Goal: Task Accomplishment & Management: Manage account settings

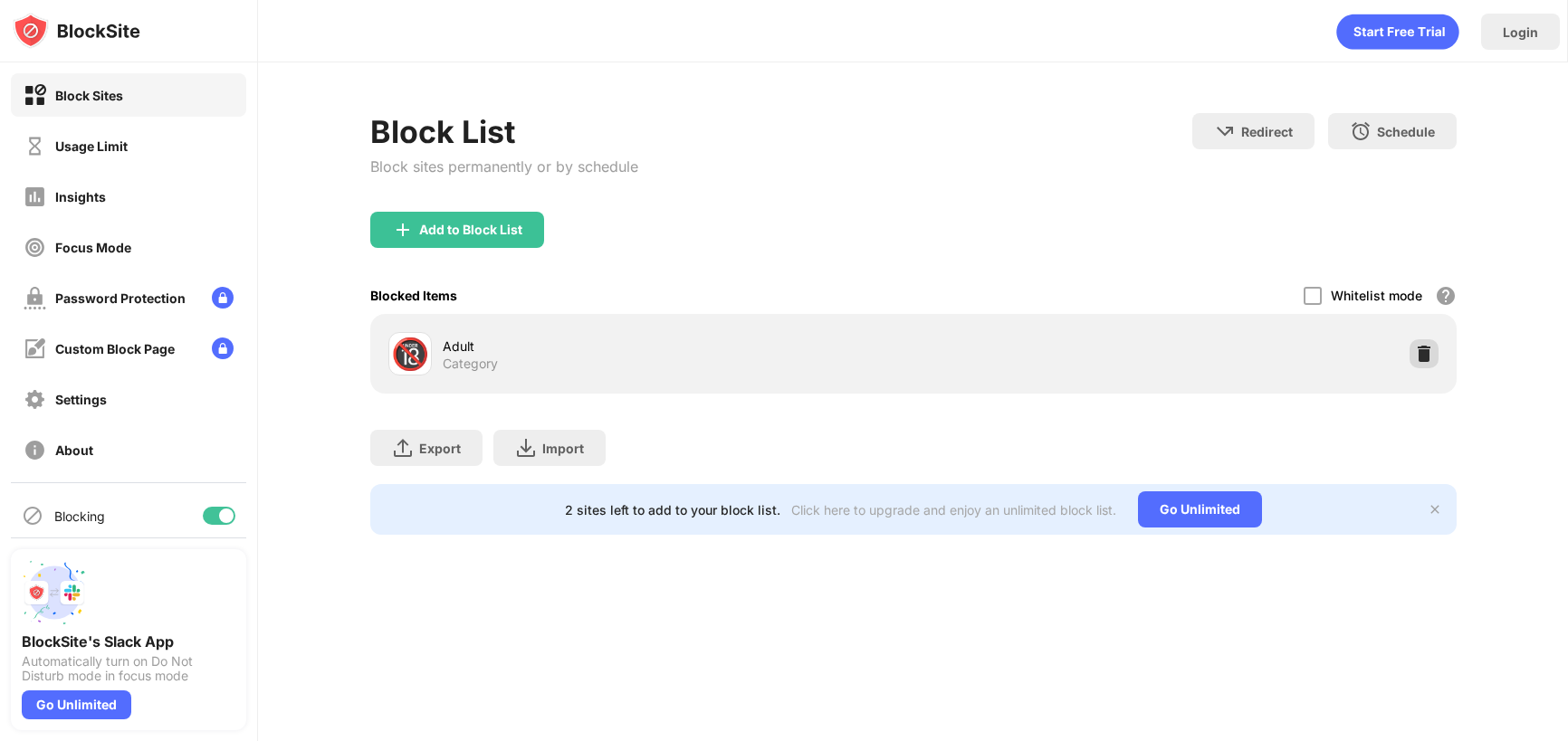
click at [1415, 356] on img at bounding box center [1424, 353] width 18 height 18
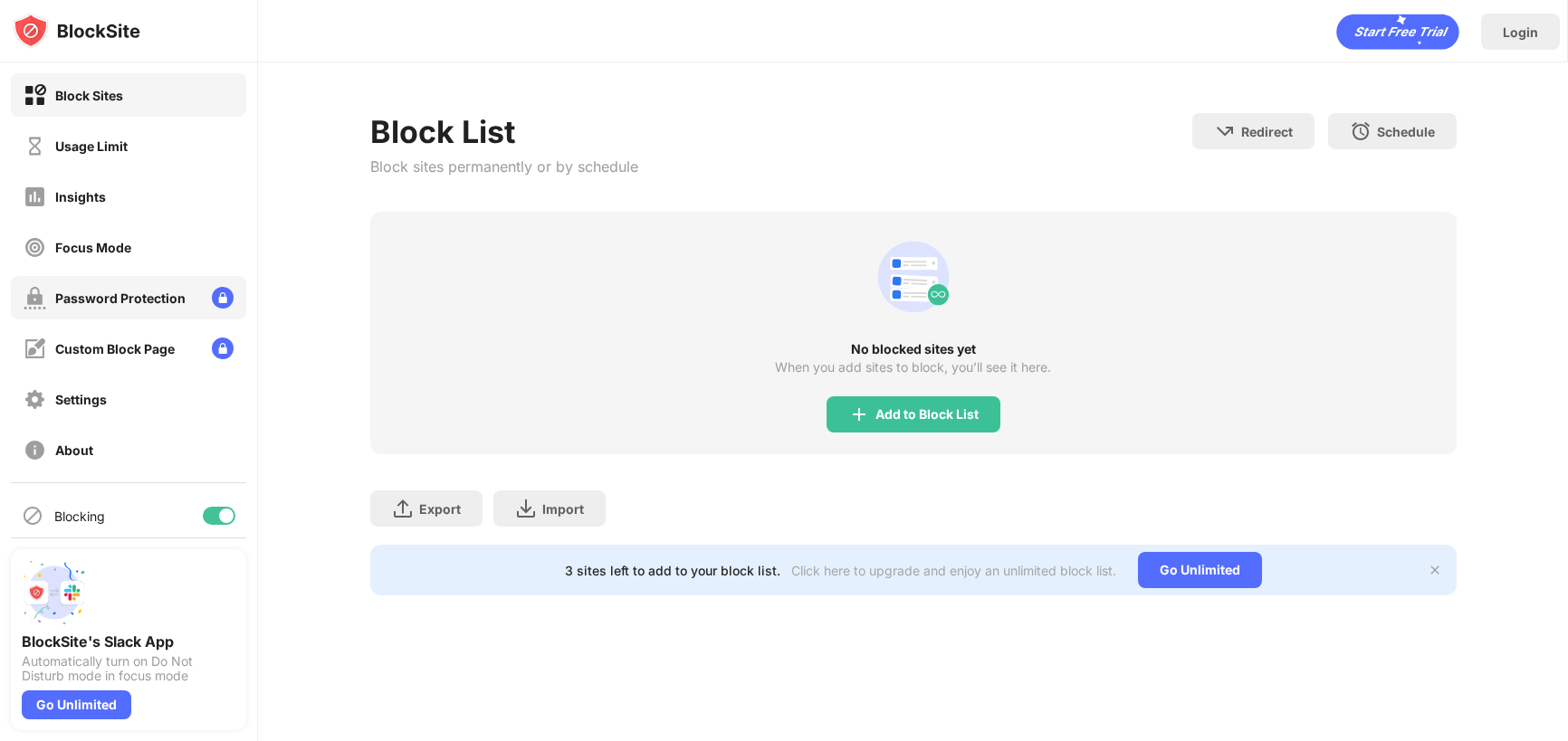
click at [125, 302] on div "Password Protection" at bounding box center [121, 298] width 130 height 15
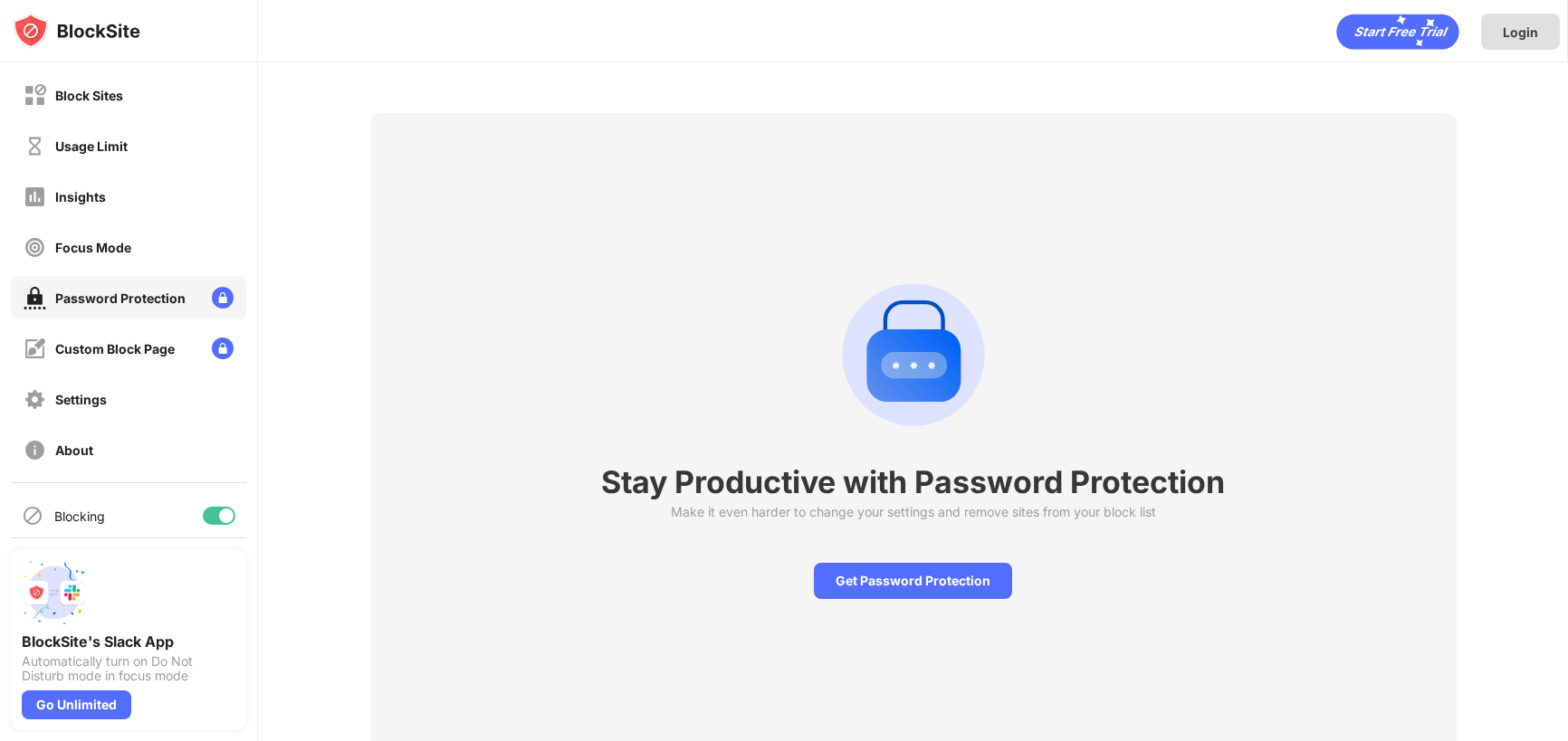
click at [1535, 35] on div "Login" at bounding box center [1520, 32] width 35 height 15
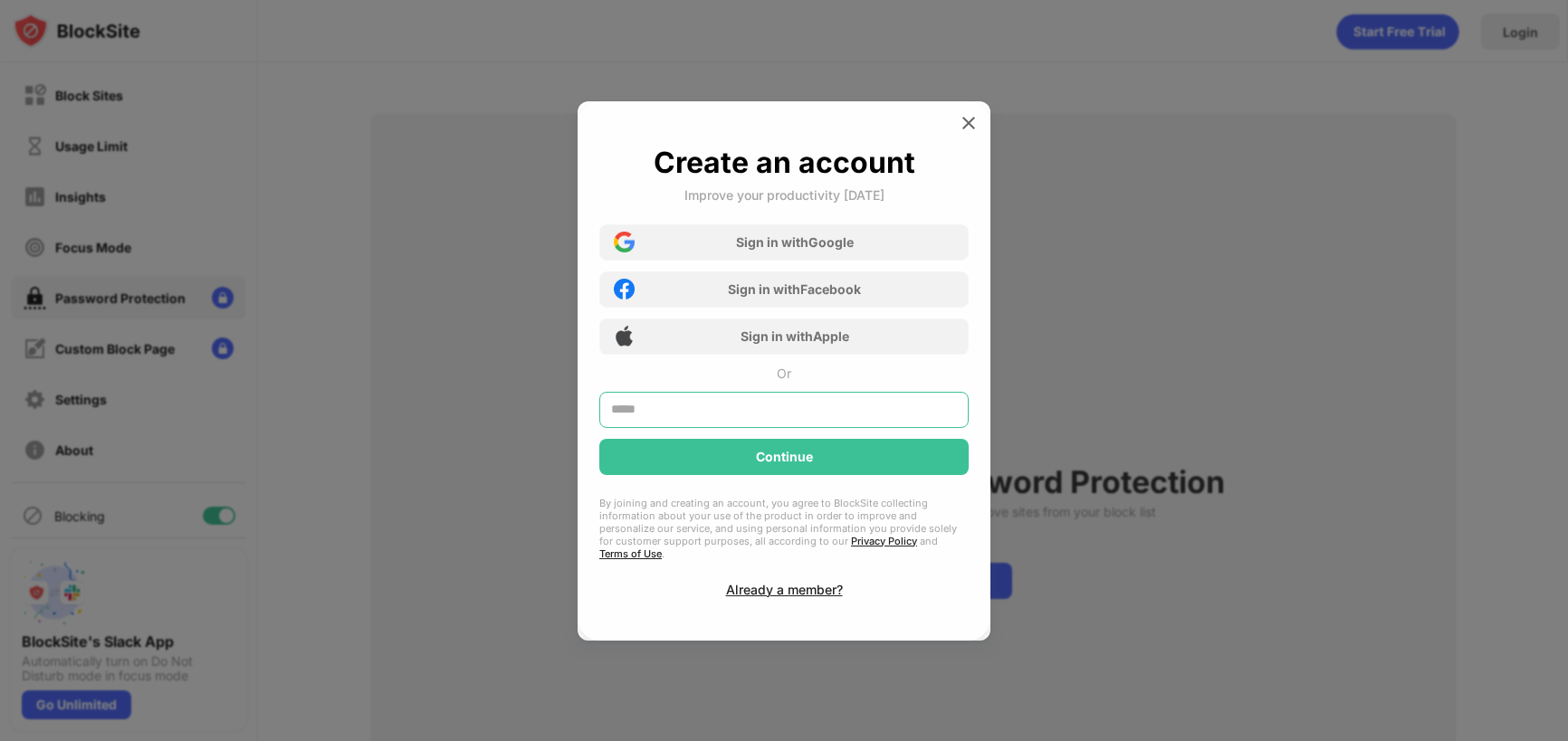
click at [746, 409] on input "text" at bounding box center [784, 410] width 369 height 36
type input "**********"
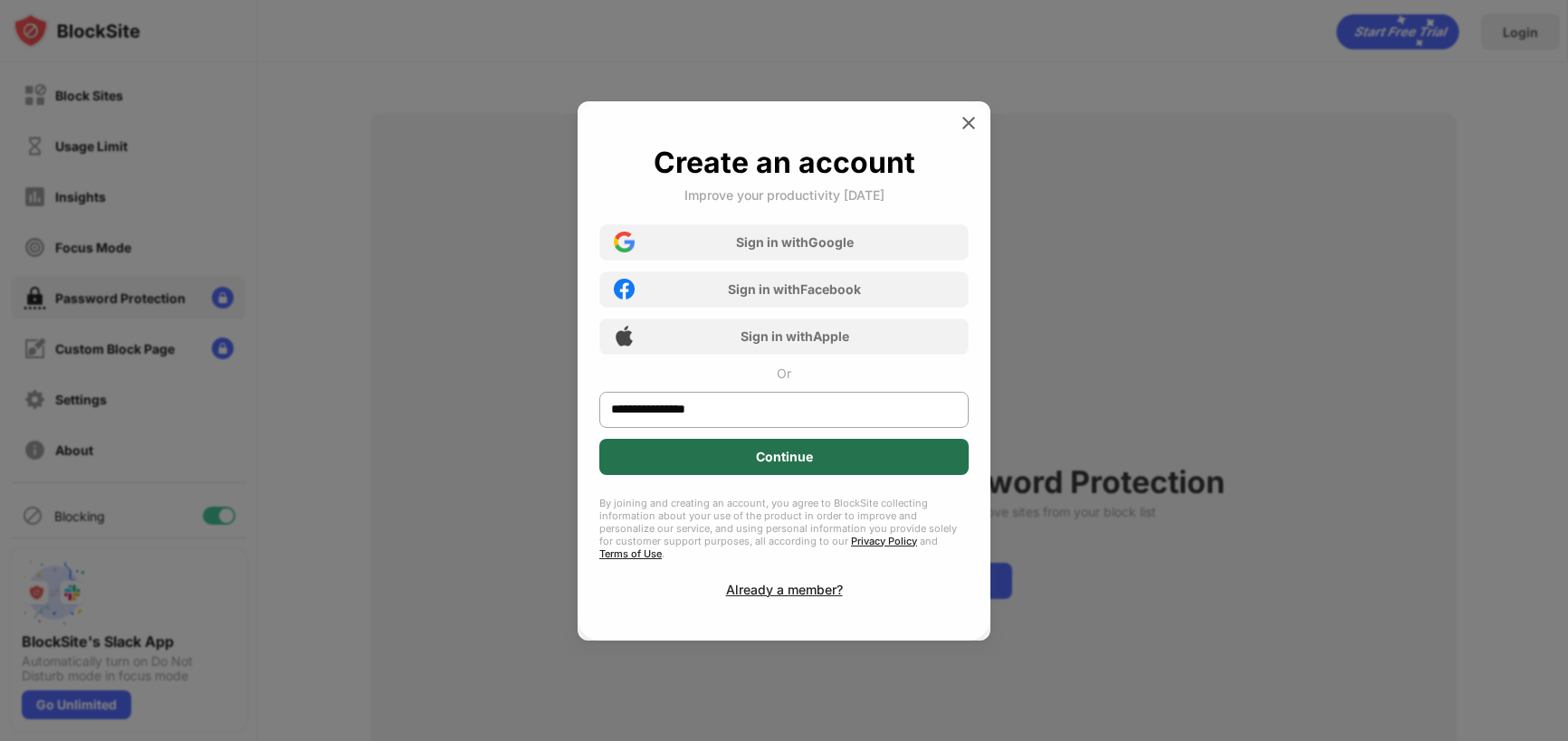
click at [797, 475] on div "Continue" at bounding box center [784, 457] width 369 height 36
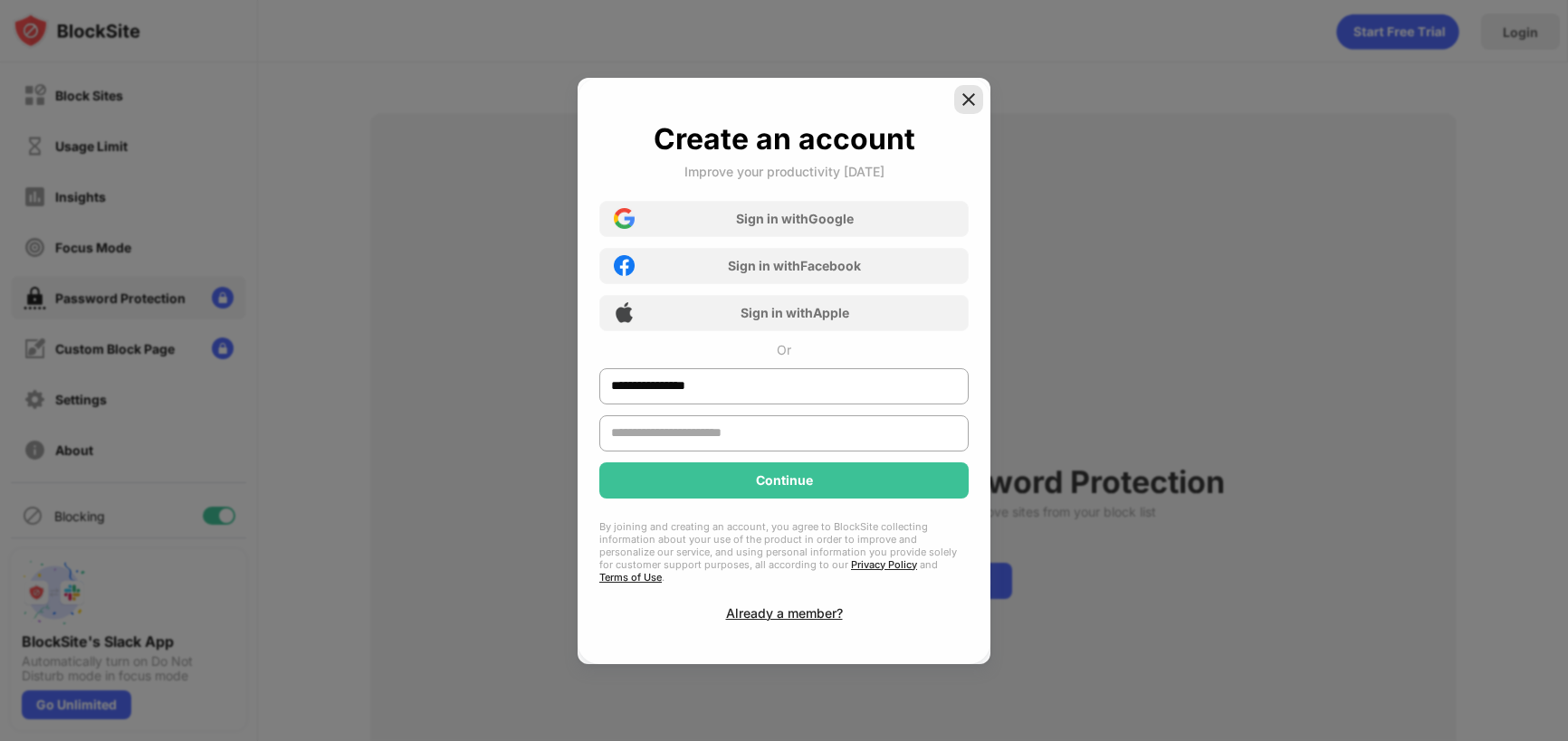
click at [968, 110] on div at bounding box center [968, 99] width 29 height 29
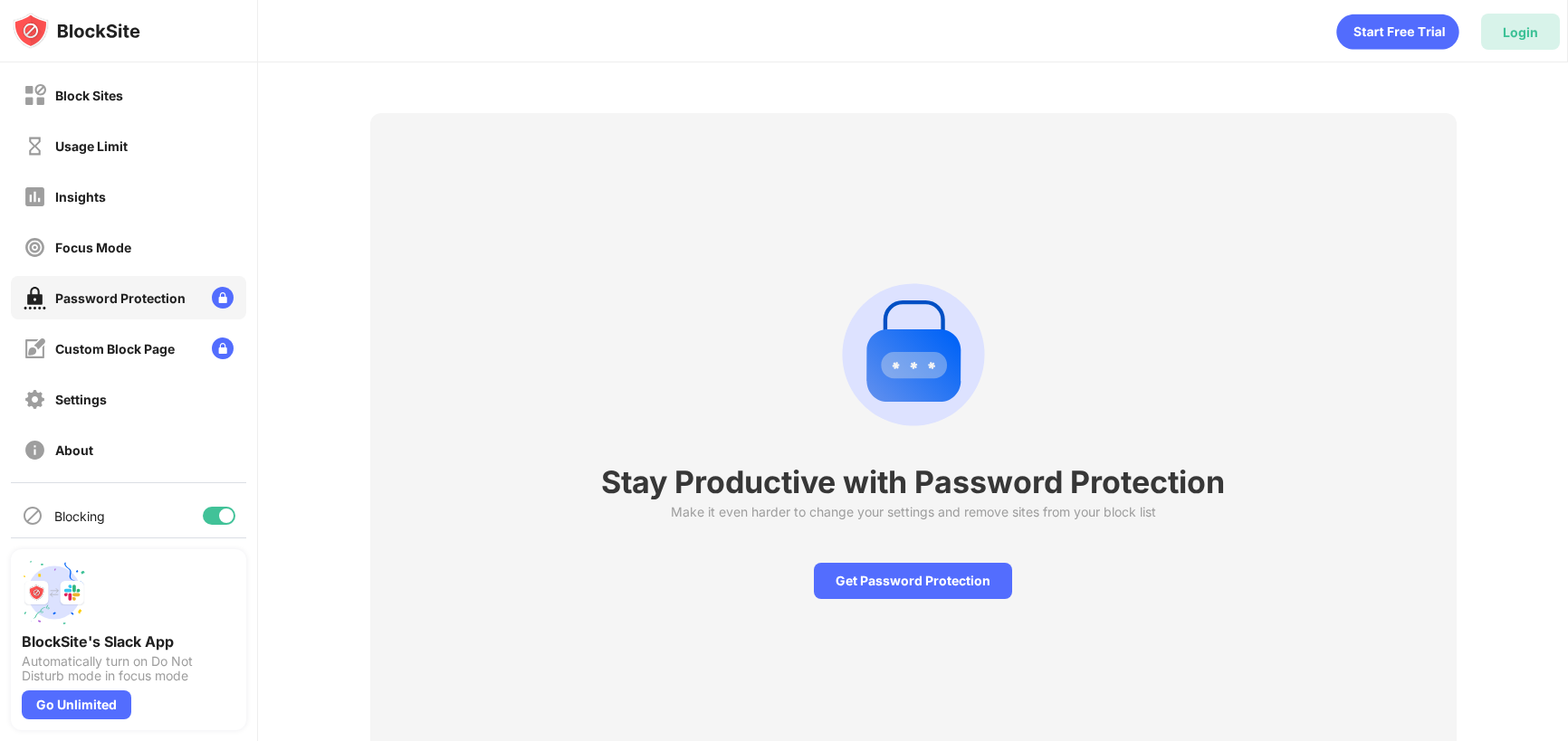
click at [1513, 29] on div "Login" at bounding box center [1520, 32] width 35 height 15
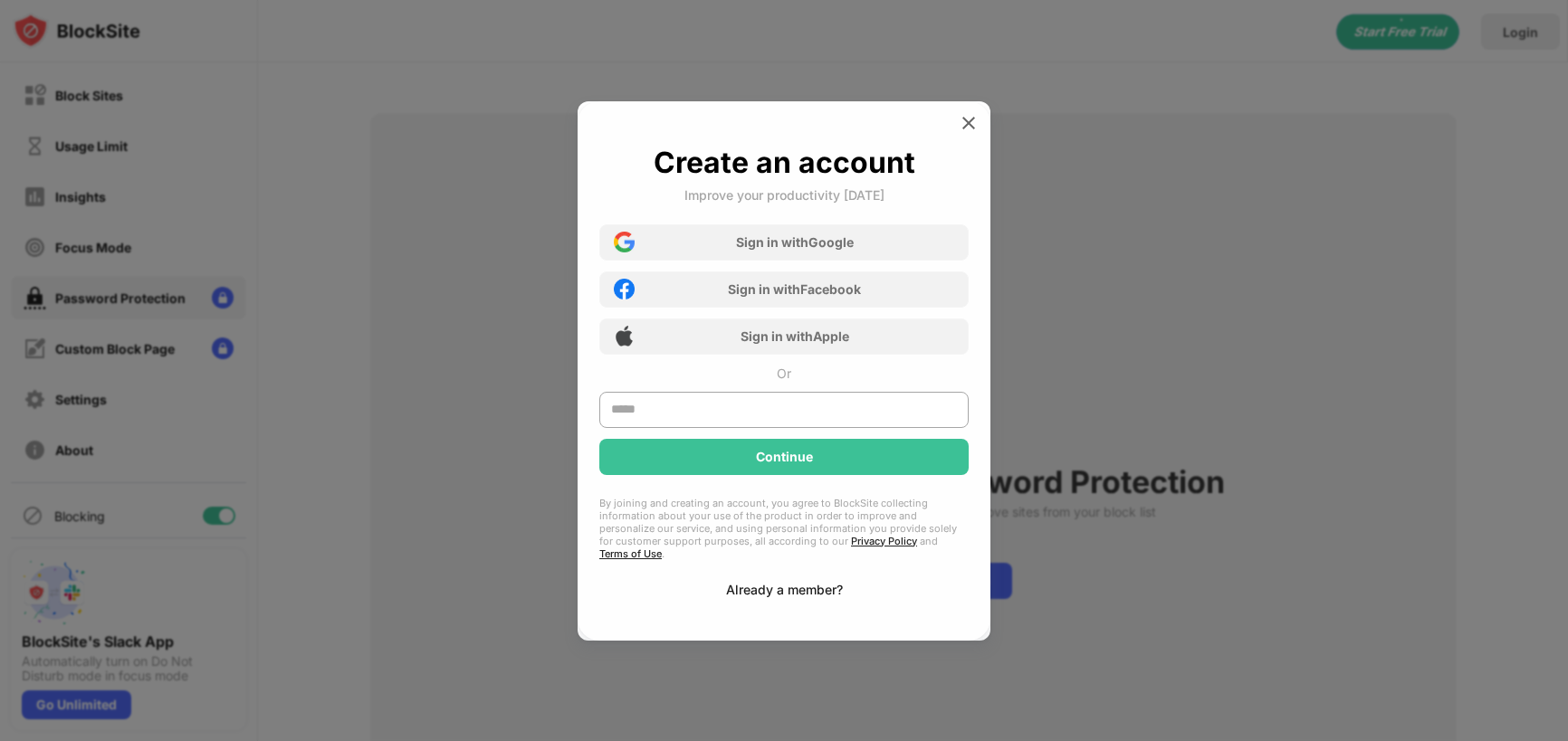
click at [775, 582] on div "Already a member?" at bounding box center [784, 589] width 117 height 15
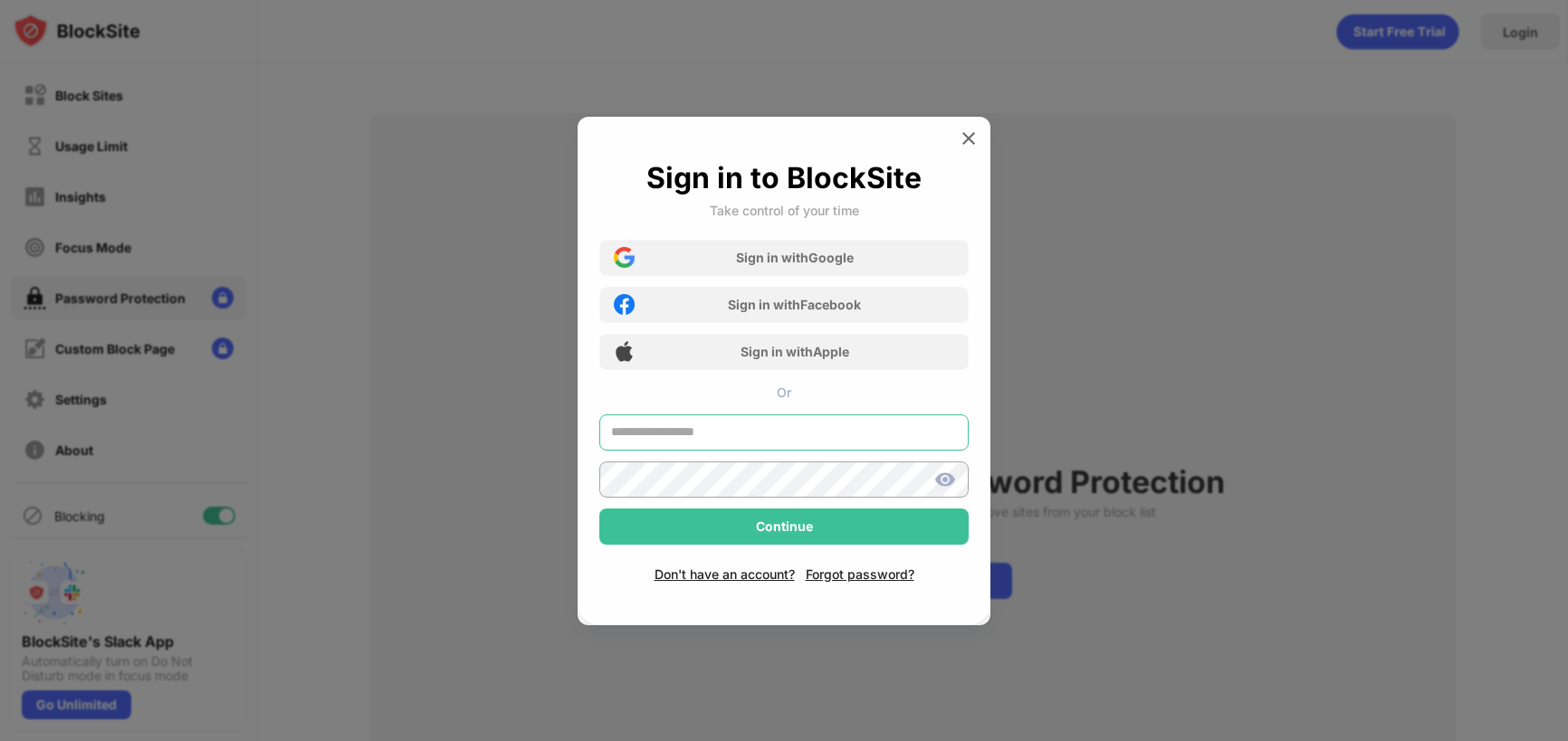
click at [729, 434] on input "text" at bounding box center [784, 432] width 369 height 36
type input "**********"
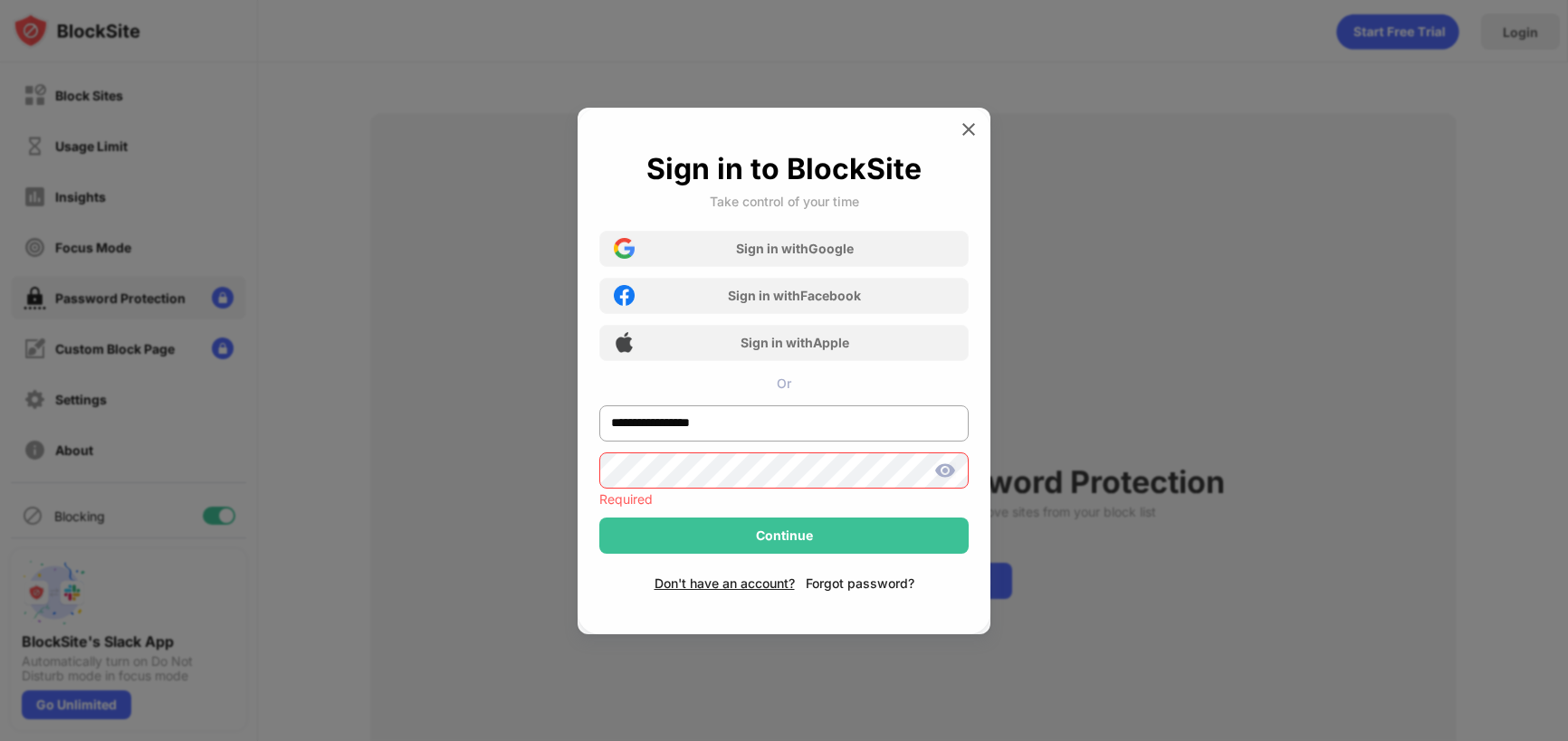
click at [847, 582] on div "Forgot password?" at bounding box center [860, 584] width 108 height 15
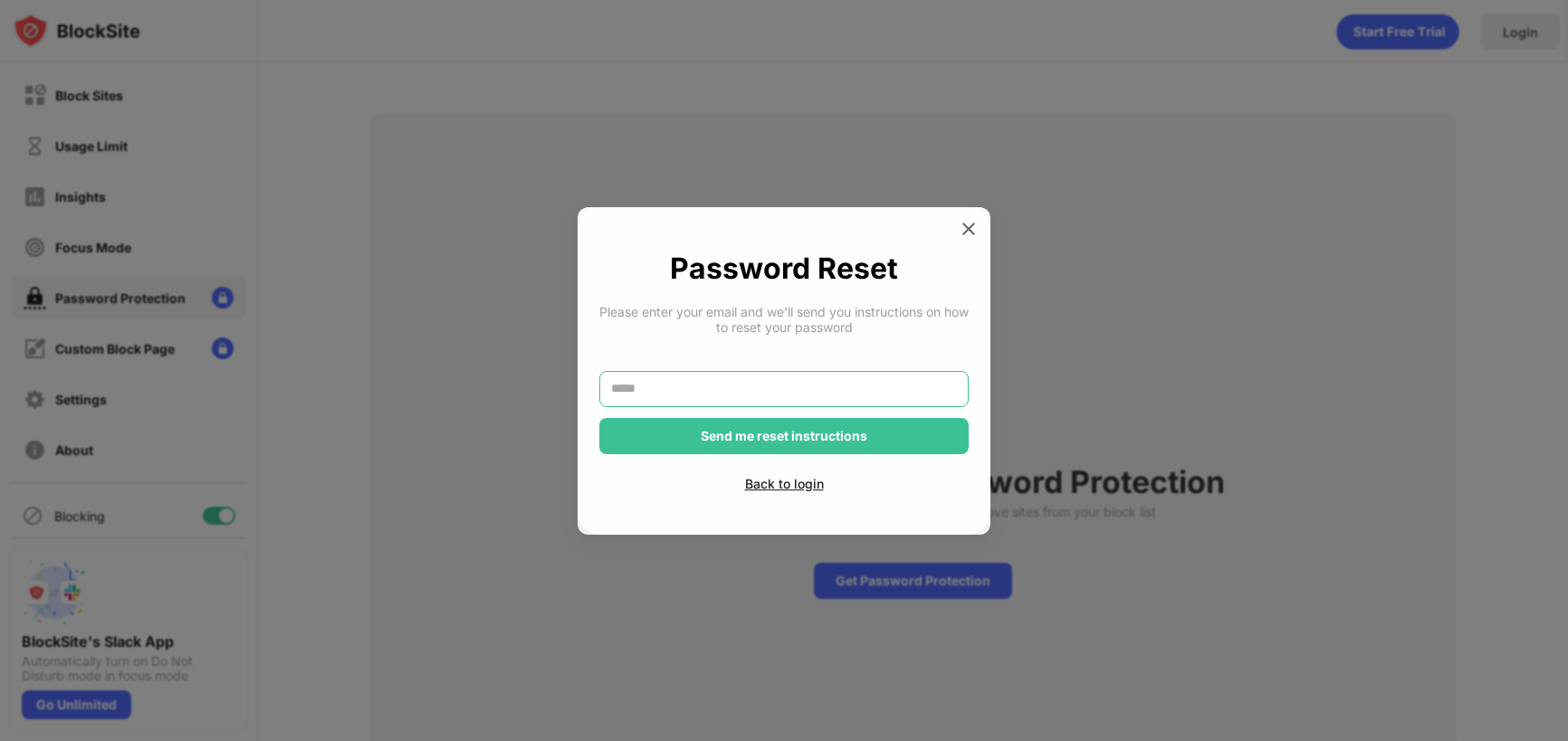
click at [699, 386] on input "text" at bounding box center [784, 389] width 369 height 36
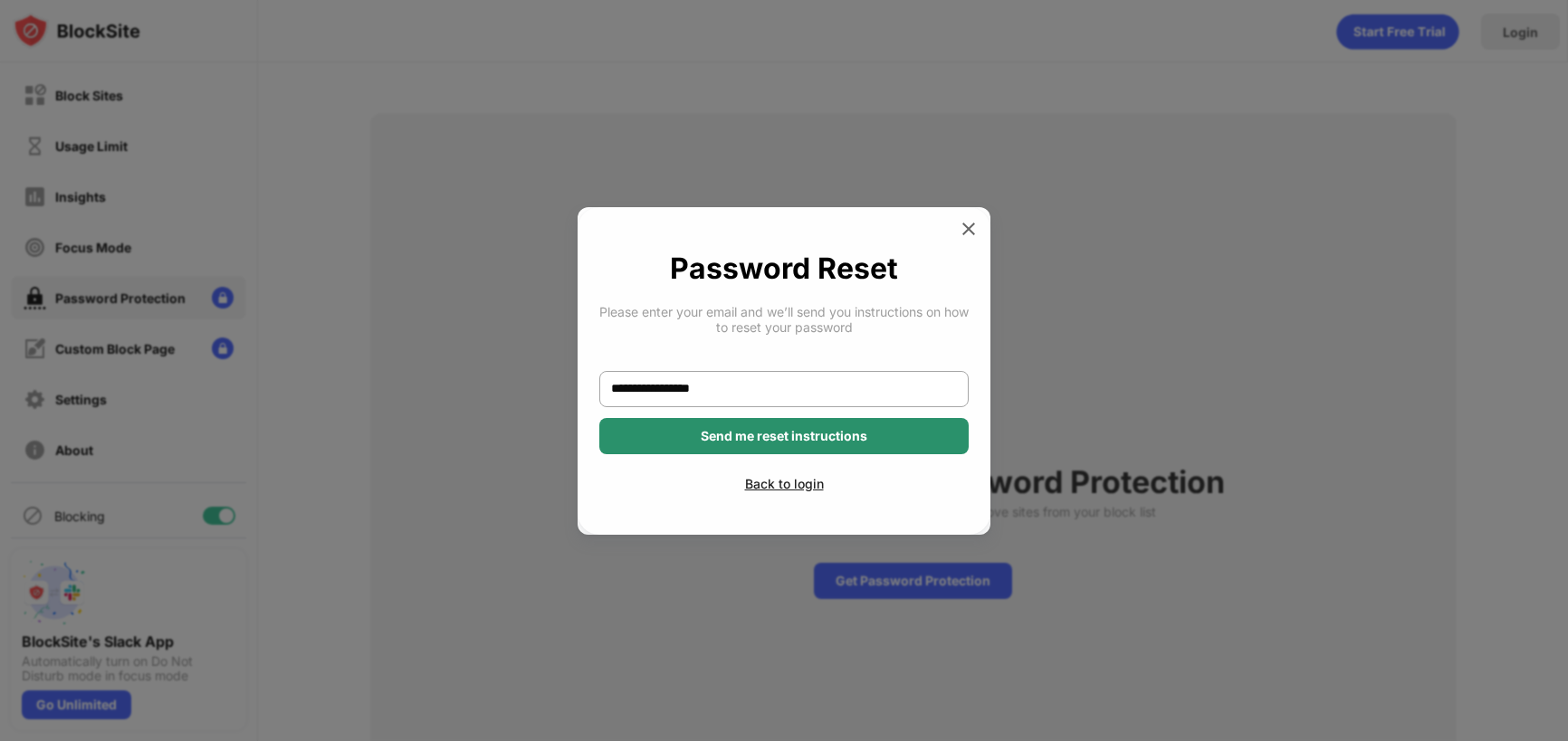
click at [802, 443] on div "Send me reset instructions" at bounding box center [784, 436] width 369 height 36
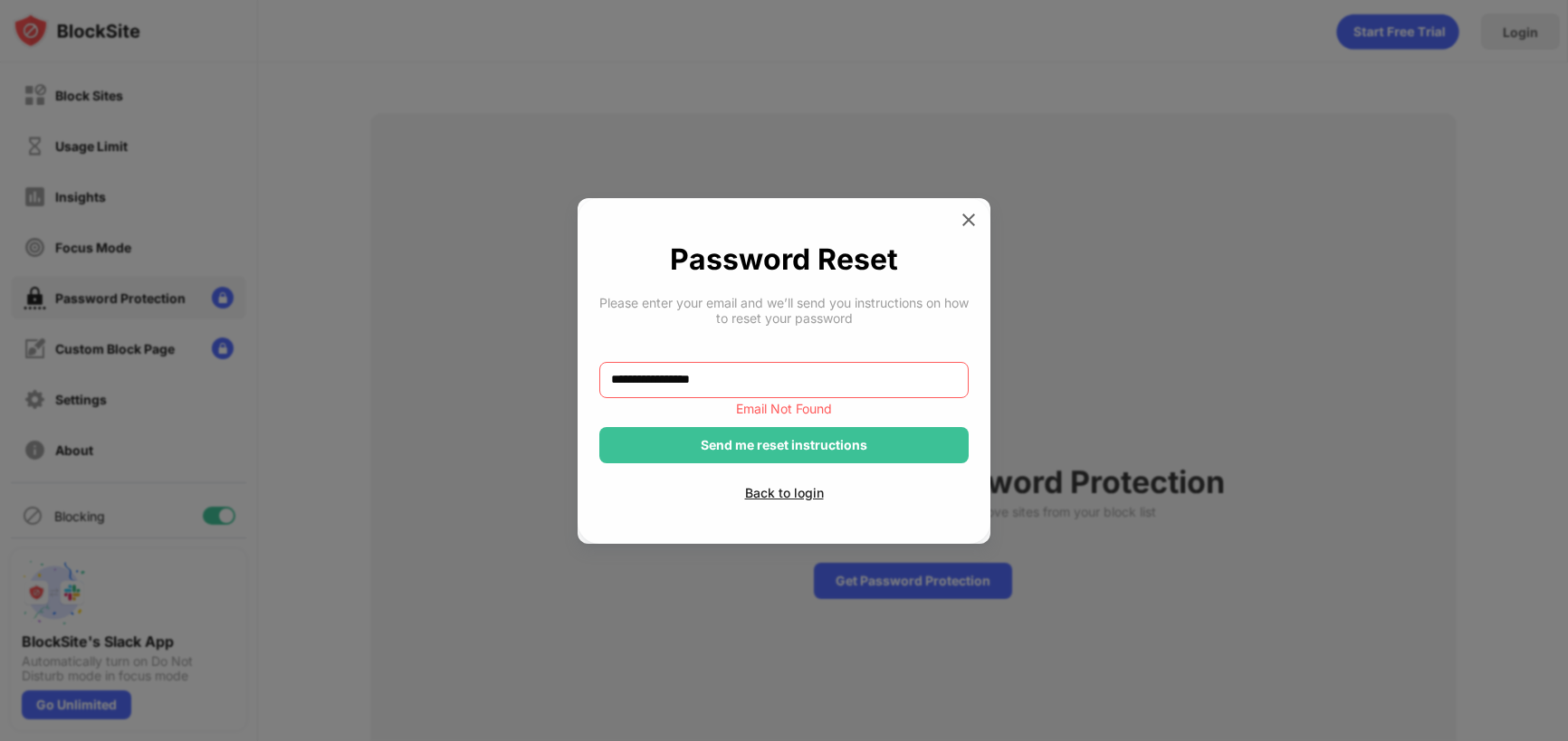
drag, startPoint x: 800, startPoint y: 377, endPoint x: 557, endPoint y: 351, distance: 244.4
click at [557, 741] on div "**********" at bounding box center [784, 741] width 1568 height 0
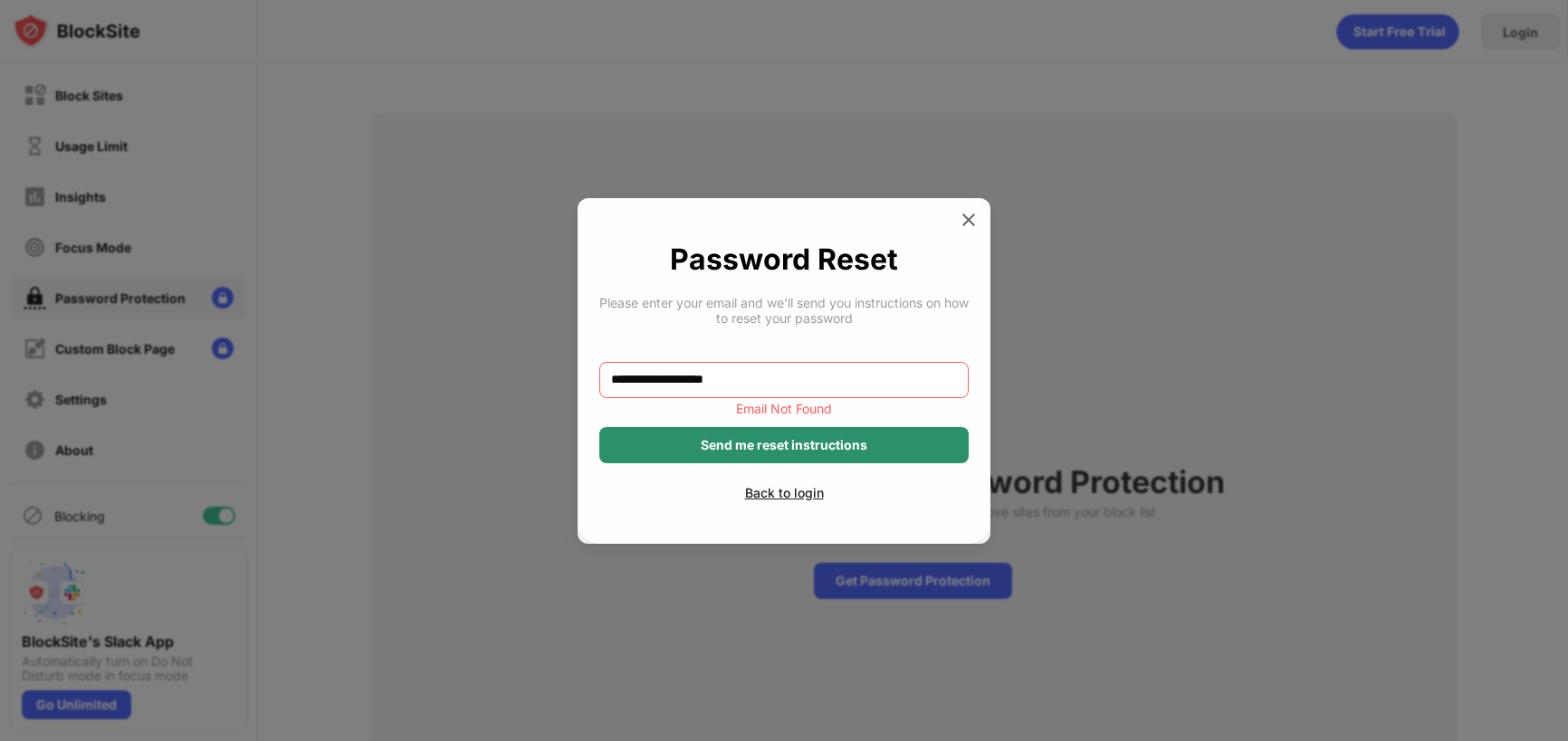
type input "**********"
click at [774, 443] on div "Send me reset instructions" at bounding box center [784, 445] width 369 height 36
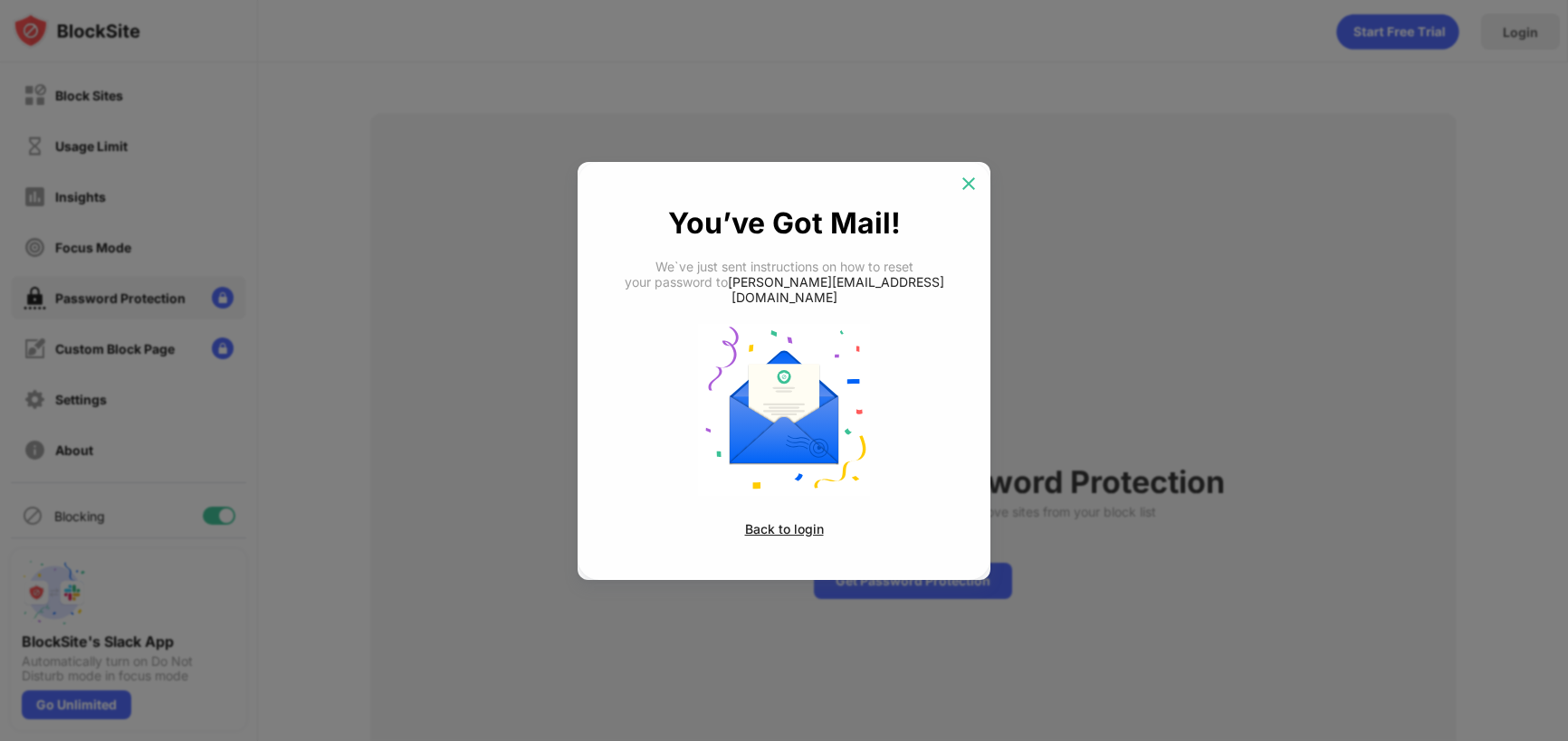
click at [969, 189] on img at bounding box center [968, 184] width 18 height 18
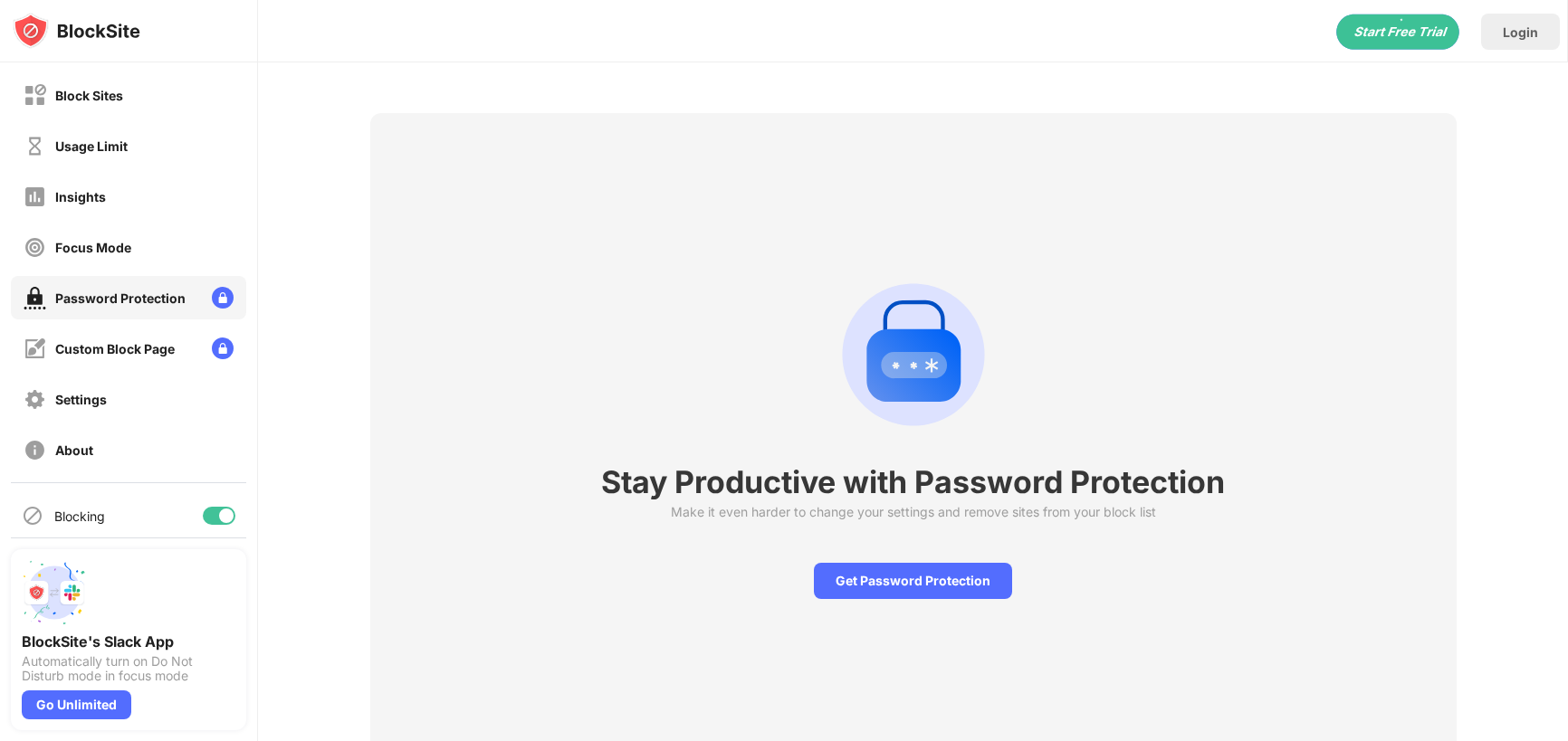
click at [91, 29] on img at bounding box center [76, 30] width 128 height 36
click at [93, 29] on img at bounding box center [76, 30] width 128 height 36
click at [37, 32] on img at bounding box center [76, 30] width 128 height 36
click at [82, 32] on img at bounding box center [76, 30] width 128 height 36
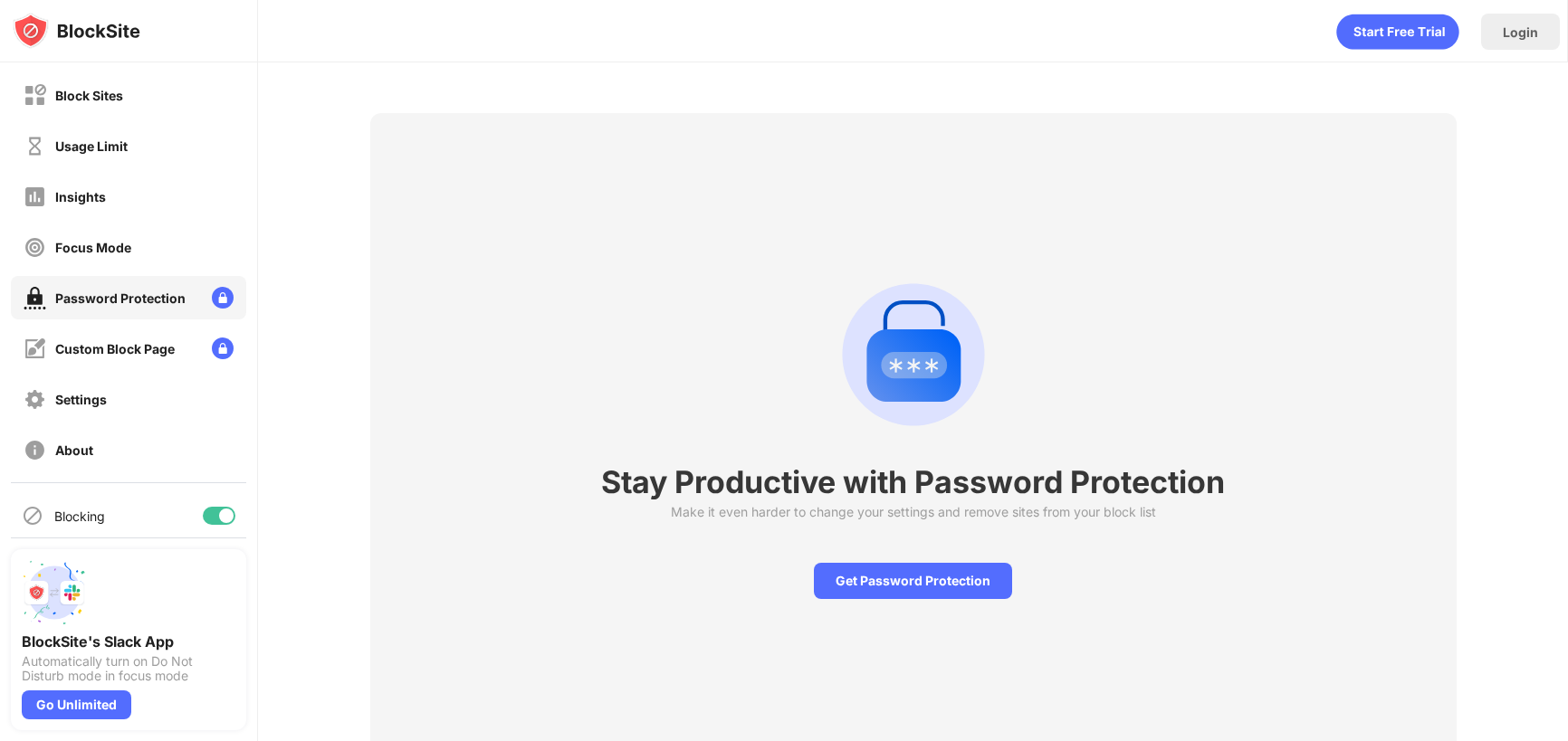
click at [82, 32] on img at bounding box center [76, 30] width 128 height 36
click at [145, 32] on div at bounding box center [128, 31] width 257 height 62
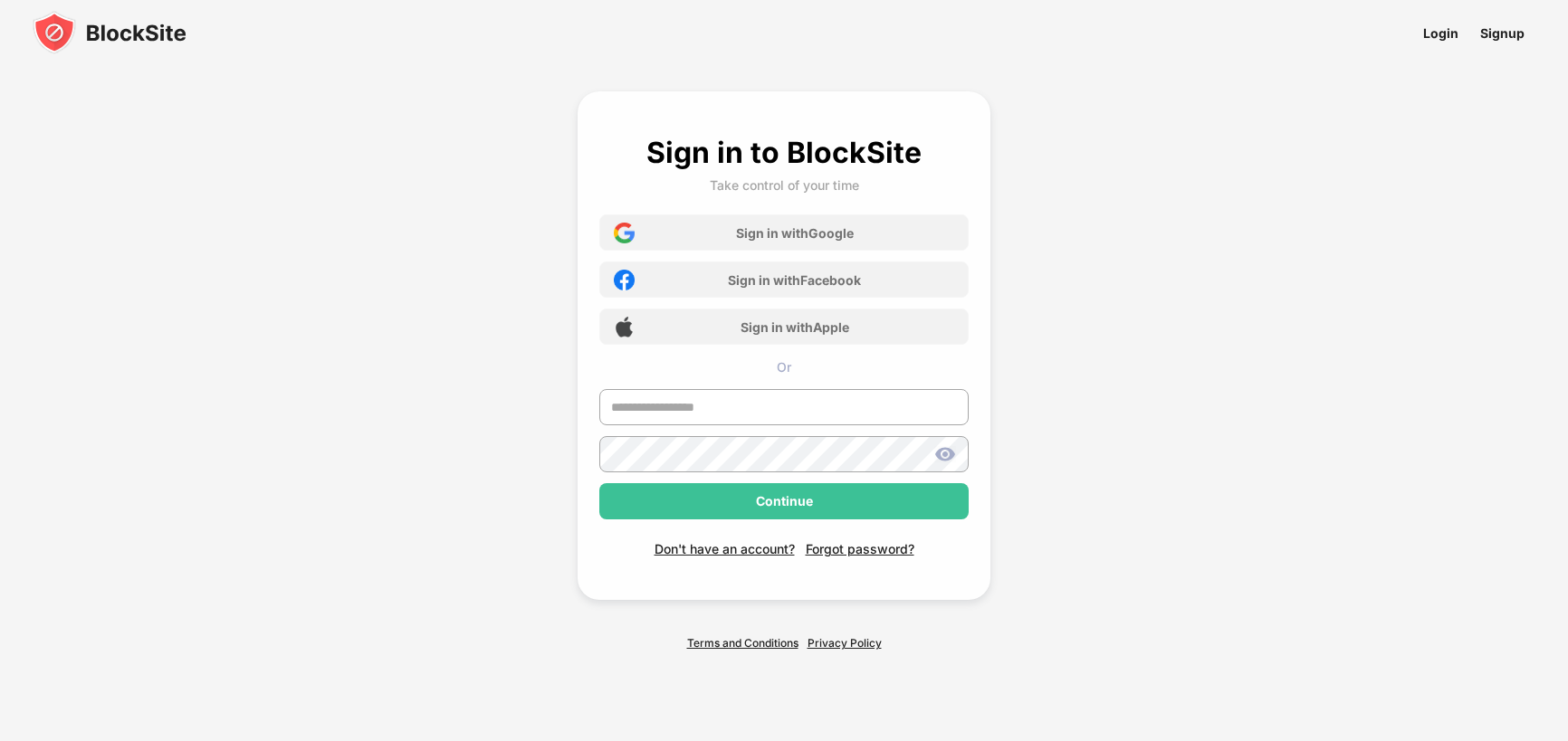
click at [133, 35] on img at bounding box center [109, 33] width 154 height 43
click at [692, 412] on input "text" at bounding box center [784, 407] width 369 height 36
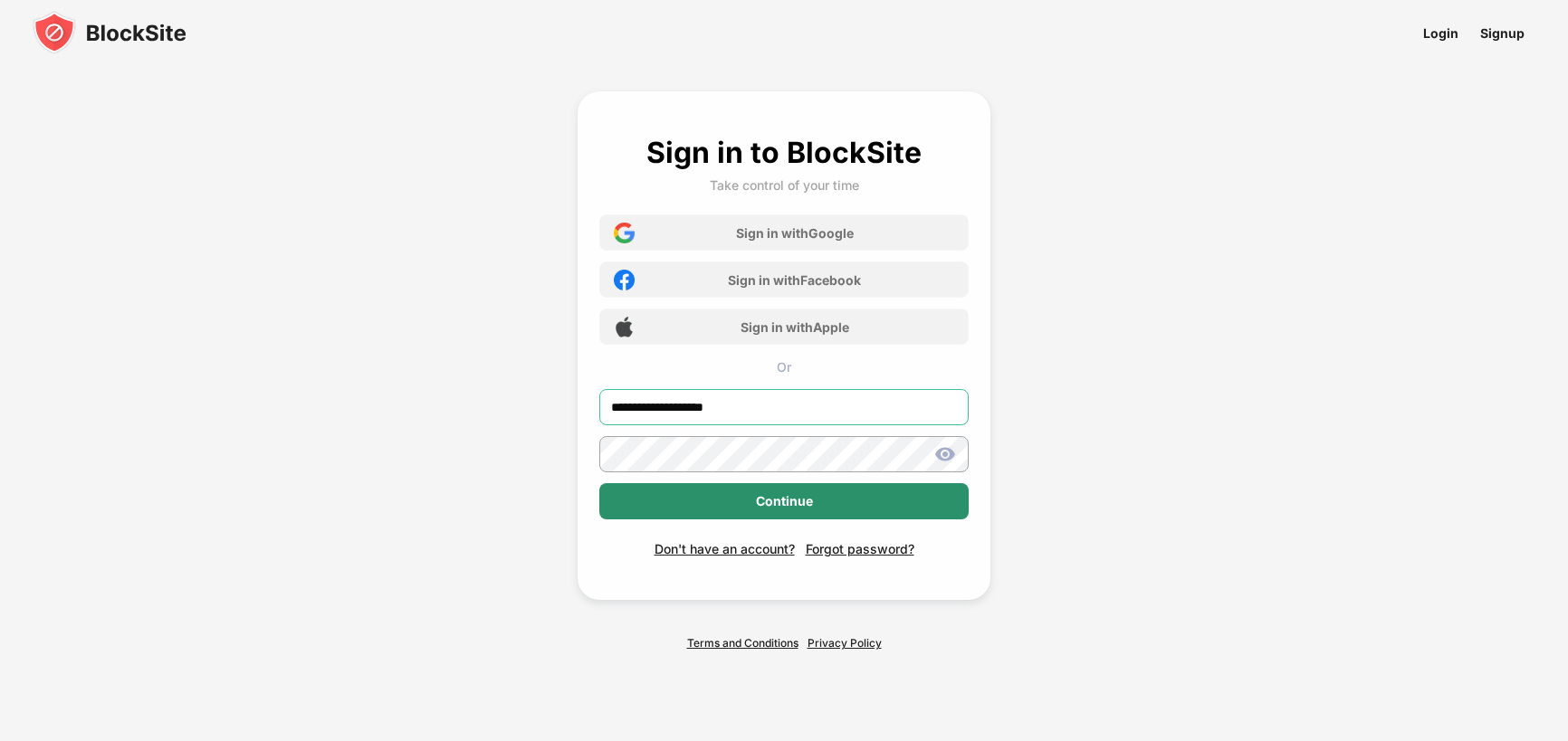
type input "**********"
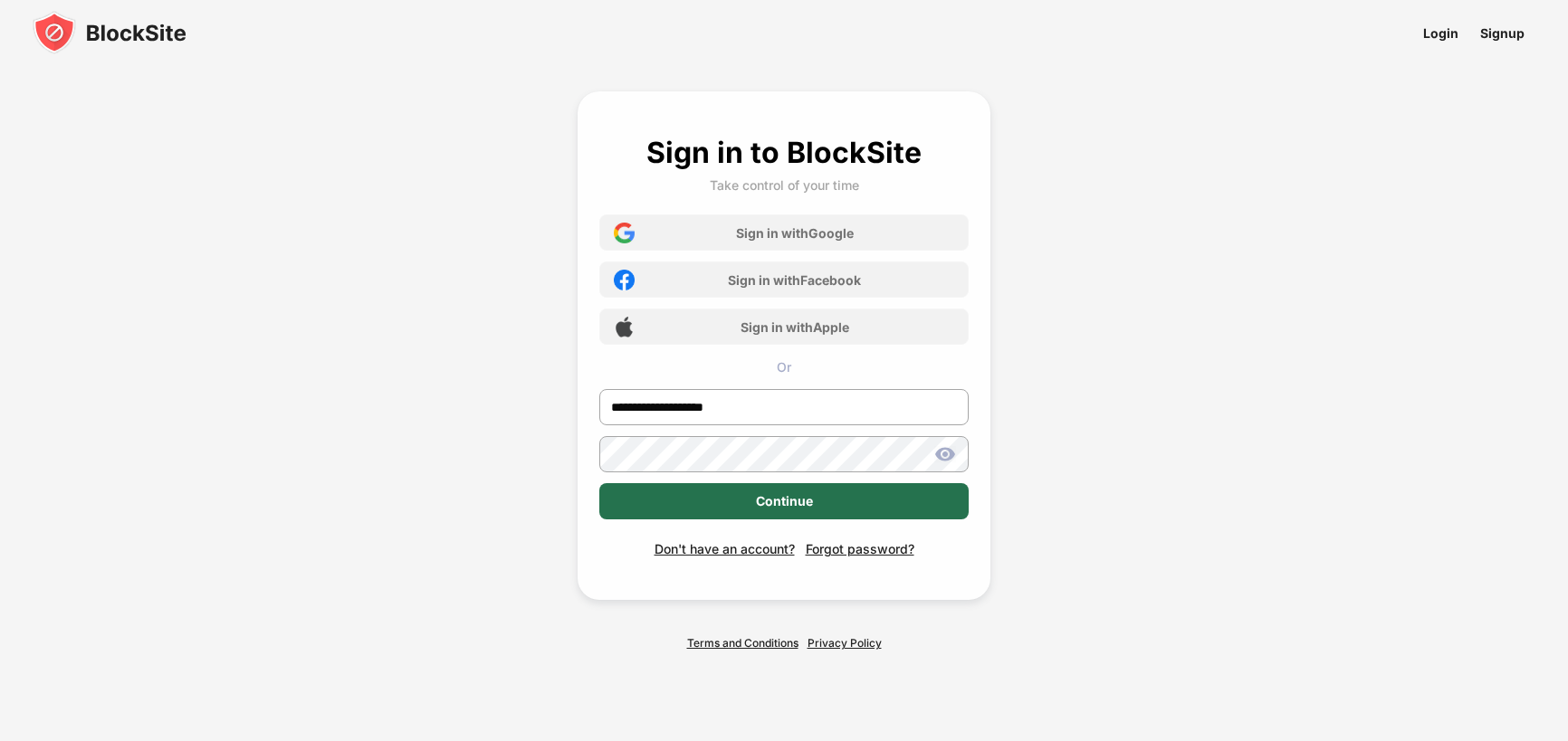
click at [747, 496] on div "Continue" at bounding box center [784, 501] width 369 height 36
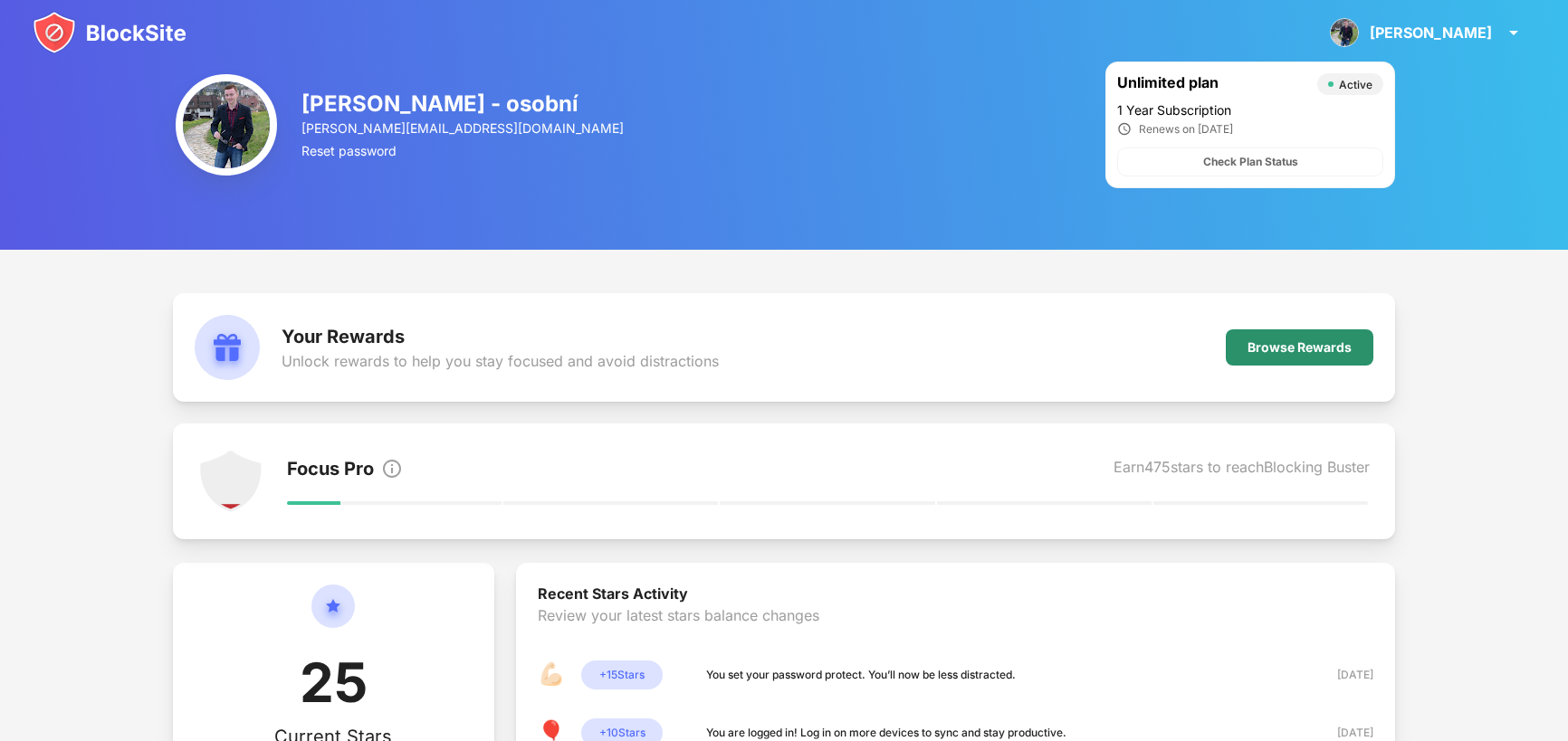
click at [1313, 338] on div "Browse Rewards" at bounding box center [1300, 347] width 148 height 36
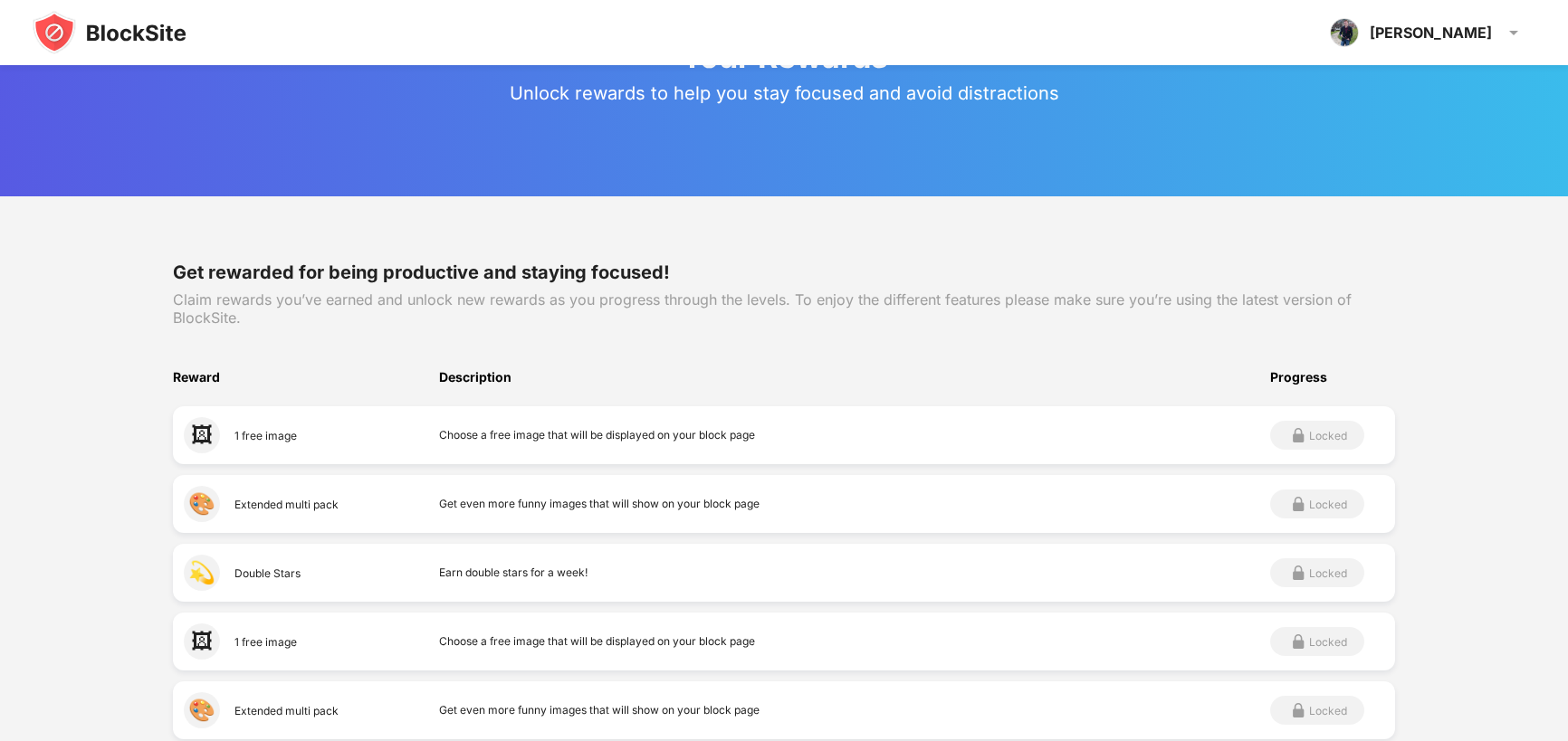
scroll to position [109, 0]
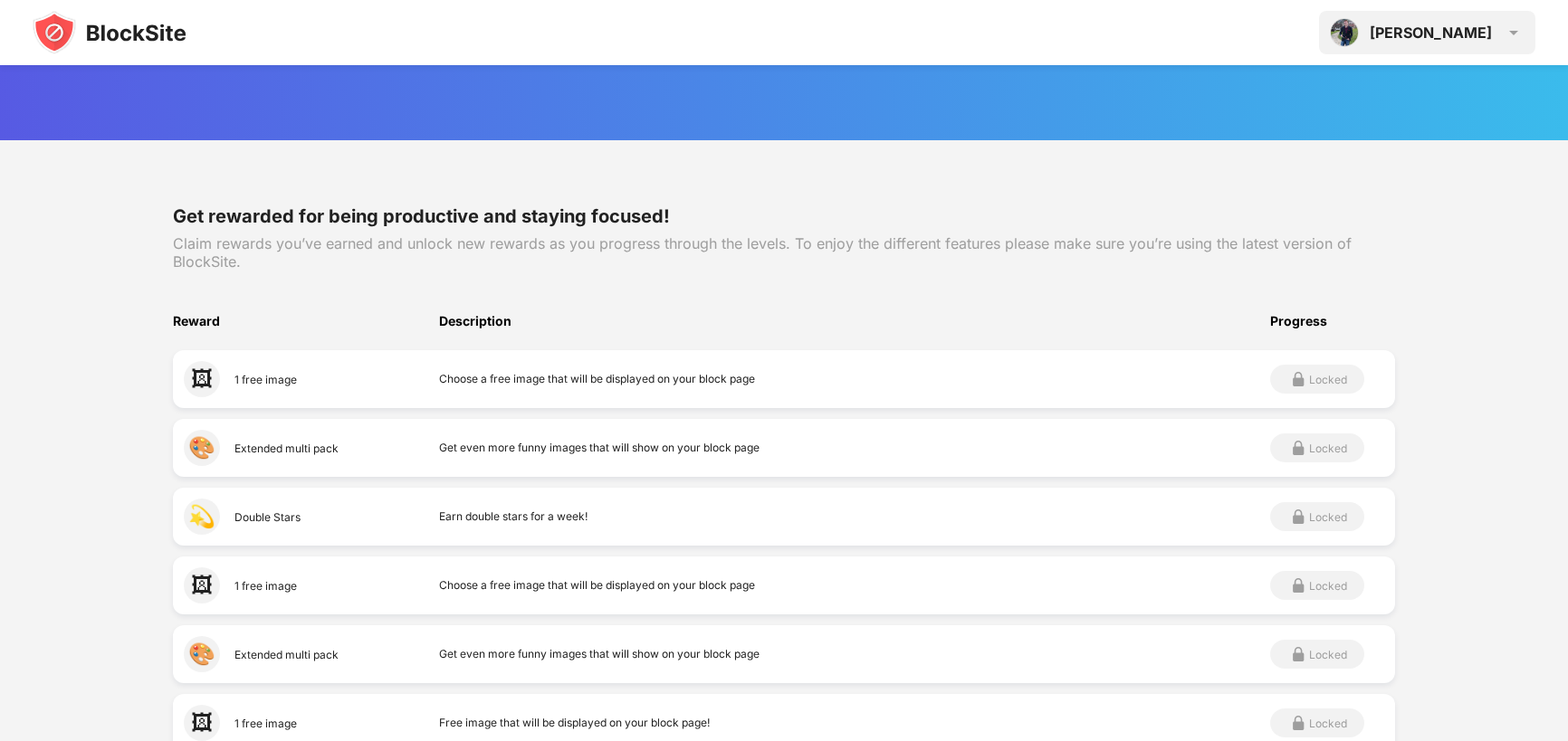
click at [1484, 24] on div "[PERSON_NAME]" at bounding box center [1431, 32] width 122 height 18
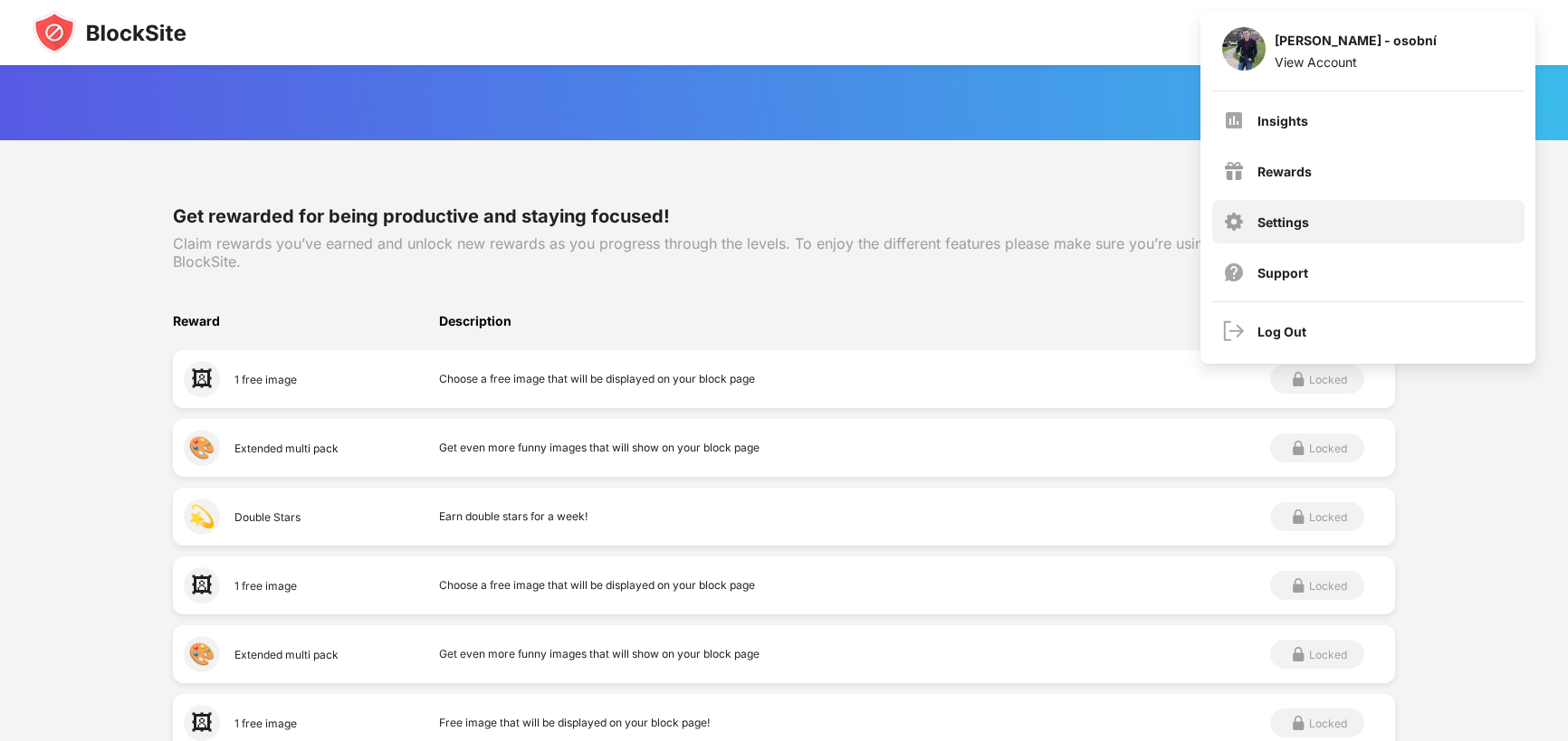
click at [1301, 218] on div "Settings" at bounding box center [1284, 222] width 52 height 15
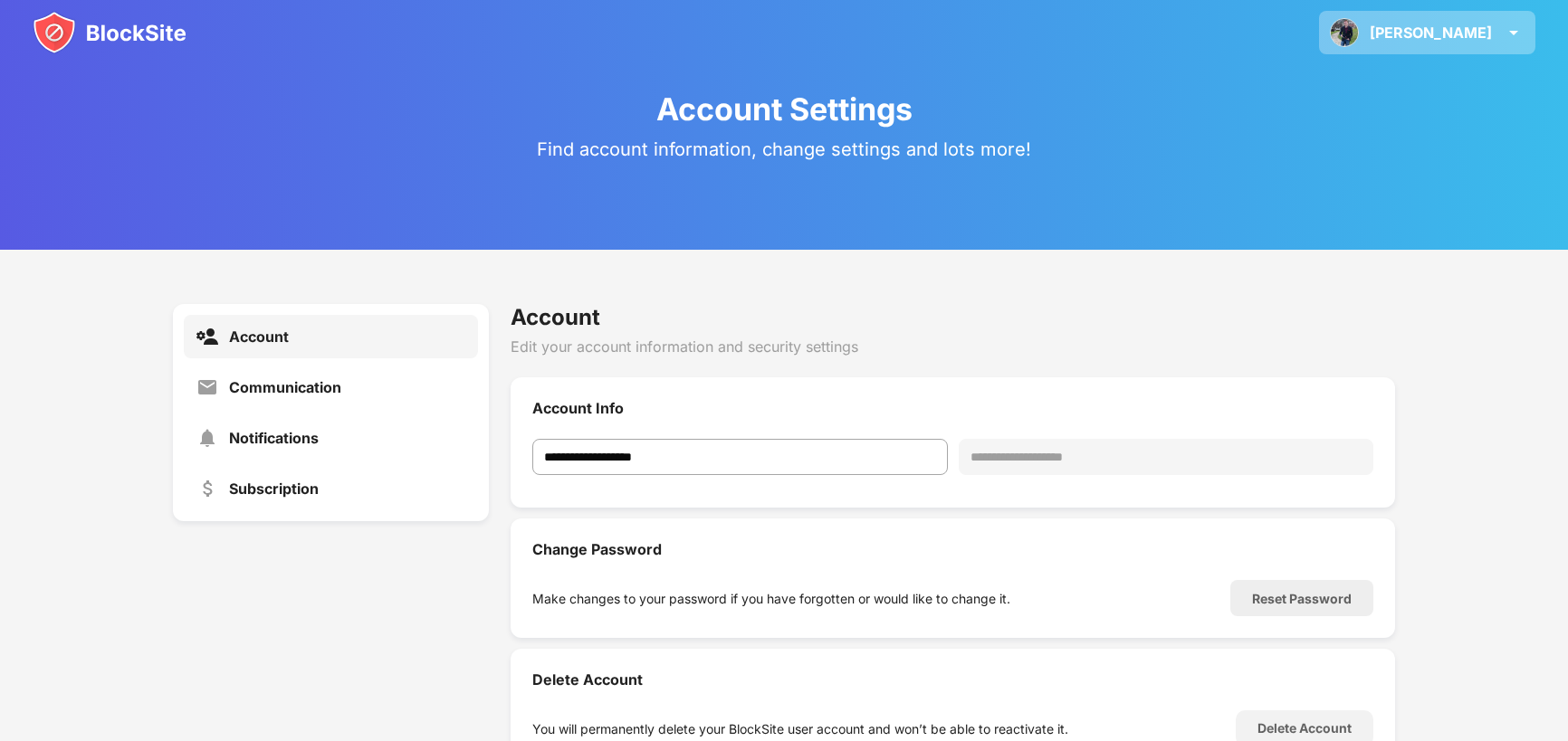
click at [1465, 41] on div "Tomáš Tomáš Vrba - osobní View Account Insights Rewards Settings Support Log Out" at bounding box center [1428, 33] width 217 height 43
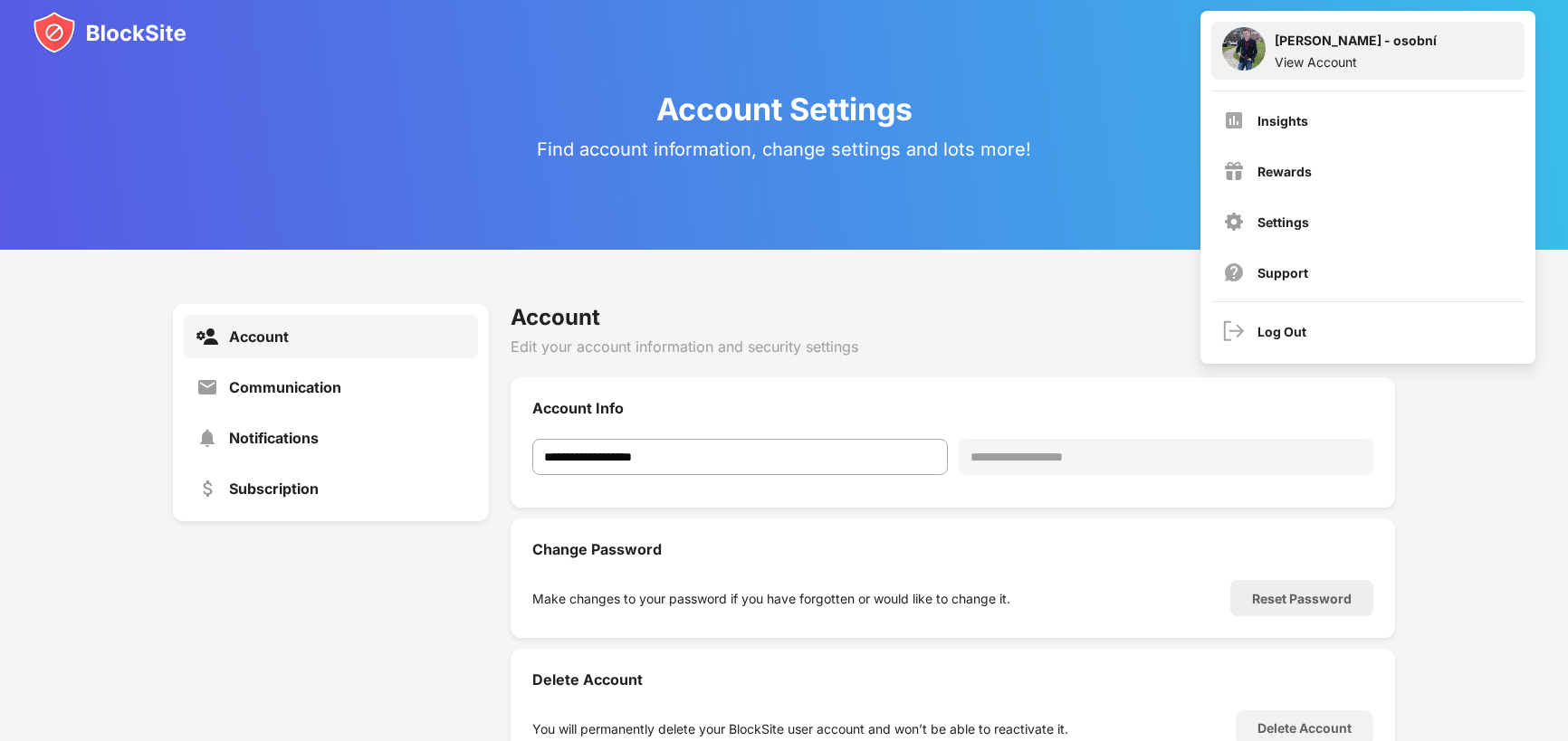
click at [1312, 45] on div "[PERSON_NAME] - osobní" at bounding box center [1356, 43] width 162 height 22
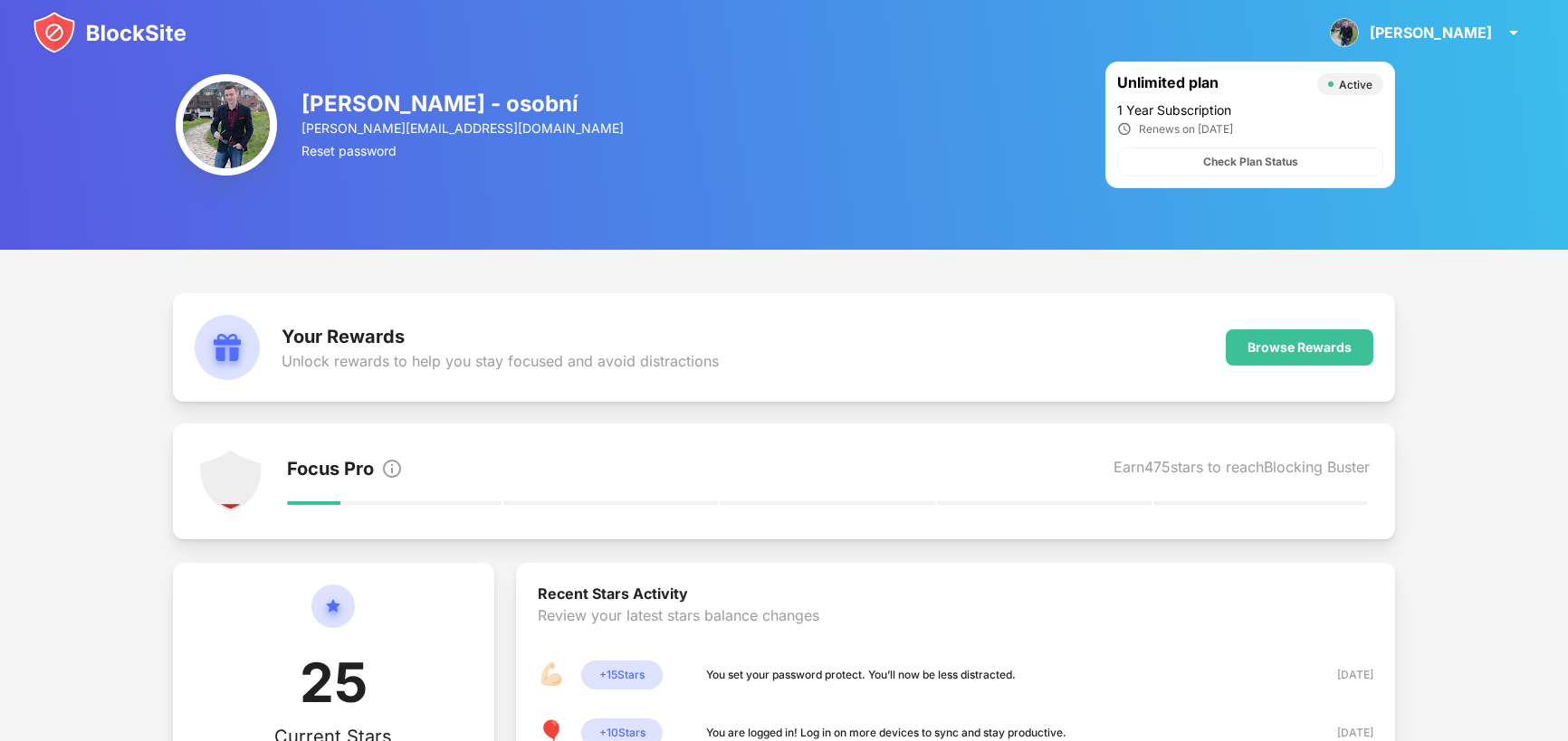
click at [170, 35] on img at bounding box center [109, 33] width 154 height 43
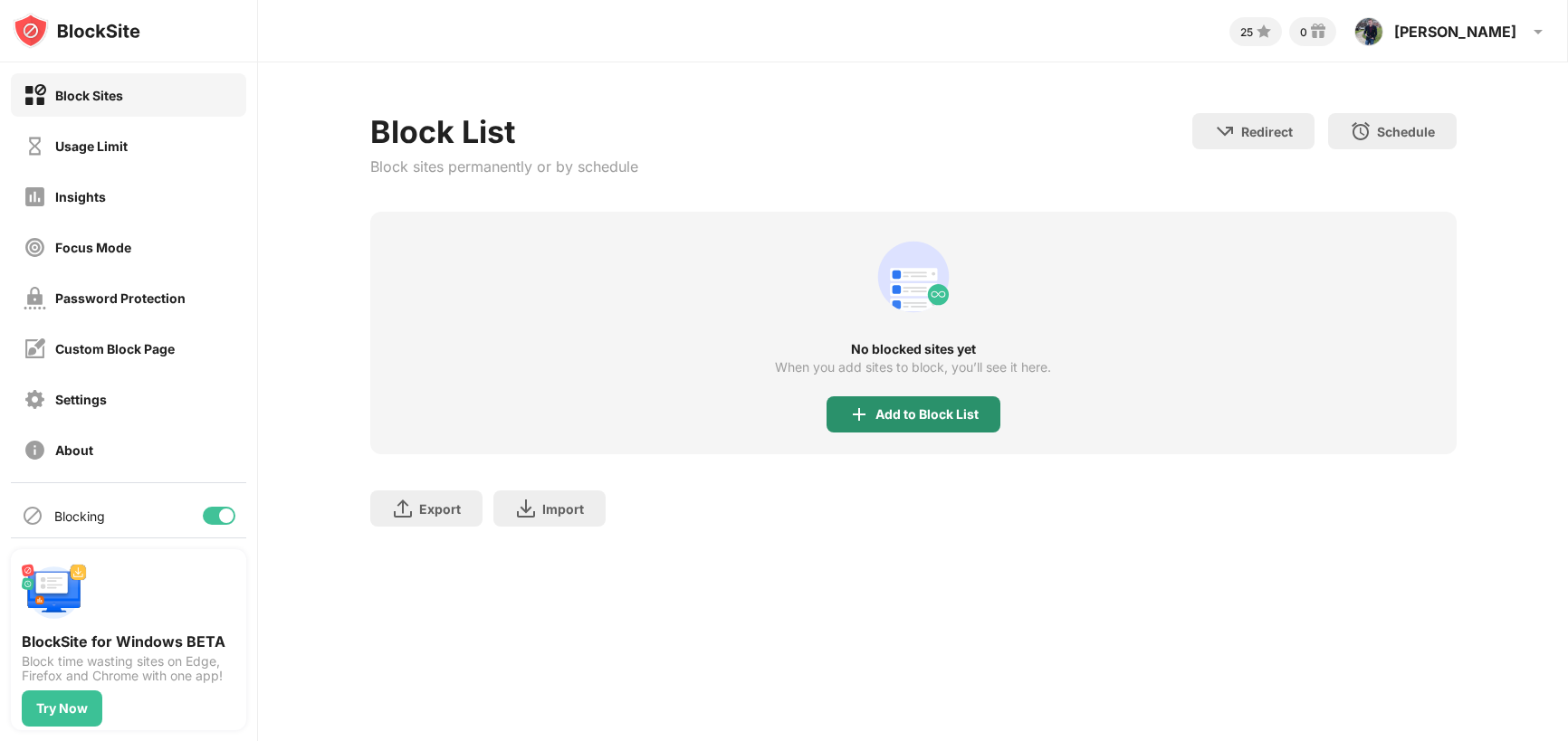
click at [877, 412] on div "Add to Block List" at bounding box center [928, 414] width 104 height 14
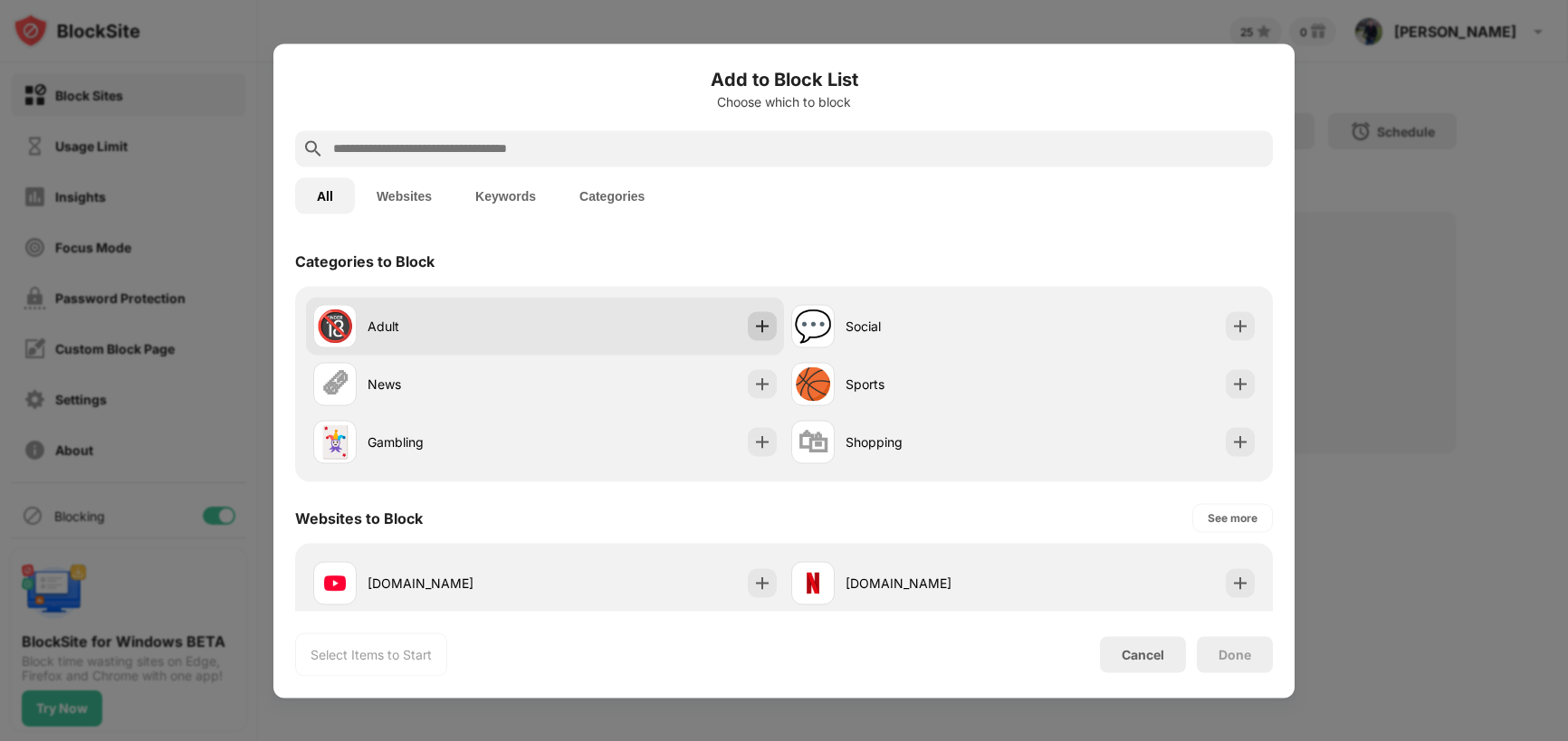
click at [768, 327] on img at bounding box center [762, 326] width 18 height 18
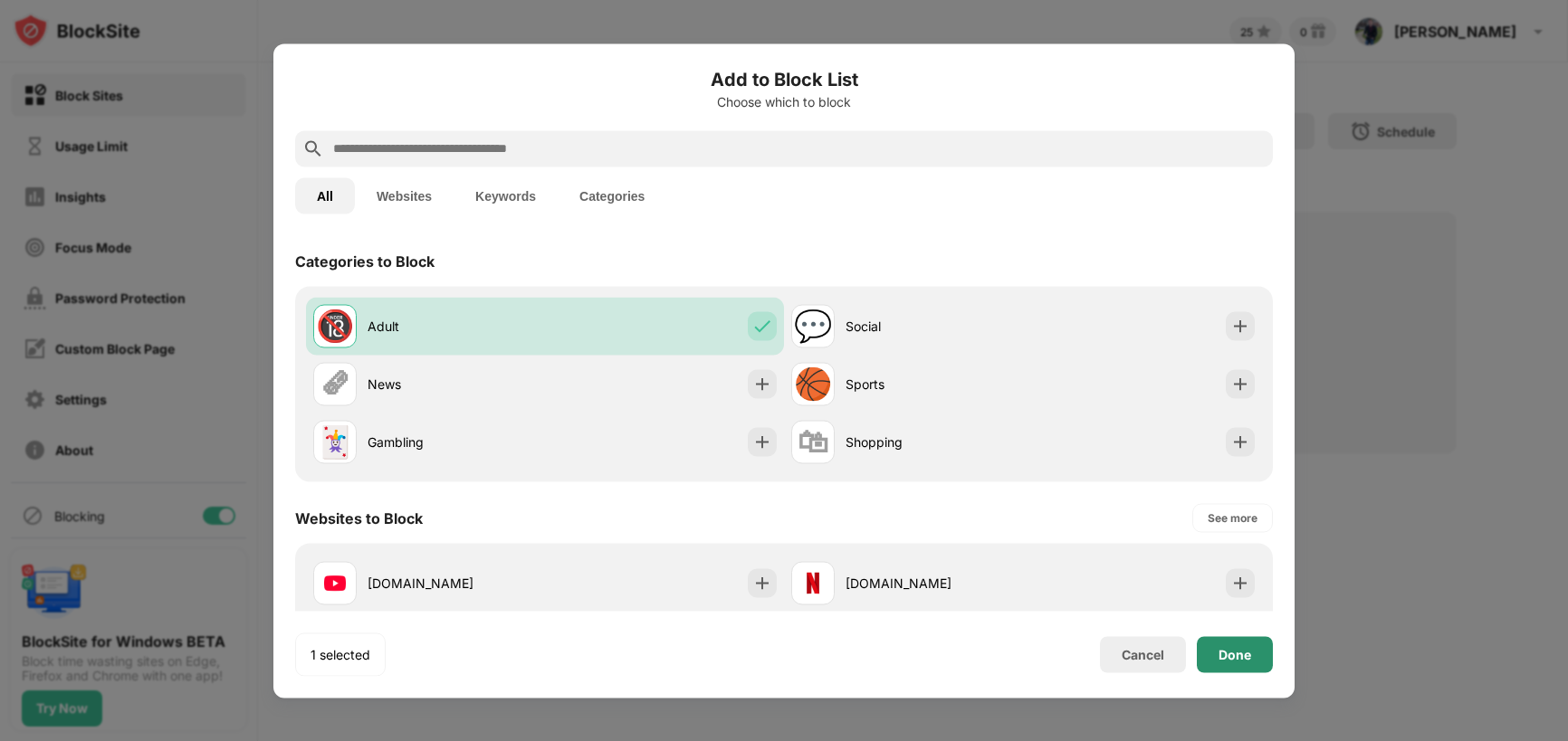
click at [1205, 646] on div "Done" at bounding box center [1235, 654] width 76 height 36
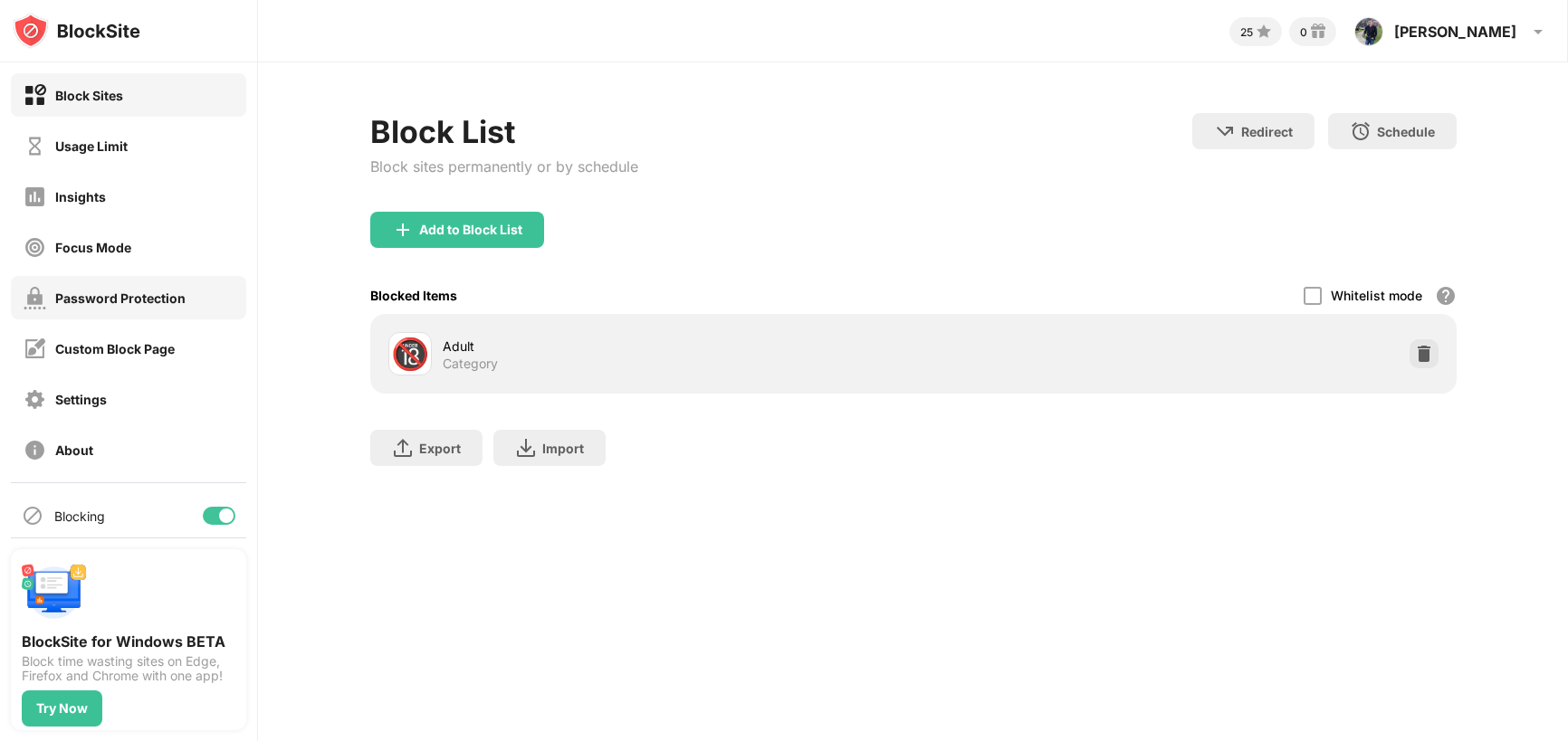
click at [137, 294] on div "Password Protection" at bounding box center [121, 298] width 130 height 15
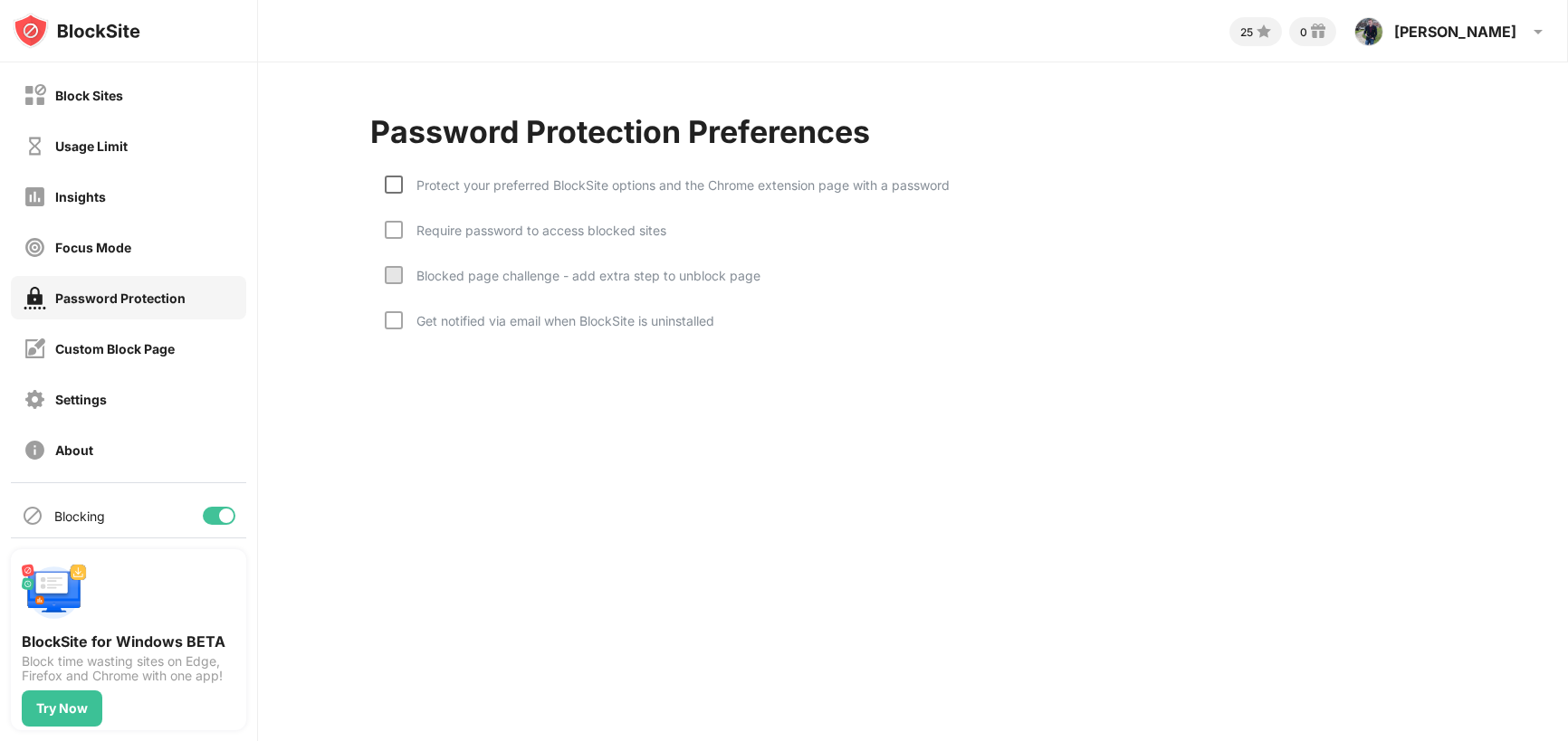
click at [392, 182] on div at bounding box center [394, 185] width 18 height 18
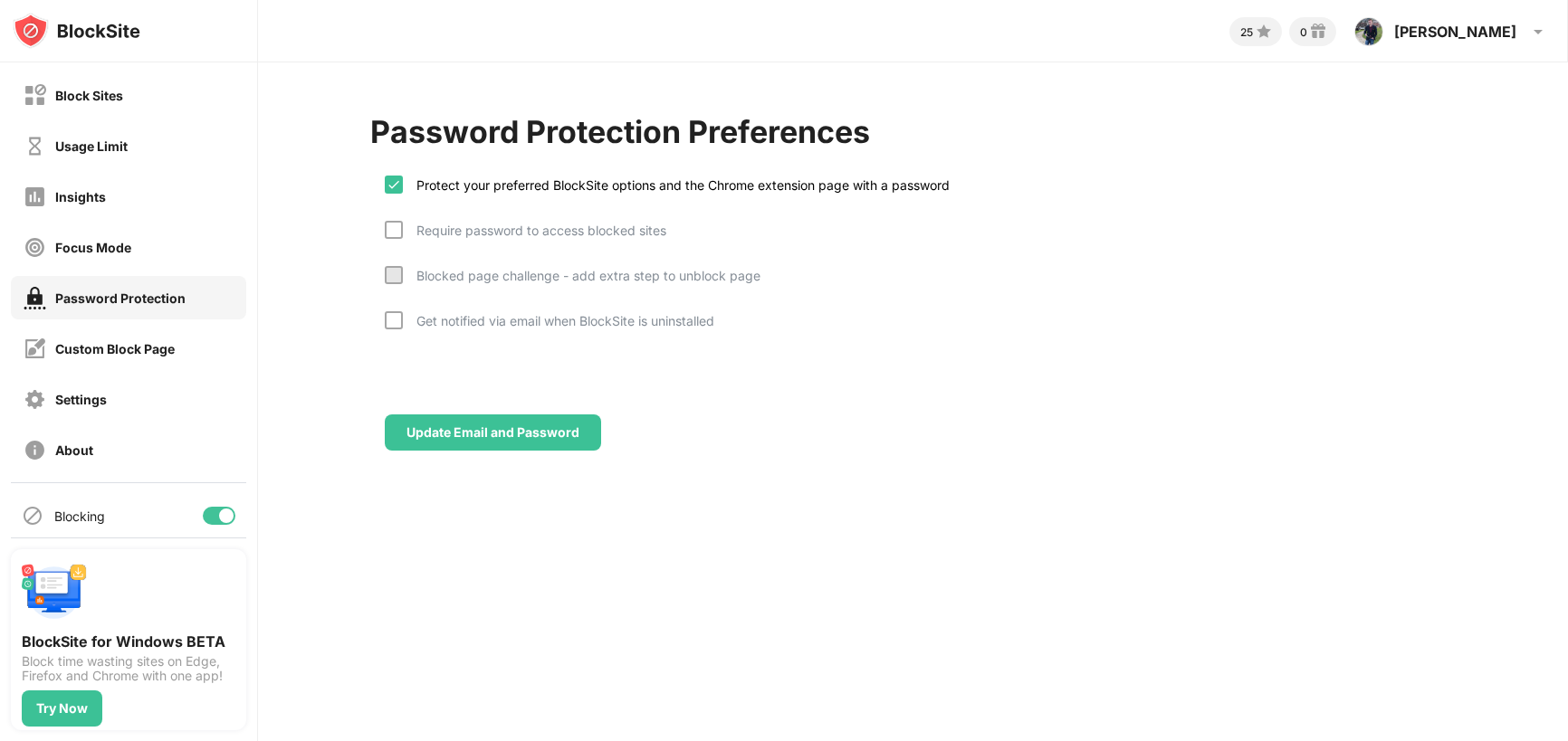
click at [392, 218] on div "Protect your preferred BlockSite options and the Chrome extension page with a p…" at bounding box center [668, 199] width 565 height 45
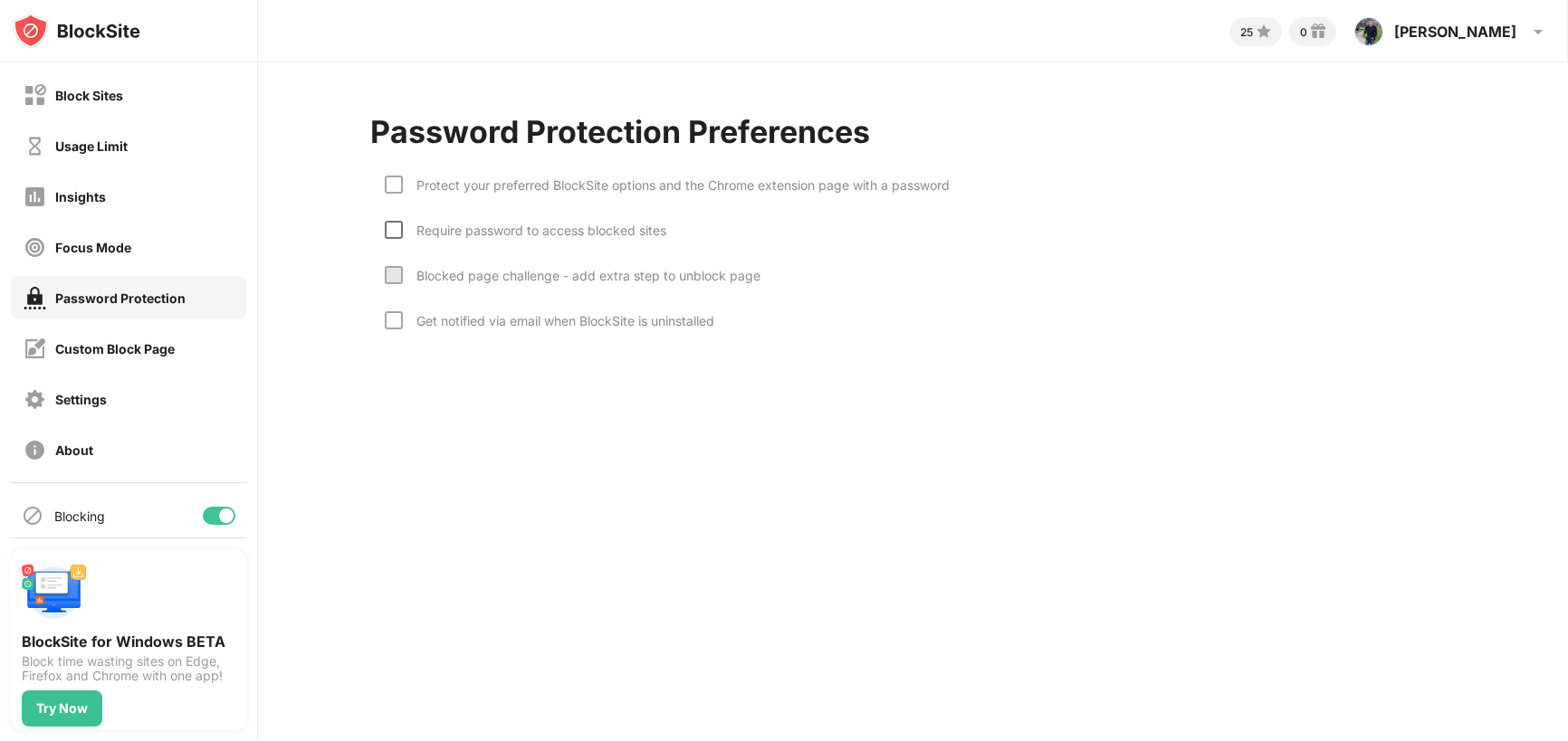
click at [396, 234] on div at bounding box center [394, 230] width 18 height 18
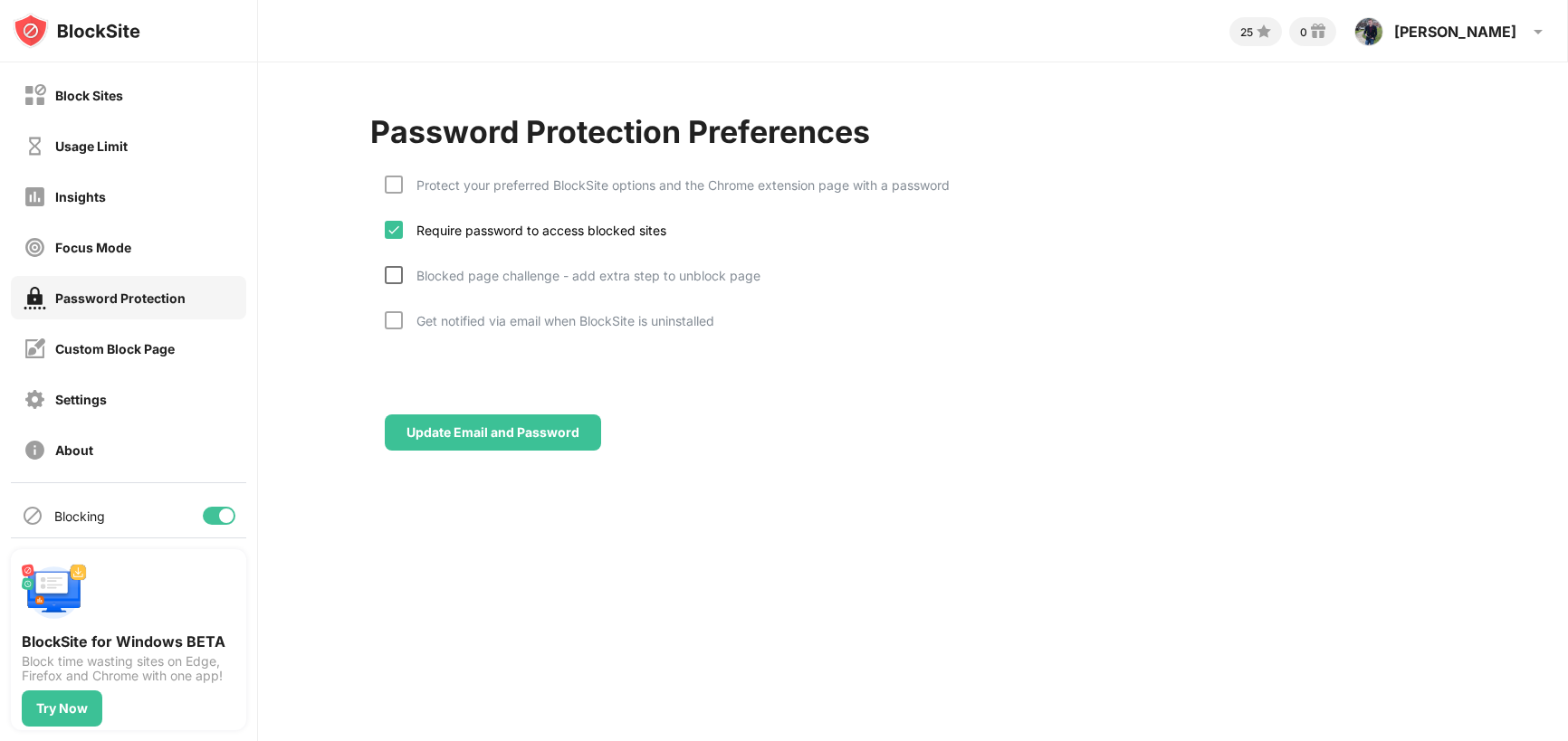
click at [396, 275] on div at bounding box center [394, 275] width 18 height 18
click at [392, 323] on div at bounding box center [394, 320] width 18 height 18
drag, startPoint x: 741, startPoint y: 329, endPoint x: 434, endPoint y: 217, distance: 326.8
click at [434, 217] on div "Protect your preferred BlockSite options and the Chrome extension page with a p…" at bounding box center [913, 257] width 1087 height 200
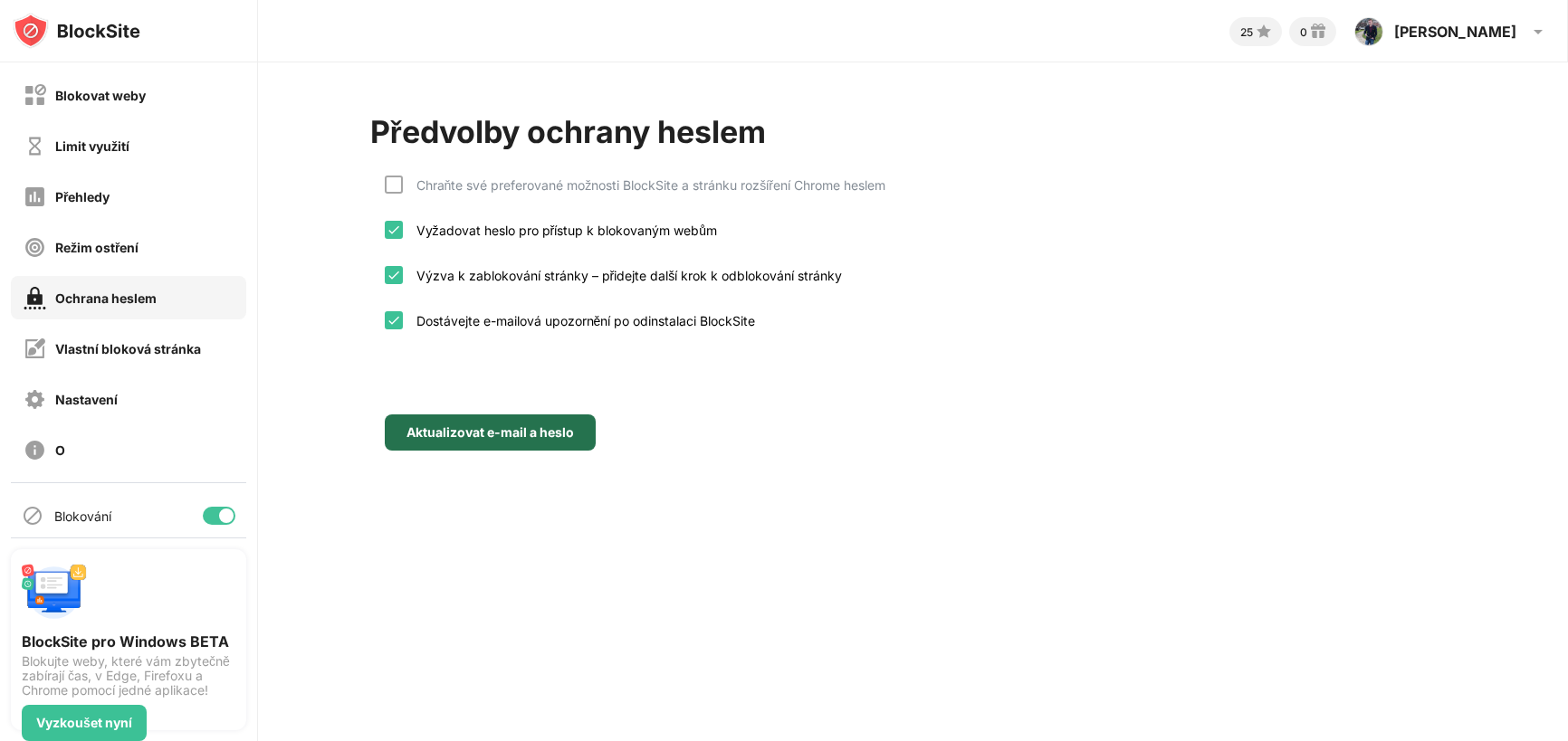
click at [534, 434] on font "Aktualizovat e-mail a heslo" at bounding box center [491, 432] width 168 height 15
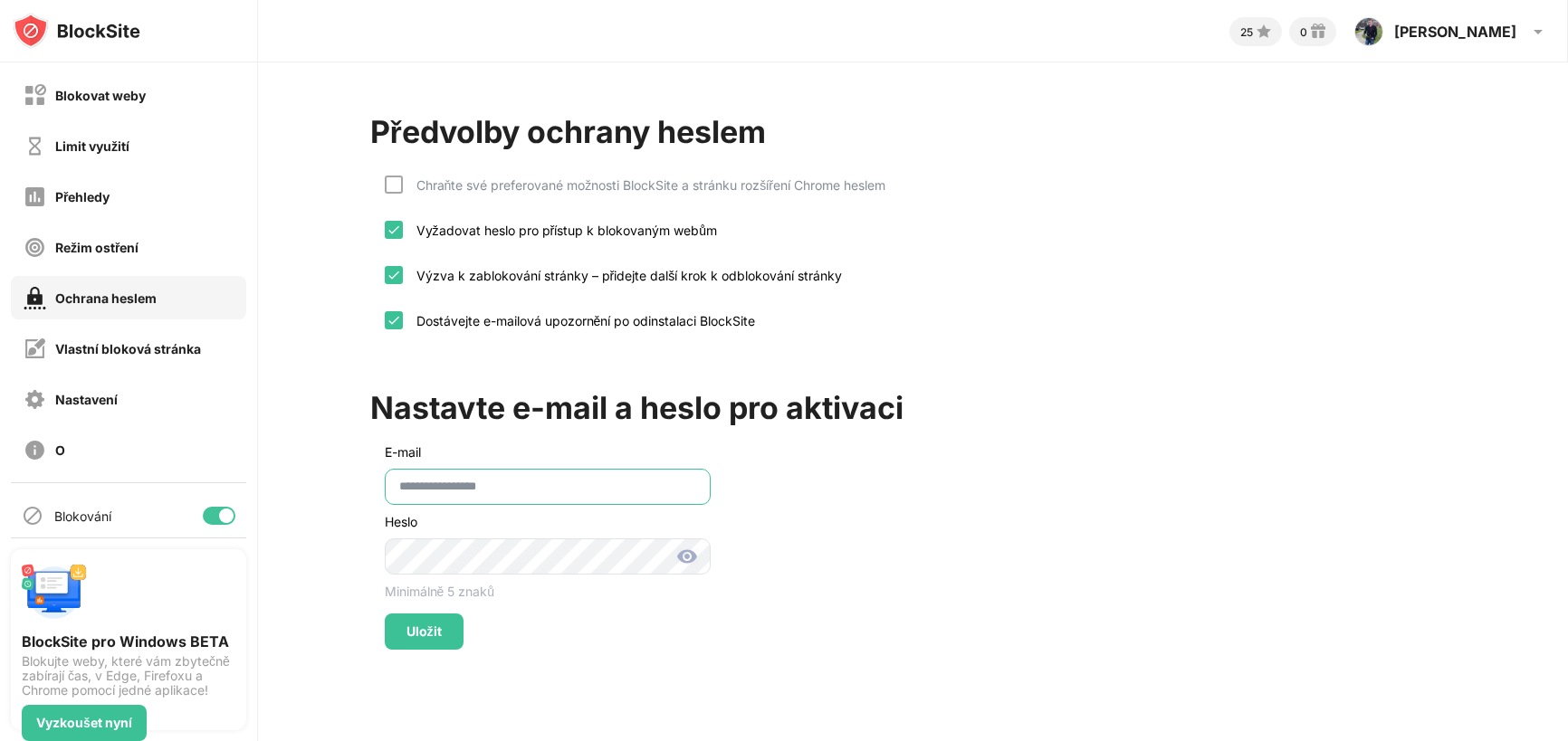
click at [529, 480] on input "**********" at bounding box center [548, 487] width 326 height 36
click at [443, 632] on div "Uložit" at bounding box center [425, 632] width 79 height 36
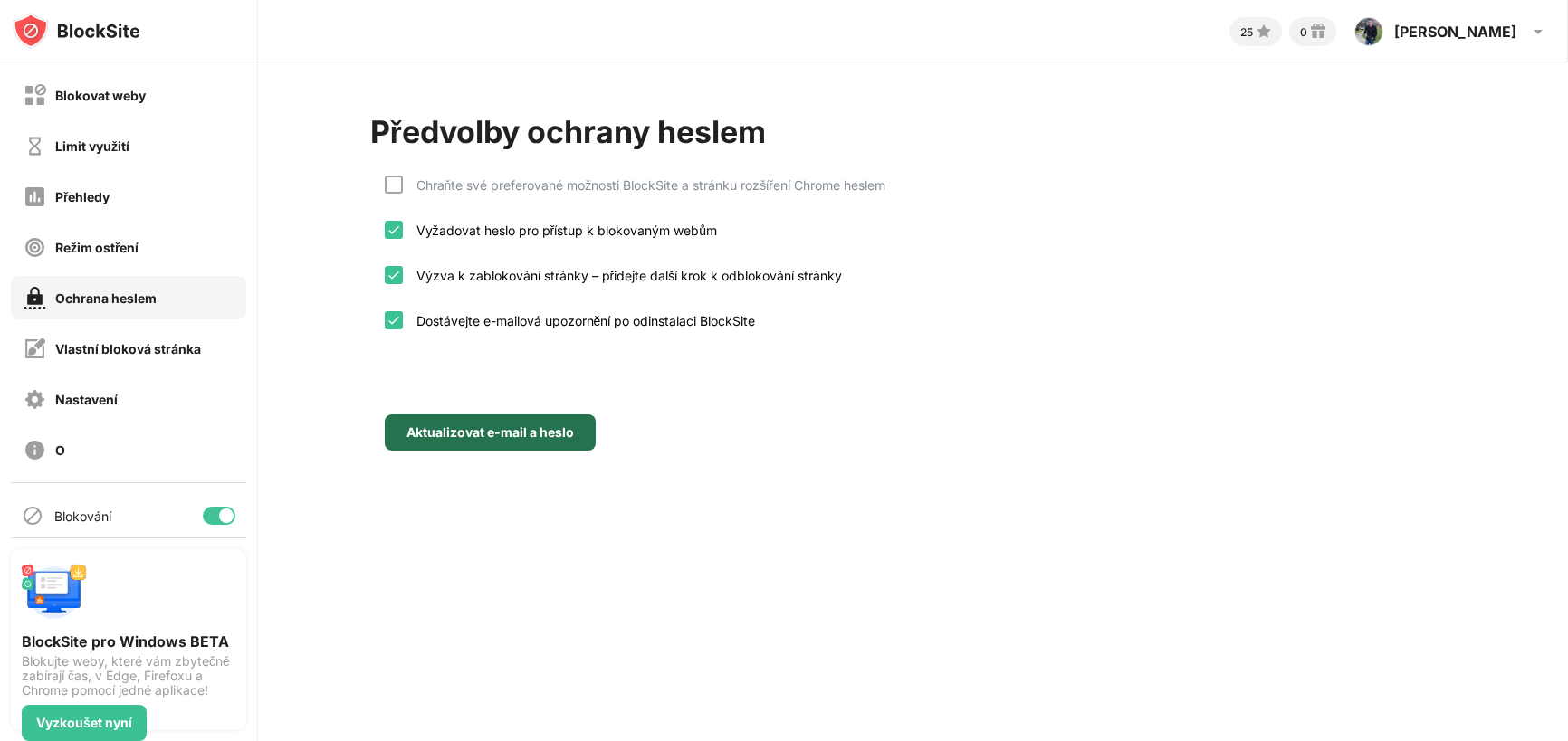
click at [526, 440] on div "Aktualizovat e-mail a heslo" at bounding box center [491, 432] width 211 height 36
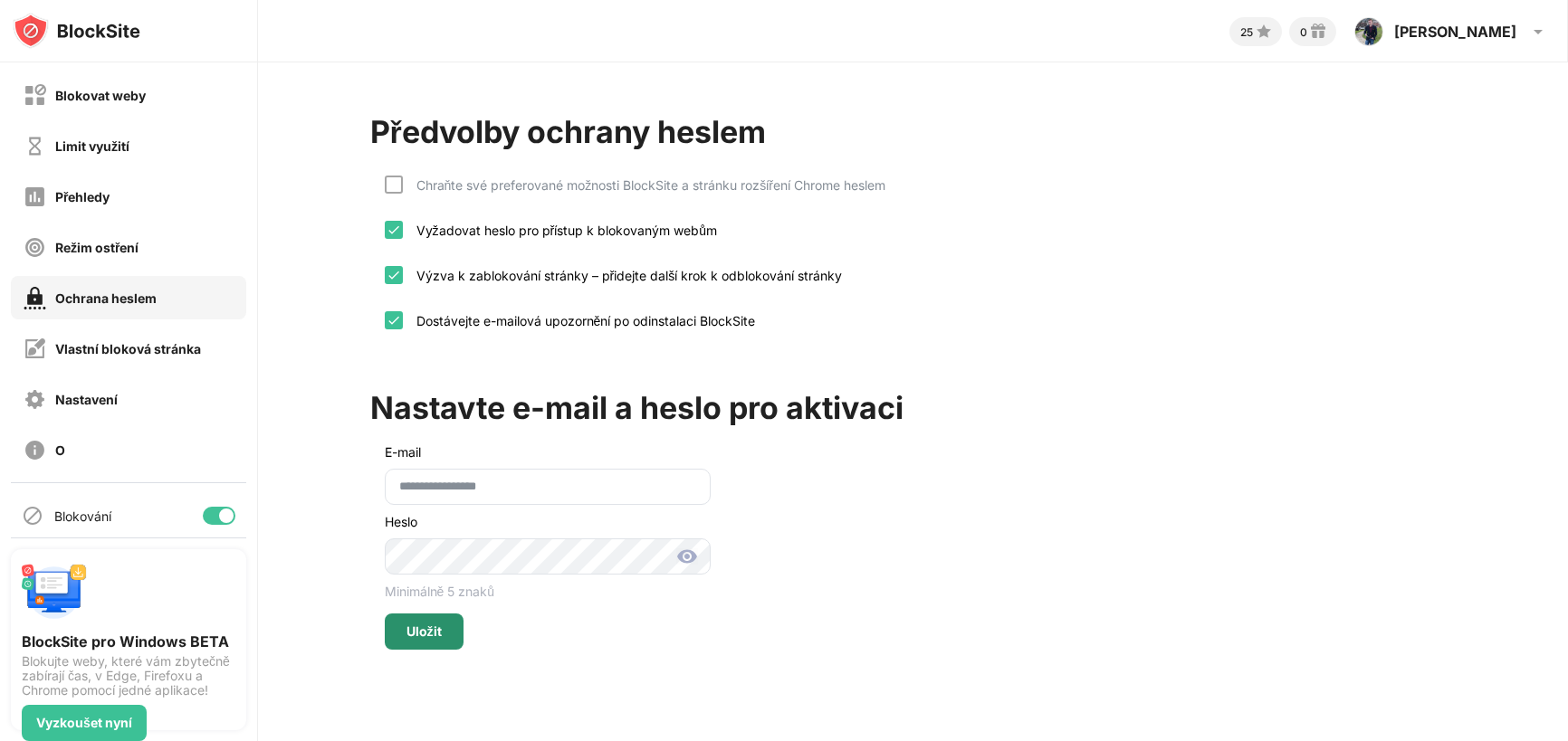
click at [424, 622] on div "Uložit" at bounding box center [425, 632] width 79 height 36
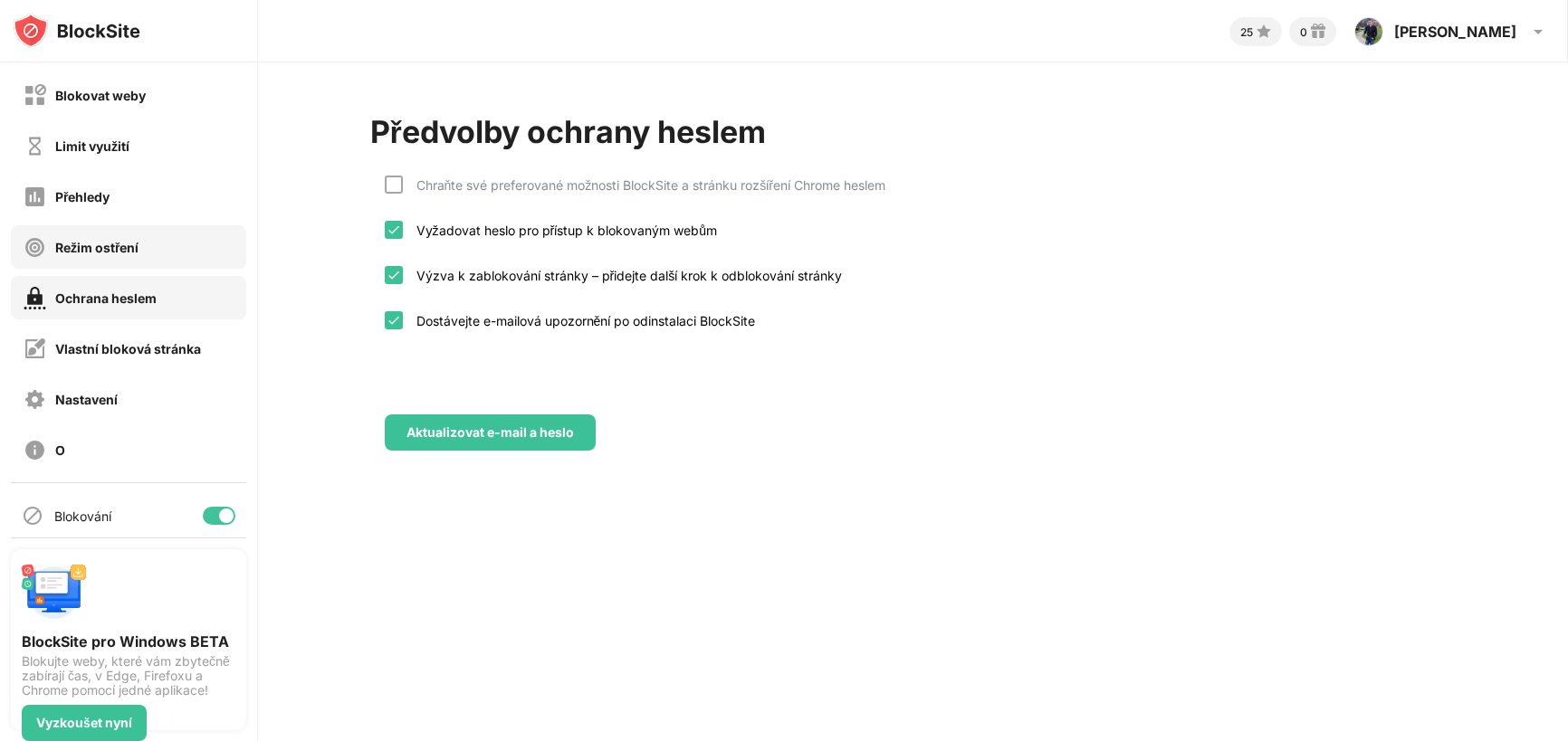
click at [115, 250] on font "Režim ostření" at bounding box center [97, 248] width 83 height 15
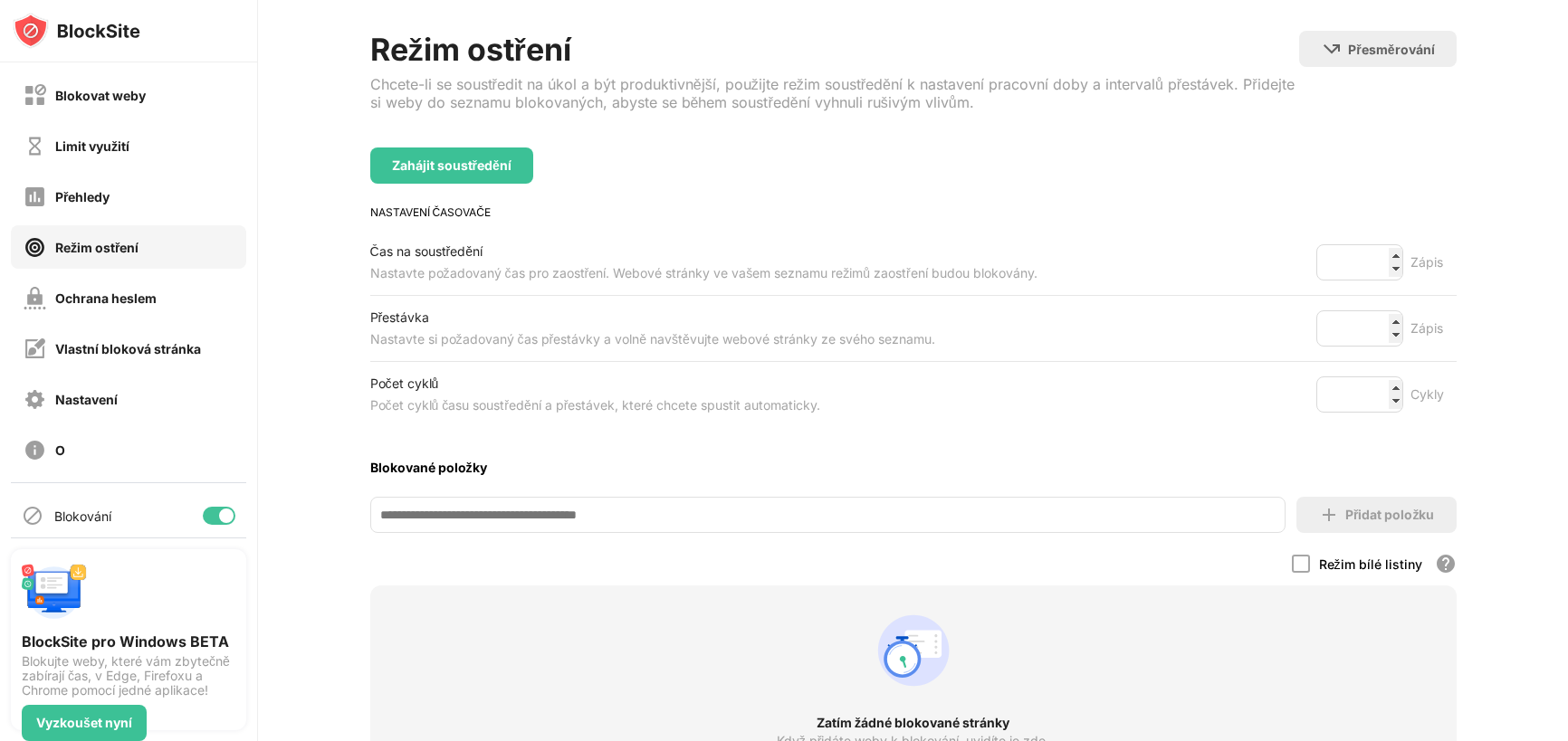
scroll to position [252, 0]
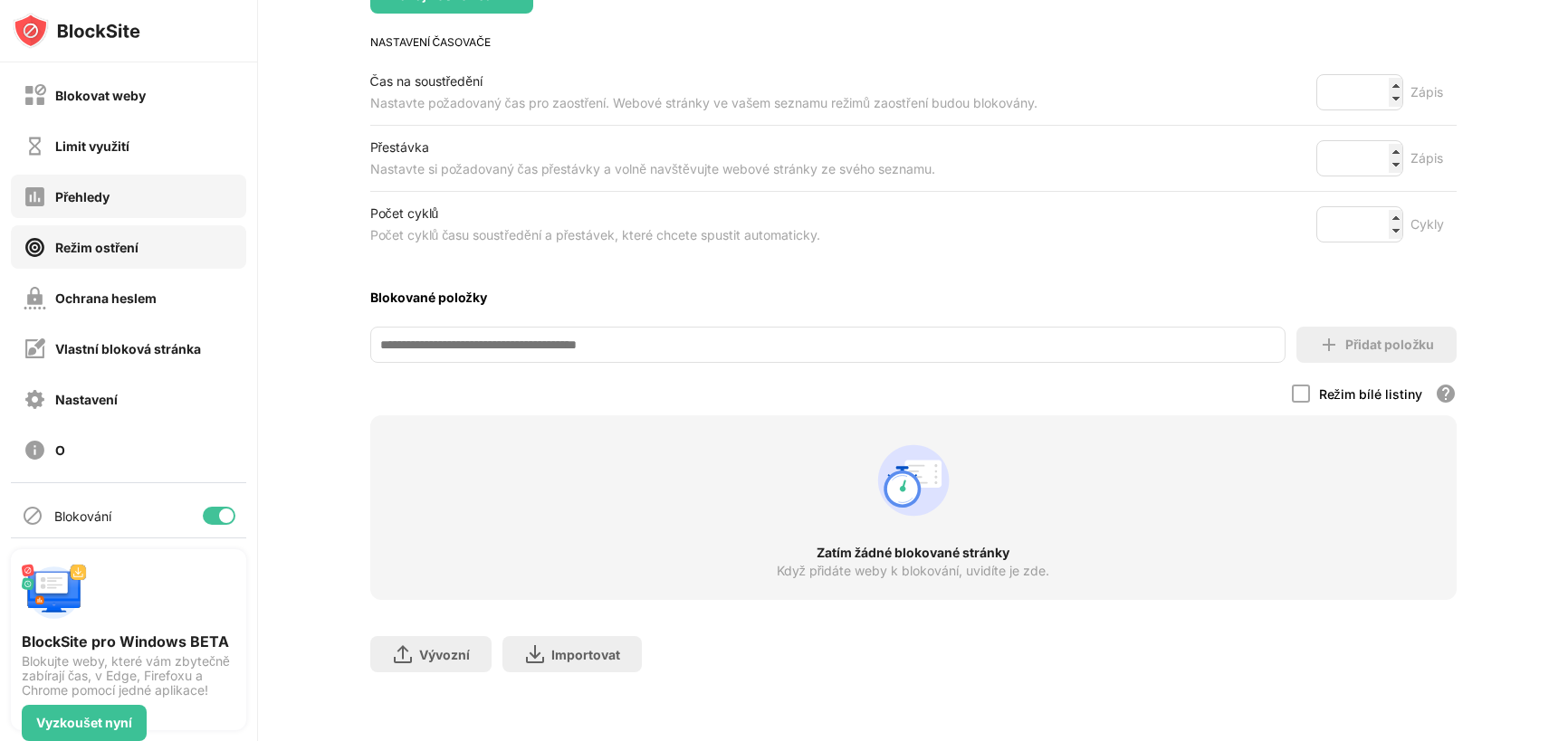
click at [129, 194] on div "Přehledy" at bounding box center [129, 197] width 235 height 43
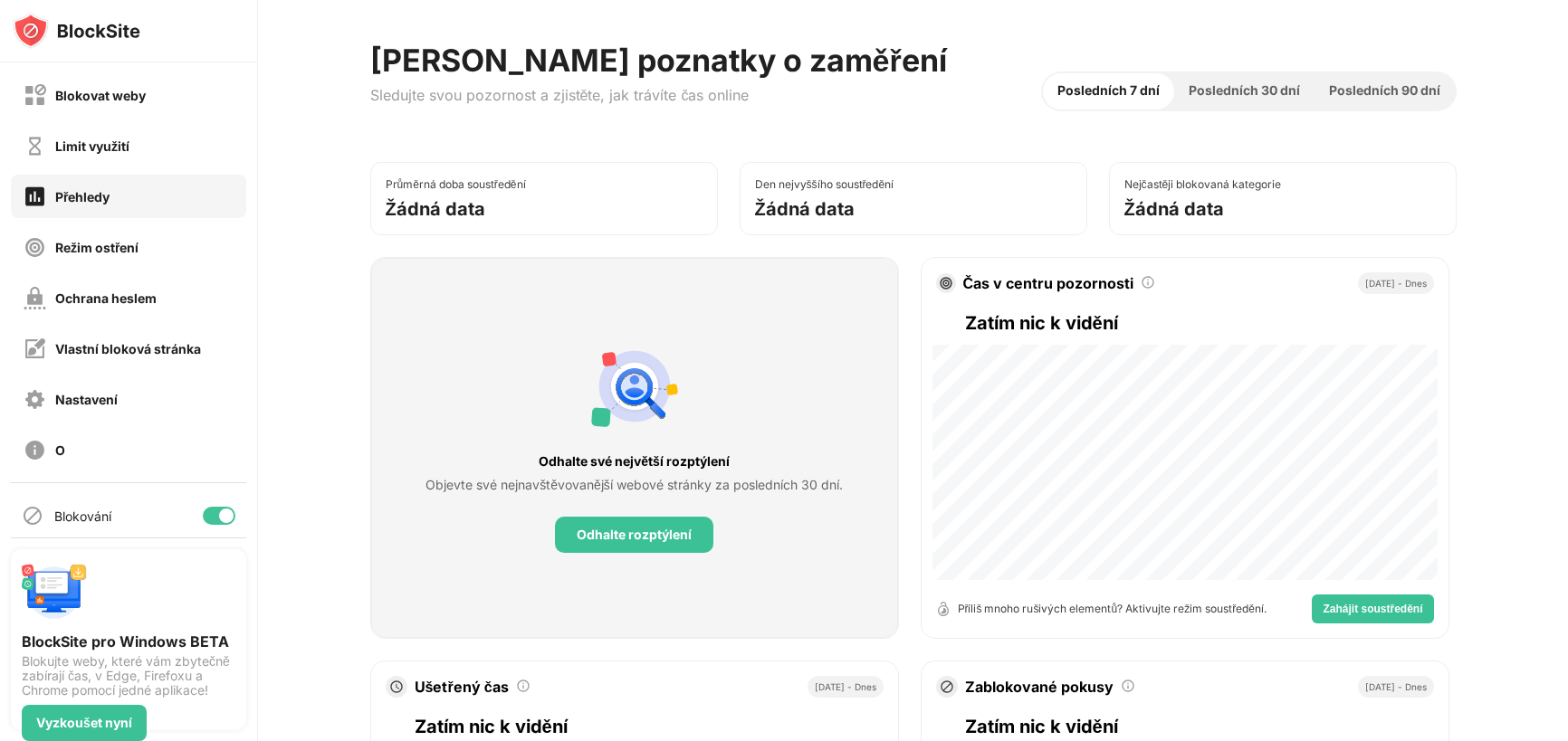
scroll to position [133, 0]
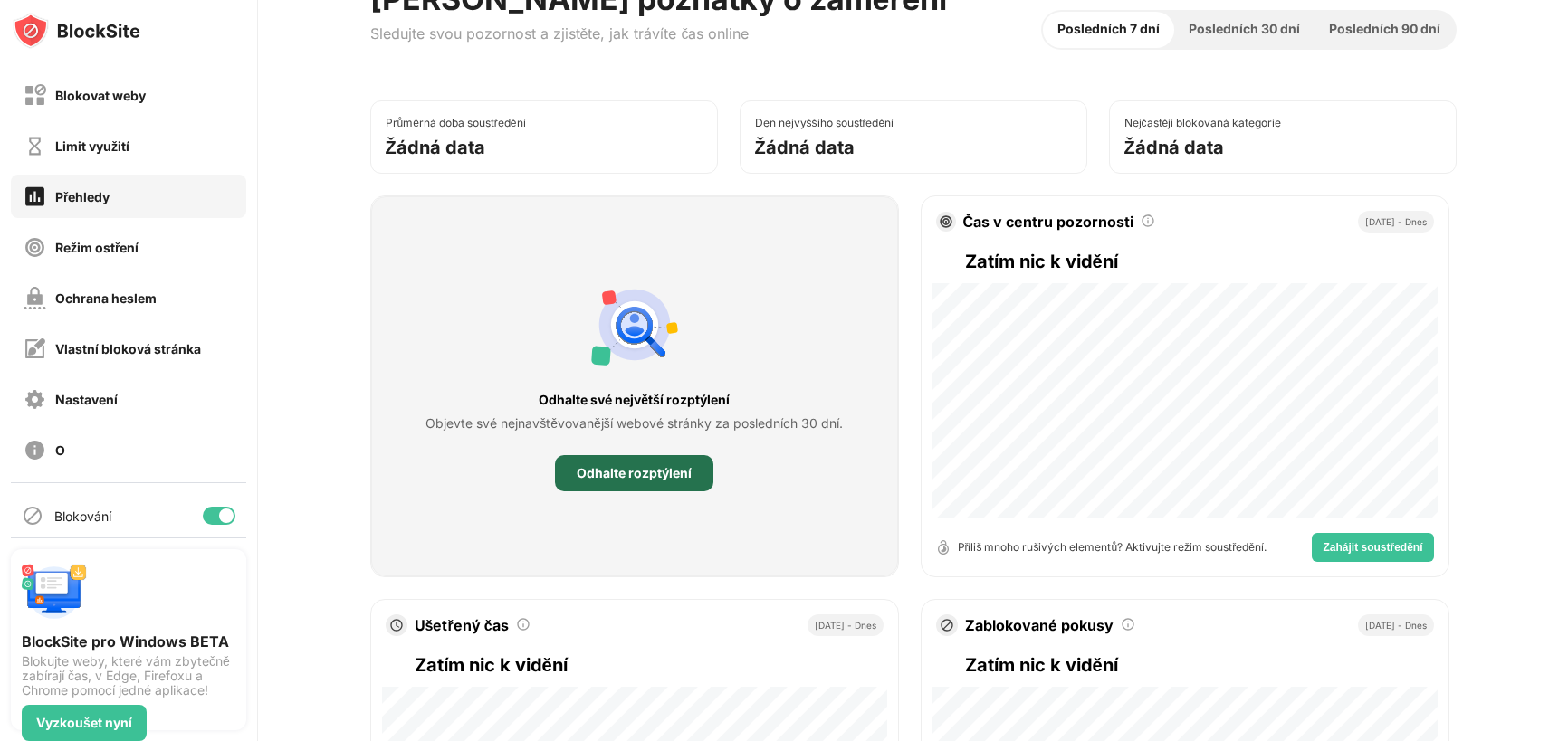
click at [654, 475] on font "Odhalte rozptýlení" at bounding box center [634, 473] width 115 height 15
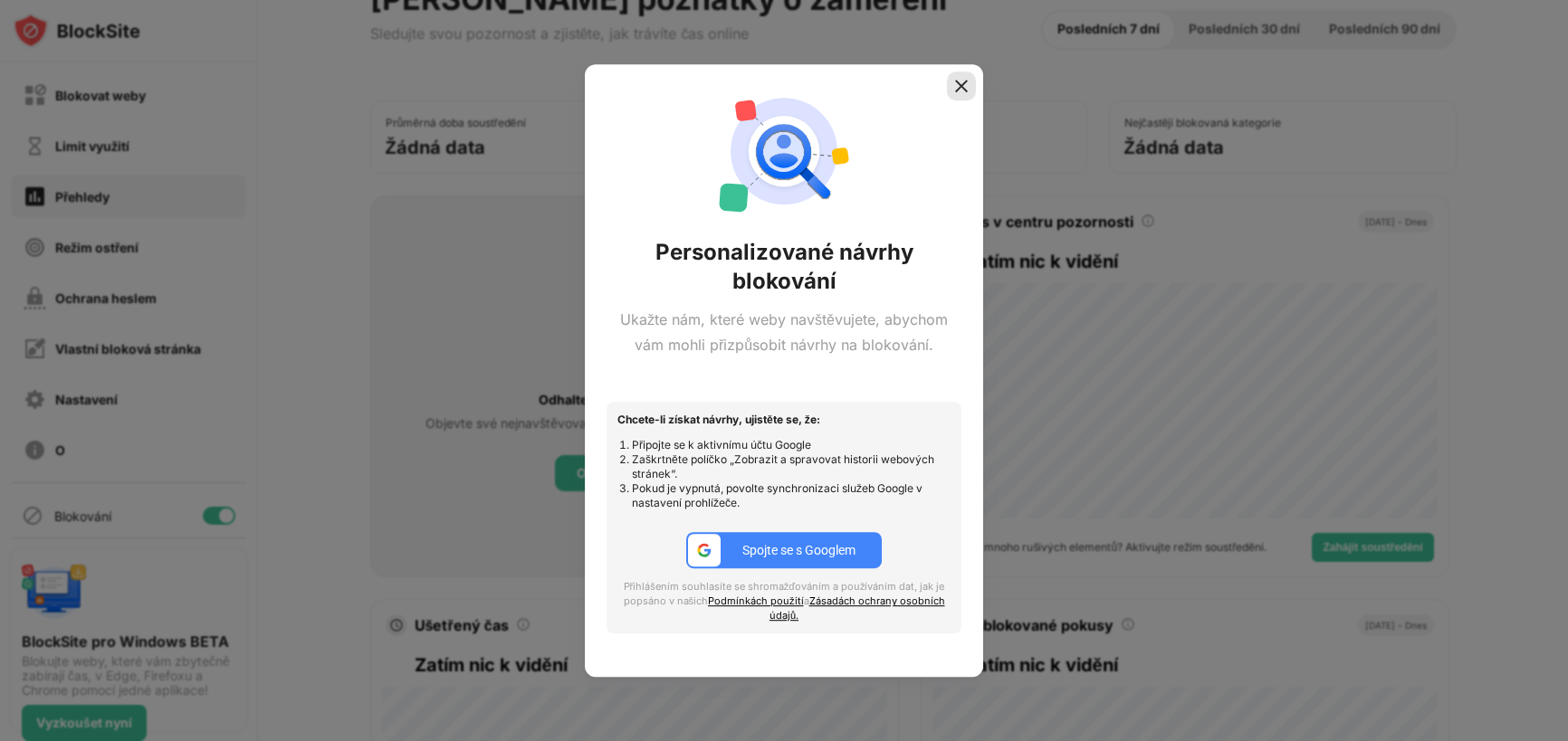
click at [963, 85] on img at bounding box center [962, 86] width 18 height 18
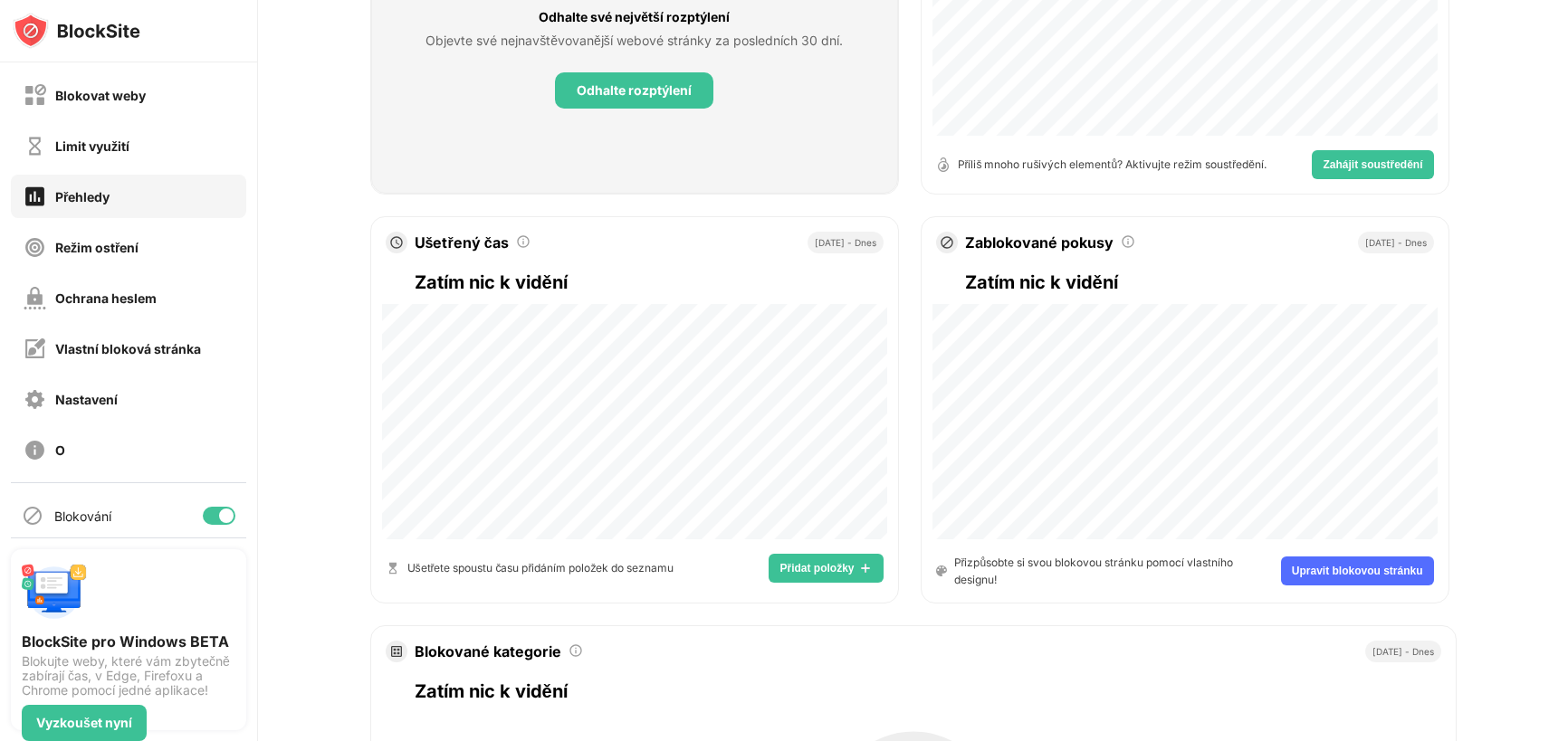
scroll to position [251, 0]
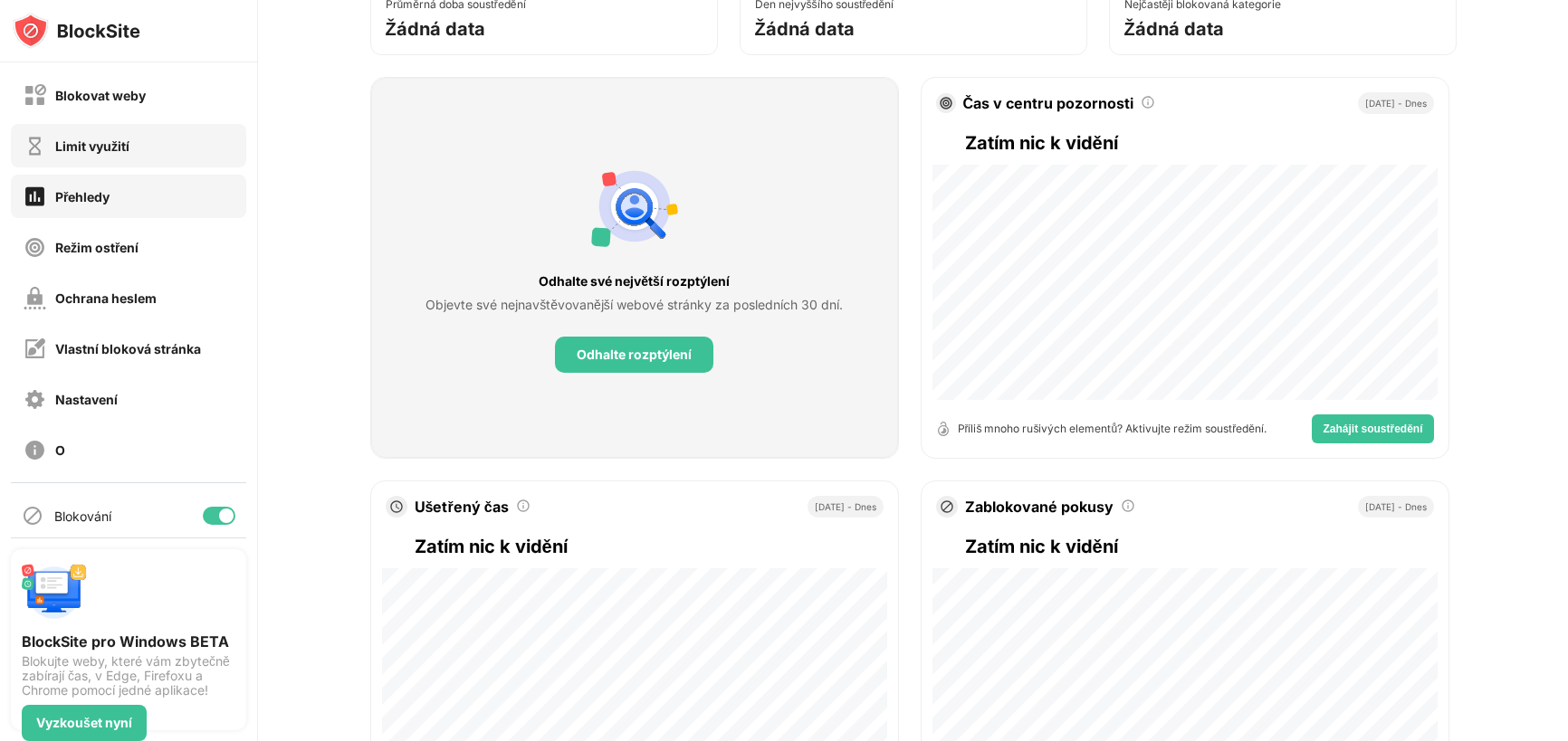
click at [145, 148] on div "Limit využití" at bounding box center [129, 146] width 235 height 43
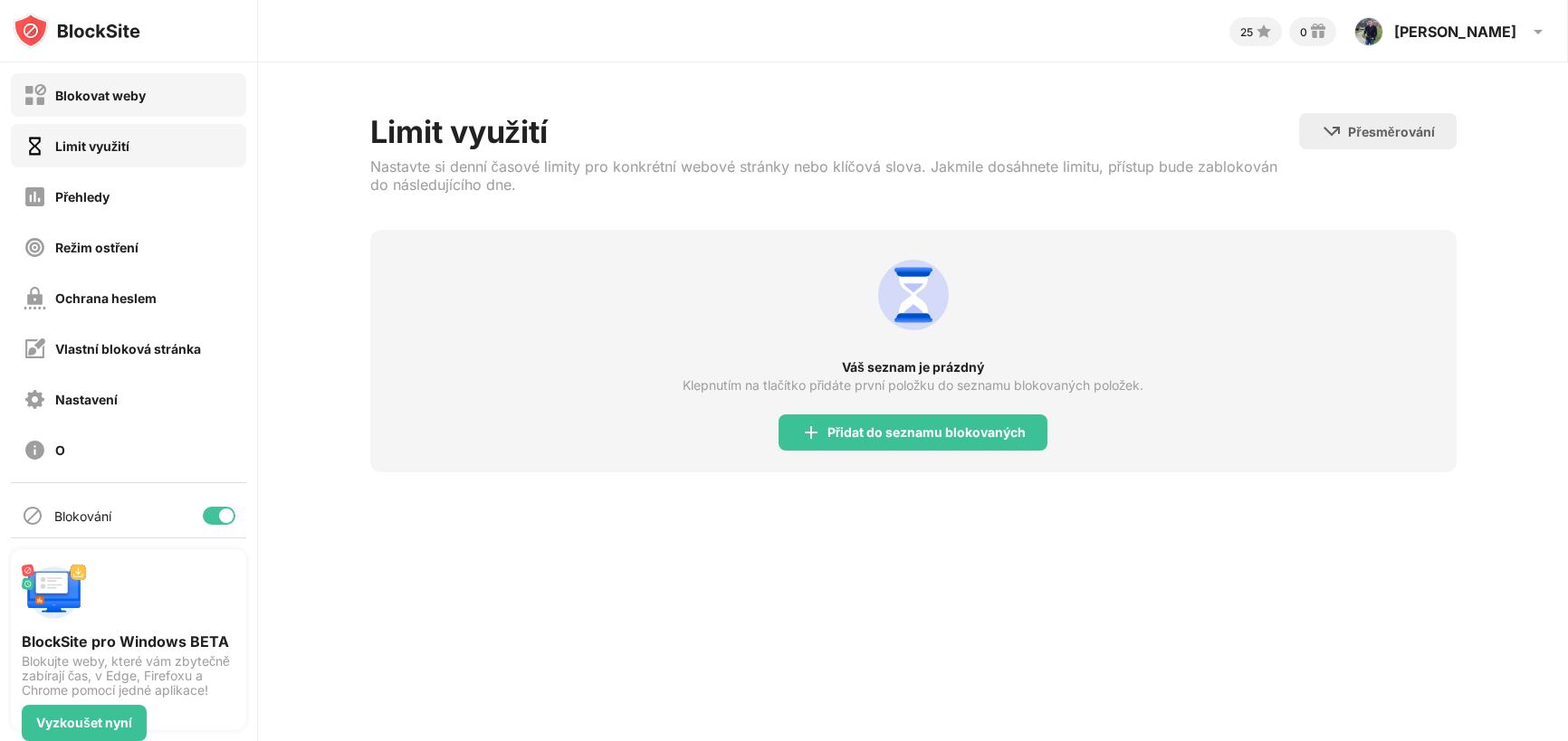
click at [135, 108] on div "Blokovat weby" at bounding box center [129, 95] width 235 height 43
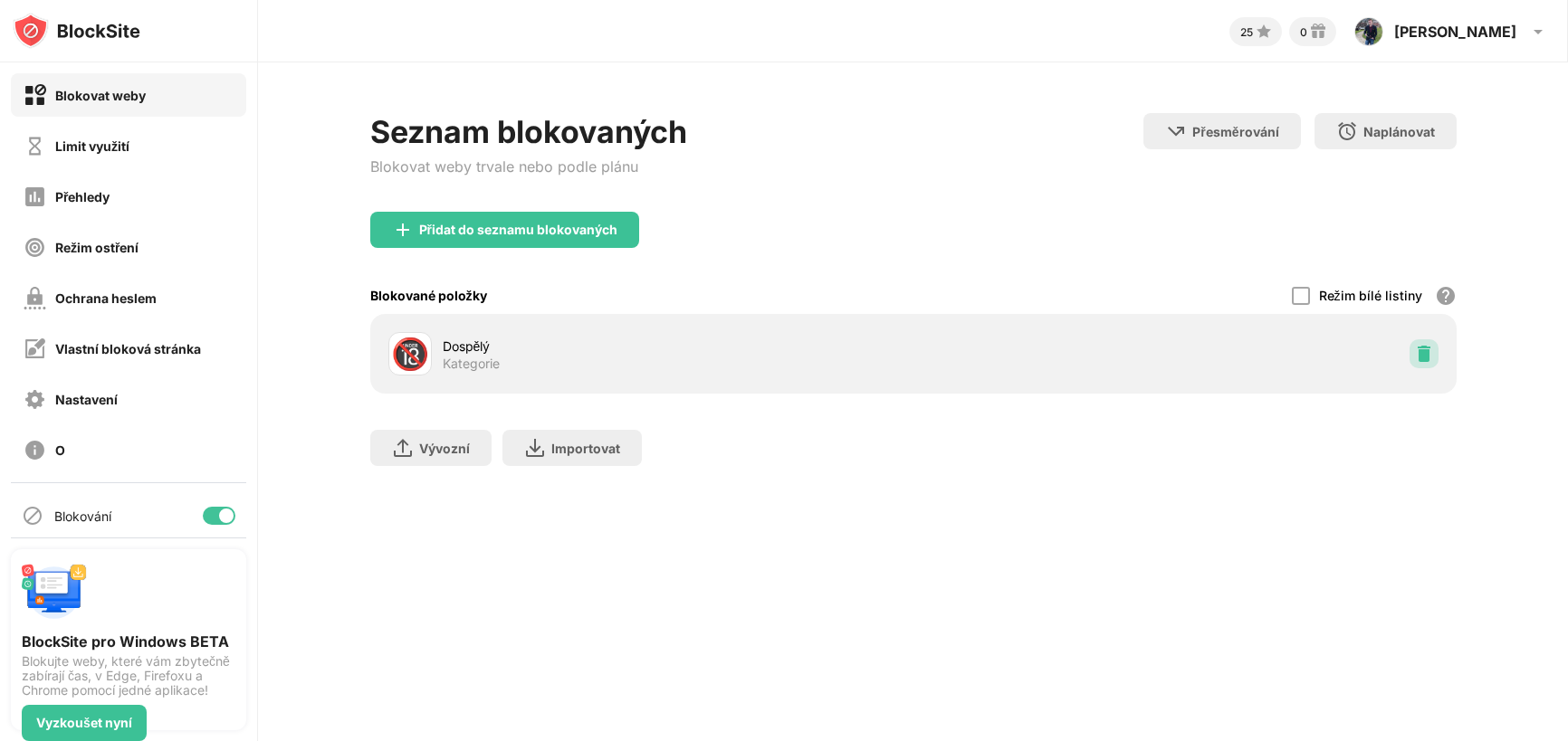
click at [1419, 355] on img at bounding box center [1424, 353] width 18 height 18
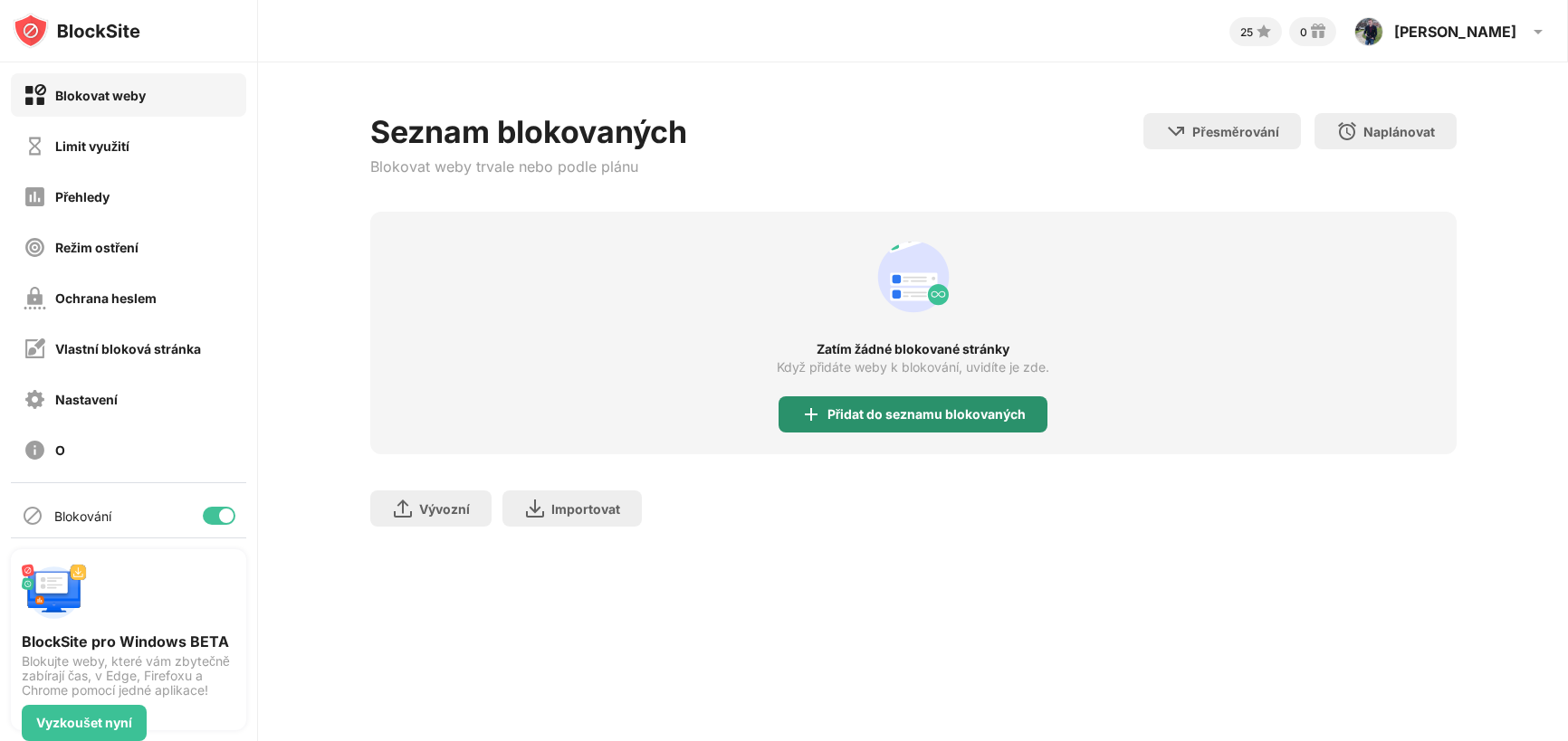
click at [932, 424] on div "Přidat do seznamu blokovaných" at bounding box center [913, 414] width 269 height 36
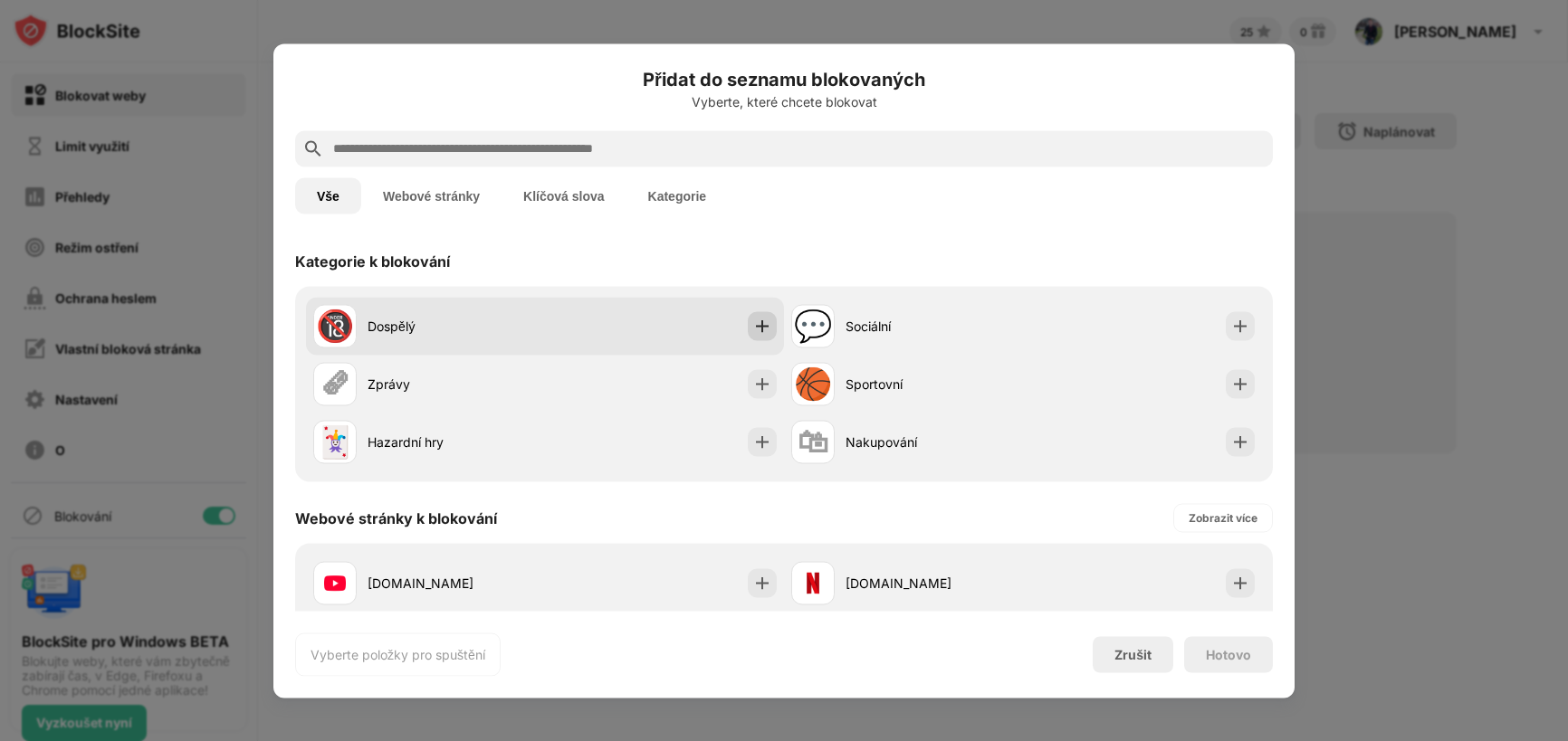
click at [759, 313] on div at bounding box center [762, 326] width 29 height 29
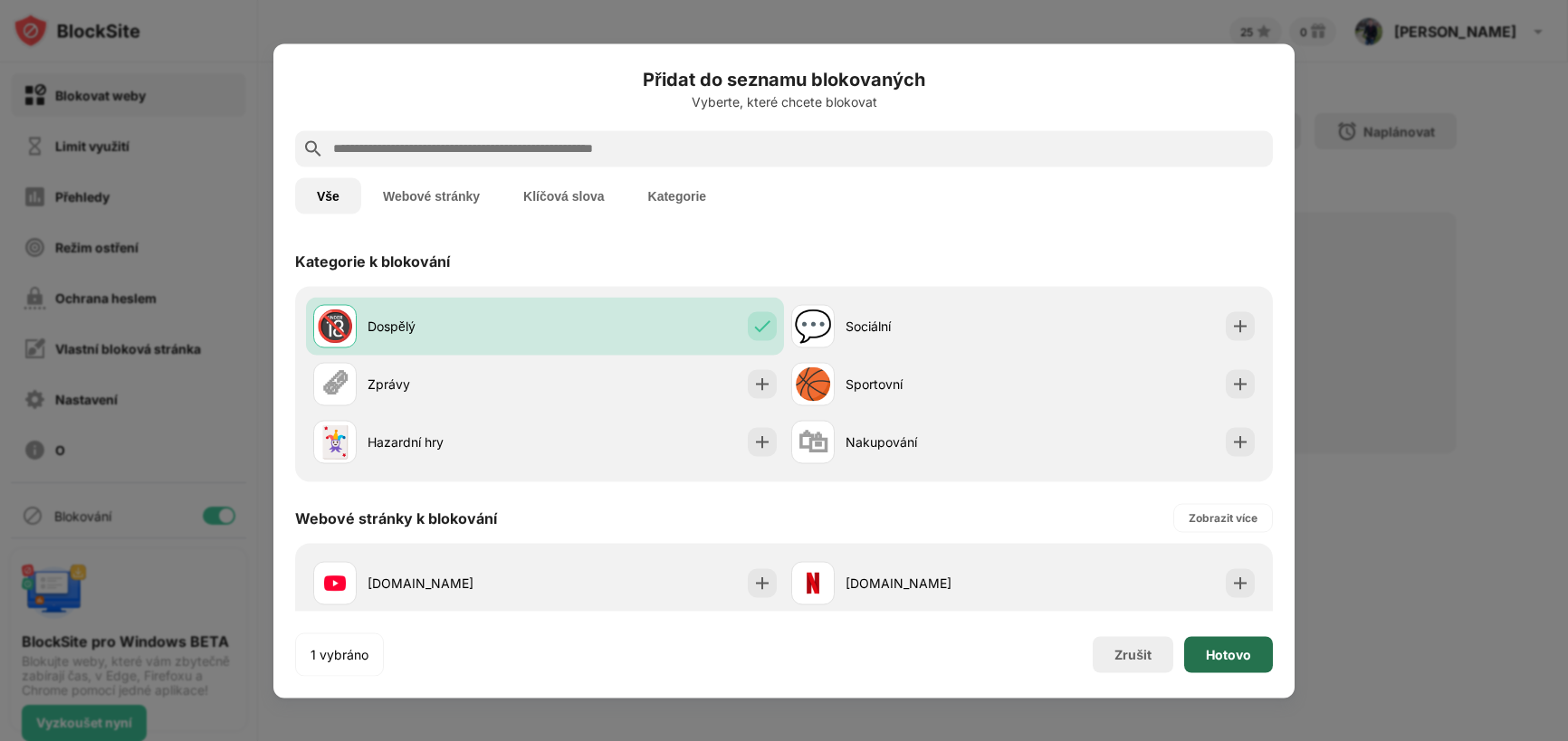
click at [1249, 660] on font "Hotovo" at bounding box center [1229, 654] width 45 height 15
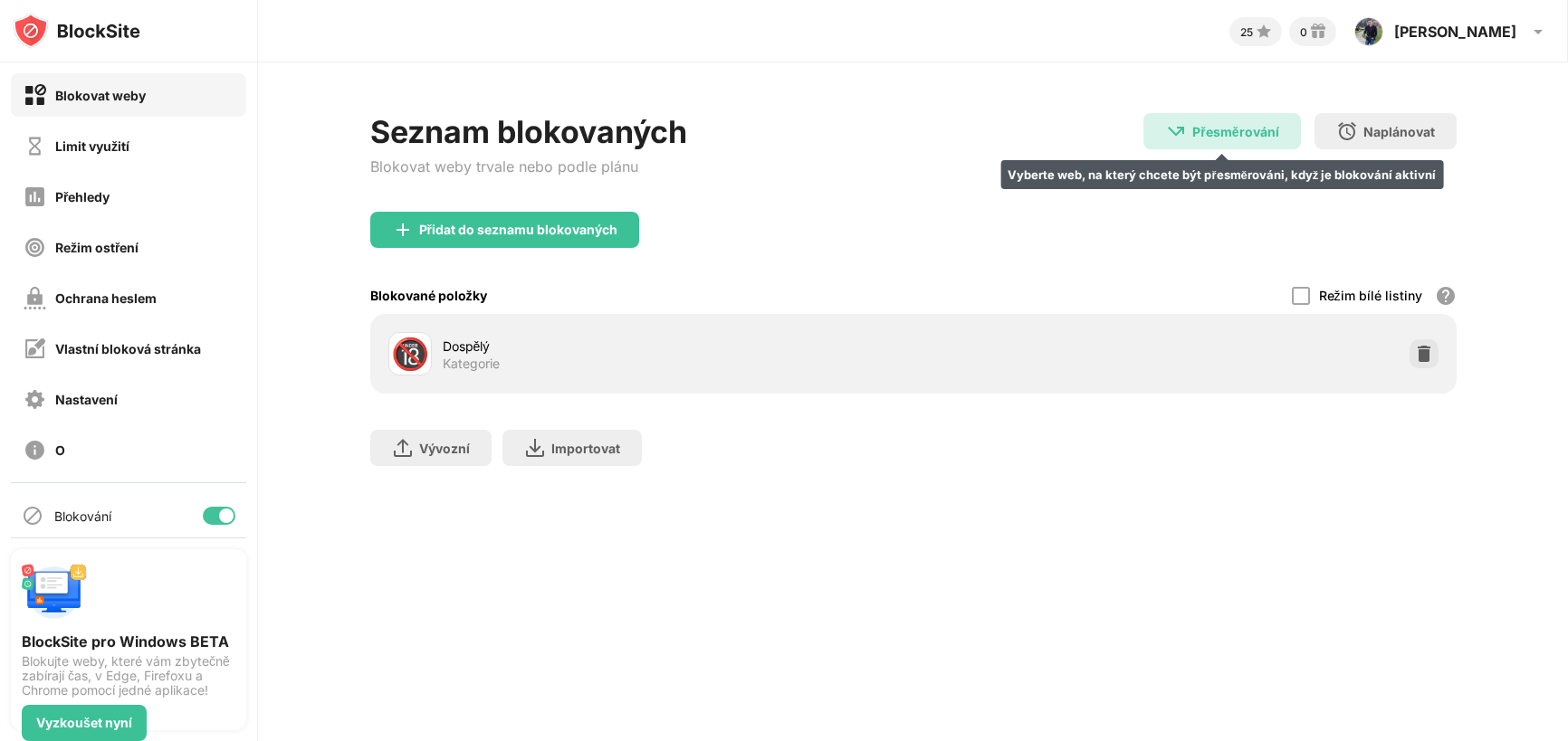
click at [1233, 126] on font "Přesměrování" at bounding box center [1235, 132] width 86 height 15
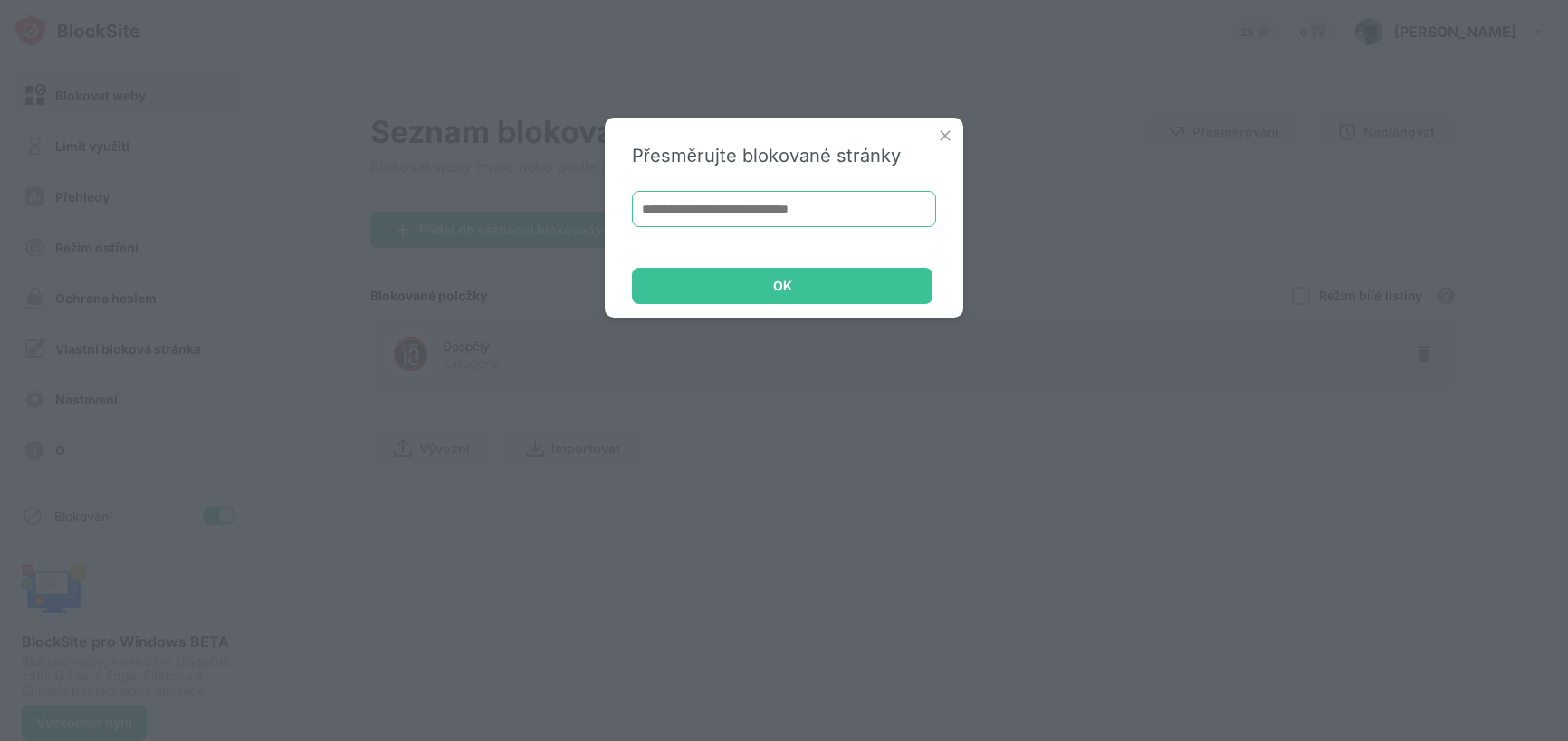
click at [826, 207] on input at bounding box center [784, 209] width 304 height 36
paste input "**********"
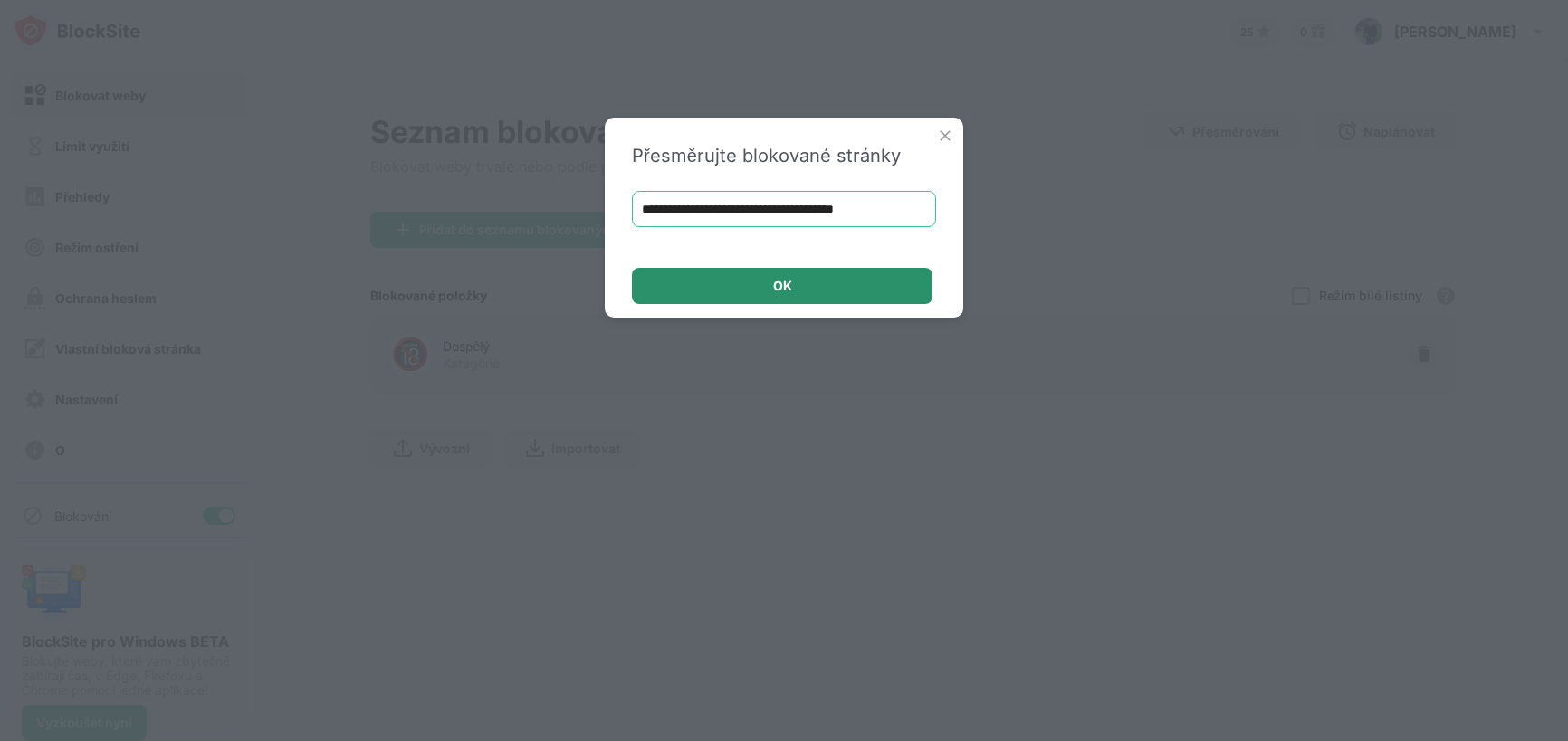
type input "**********"
click at [816, 277] on div "OK" at bounding box center [782, 286] width 300 height 36
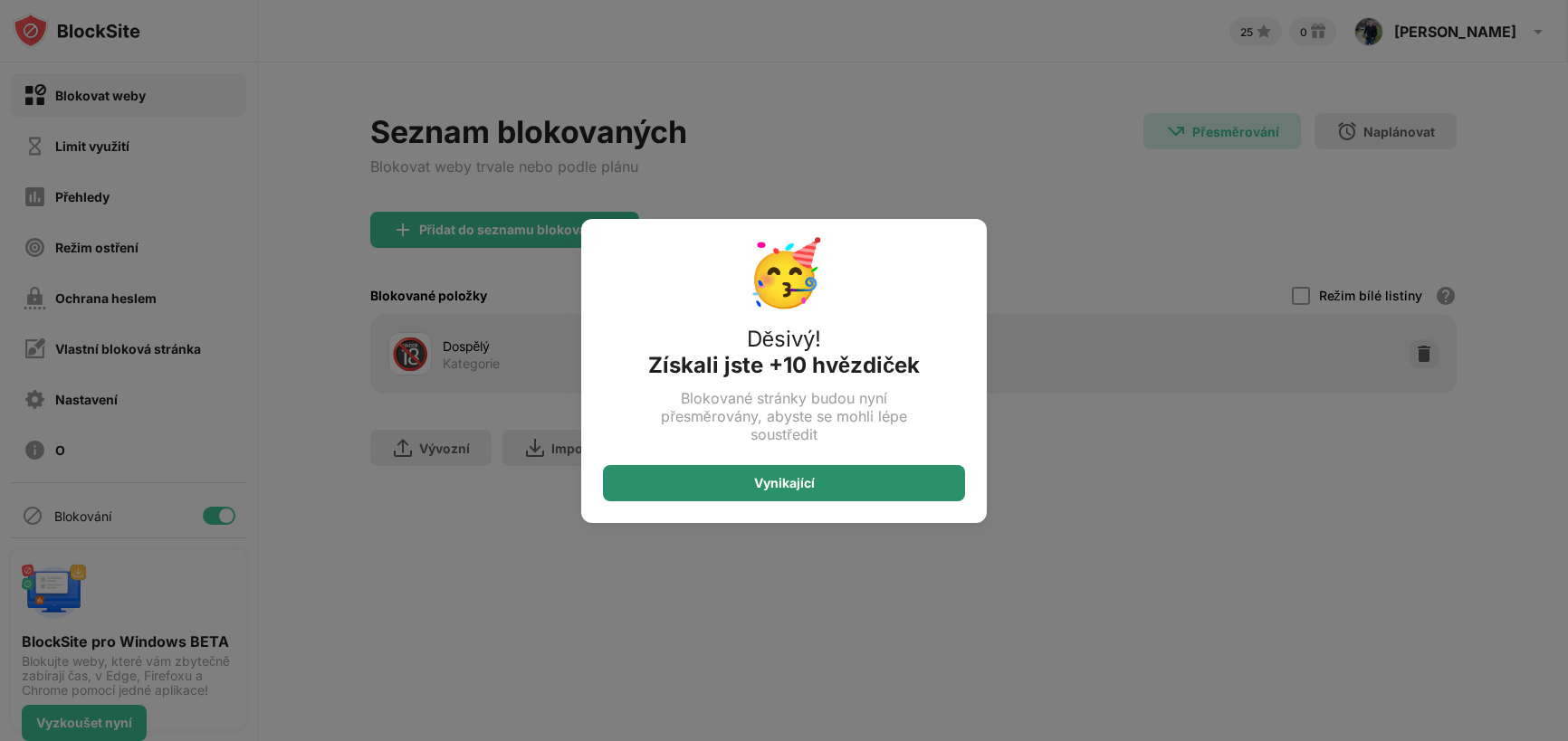
click at [796, 488] on font "Vynikající" at bounding box center [784, 483] width 60 height 15
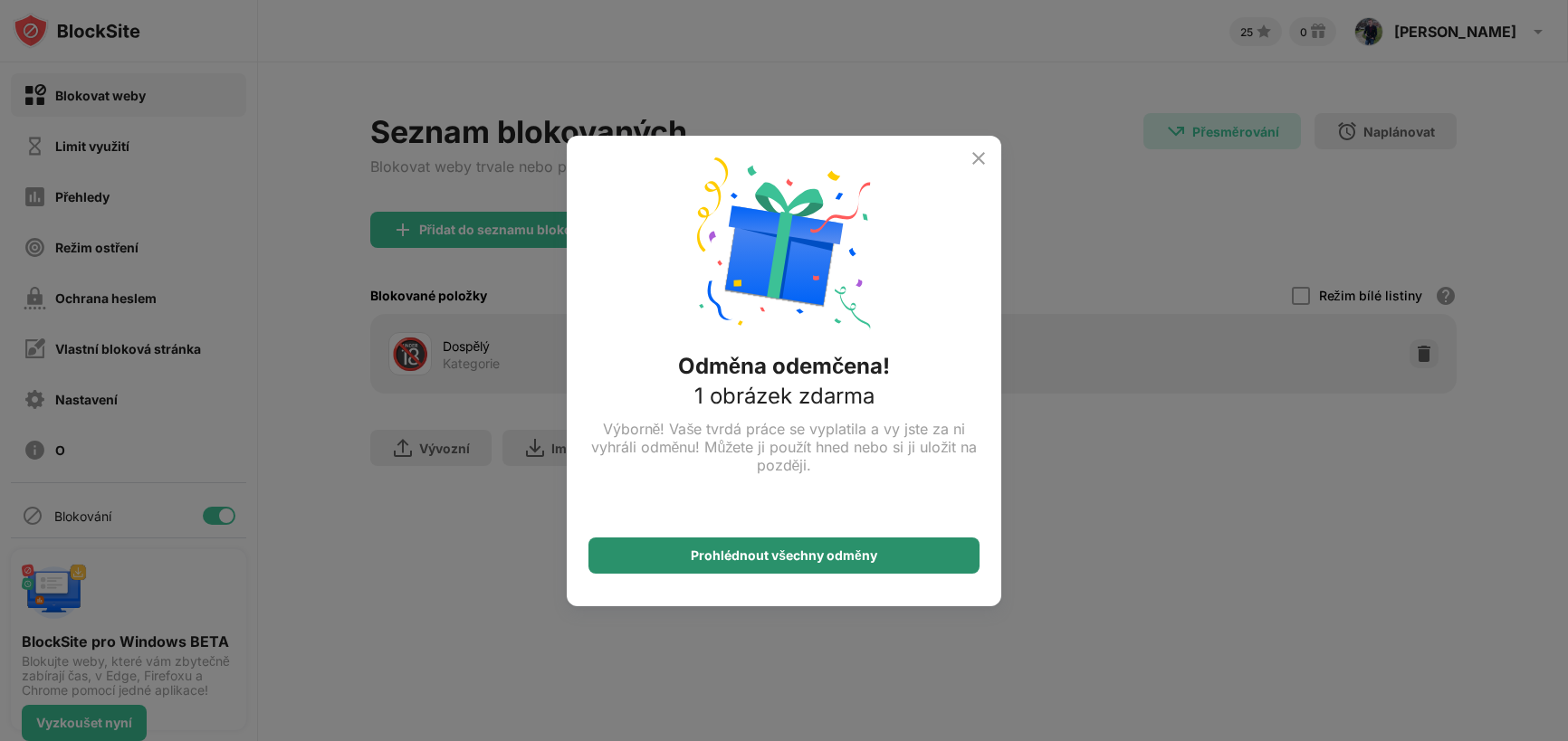
click at [781, 558] on font "Prohlédnout všechny odměny" at bounding box center [784, 556] width 186 height 15
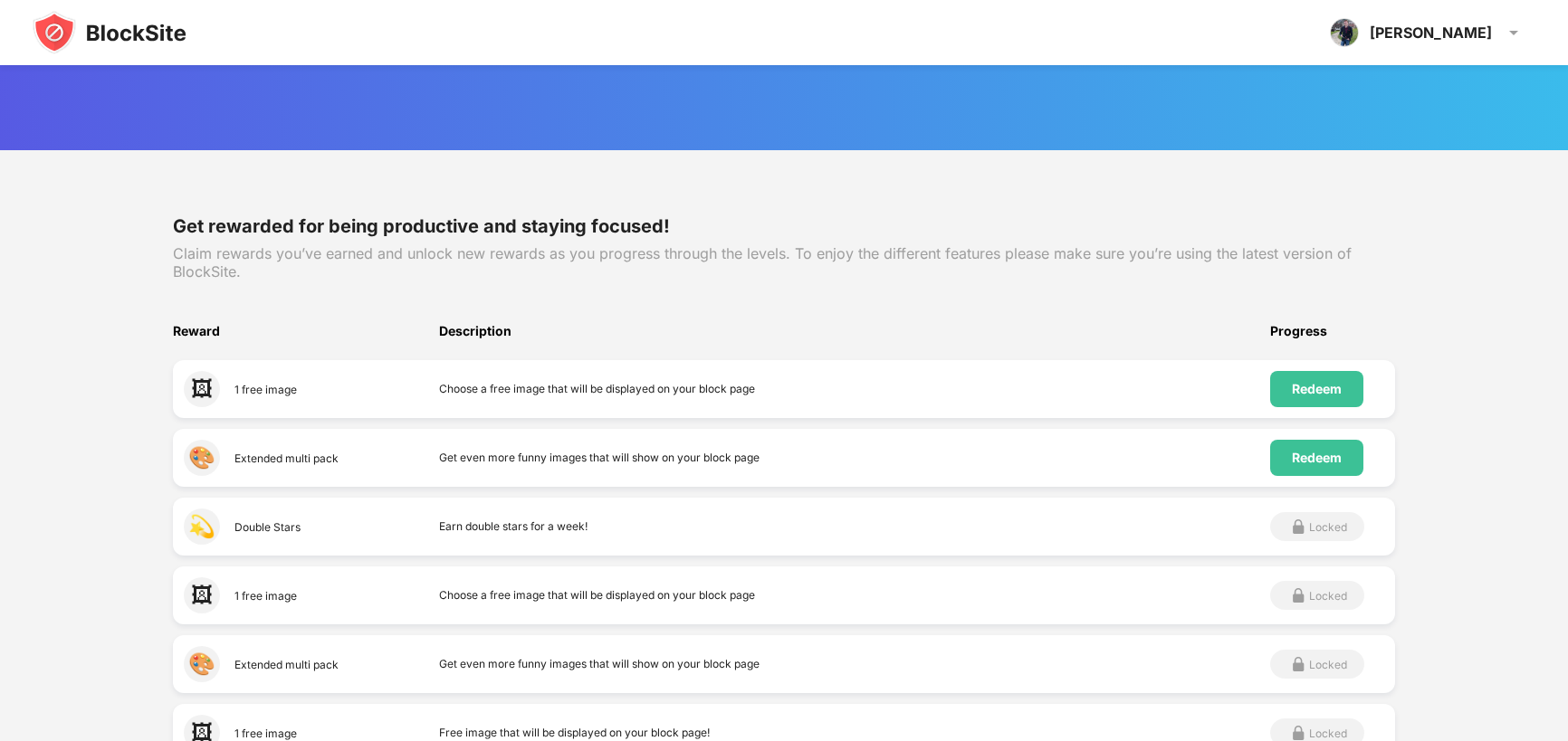
scroll to position [131, 0]
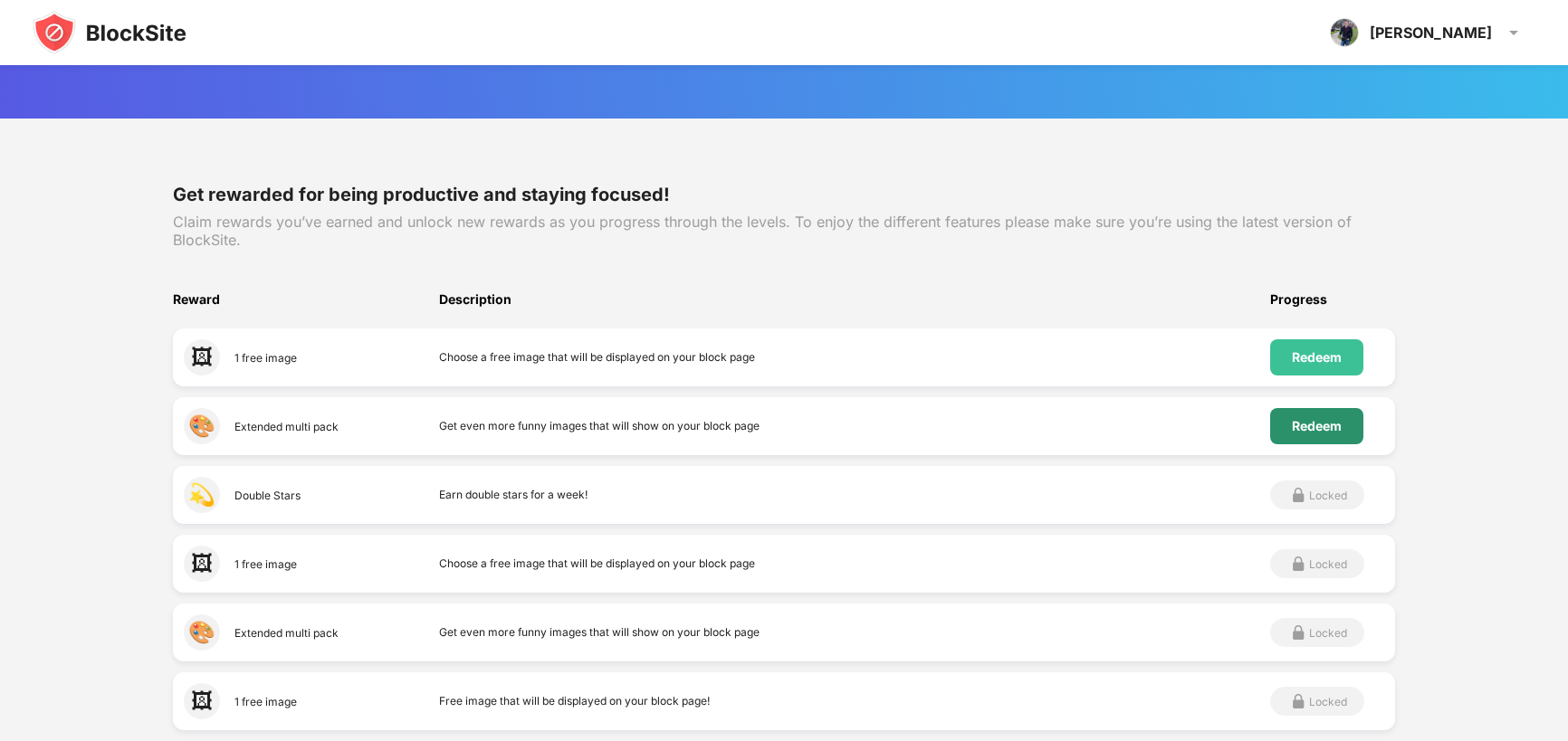
click at [1318, 422] on div "Redeem" at bounding box center [1317, 426] width 50 height 14
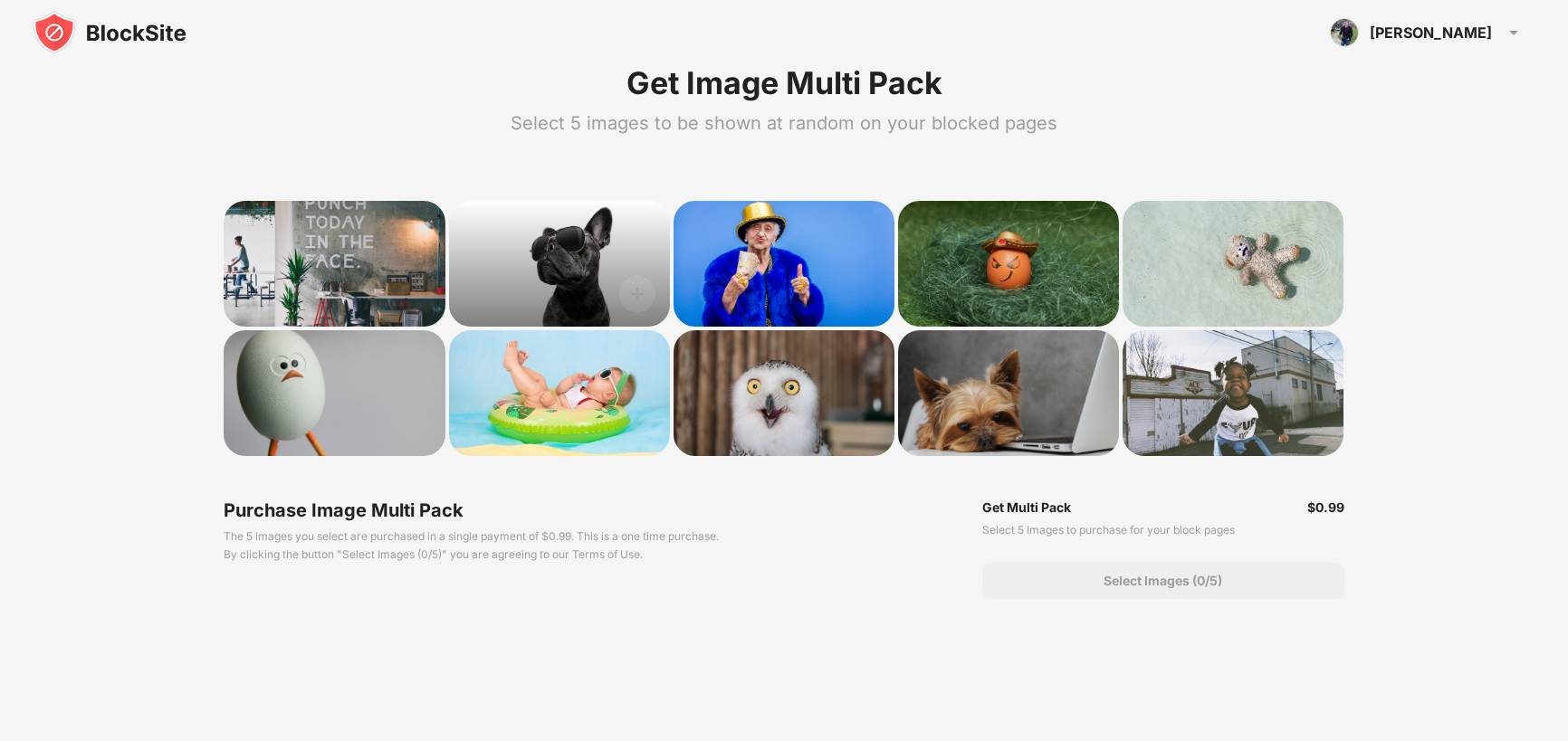
click at [563, 245] on div at bounding box center [559, 264] width 221 height 126
click at [639, 291] on img at bounding box center [638, 294] width 36 height 36
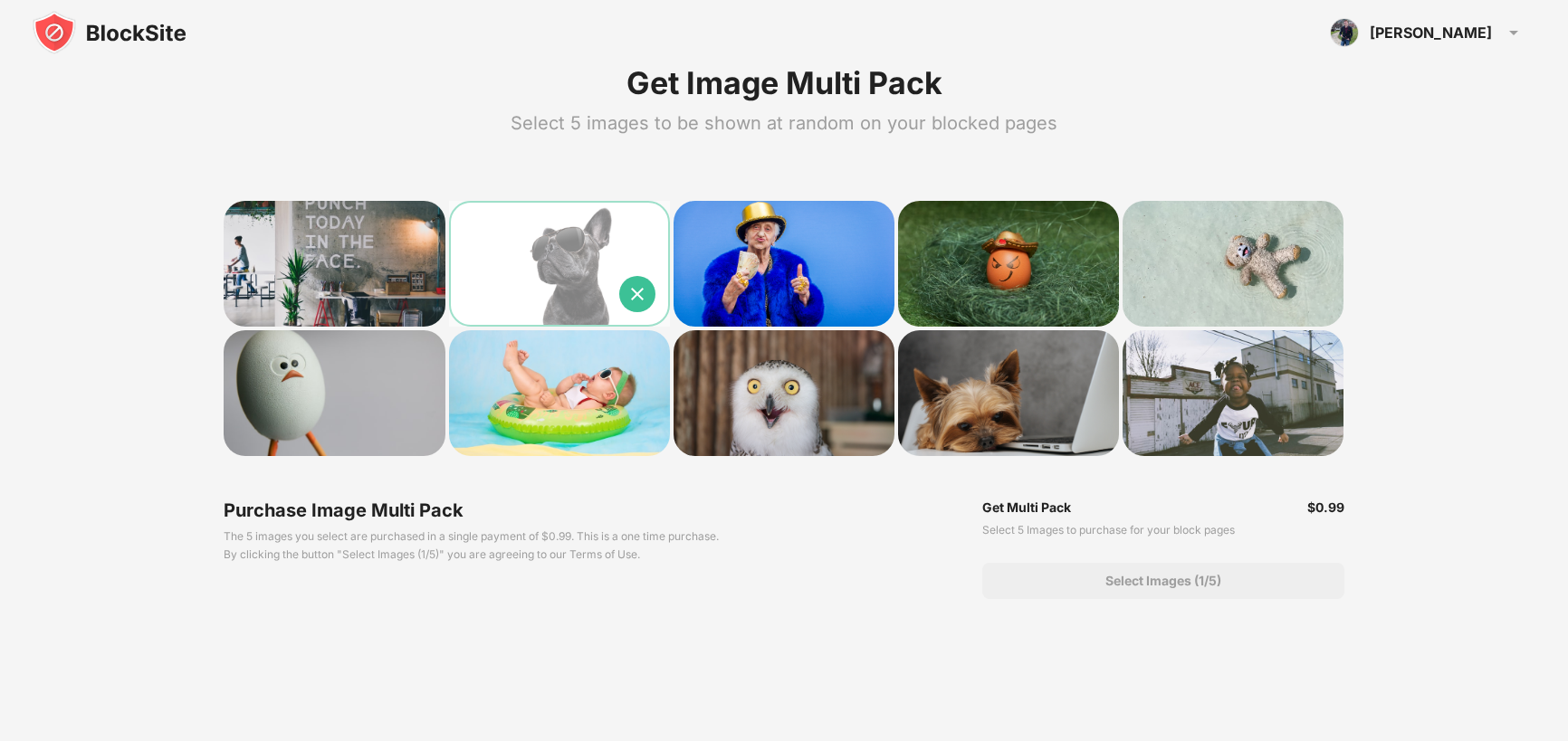
click at [1159, 574] on div "Select Images (1/5)" at bounding box center [1163, 581] width 116 height 14
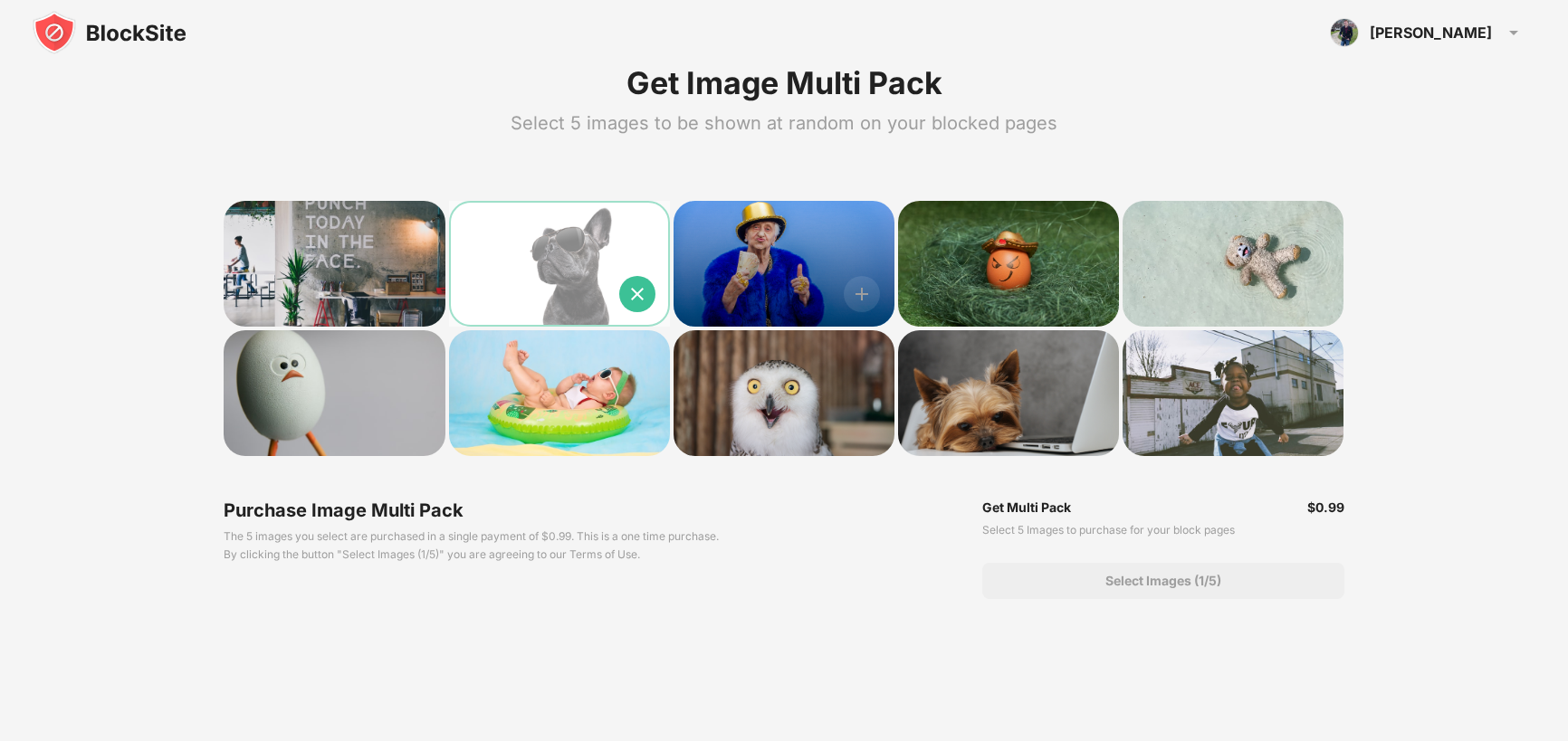
click at [778, 281] on div at bounding box center [784, 264] width 221 height 126
click at [855, 281] on img at bounding box center [862, 294] width 36 height 36
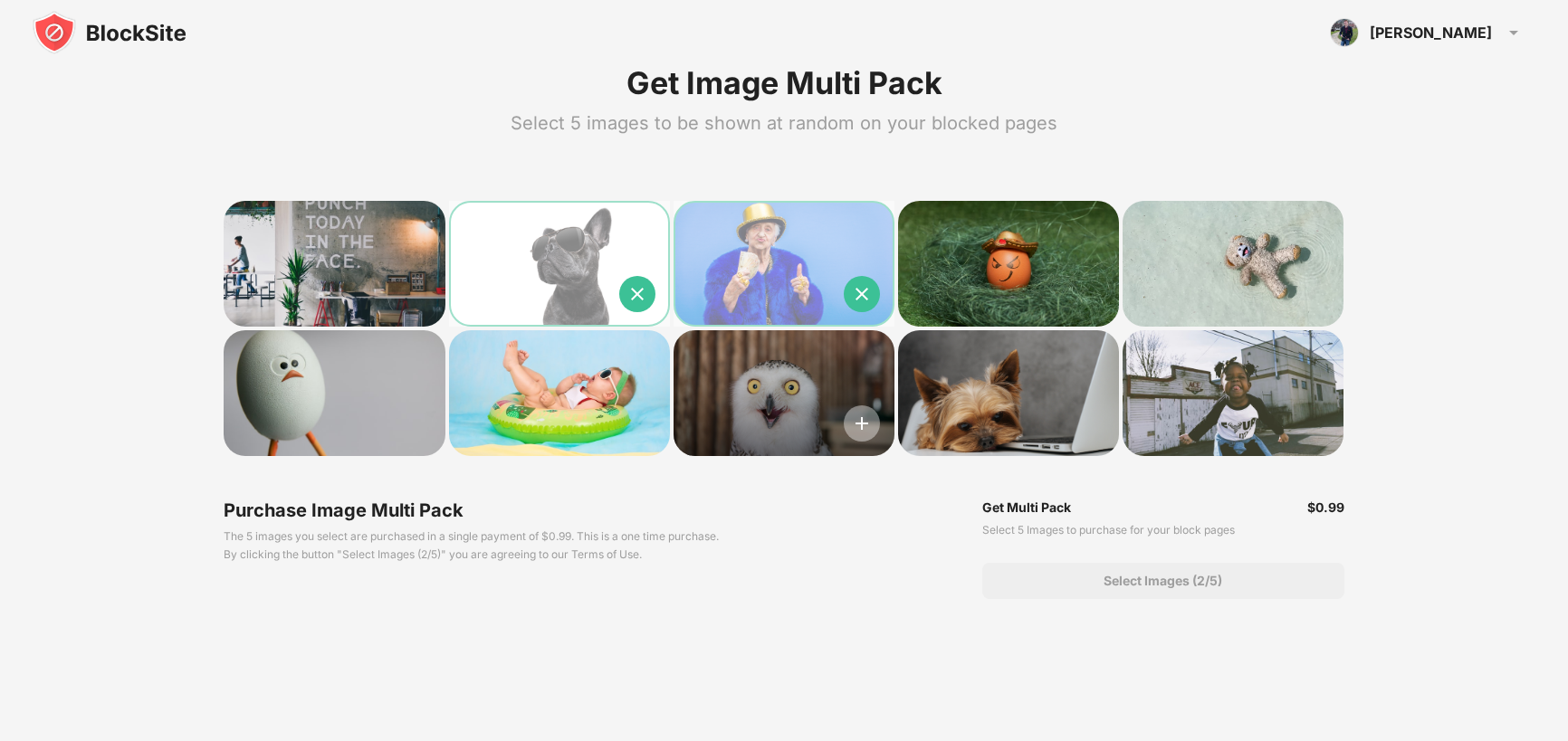
click at [859, 414] on img at bounding box center [862, 424] width 36 height 36
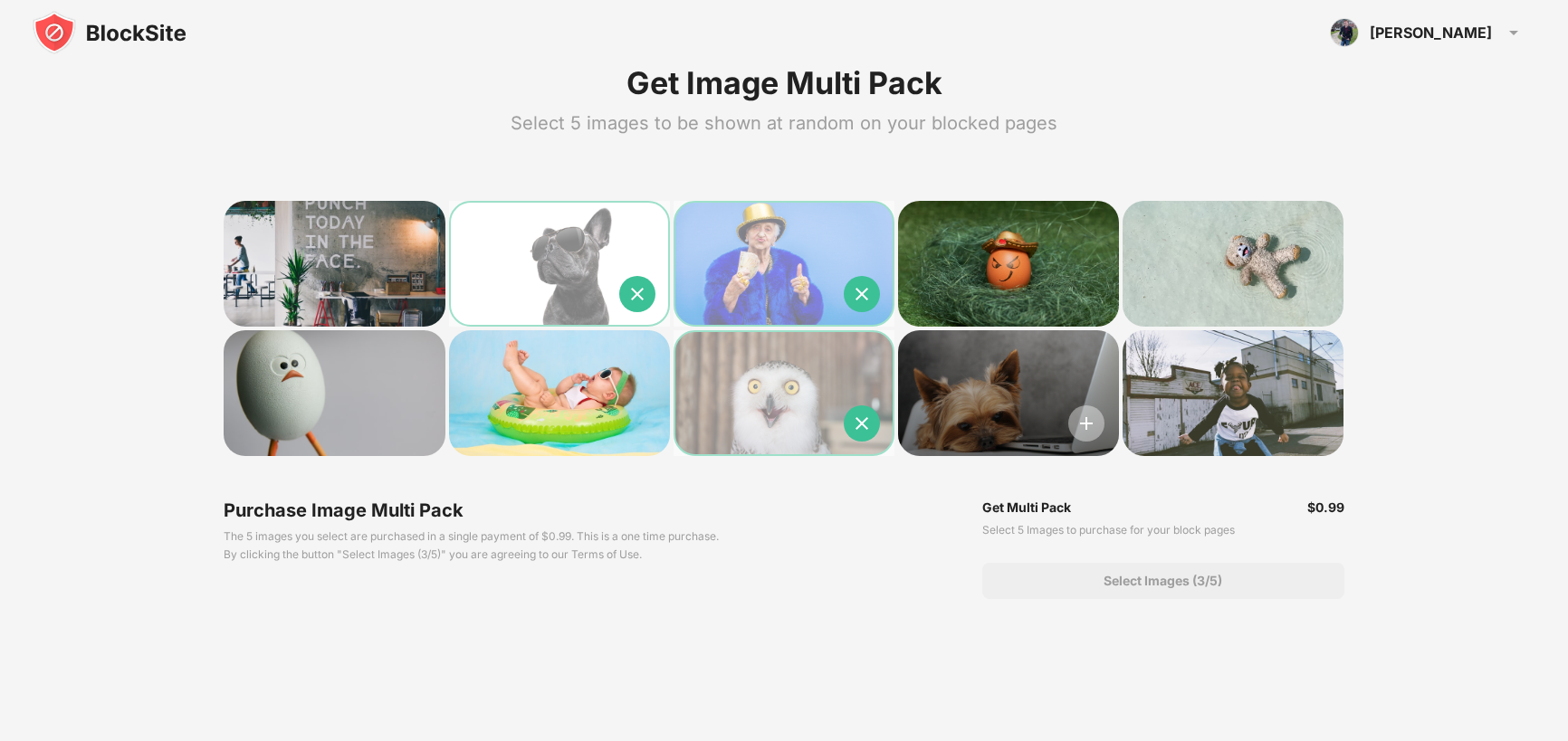
click at [1091, 417] on img at bounding box center [1087, 424] width 36 height 36
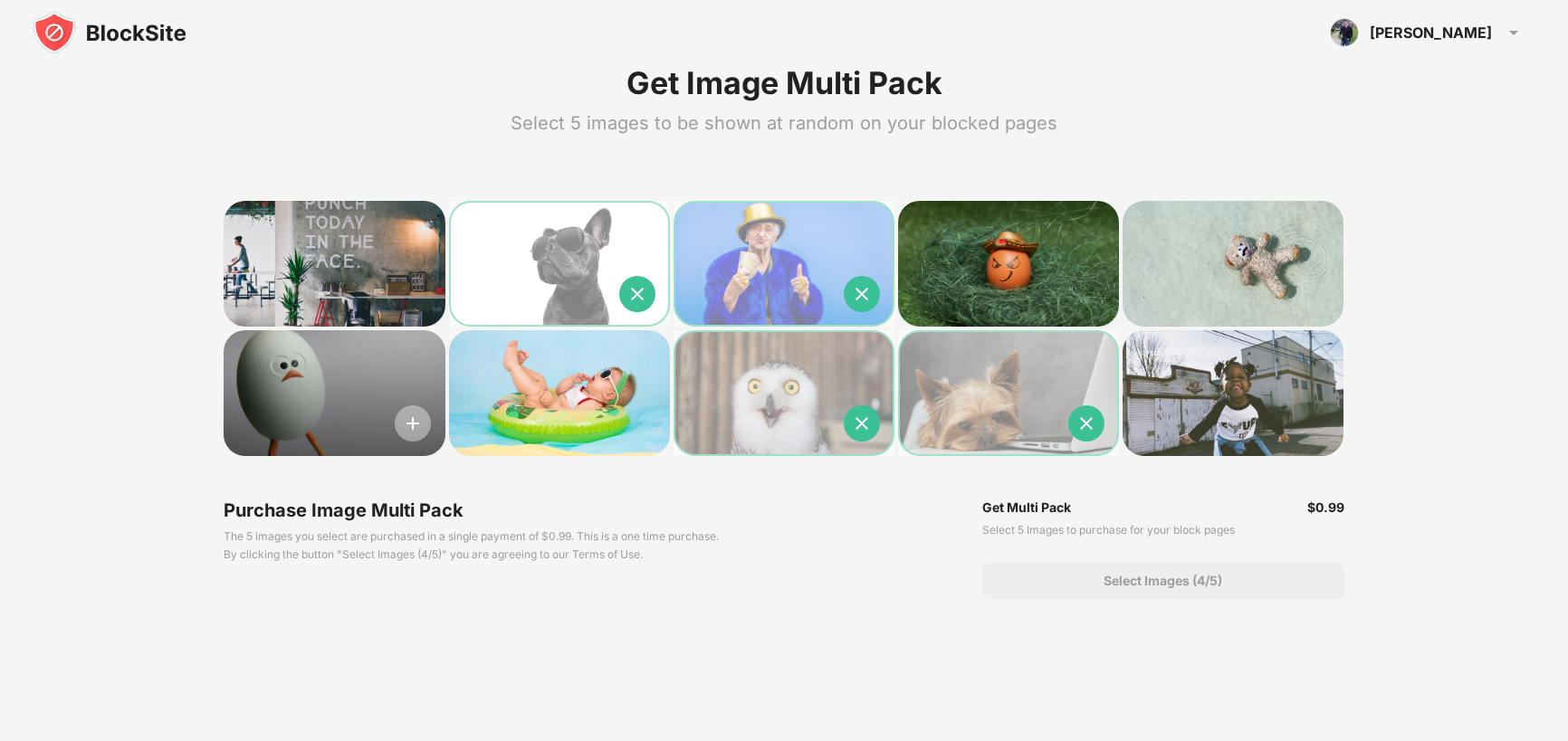
click at [412, 415] on img at bounding box center [412, 424] width 36 height 36
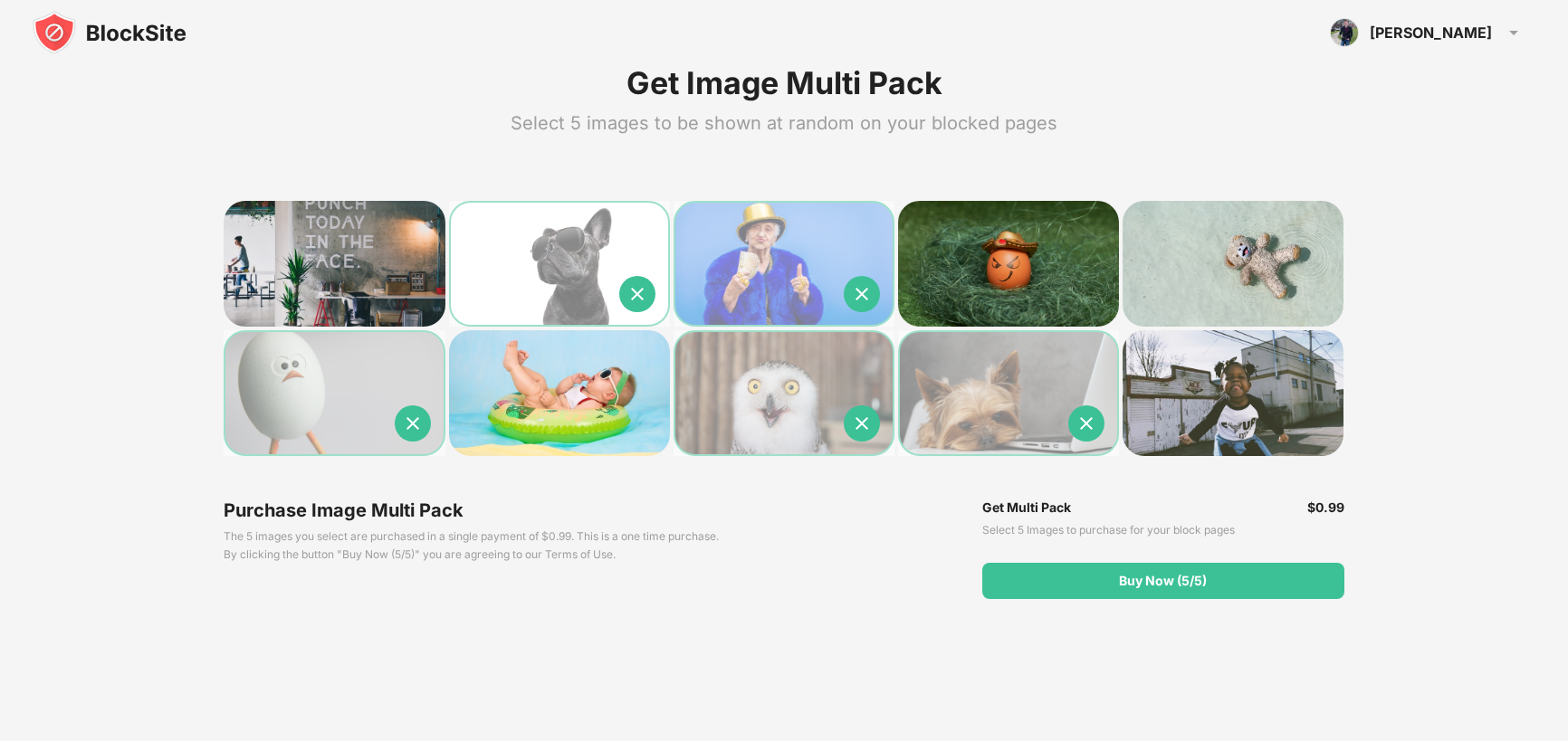
click at [140, 39] on img at bounding box center [109, 33] width 154 height 43
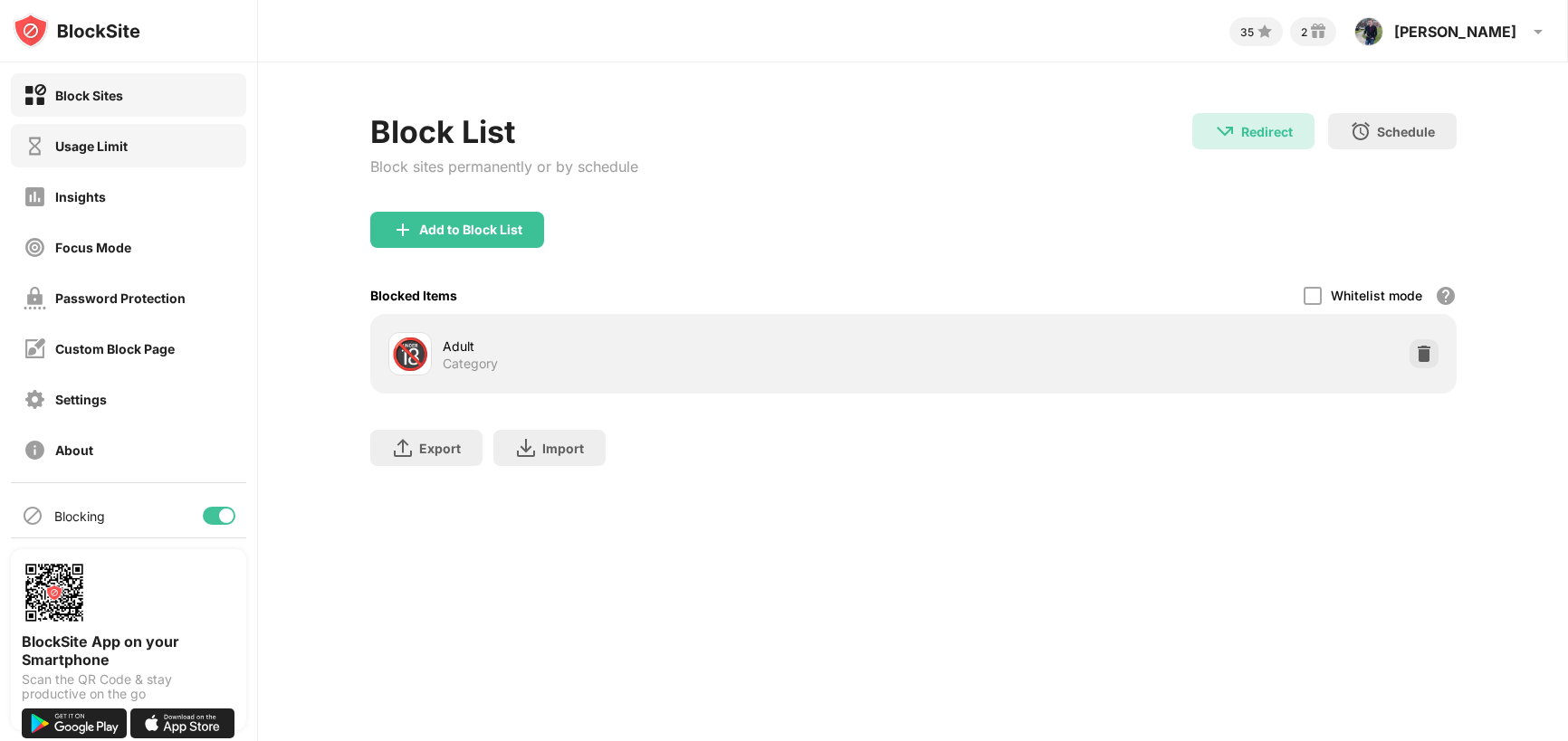
click at [102, 147] on div "Usage Limit" at bounding box center [91, 146] width 73 height 15
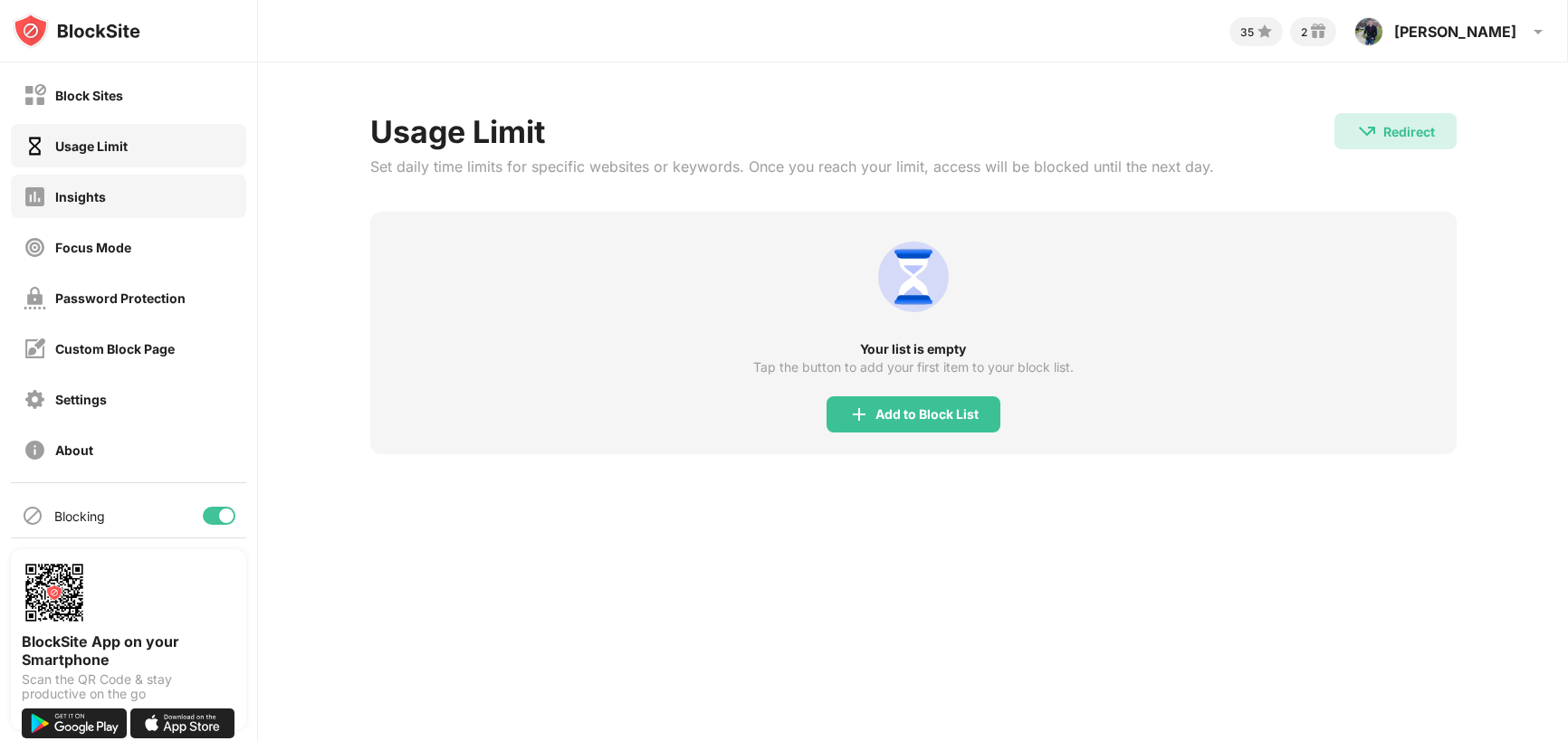
click at [101, 182] on div "Insights" at bounding box center [129, 197] width 235 height 43
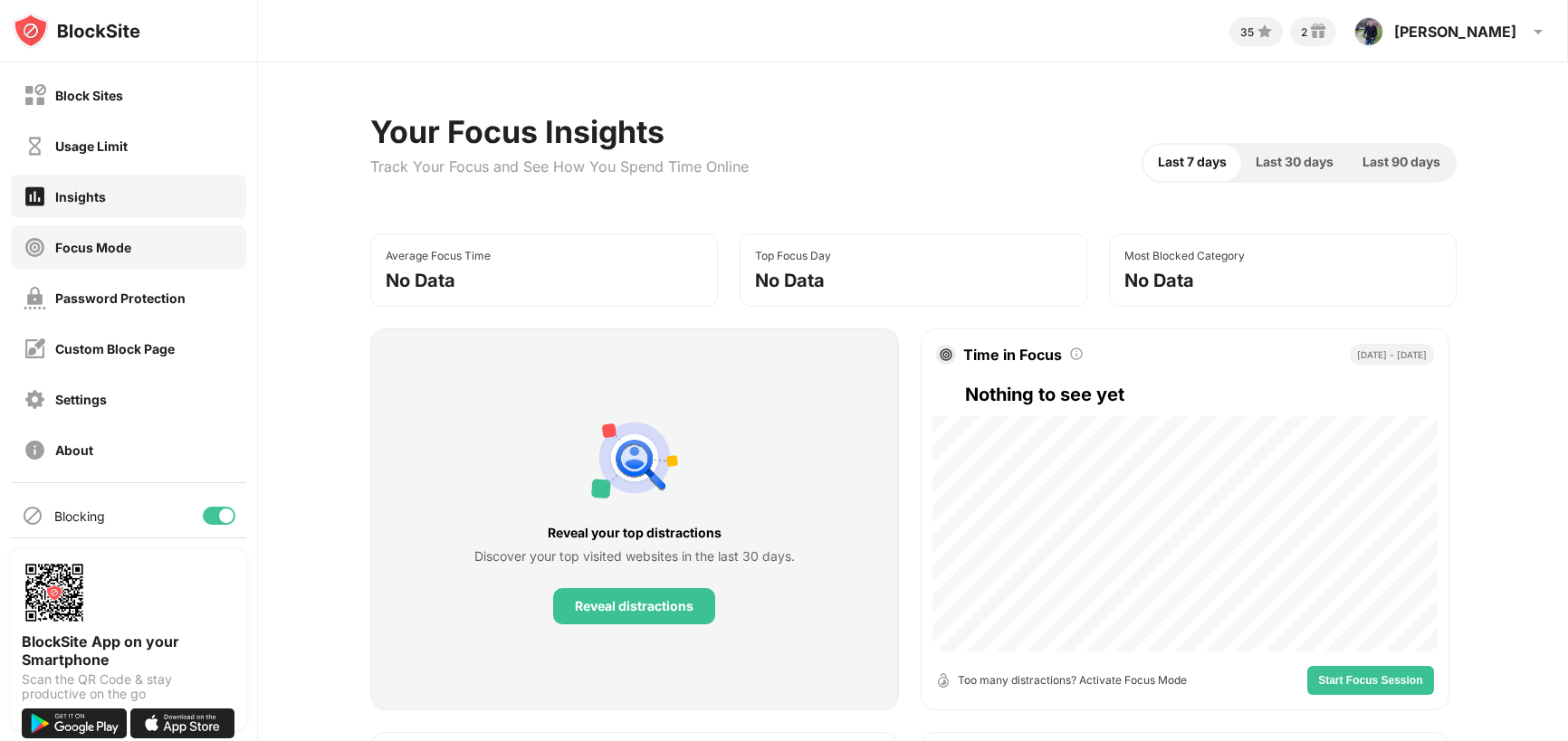
click at [115, 245] on div "Focus Mode" at bounding box center [93, 248] width 76 height 15
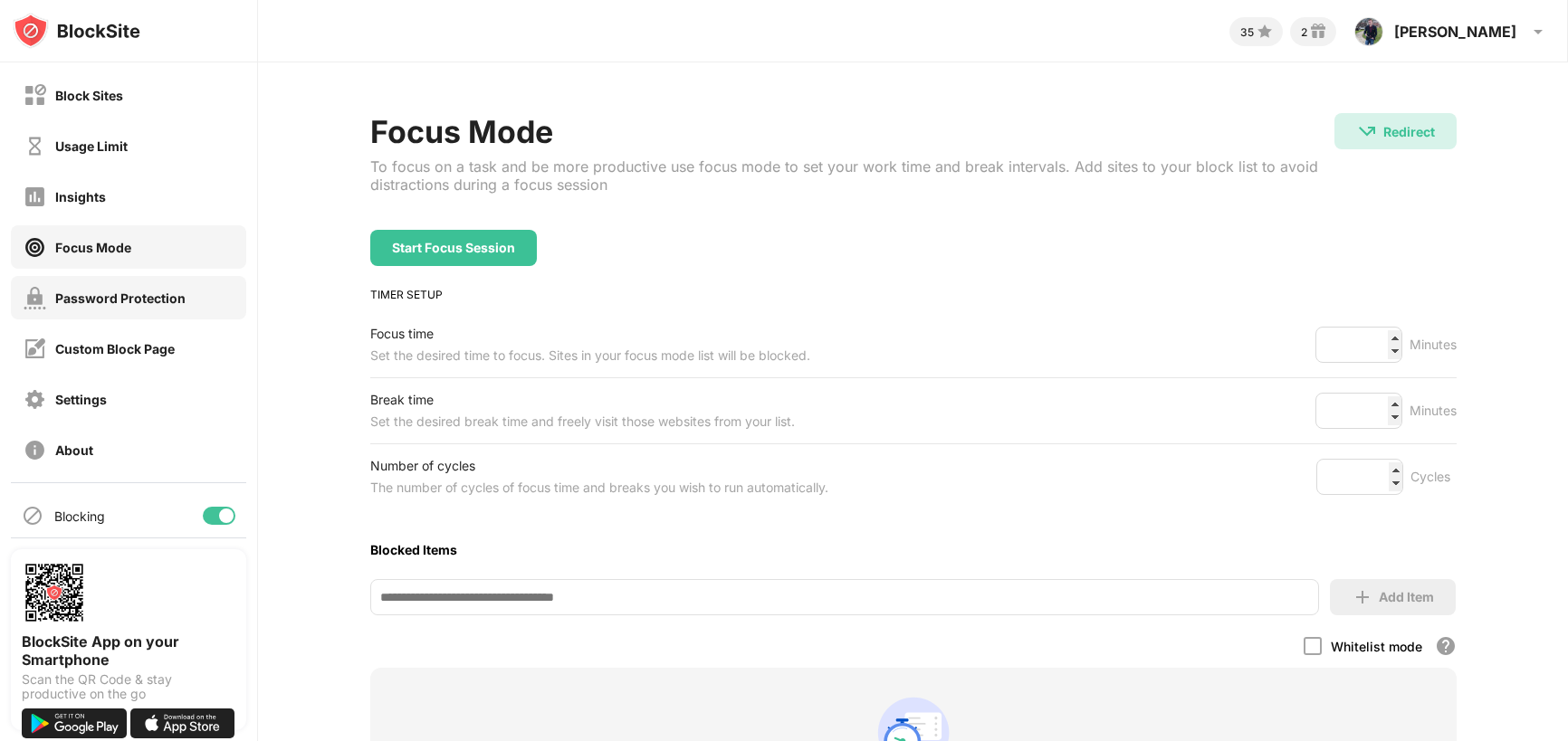
click at [127, 293] on div "Password Protection" at bounding box center [121, 298] width 130 height 15
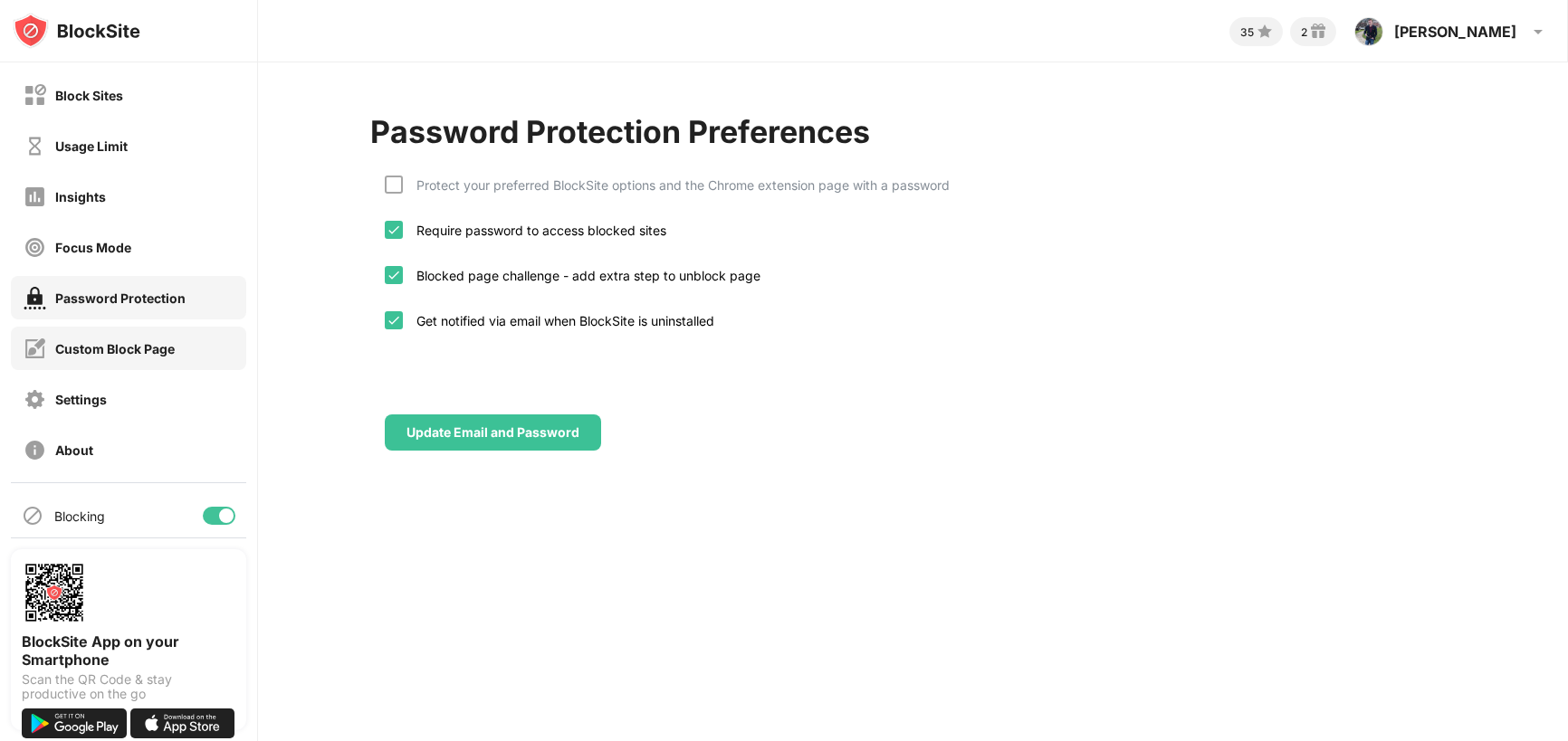
click at [132, 350] on div "Custom Block Page" at bounding box center [115, 348] width 120 height 15
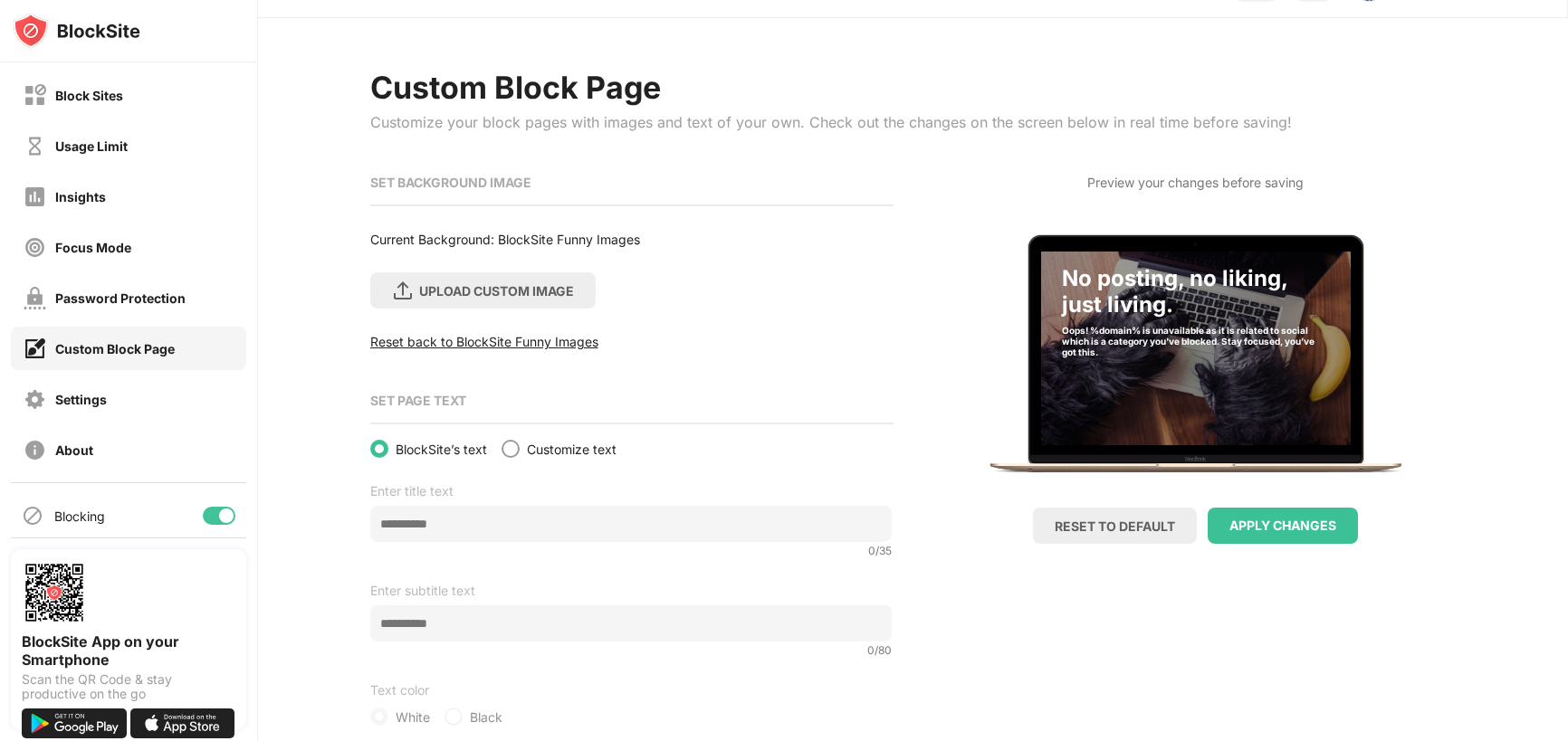
scroll to position [80, 0]
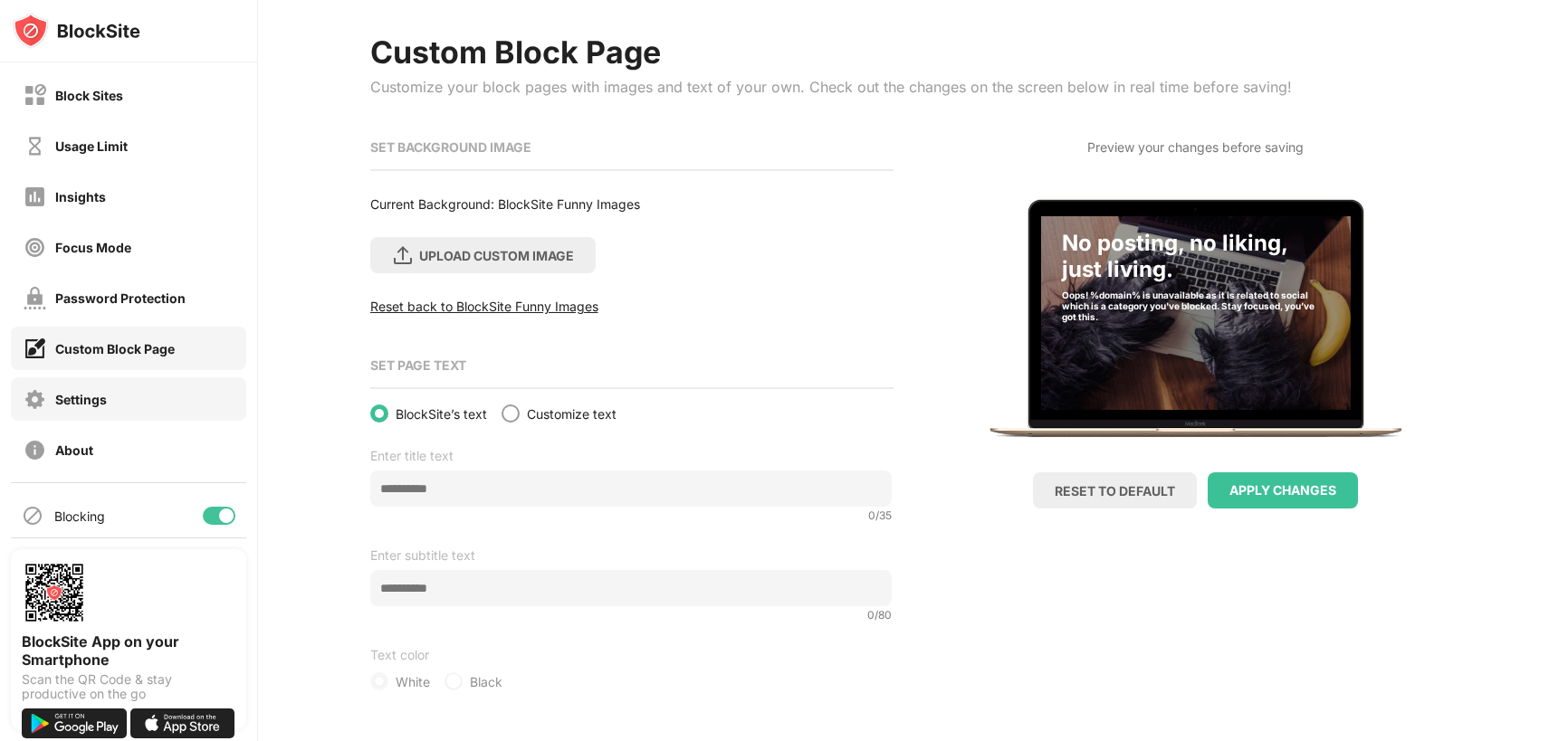
click at [141, 396] on div "Settings" at bounding box center [129, 399] width 235 height 43
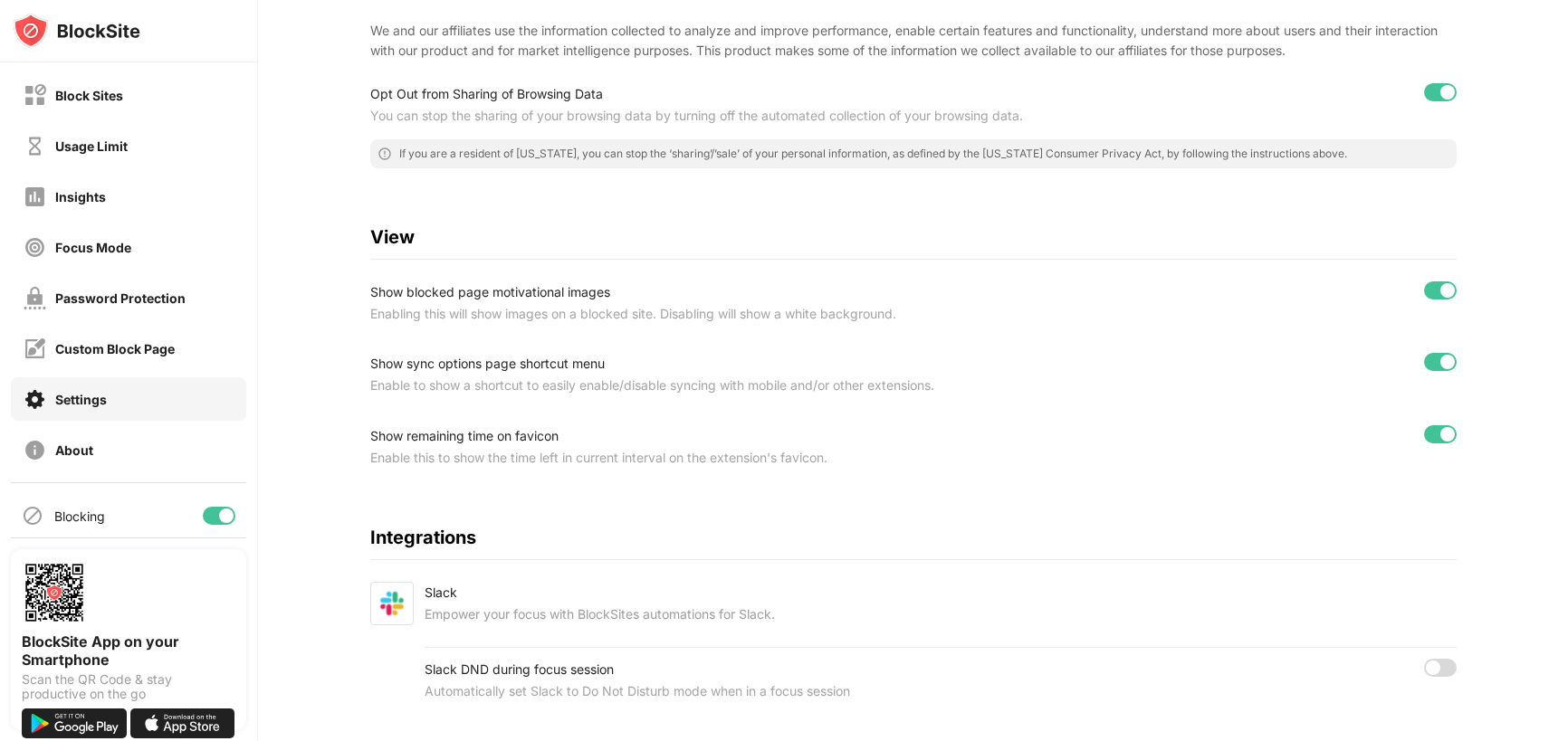
scroll to position [432, 0]
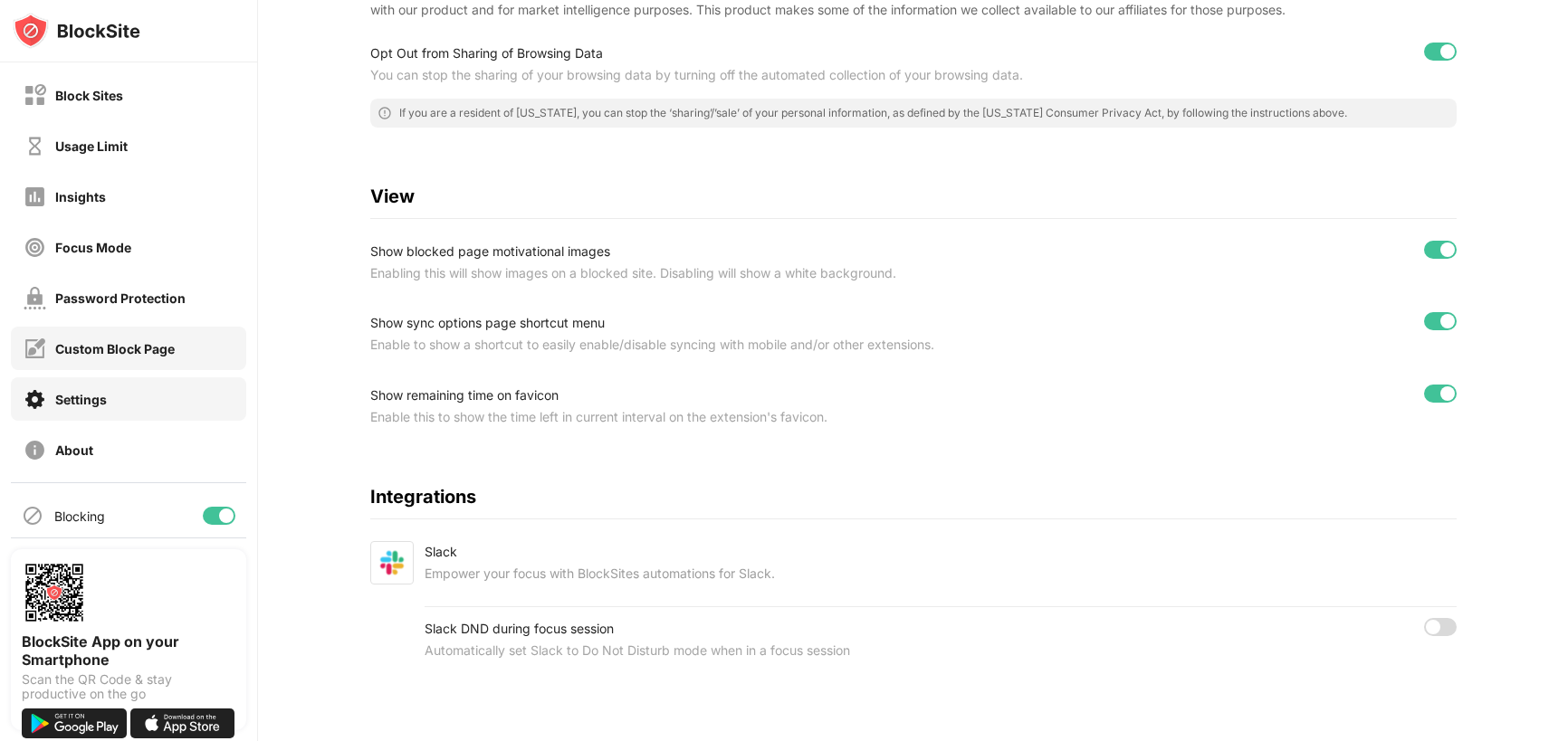
click at [116, 340] on div "Custom Block Page" at bounding box center [99, 349] width 152 height 23
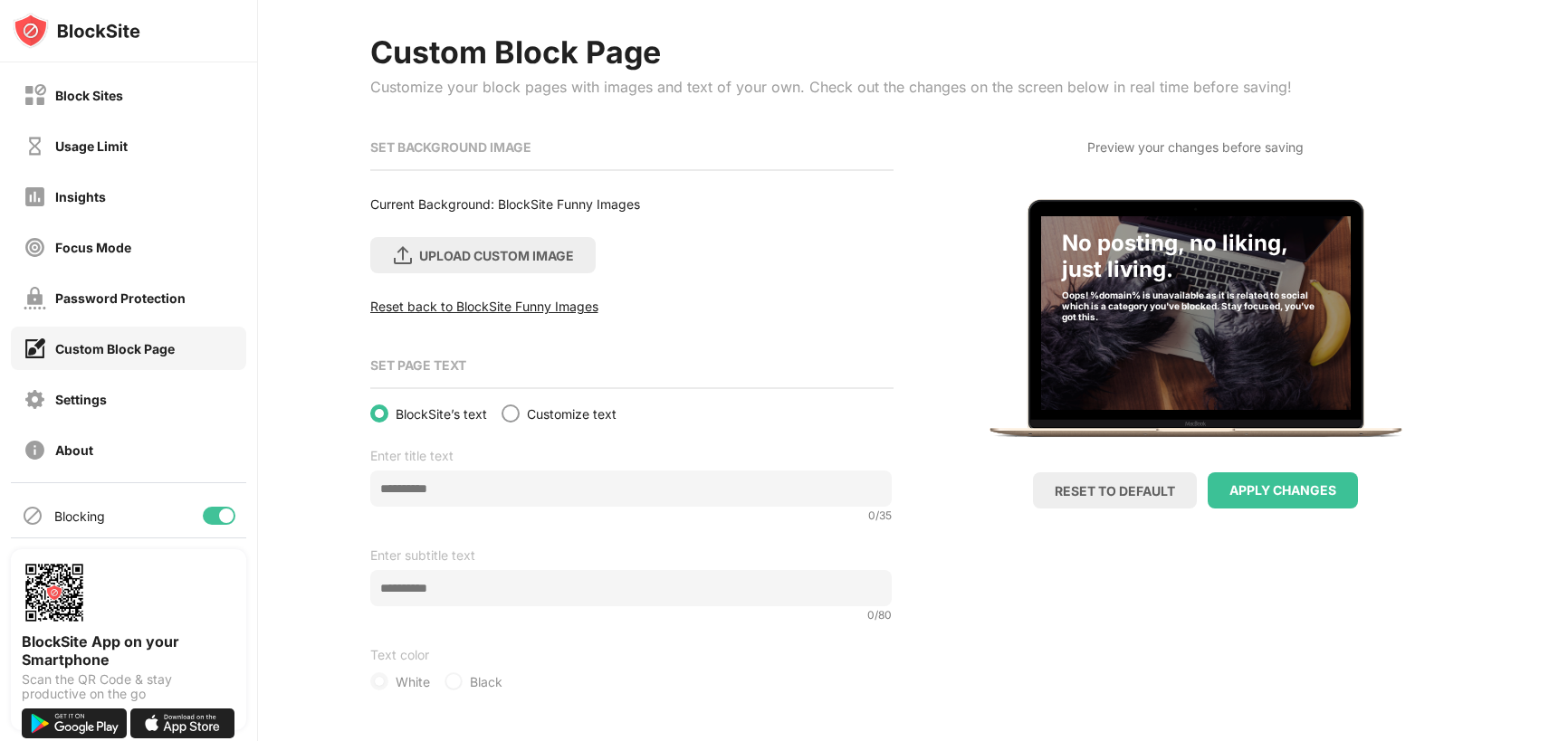
scroll to position [80, 0]
click at [460, 251] on div "UPLOAD CUSTOM IMAGE" at bounding box center [496, 255] width 154 height 15
click at [0, 0] on input "UPLOAD CUSTOM IMAGE" at bounding box center [0, 0] width 0 height 0
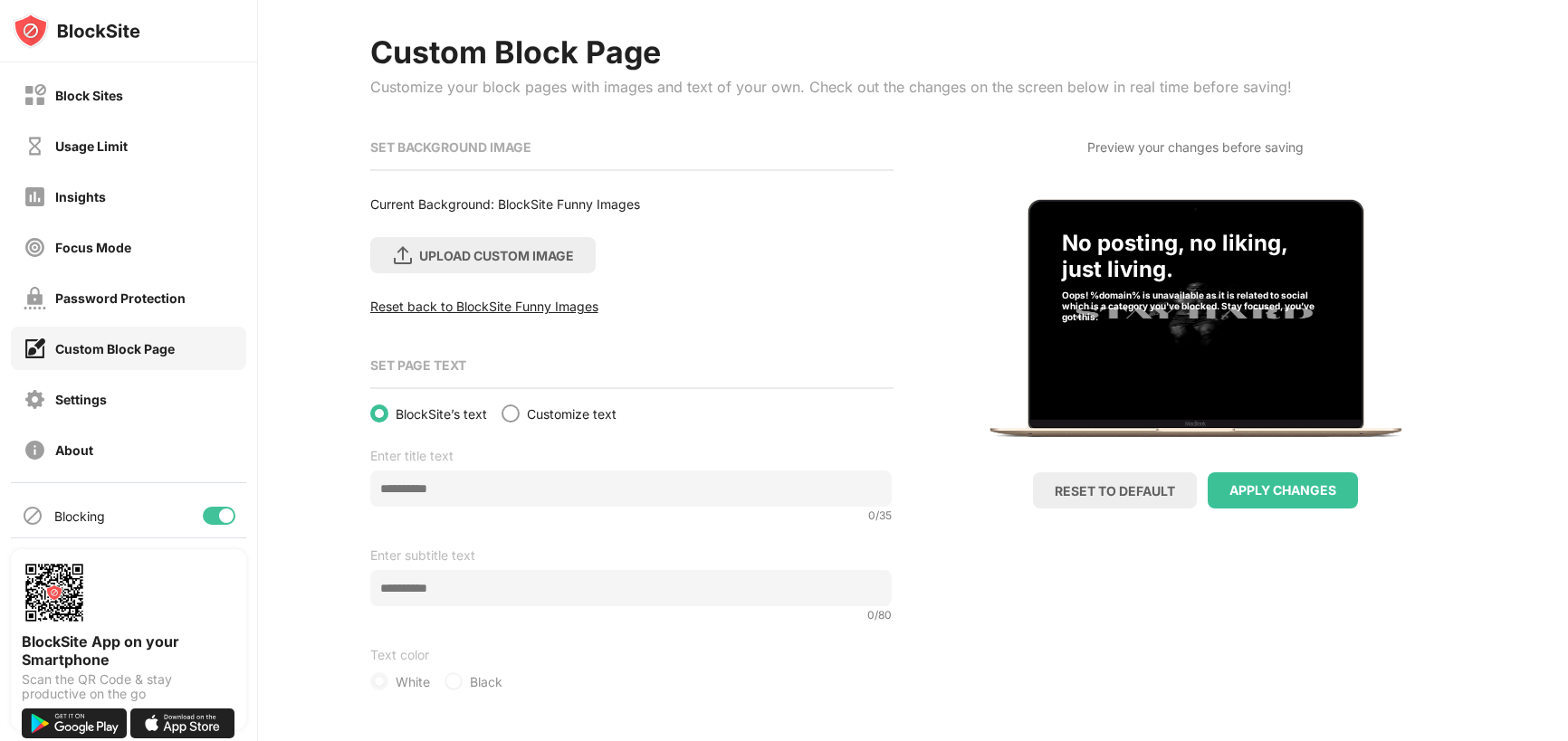
click at [1079, 269] on div "No posting, no liking, just living. Oops! %domain% is unavailable as it is rela…" at bounding box center [1196, 265] width 268 height 71
click at [1257, 491] on div "APPLY CHANGES" at bounding box center [1283, 490] width 106 height 14
click at [511, 402] on div "SET PAGE TEXT BlockSite’s text Customize text Enter title text 0 / 35 Enter sub…" at bounding box center [631, 521] width 522 height 341
click at [511, 411] on div at bounding box center [510, 413] width 14 height 14
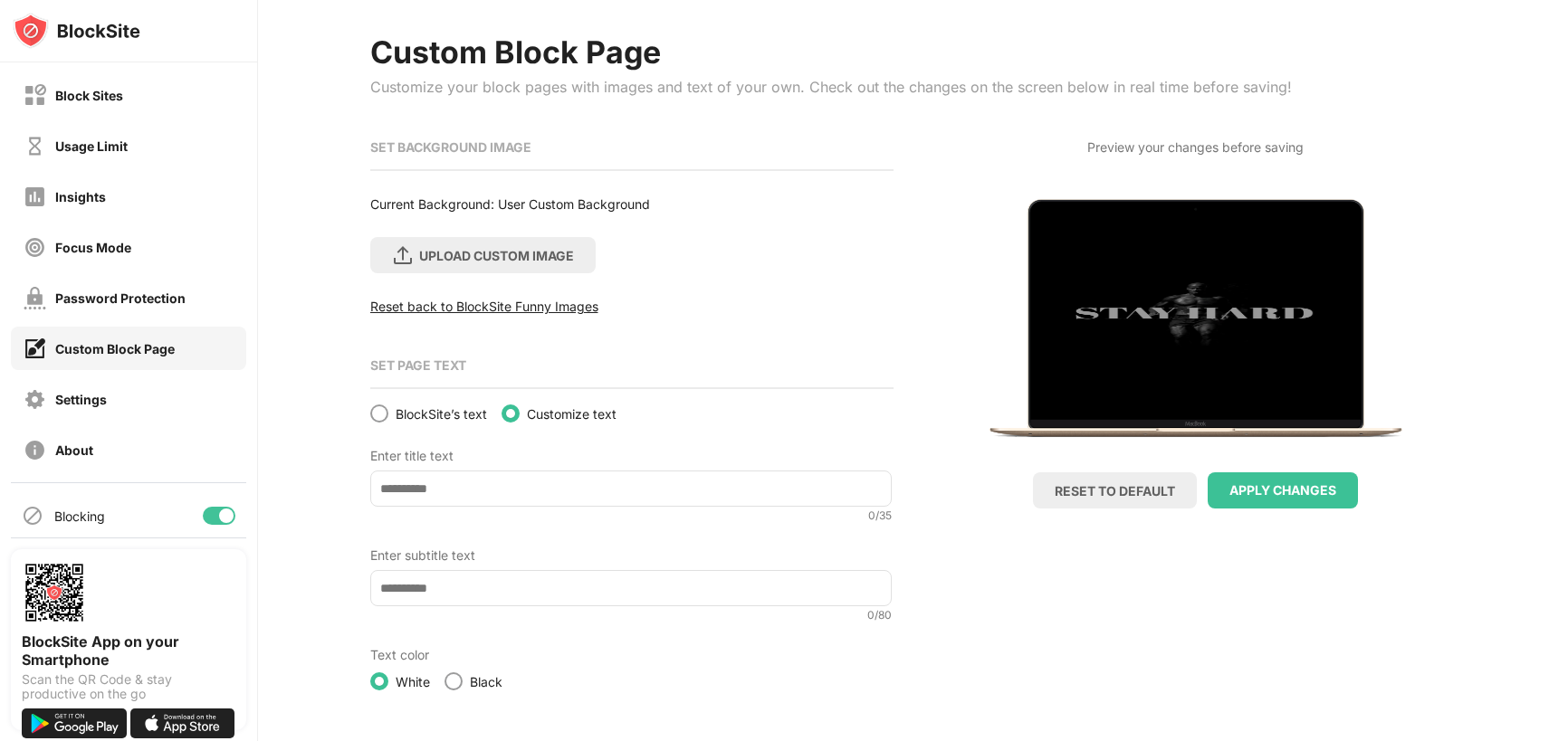
click at [439, 485] on input at bounding box center [631, 489] width 522 height 36
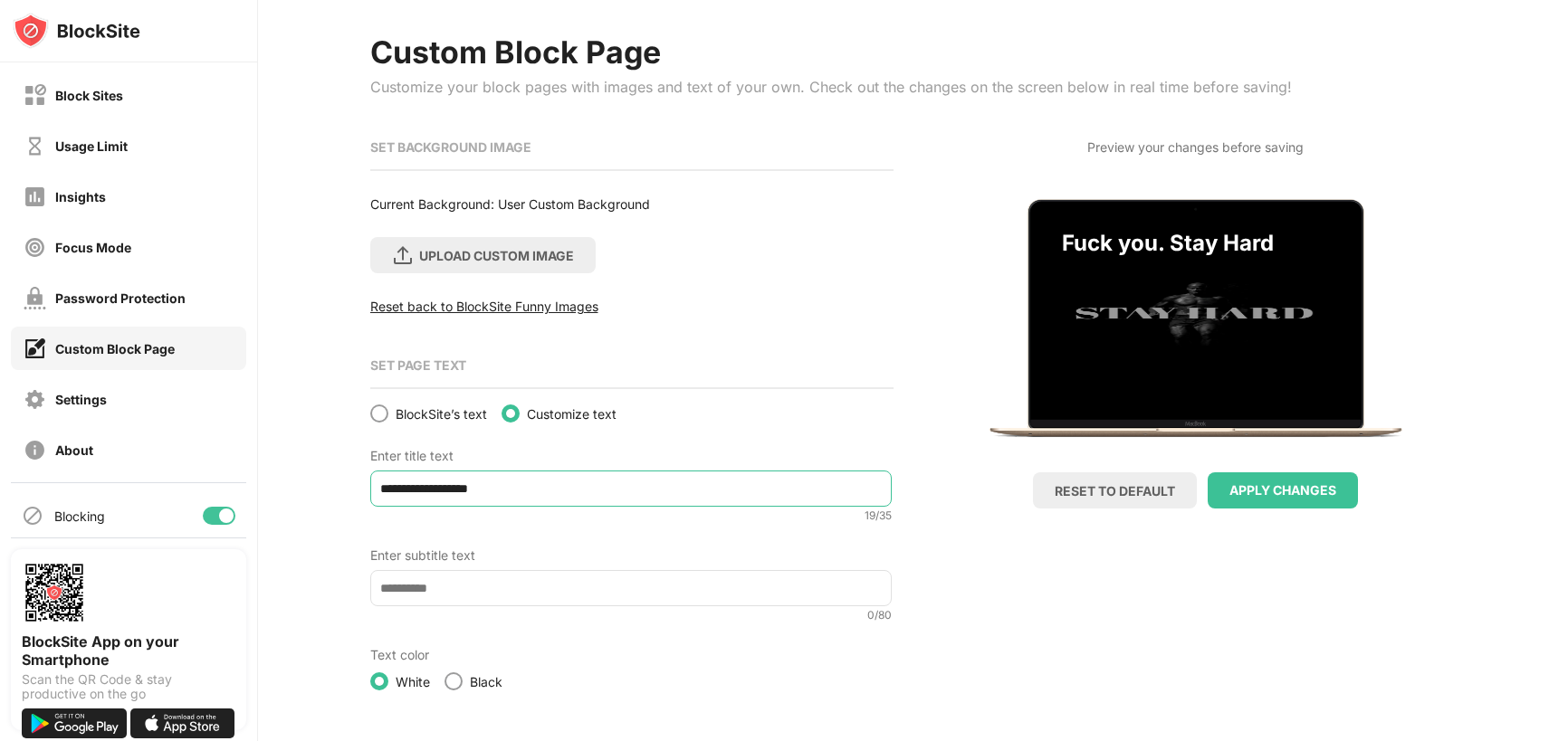
type input "**********"
click at [475, 586] on input at bounding box center [631, 588] width 522 height 36
click at [1171, 242] on div "Fuck you. Stay Hard" at bounding box center [1196, 265] width 268 height 71
drag, startPoint x: 1171, startPoint y: 242, endPoint x: 1237, endPoint y: 240, distance: 66.0
click at [1239, 241] on div "Fuck you. Stay Hard" at bounding box center [1196, 265] width 268 height 71
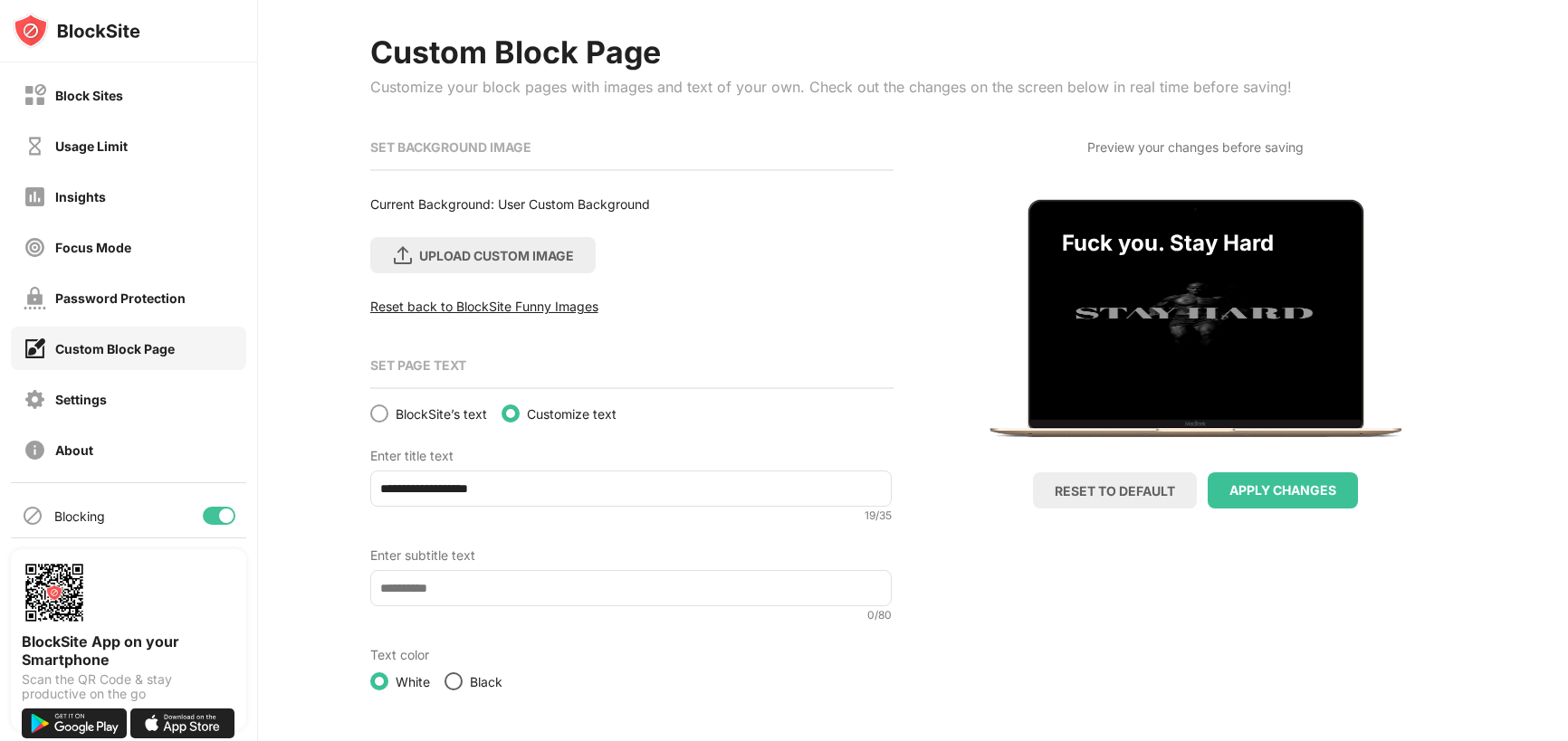
click at [451, 681] on div at bounding box center [453, 681] width 14 height 14
click at [382, 677] on div at bounding box center [379, 681] width 14 height 14
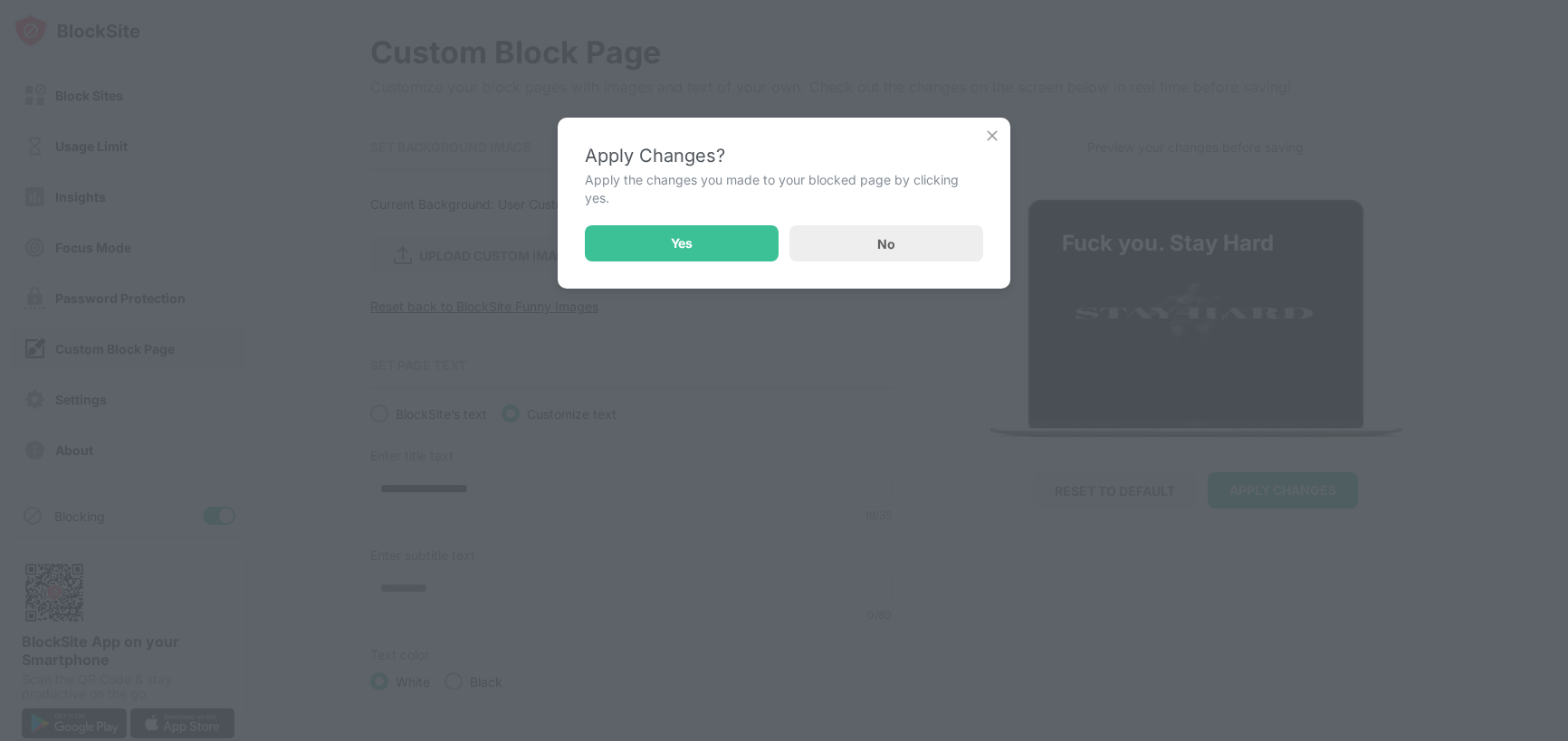
click at [991, 131] on img at bounding box center [992, 136] width 18 height 18
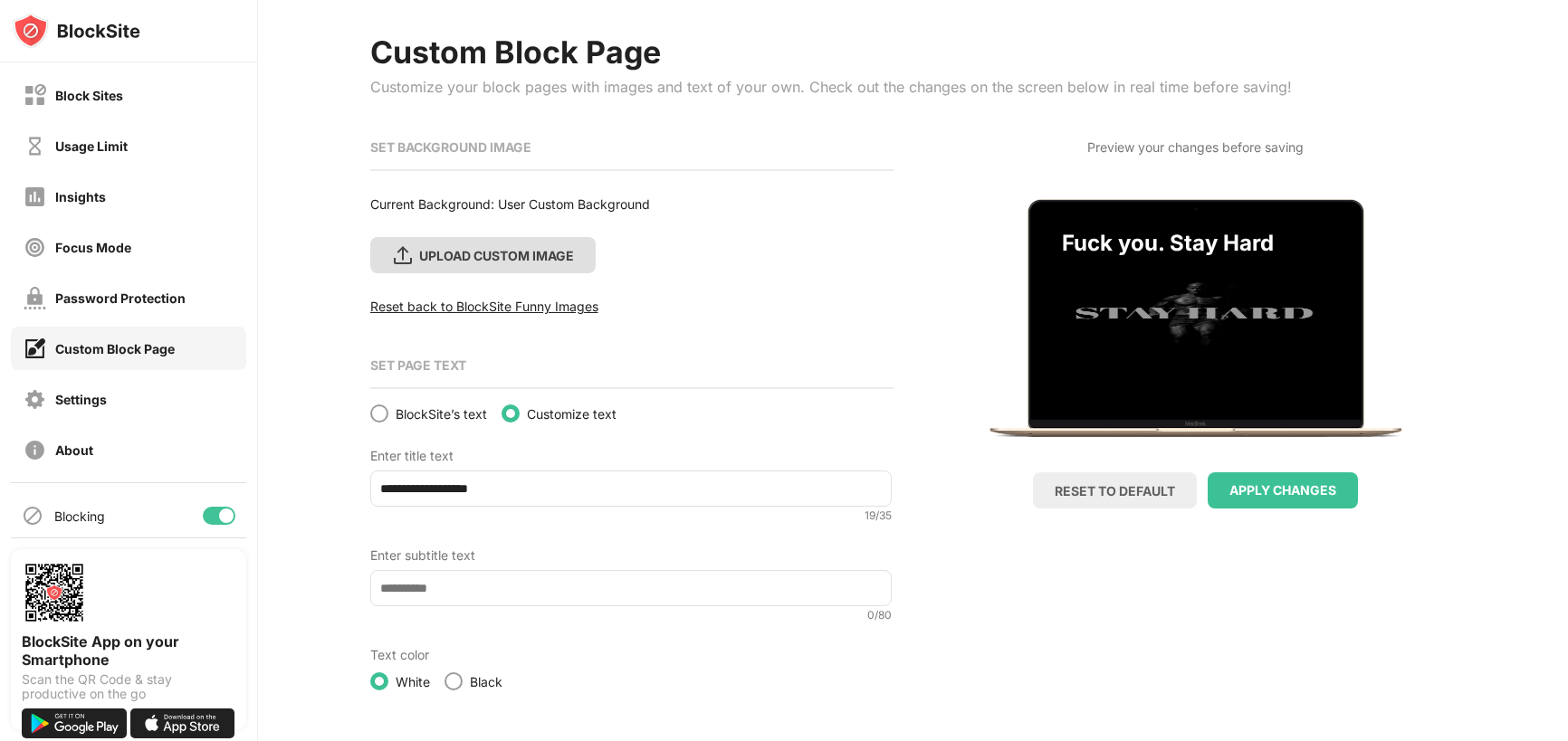
click at [540, 266] on div "UPLOAD CUSTOM IMAGE" at bounding box center [482, 255] width 225 height 36
click at [0, 0] on input "UPLOAD CUSTOM IMAGE" at bounding box center [0, 0] width 0 height 0
click at [534, 242] on div "UPLOAD CUSTOM IMAGE" at bounding box center [482, 255] width 225 height 36
click at [0, 0] on input "UPLOAD CUSTOM IMAGE" at bounding box center [0, 0] width 0 height 0
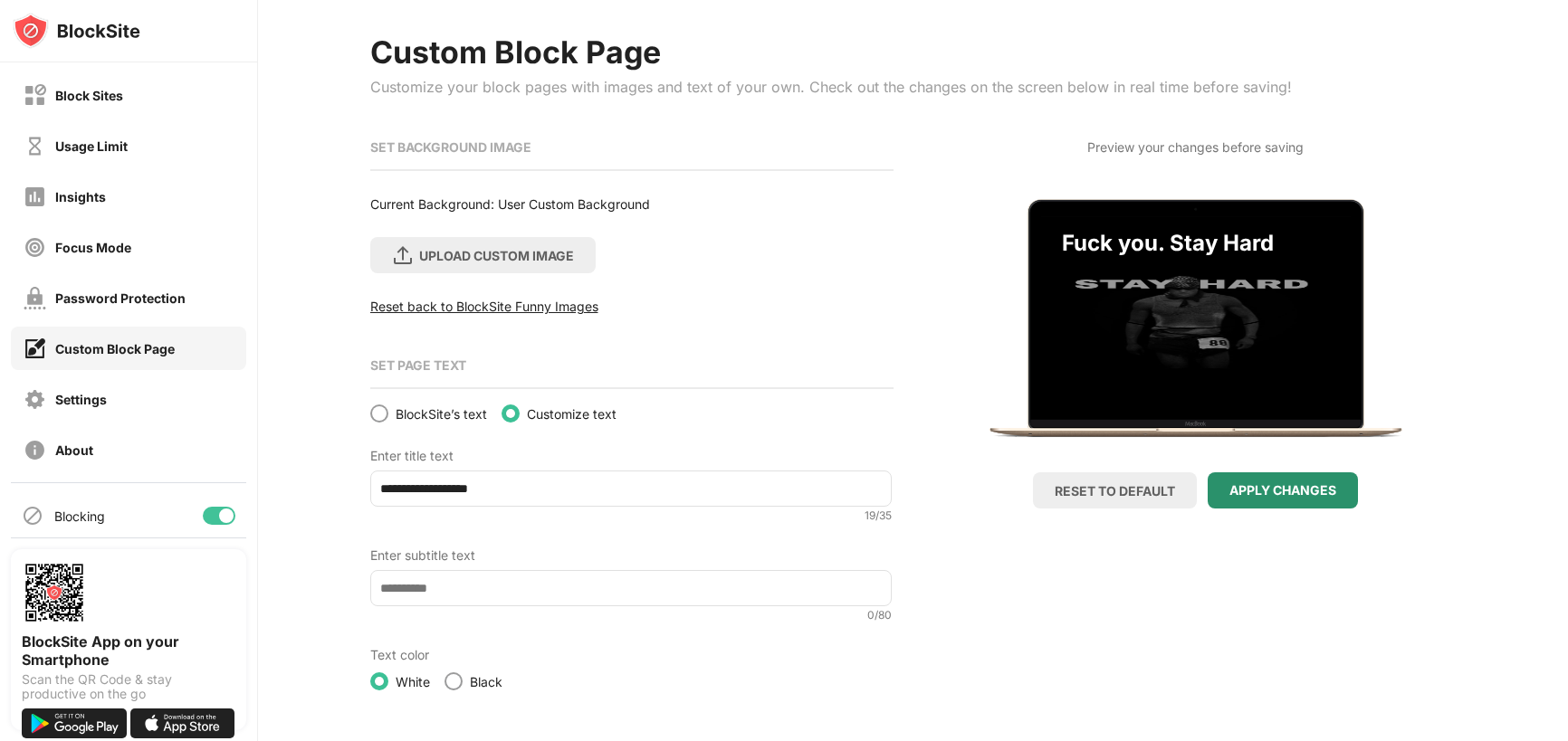
click at [1272, 491] on div "APPLY CHANGES" at bounding box center [1283, 490] width 106 height 14
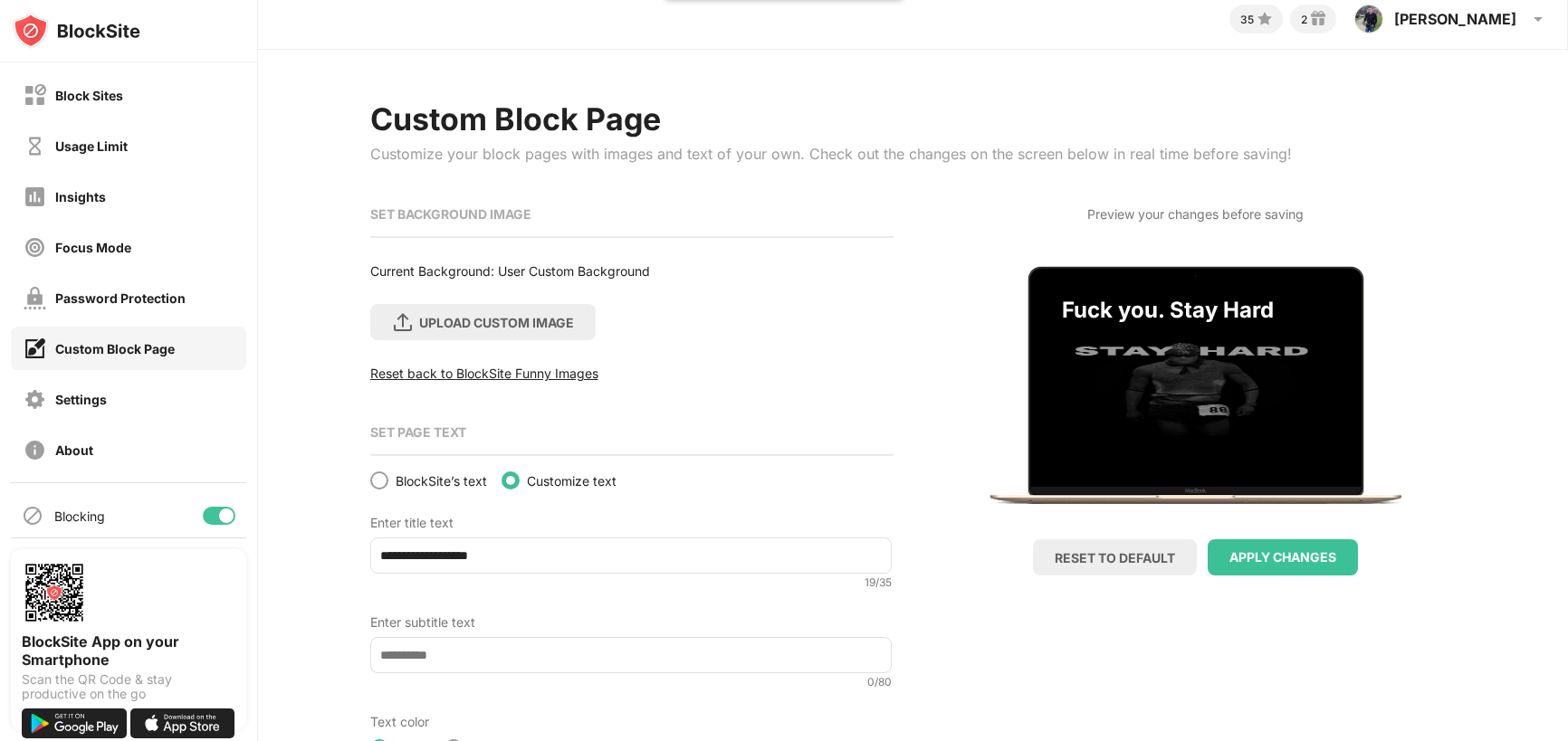
scroll to position [0, 0]
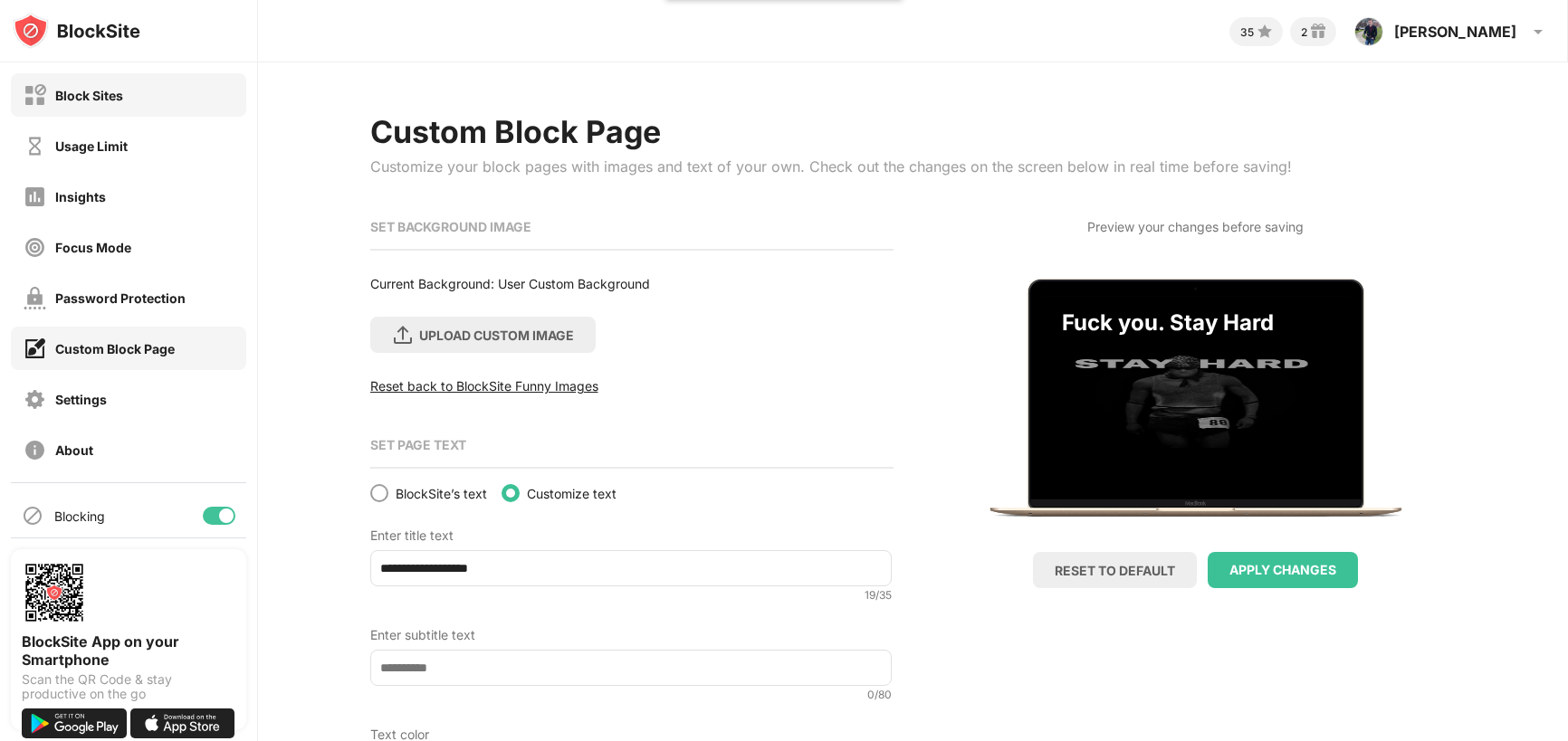
click at [96, 103] on div "Block Sites" at bounding box center [73, 95] width 100 height 23
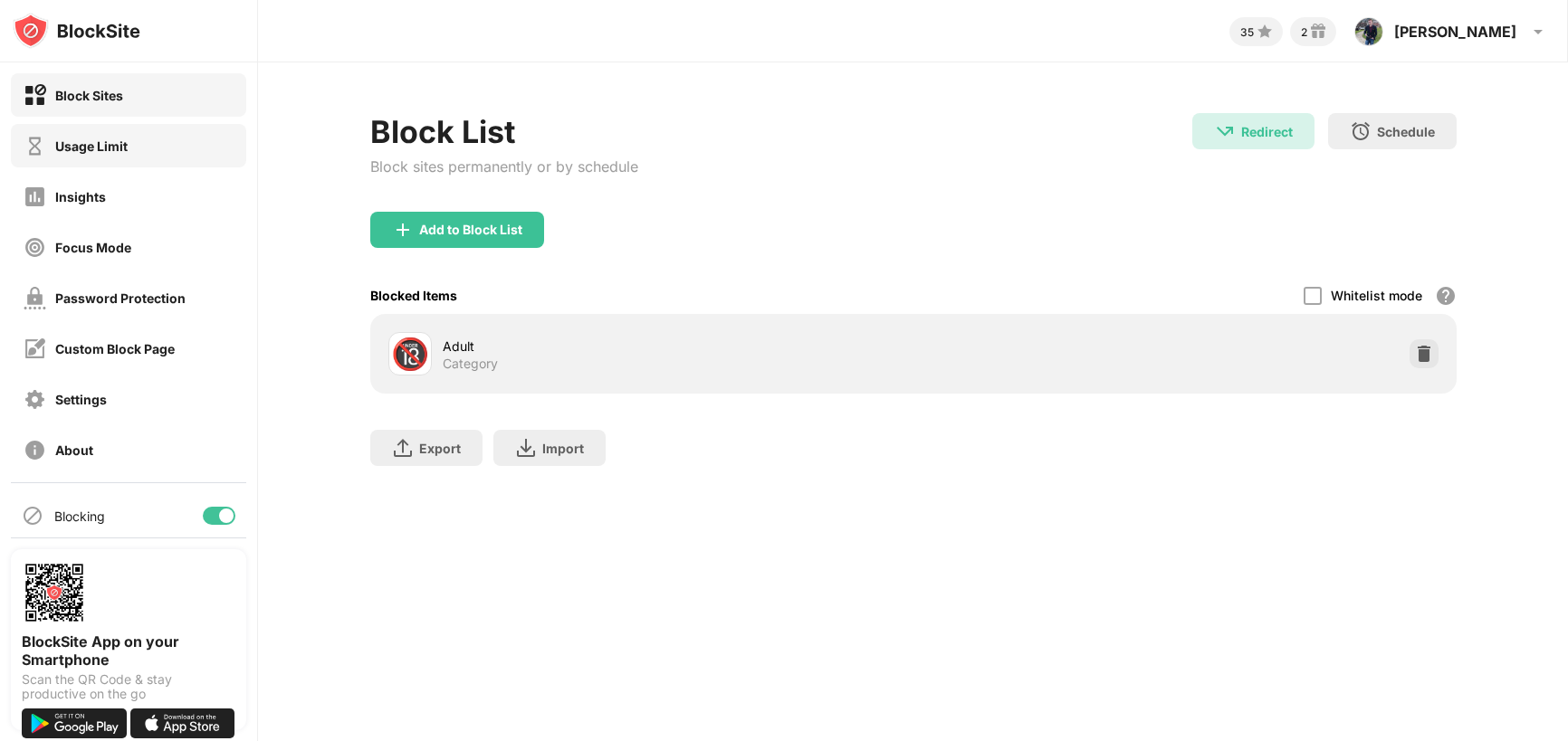
click at [104, 129] on div "Usage Limit" at bounding box center [129, 146] width 235 height 43
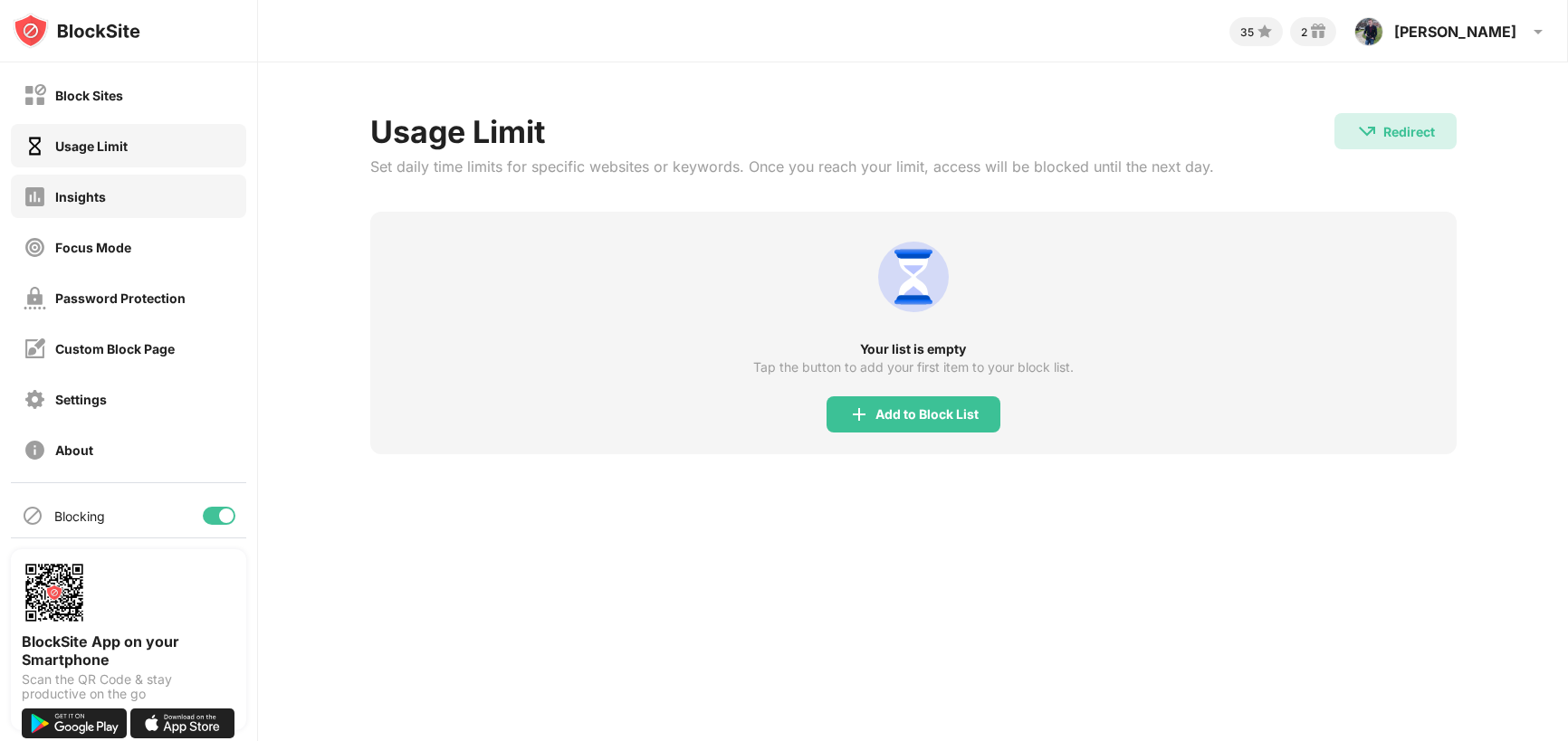
click at [91, 201] on div "Insights" at bounding box center [81, 197] width 51 height 15
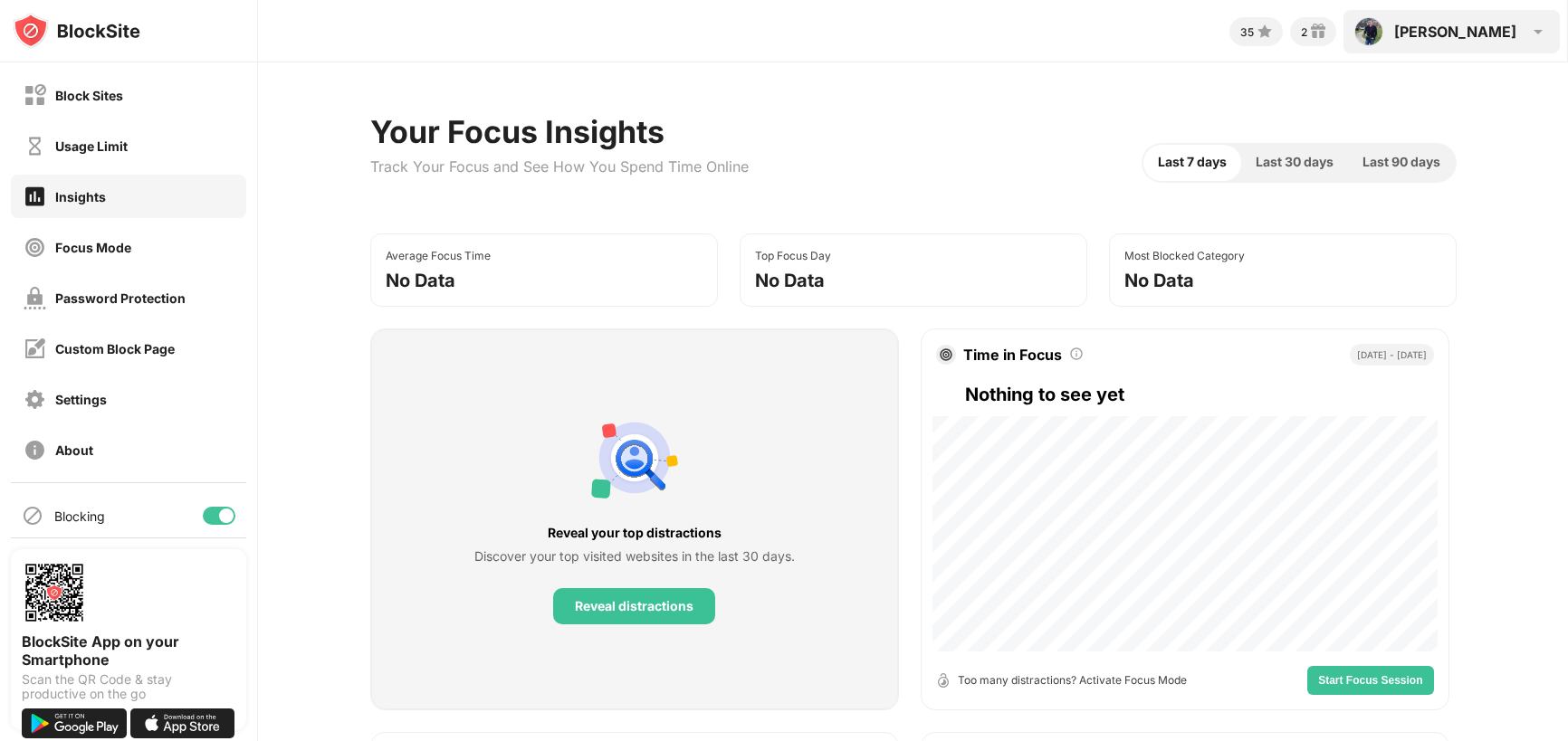
click at [1528, 35] on img at bounding box center [1538, 31] width 22 height 22
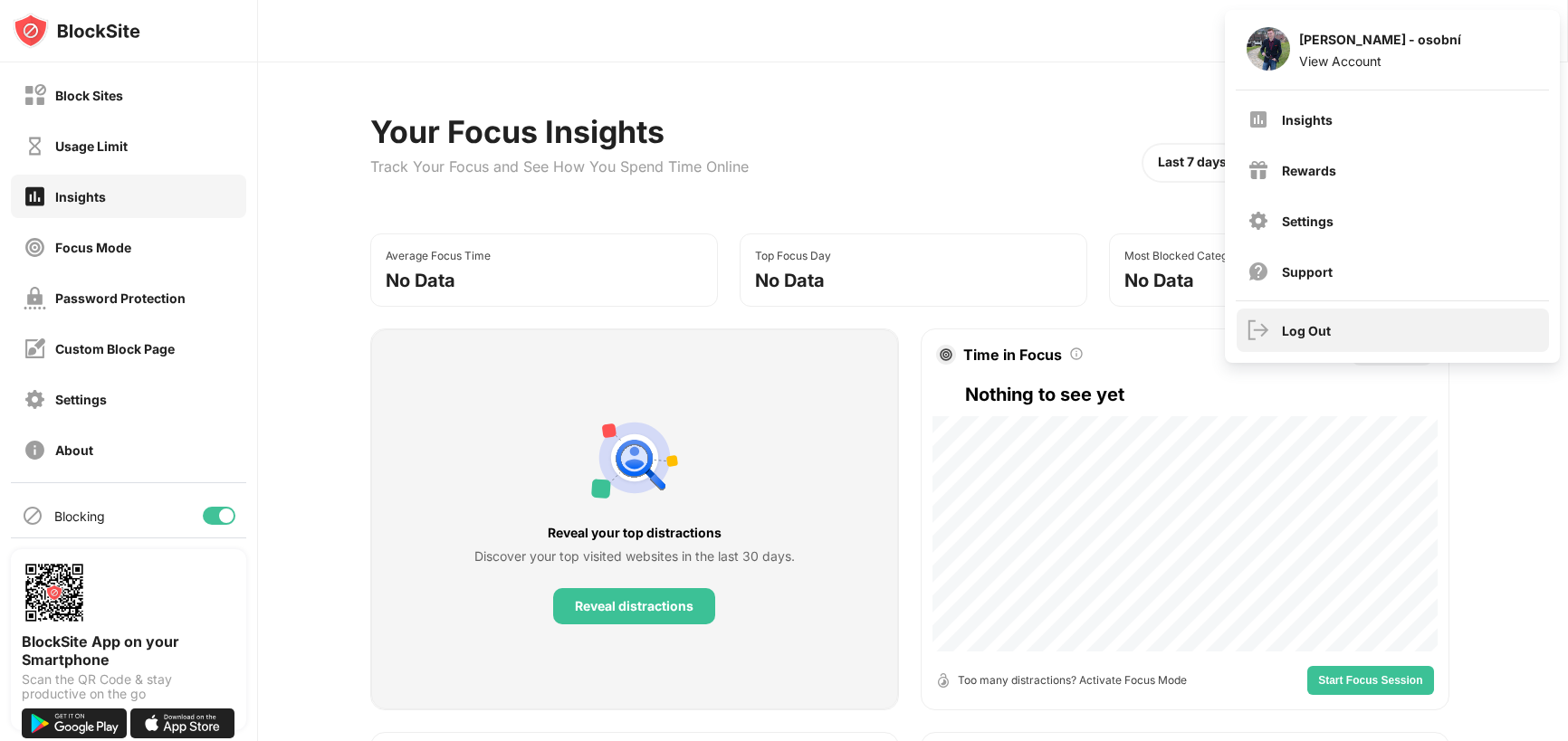
click at [1303, 339] on div "Log Out" at bounding box center [1393, 330] width 313 height 43
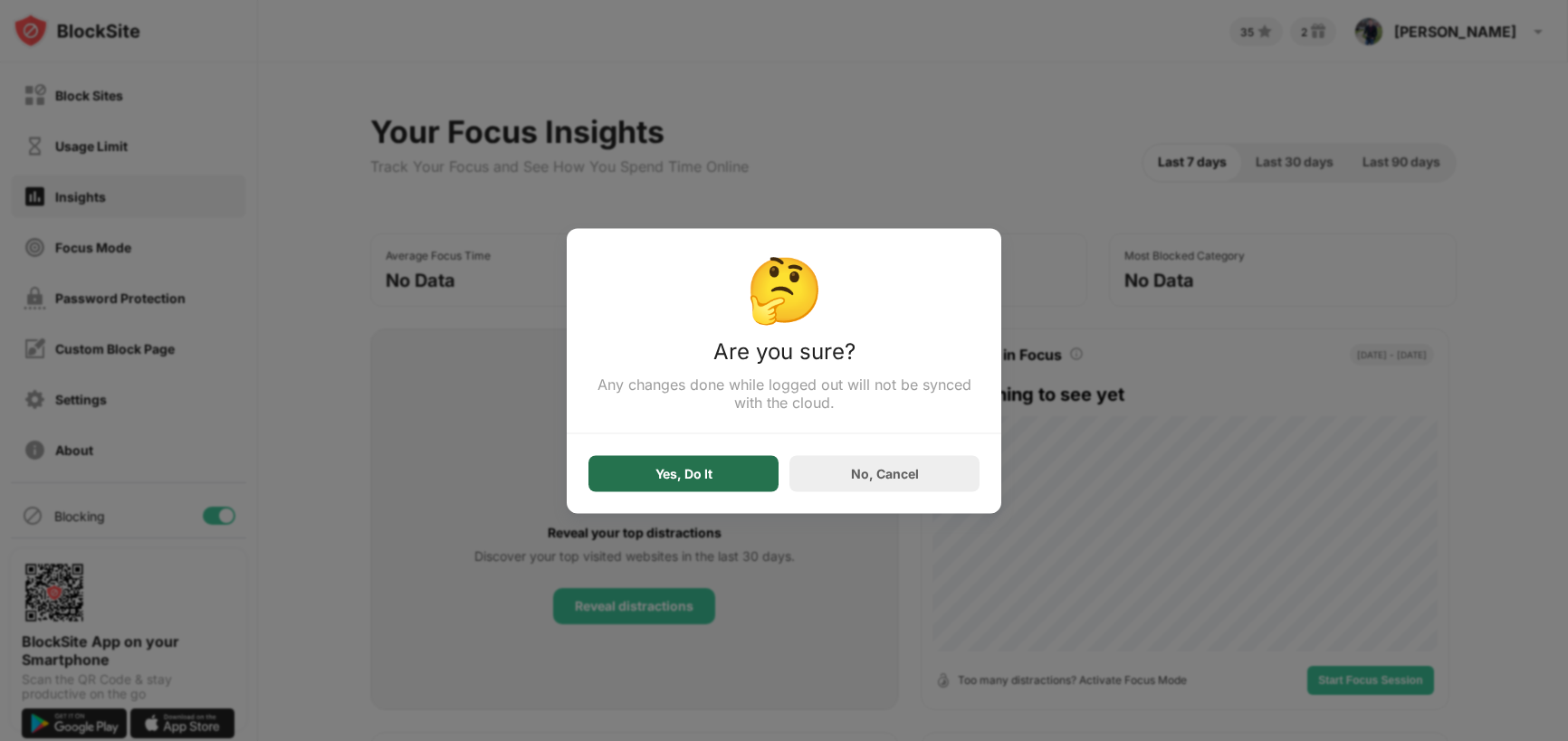
click at [715, 479] on div "Yes, Do It" at bounding box center [684, 474] width 190 height 36
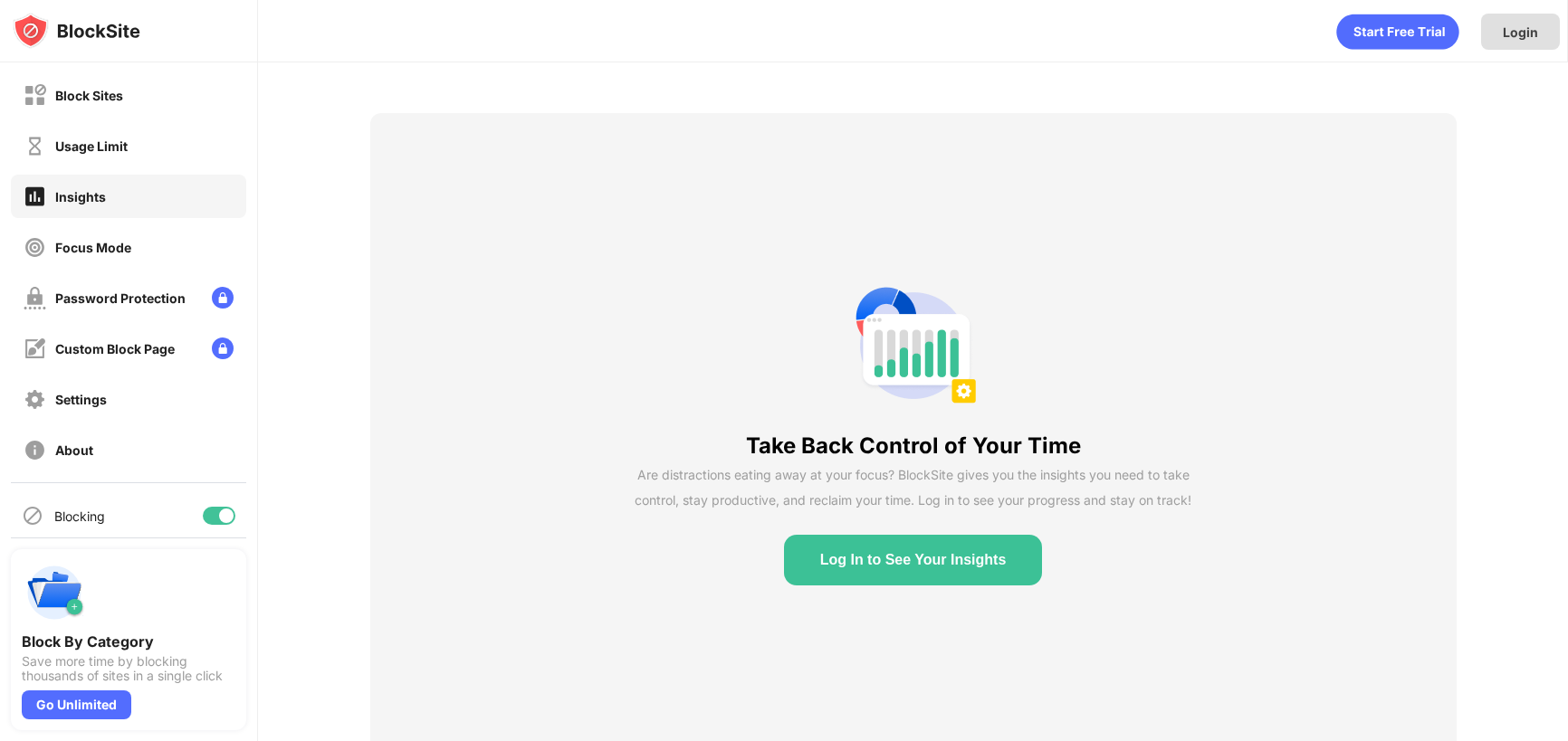
click at [1523, 31] on div "Login" at bounding box center [1520, 32] width 35 height 15
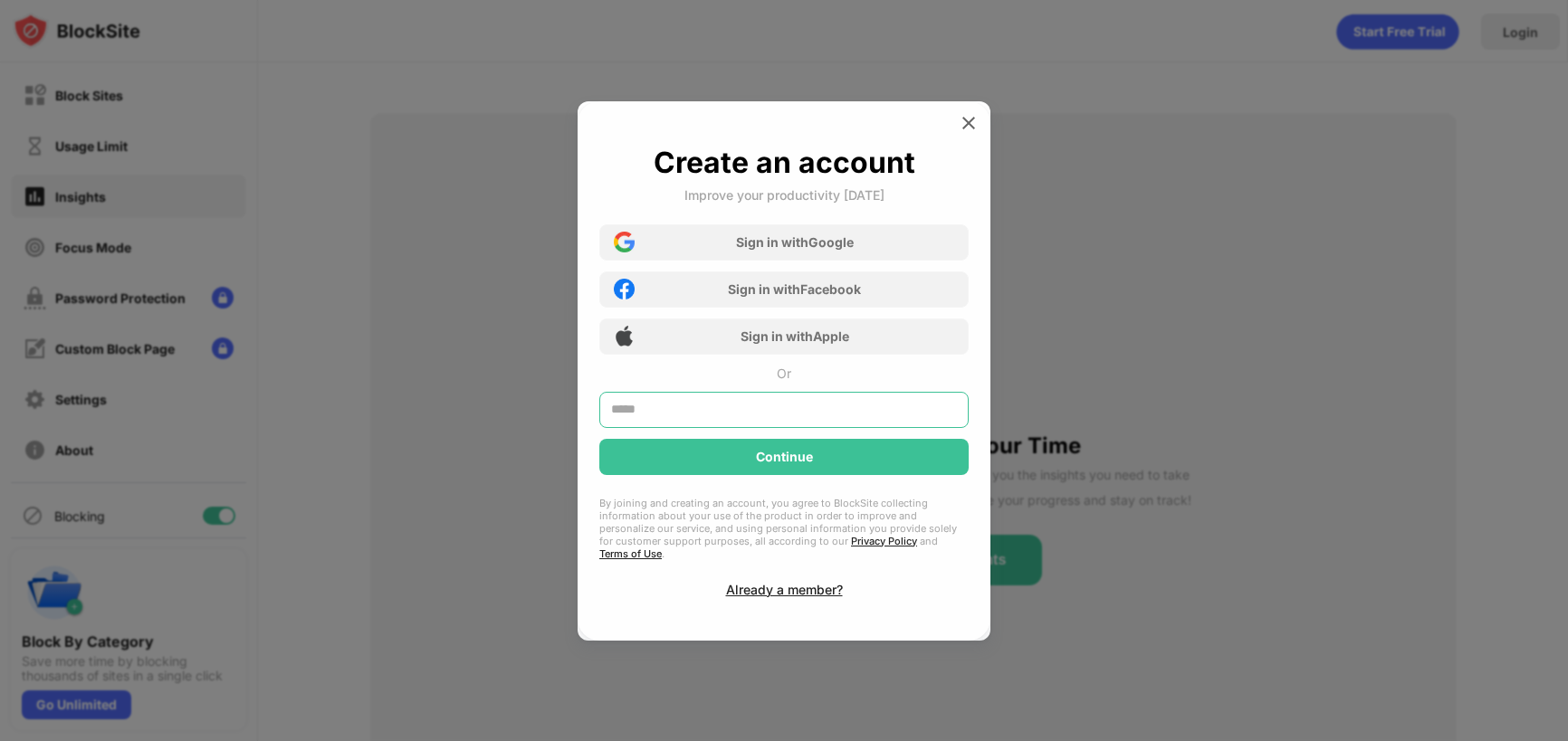
click at [755, 404] on input "text" at bounding box center [784, 410] width 369 height 36
type input "**********"
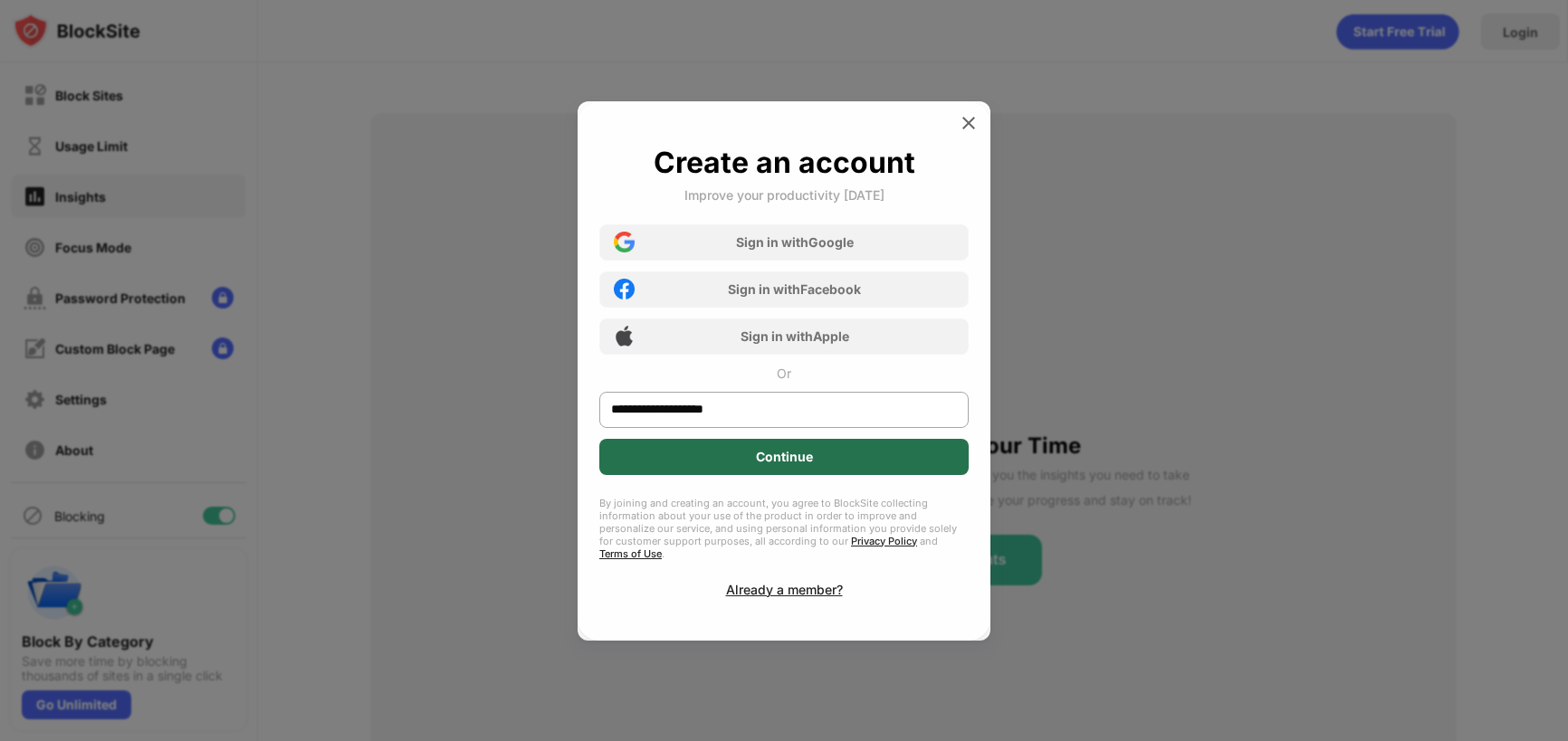
click at [768, 464] on div "Continue" at bounding box center [784, 457] width 57 height 14
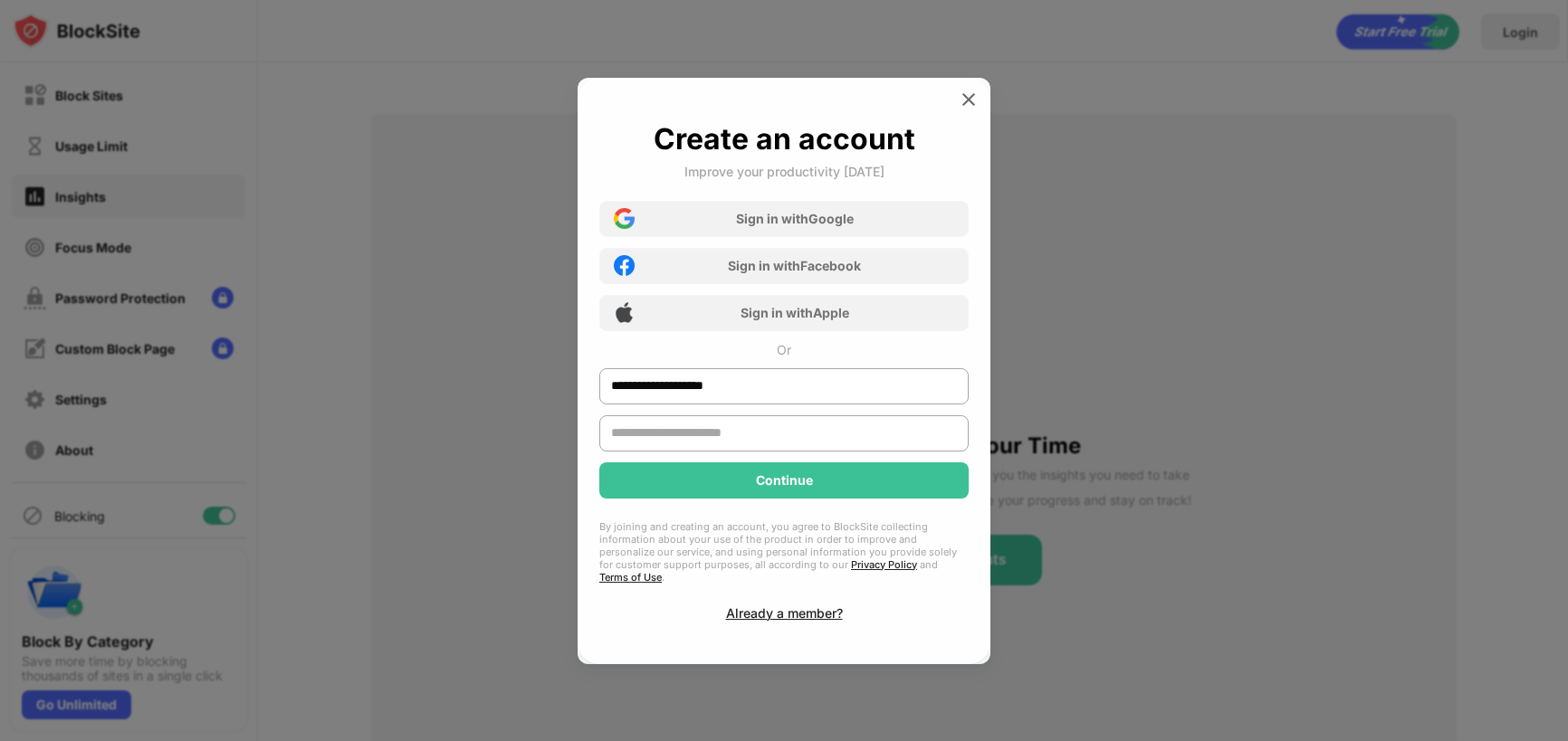
click at [721, 440] on input "text" at bounding box center [784, 433] width 369 height 36
click at [813, 605] on div "**********" at bounding box center [784, 371] width 369 height 500
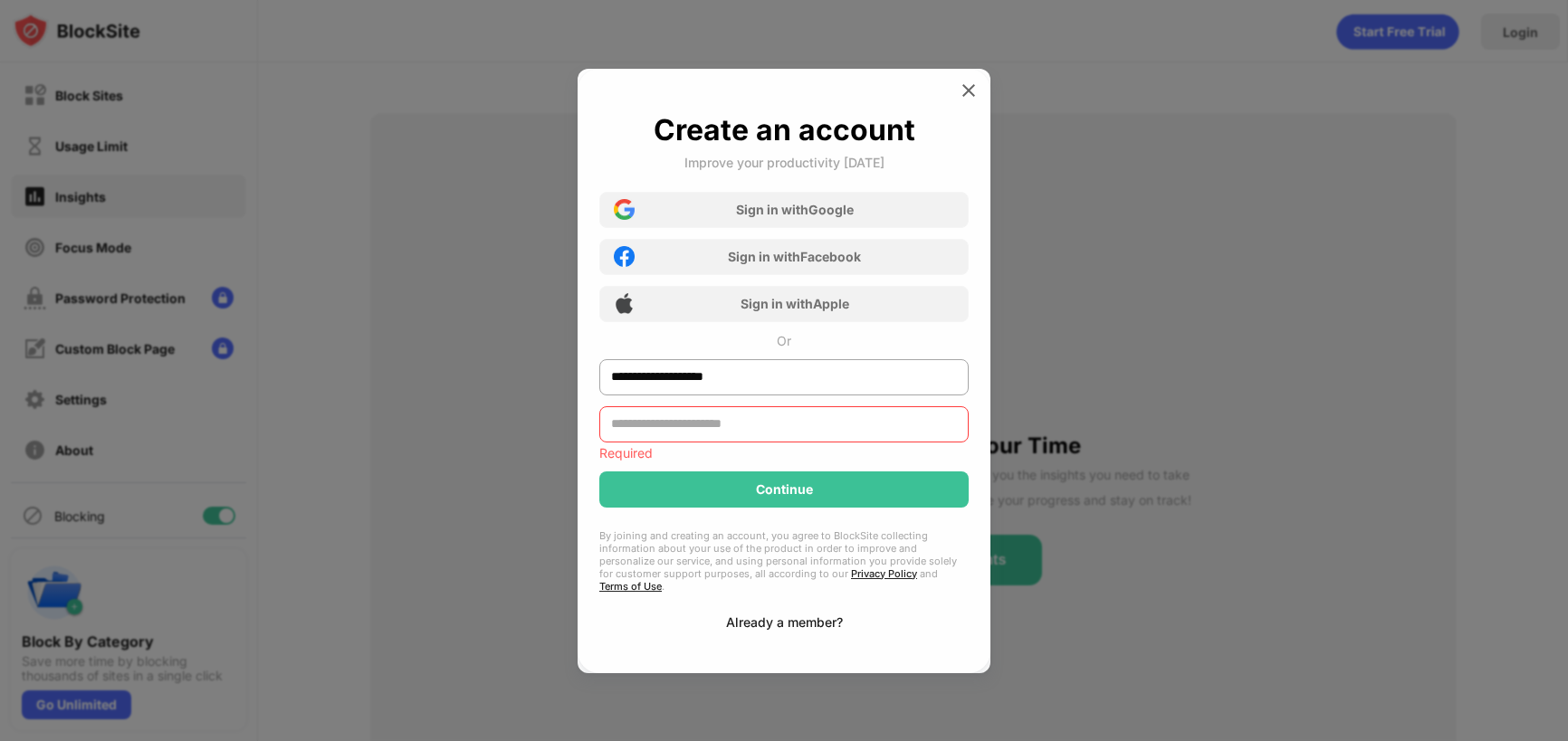
click at [812, 616] on div "Already a member?" at bounding box center [784, 622] width 117 height 15
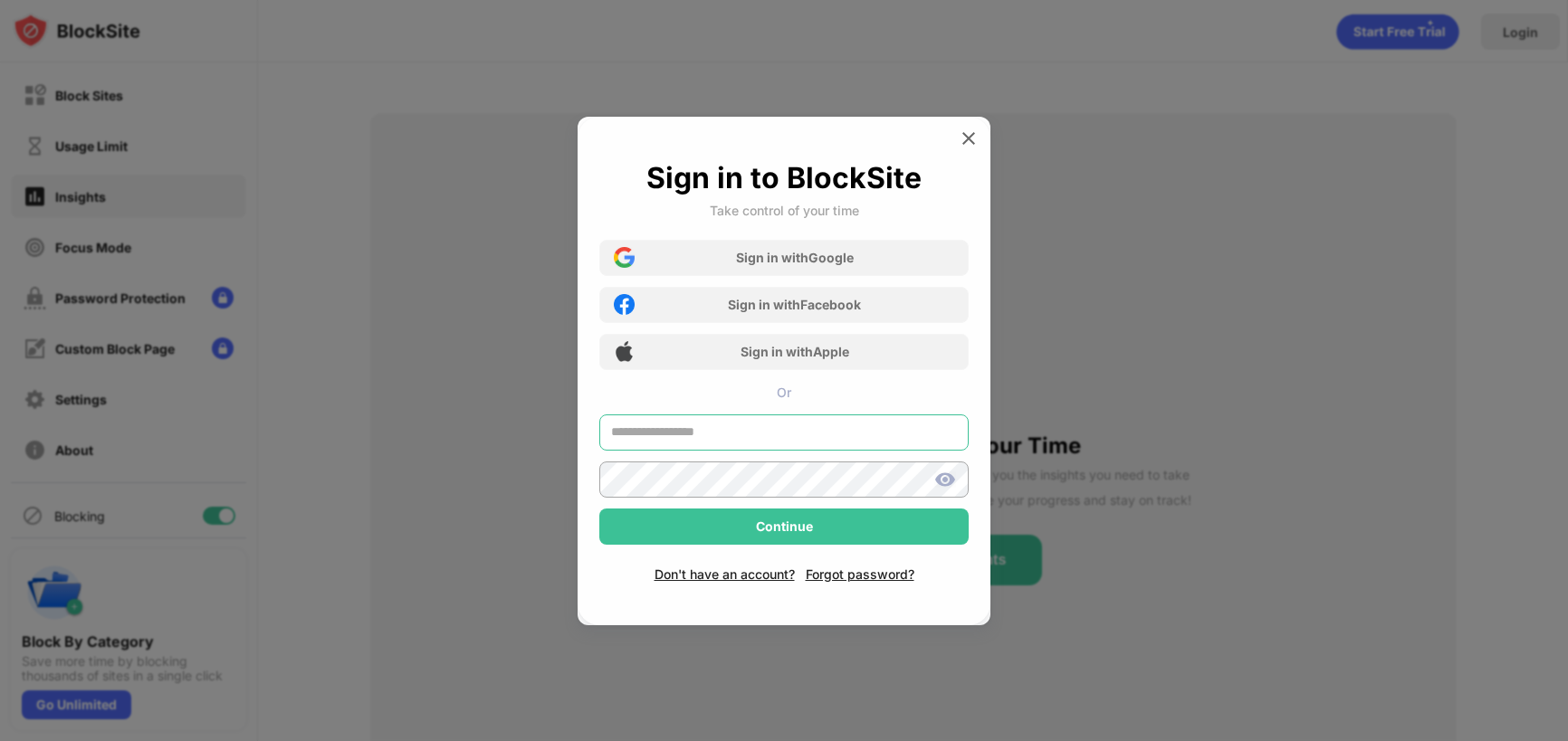
click at [702, 434] on input "text" at bounding box center [784, 432] width 369 height 36
type input "**********"
click at [849, 576] on div "Forgot password?" at bounding box center [860, 574] width 108 height 15
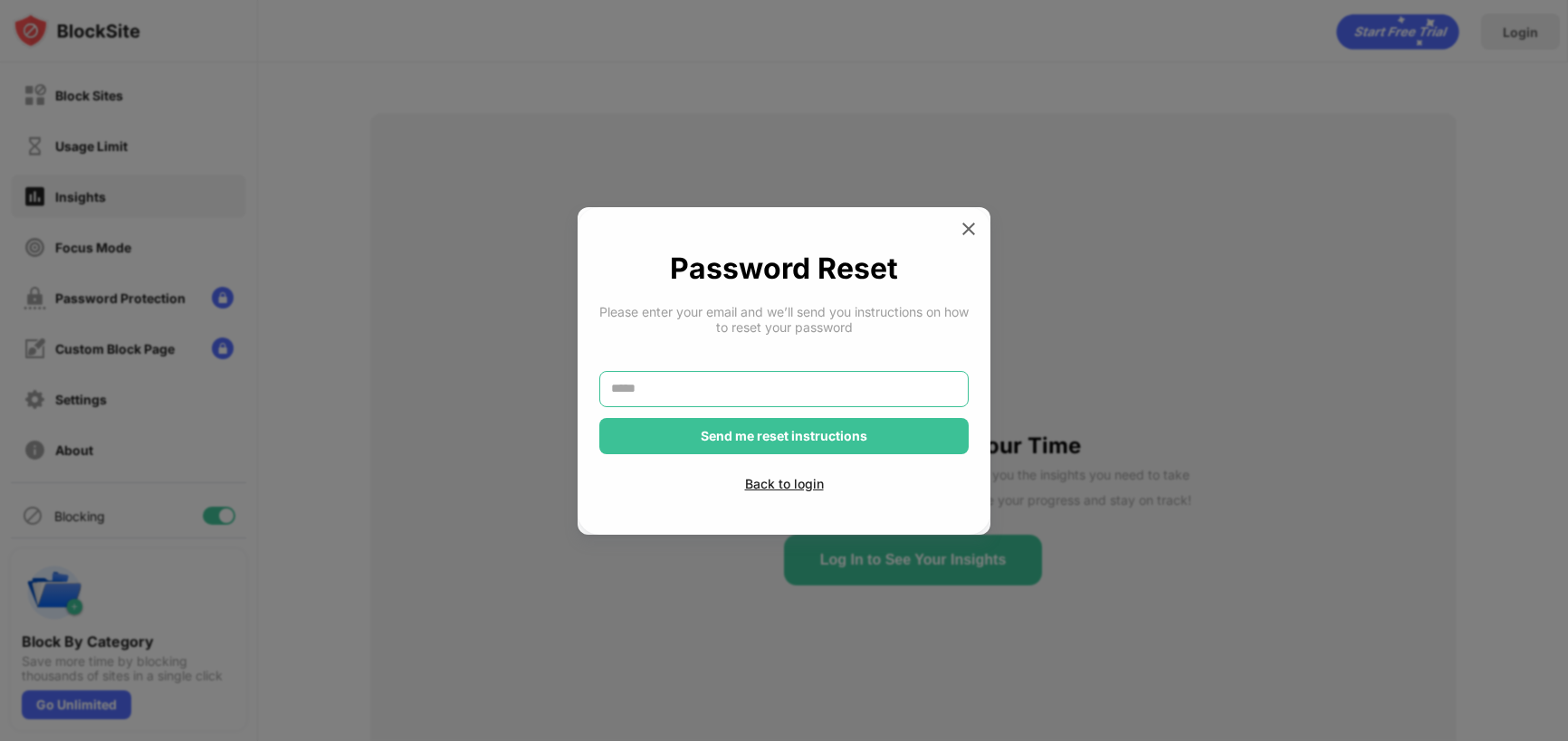
click at [683, 387] on input "text" at bounding box center [784, 389] width 369 height 36
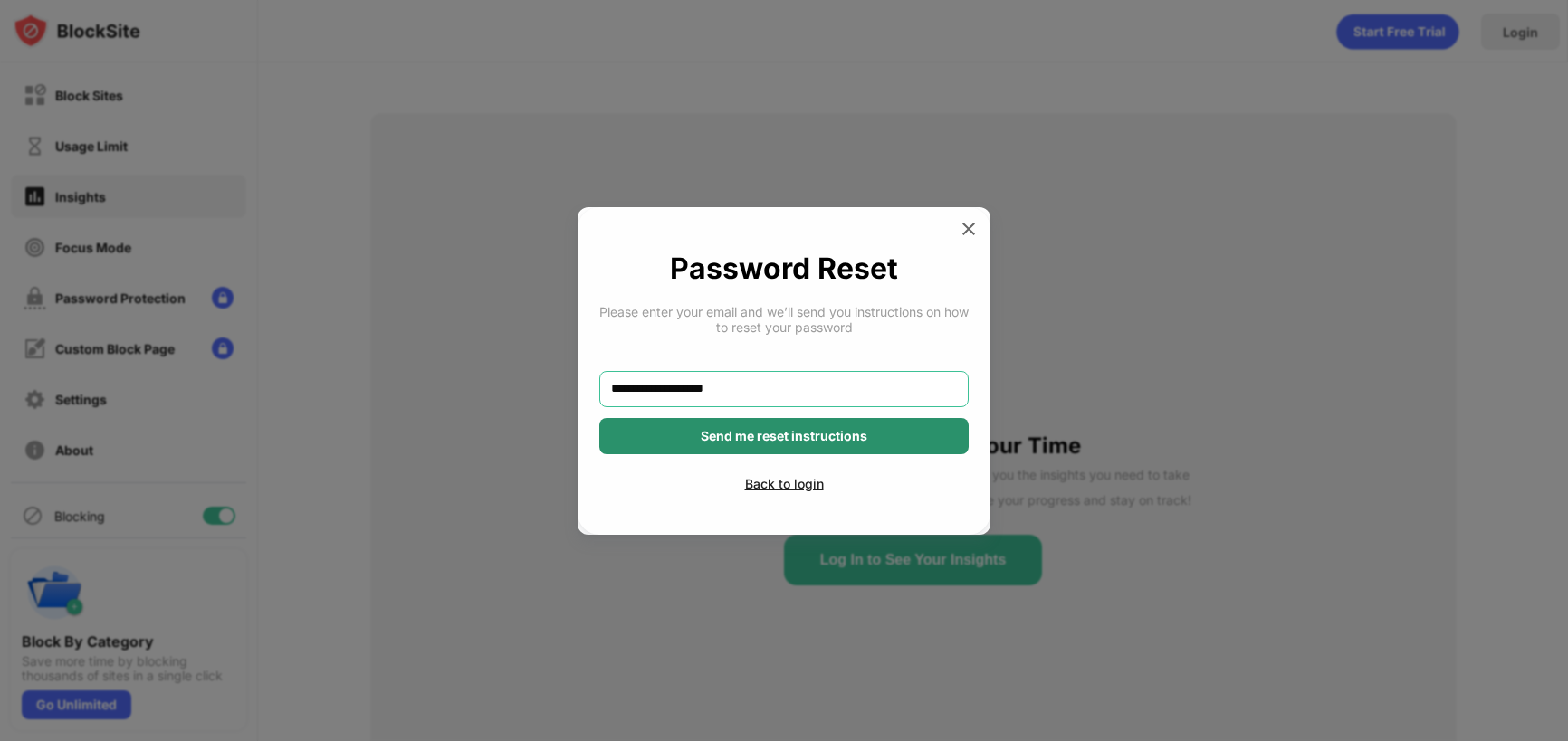
type input "**********"
click at [723, 446] on div "Send me reset instructions" at bounding box center [784, 436] width 369 height 36
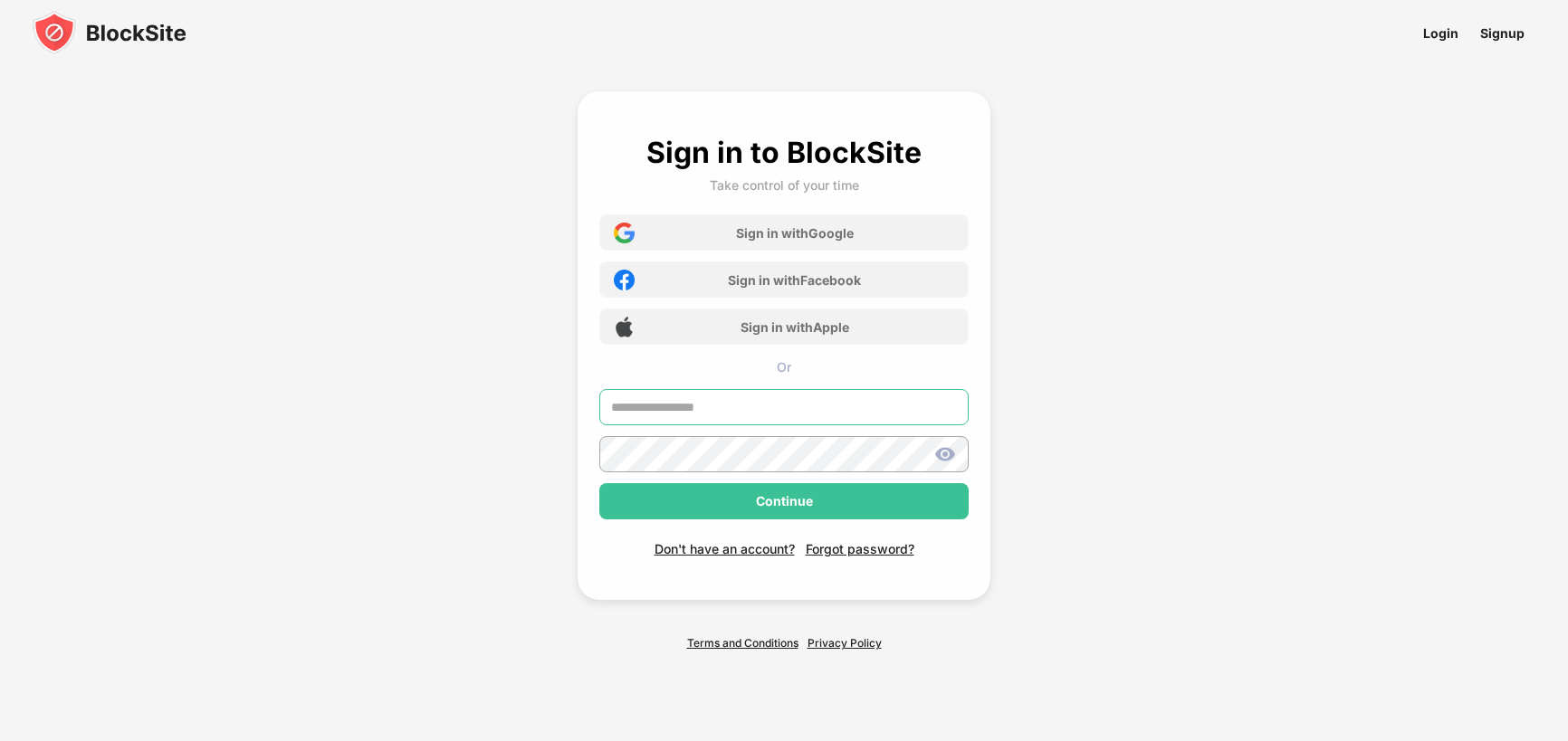
click at [725, 399] on input "text" at bounding box center [784, 407] width 369 height 36
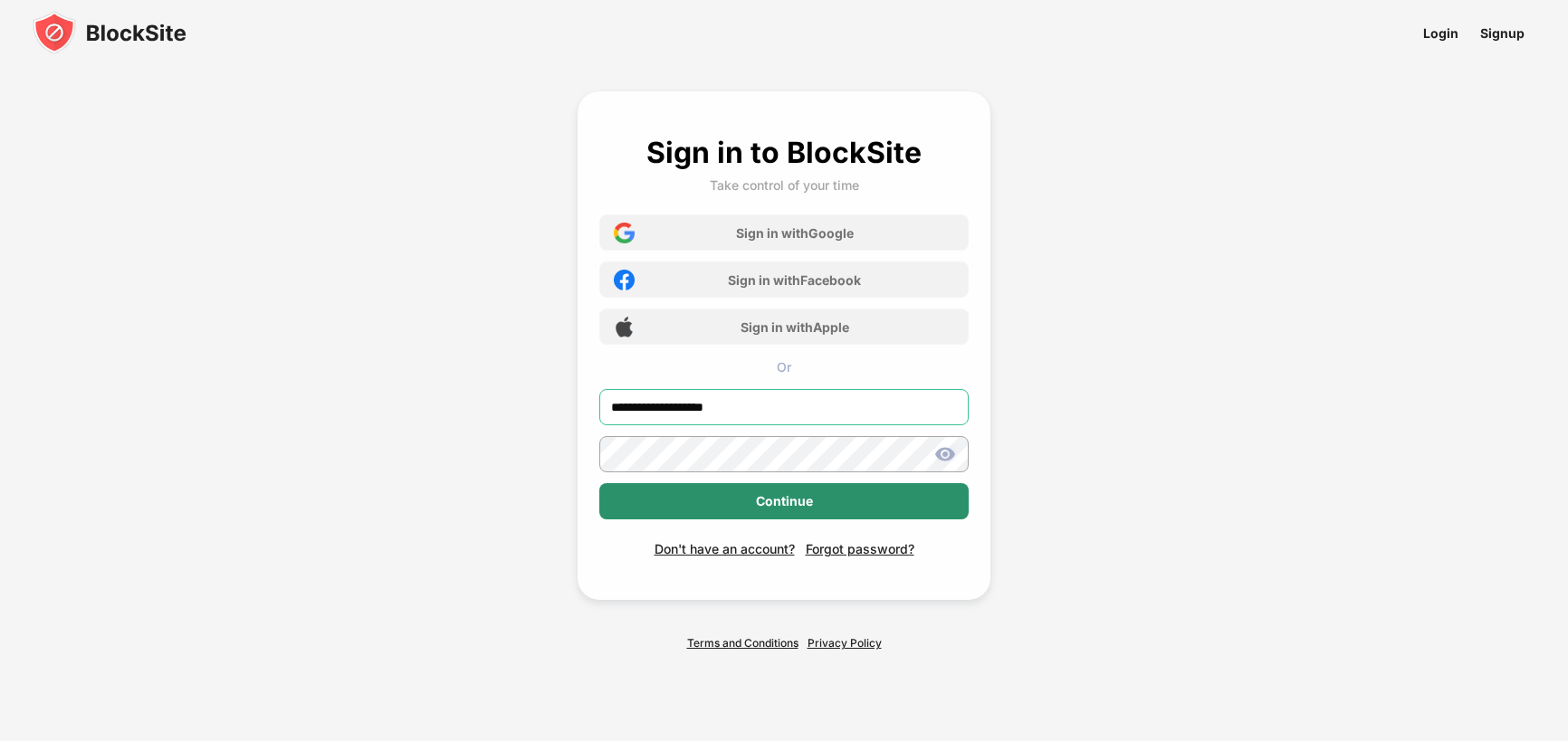
type input "**********"
click at [754, 503] on div "Continue" at bounding box center [784, 501] width 369 height 36
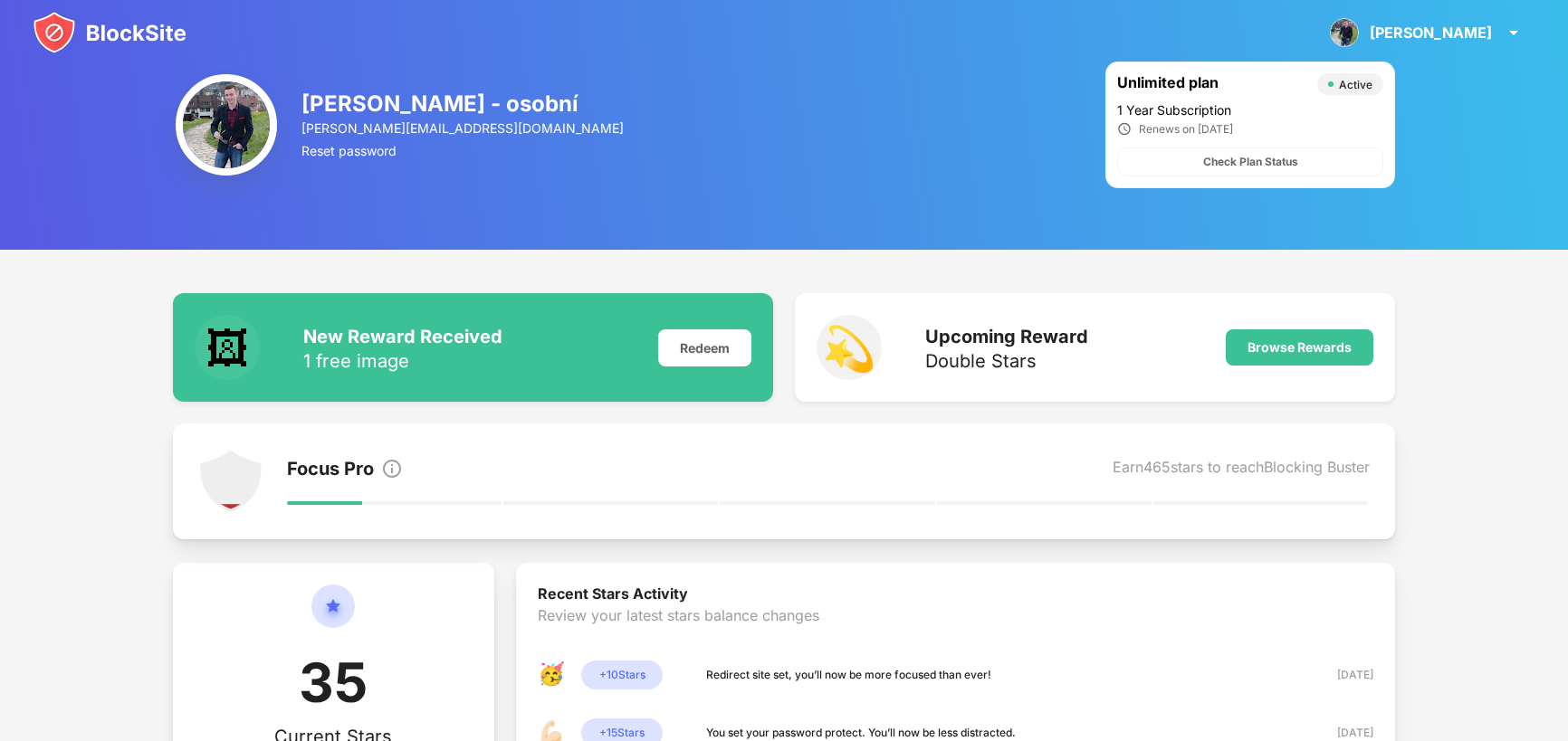
click at [150, 28] on img at bounding box center [109, 33] width 154 height 43
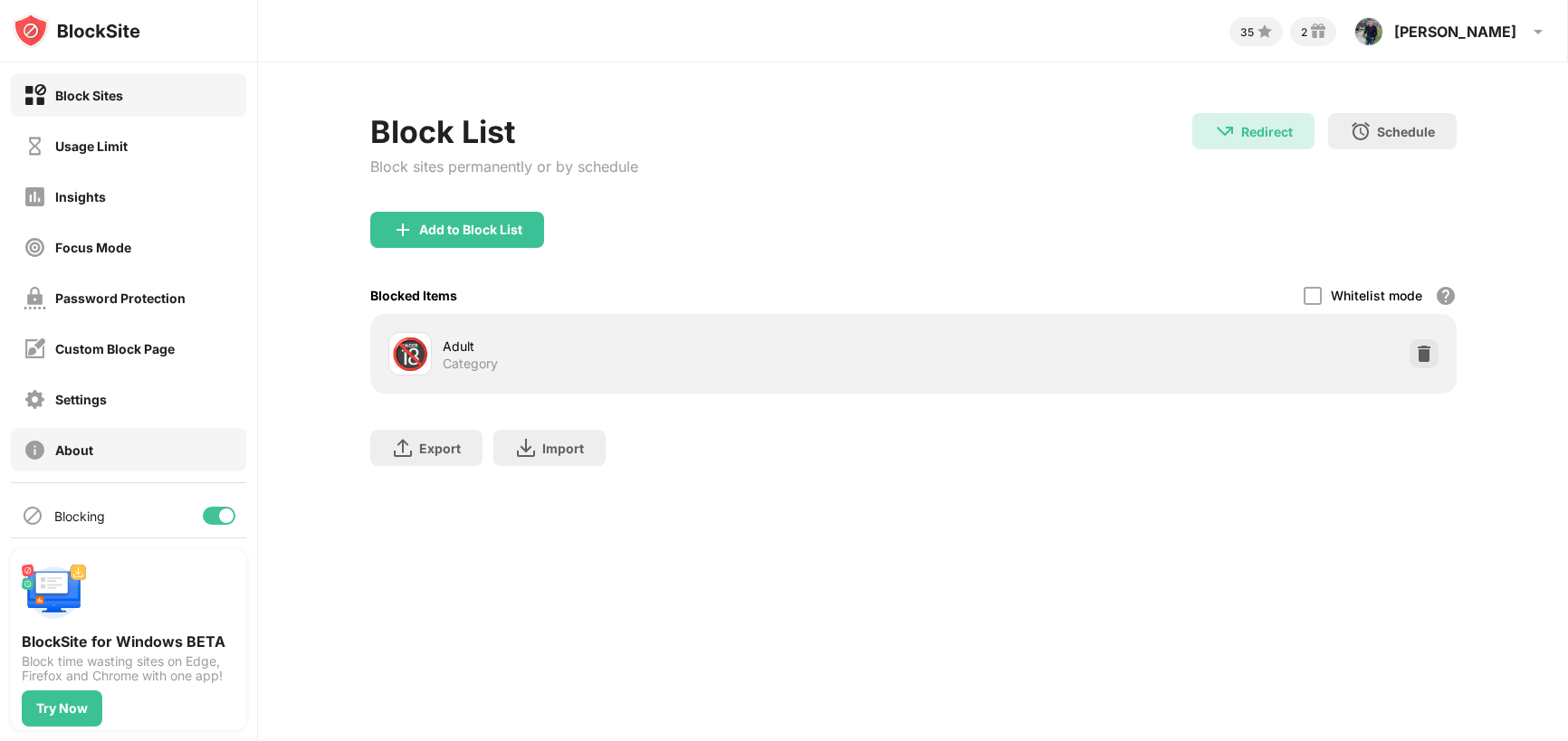
scroll to position [11, 0]
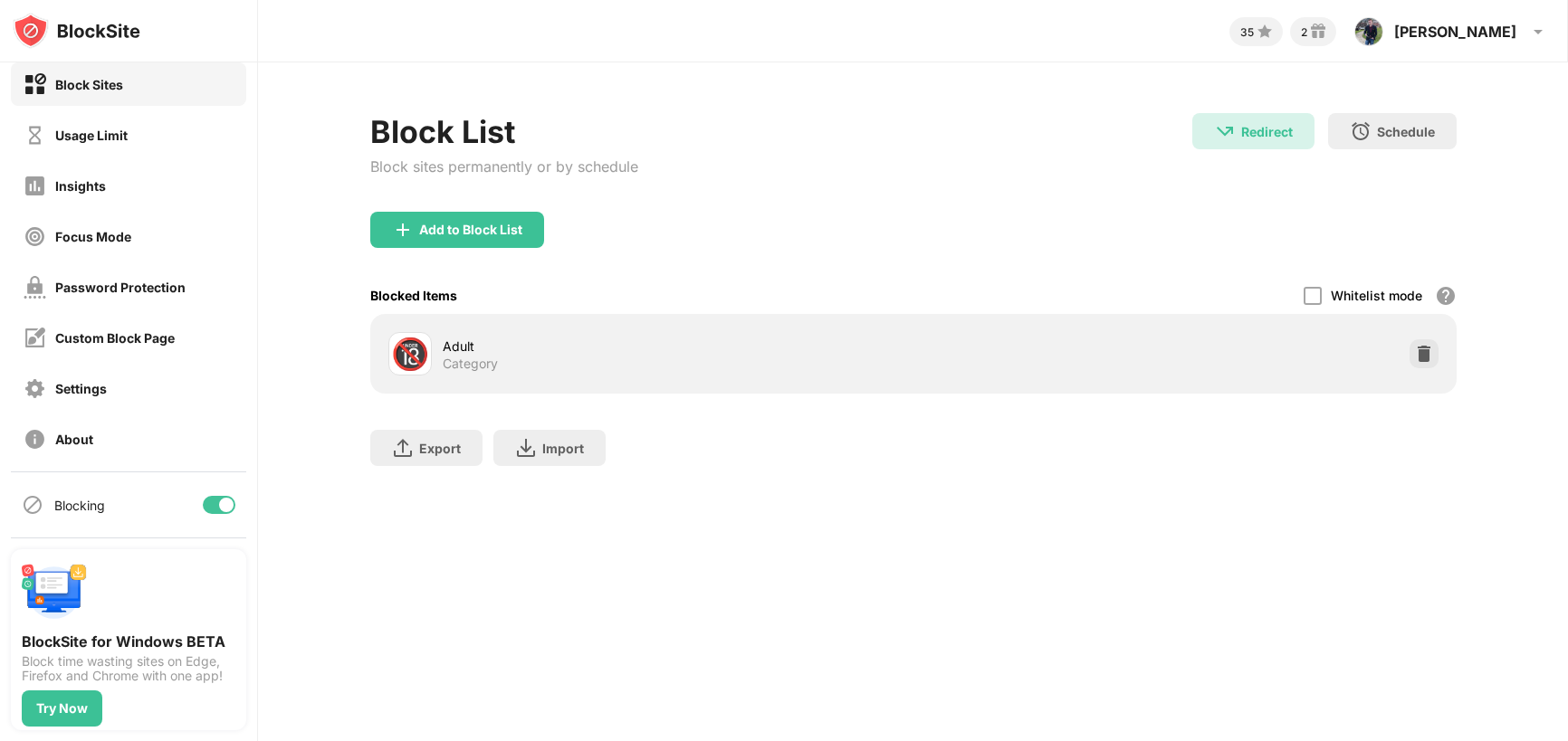
click at [218, 504] on div at bounding box center [218, 505] width 33 height 18
click at [221, 506] on div at bounding box center [218, 505] width 33 height 18
click at [88, 388] on div "Settings" at bounding box center [81, 389] width 52 height 15
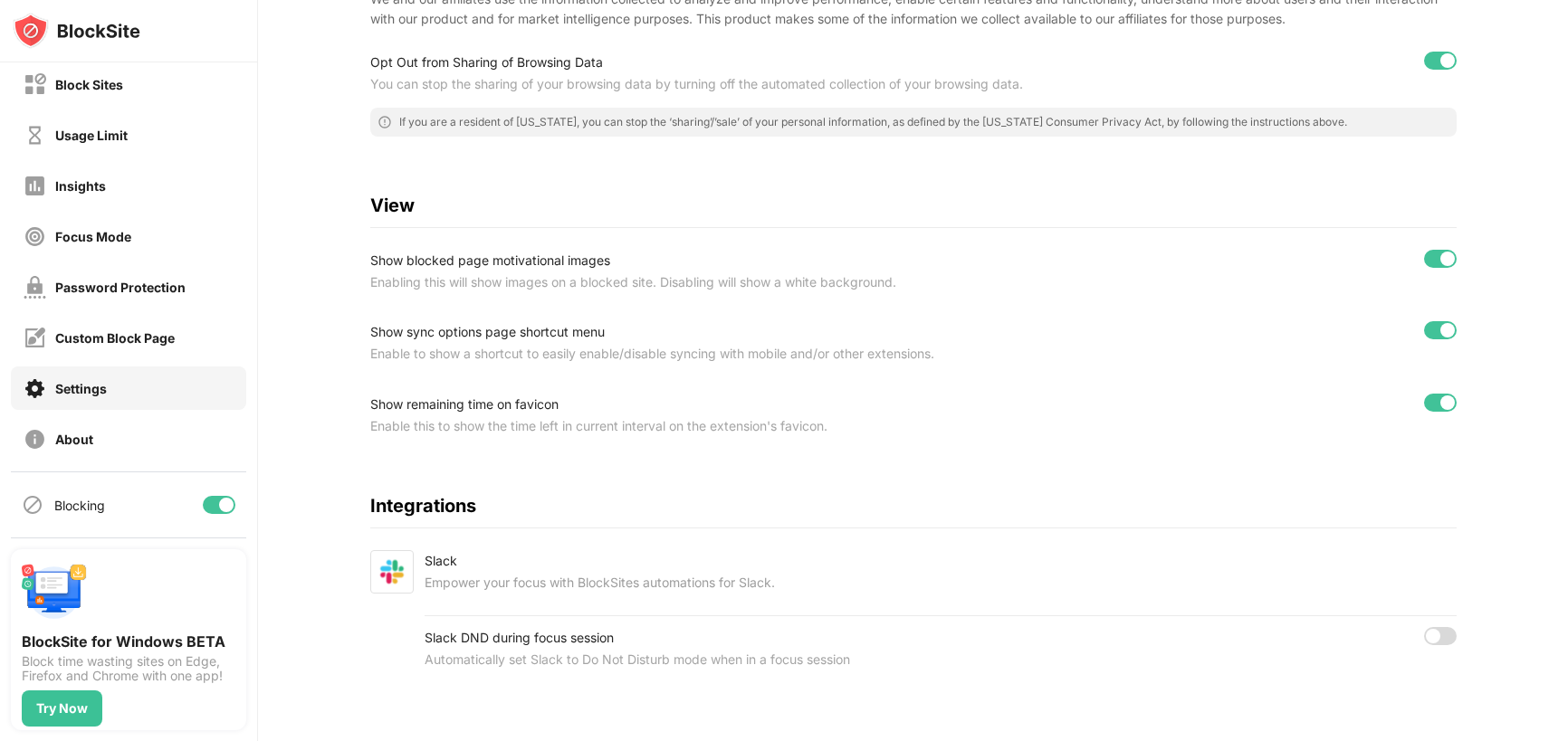
scroll to position [432, 0]
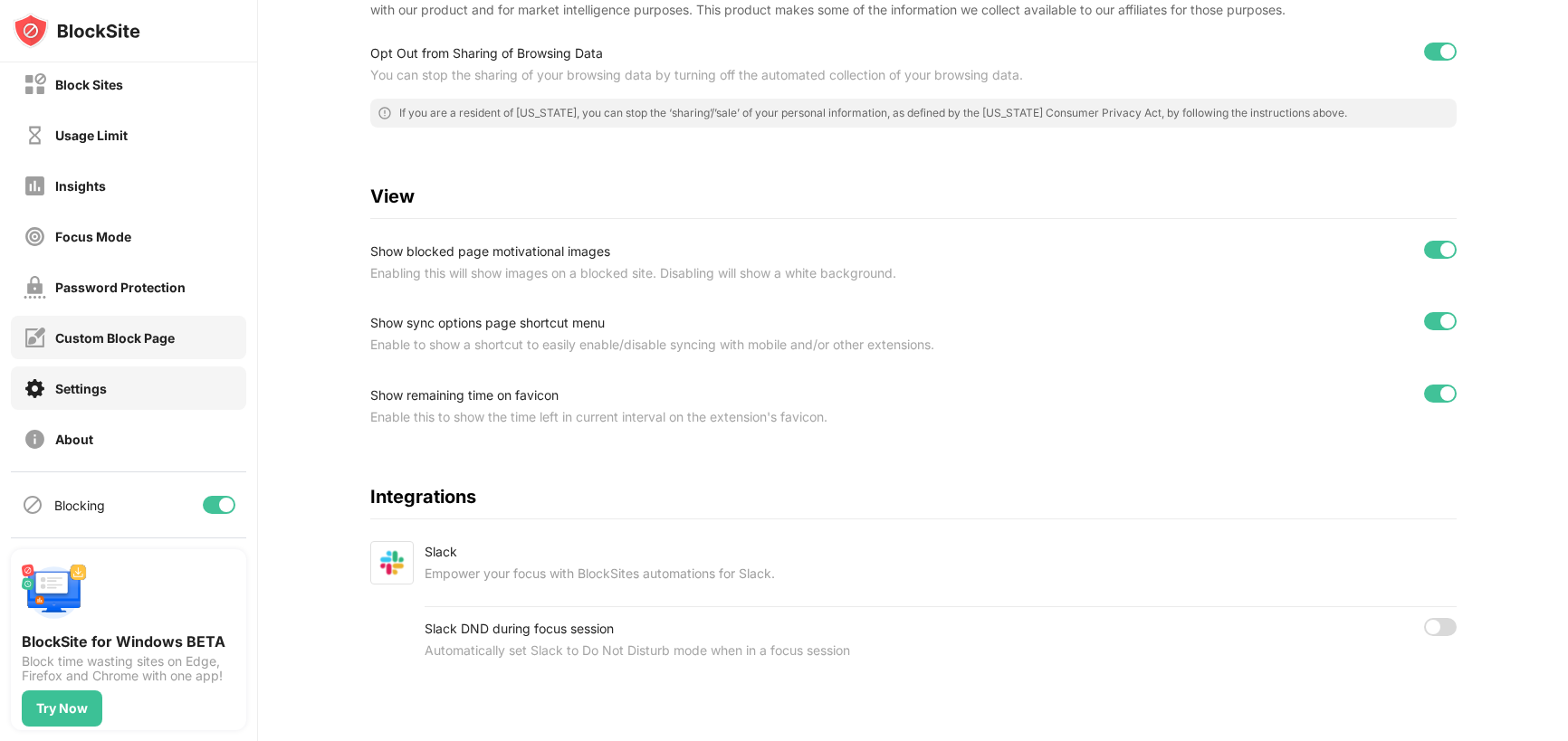
click at [109, 334] on div "Custom Block Page" at bounding box center [115, 338] width 120 height 15
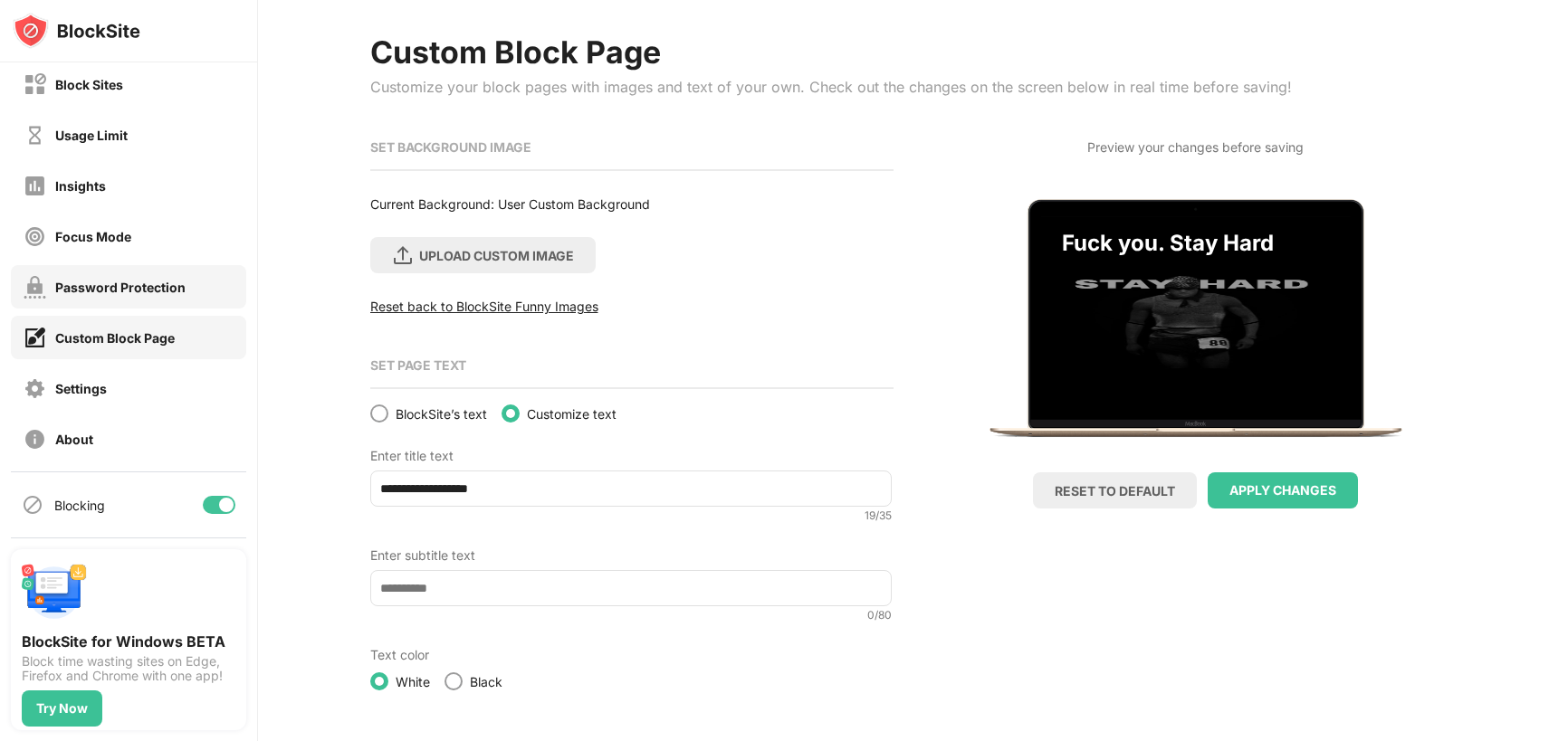
click at [105, 291] on div "Password Protection" at bounding box center [121, 287] width 130 height 15
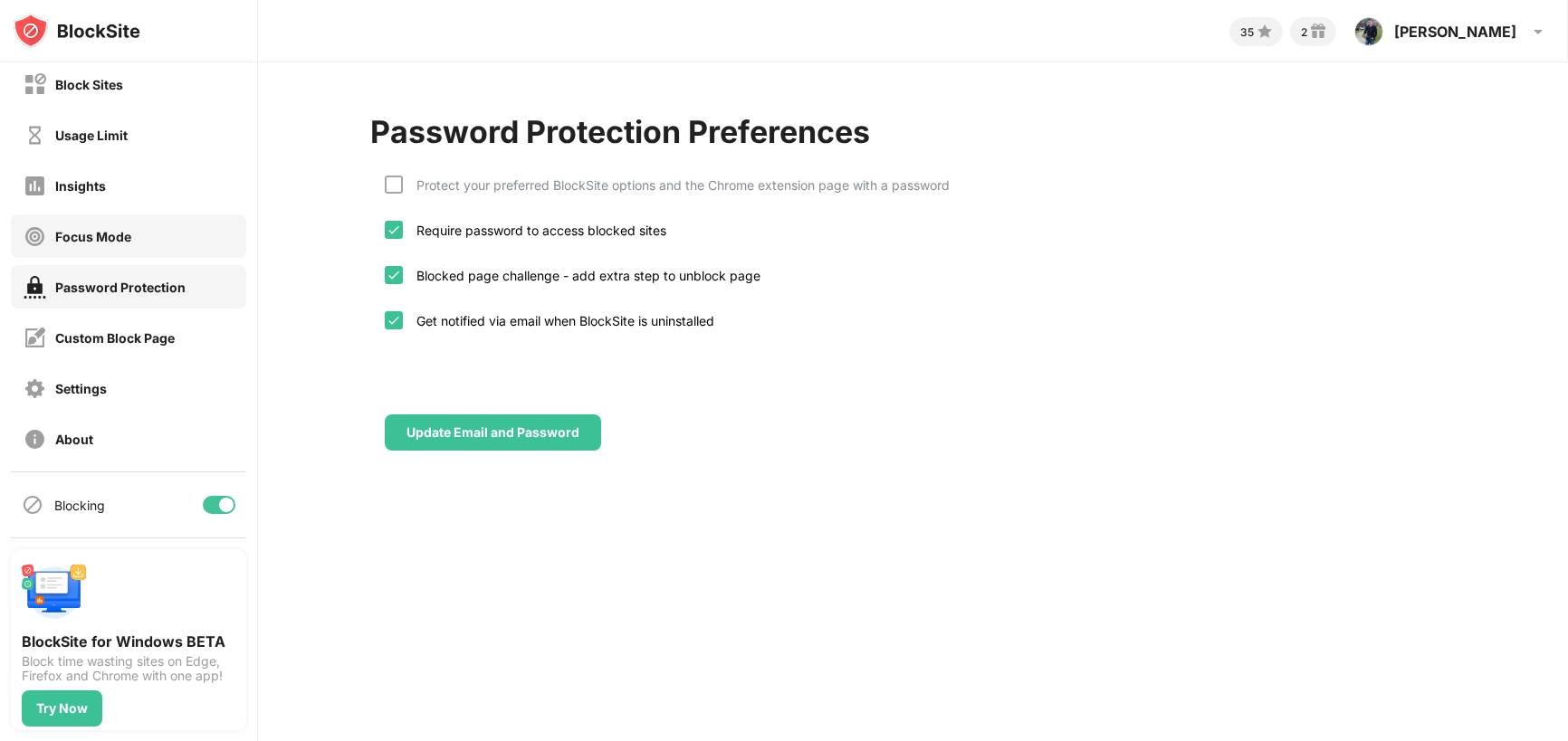
click at [105, 242] on div "Focus Mode" at bounding box center [93, 236] width 76 height 15
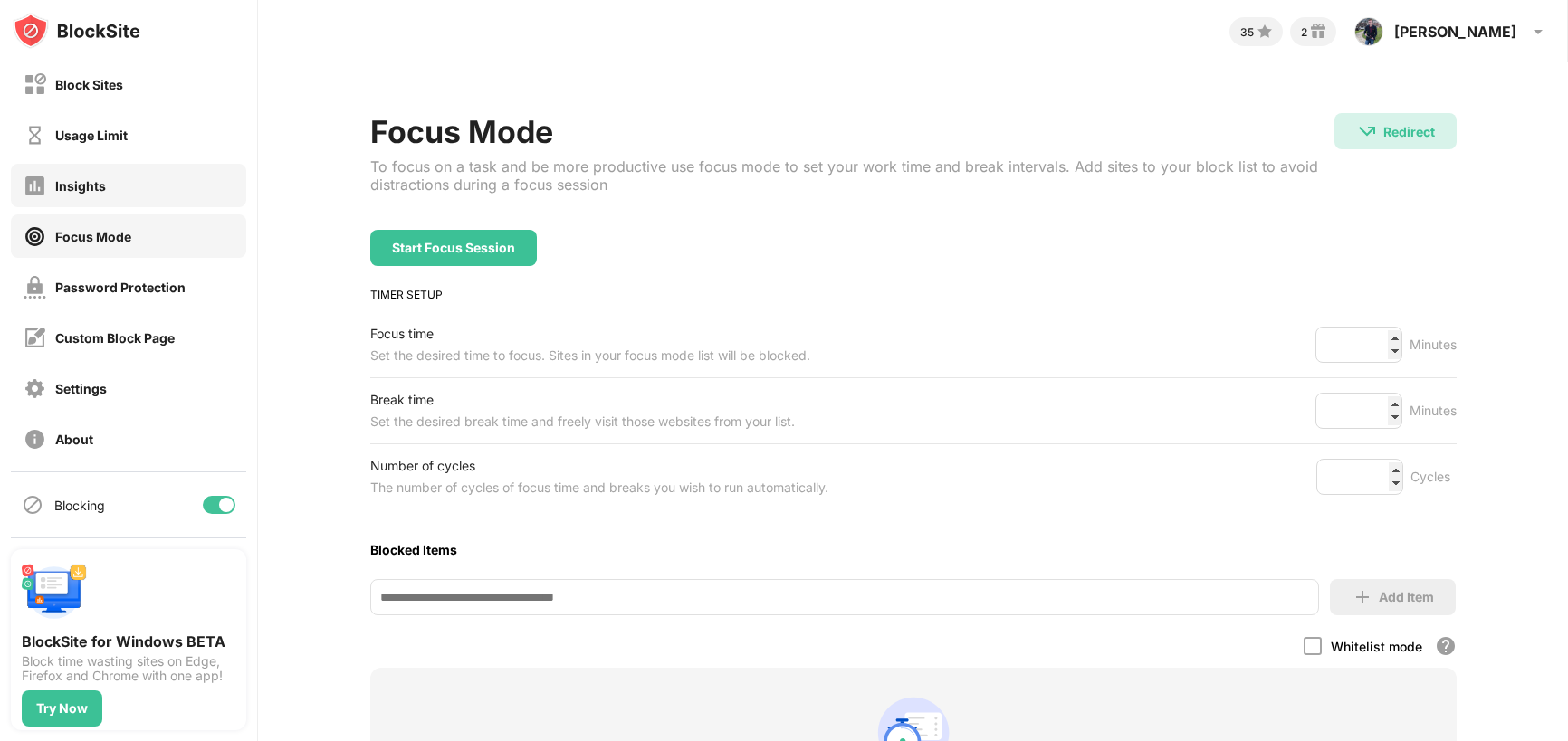
click at [92, 180] on div "Insights" at bounding box center [81, 185] width 51 height 15
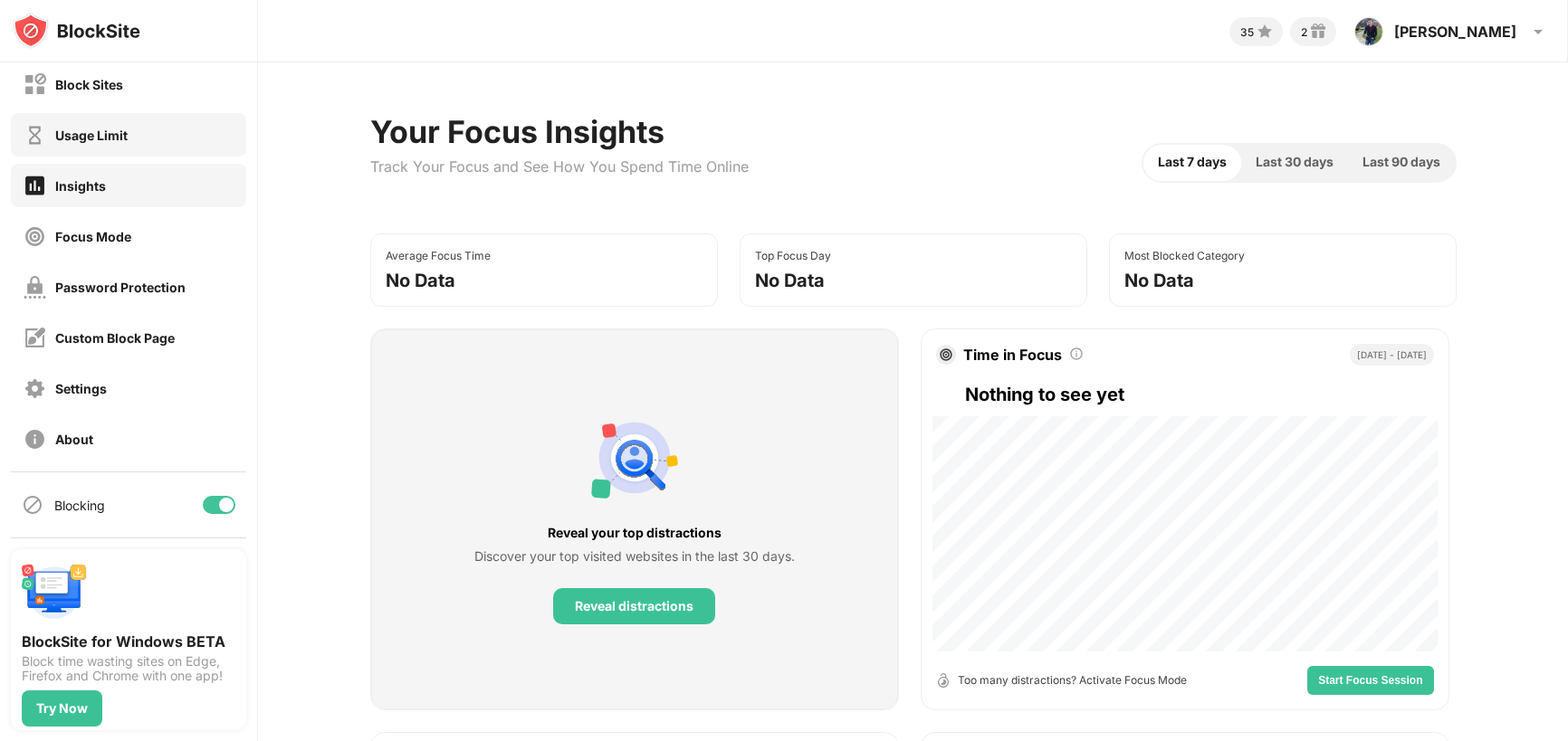
click at [109, 136] on div "Usage Limit" at bounding box center [91, 136] width 73 height 15
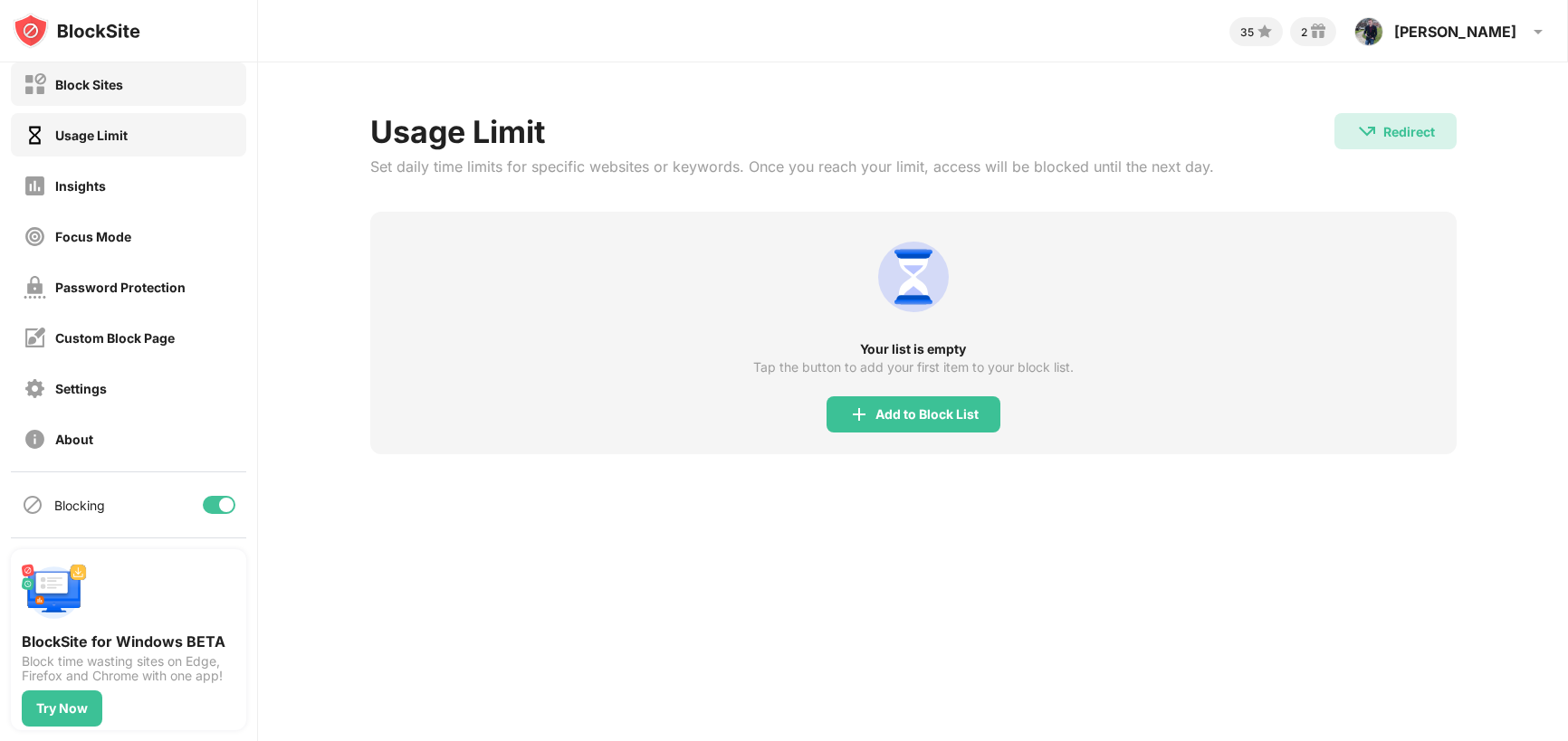
click at [116, 95] on div "Block Sites" at bounding box center [129, 84] width 235 height 43
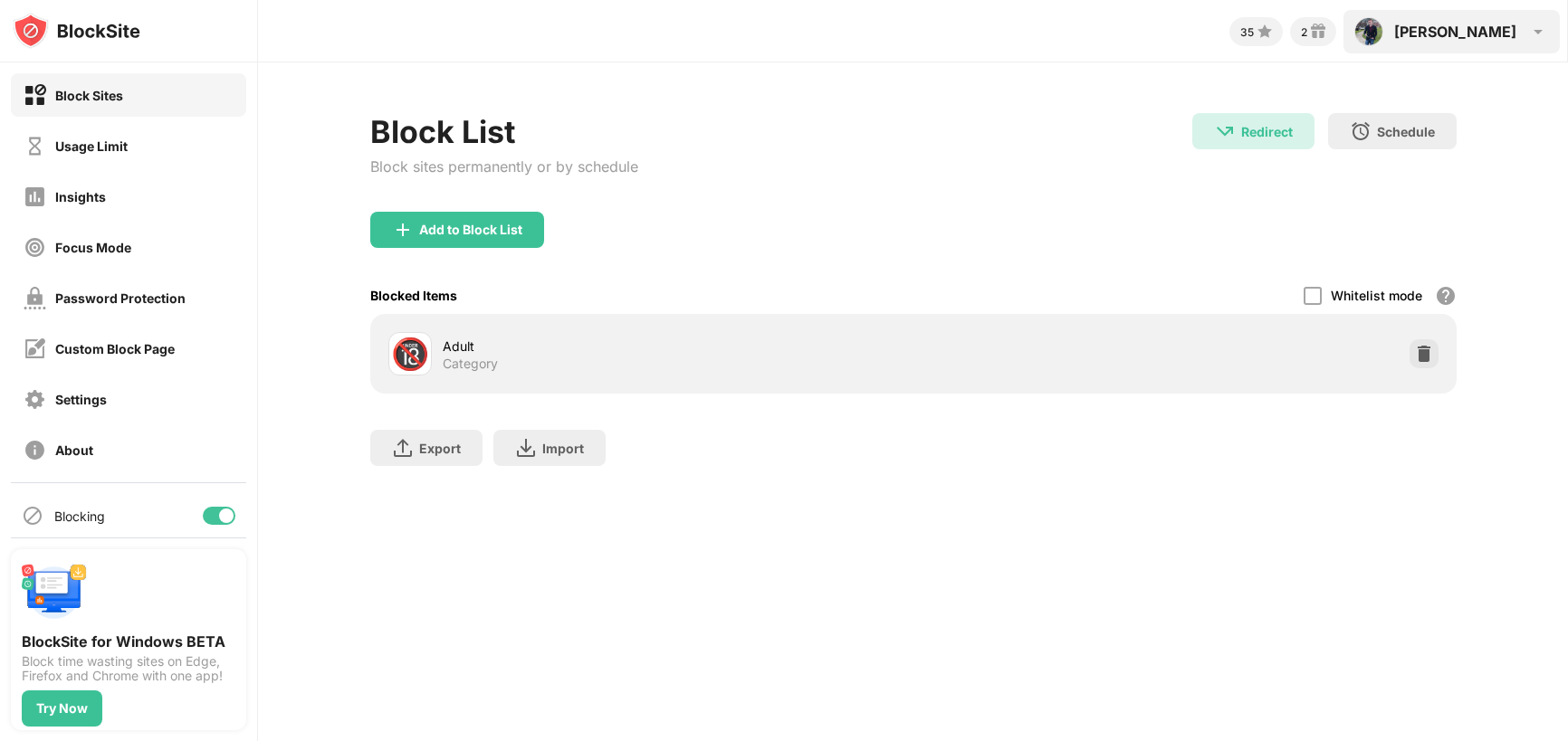
click at [1528, 35] on img at bounding box center [1538, 31] width 22 height 22
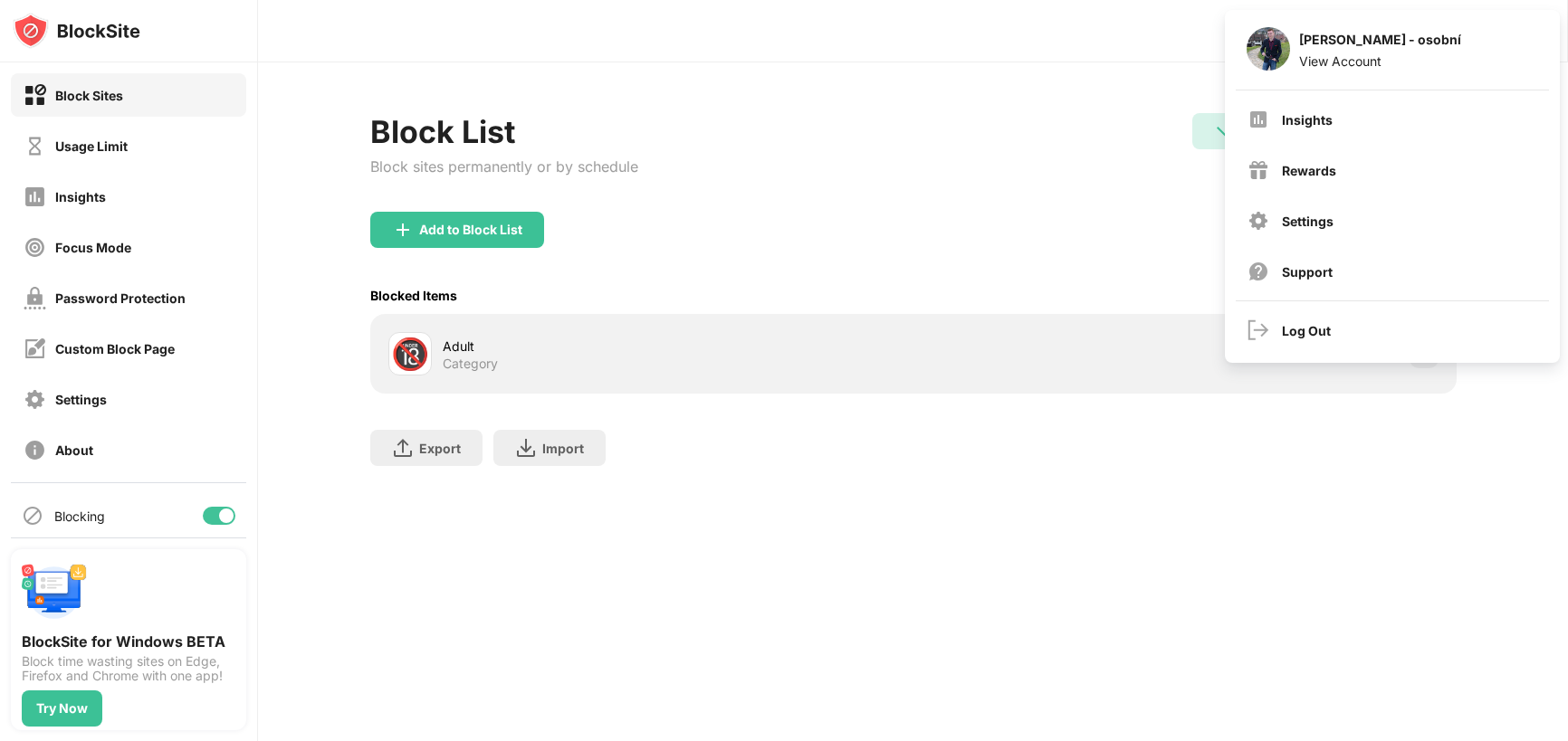
click at [1051, 158] on div "Block List Block sites permanently or by schedule Redirect Redirect to [DOMAIN_…" at bounding box center [913, 162] width 1087 height 99
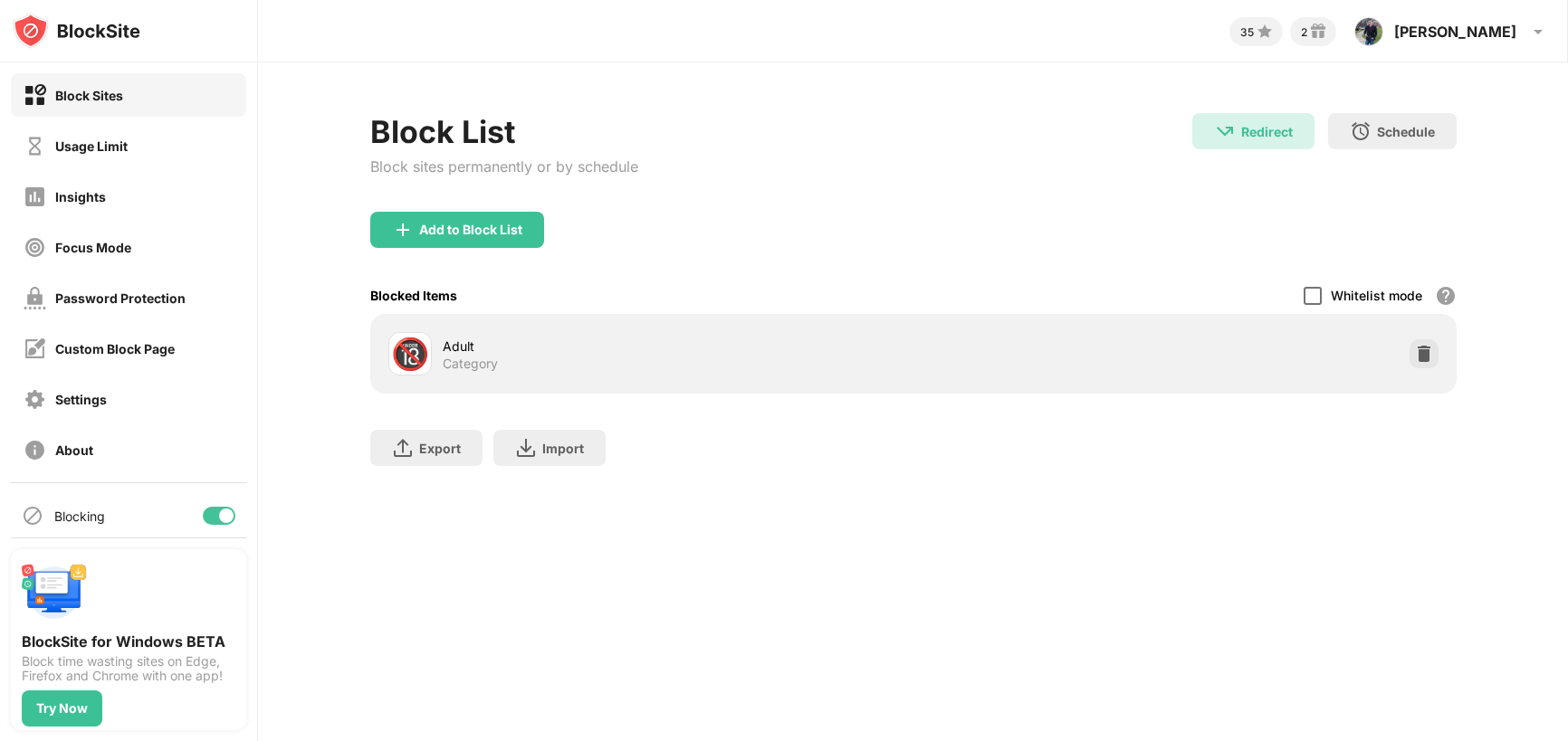
click at [1314, 297] on div at bounding box center [1313, 296] width 18 height 18
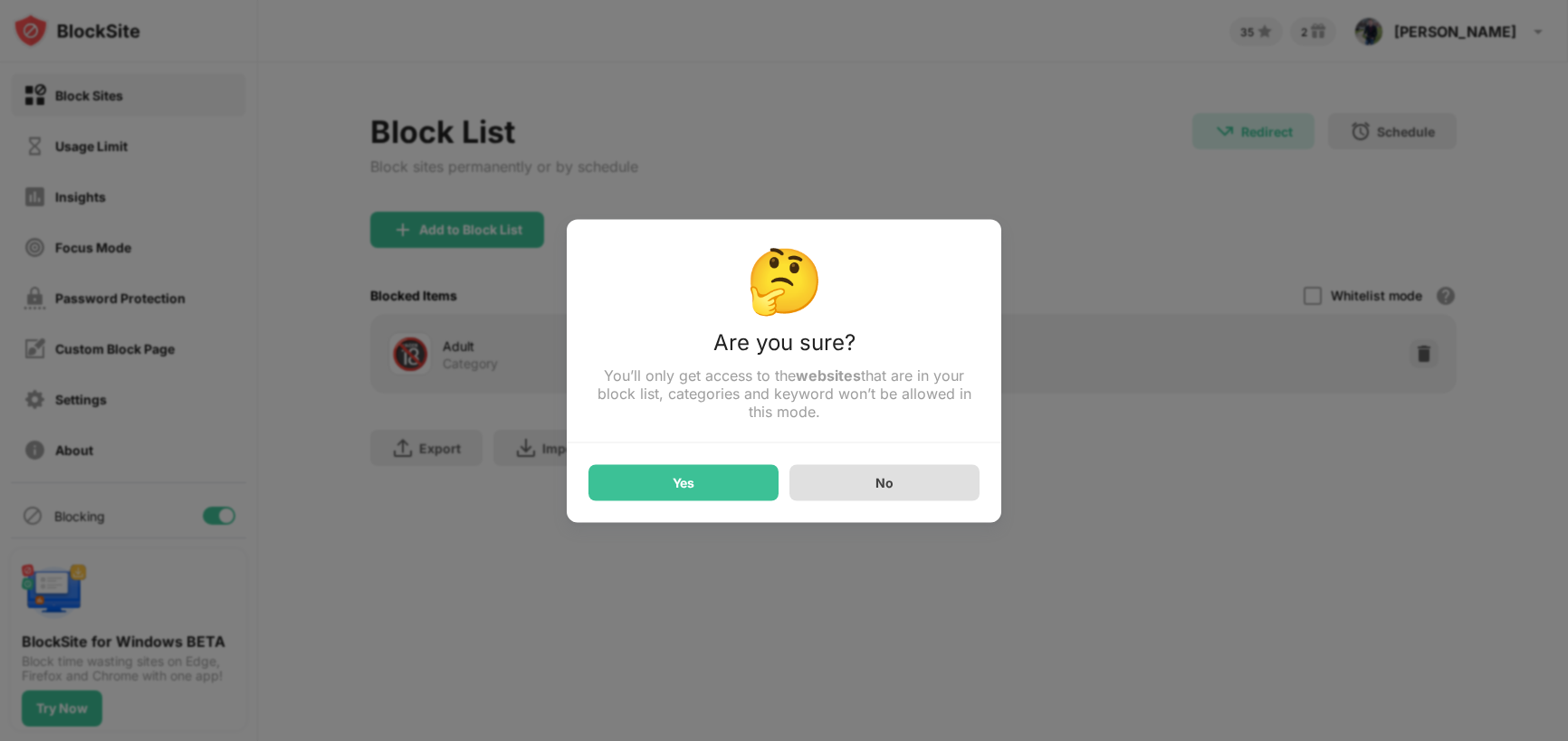
click at [859, 482] on div "No" at bounding box center [884, 482] width 190 height 36
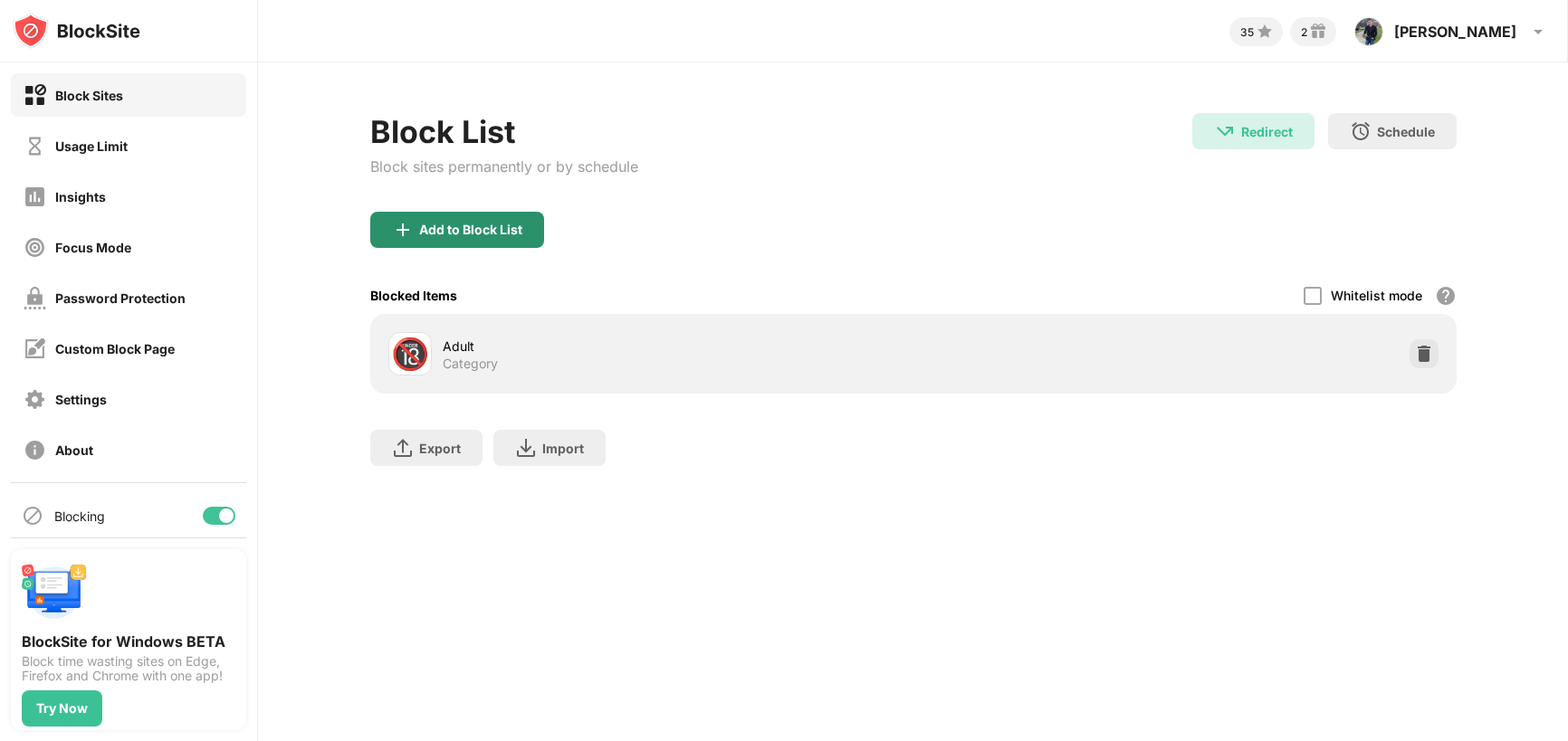
click at [458, 235] on div "Add to Block List" at bounding box center [471, 230] width 104 height 14
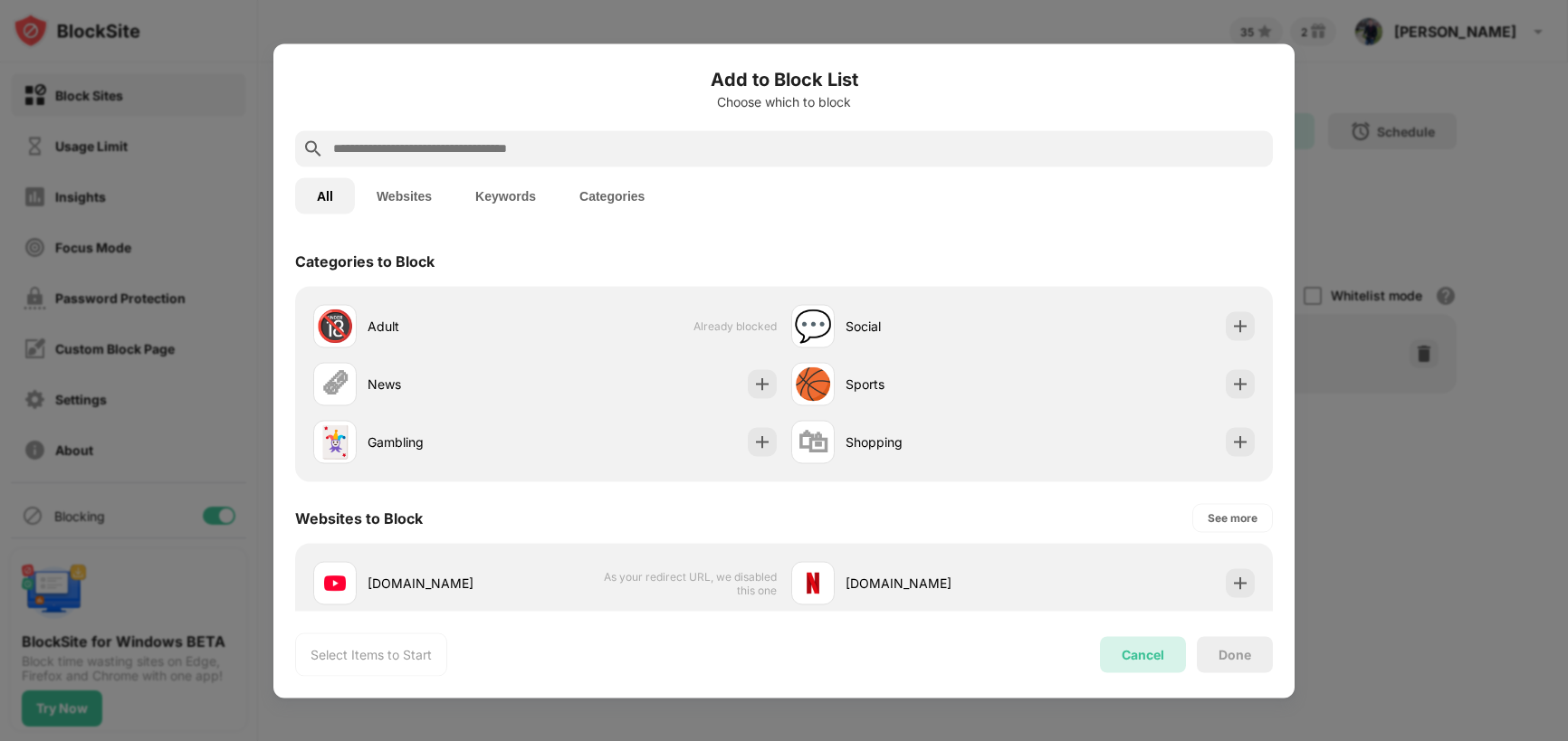
click at [1133, 665] on div "Cancel" at bounding box center [1142, 654] width 86 height 36
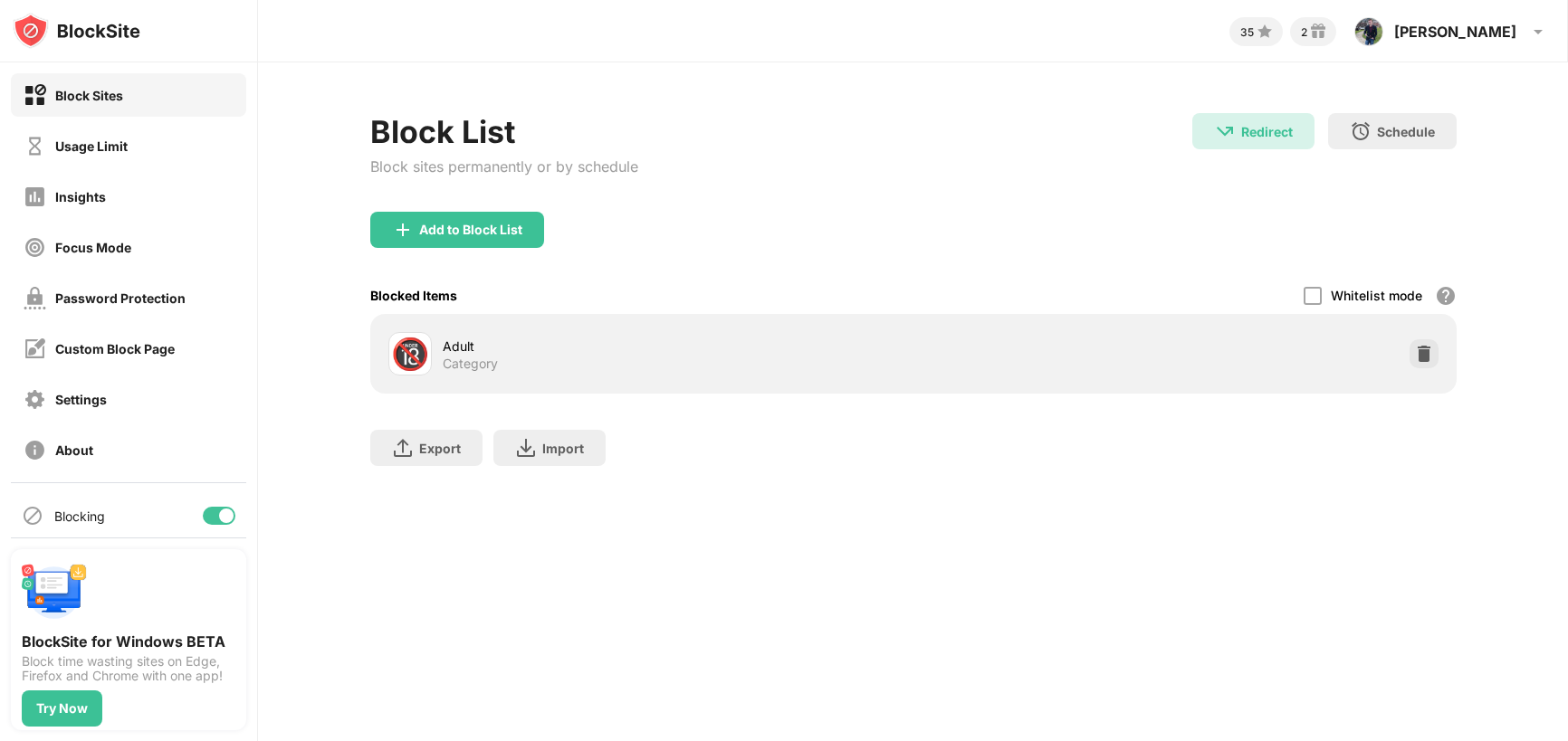
click at [120, 105] on div "Block Sites" at bounding box center [73, 95] width 100 height 23
click at [120, 103] on div "Block Sites" at bounding box center [73, 95] width 100 height 23
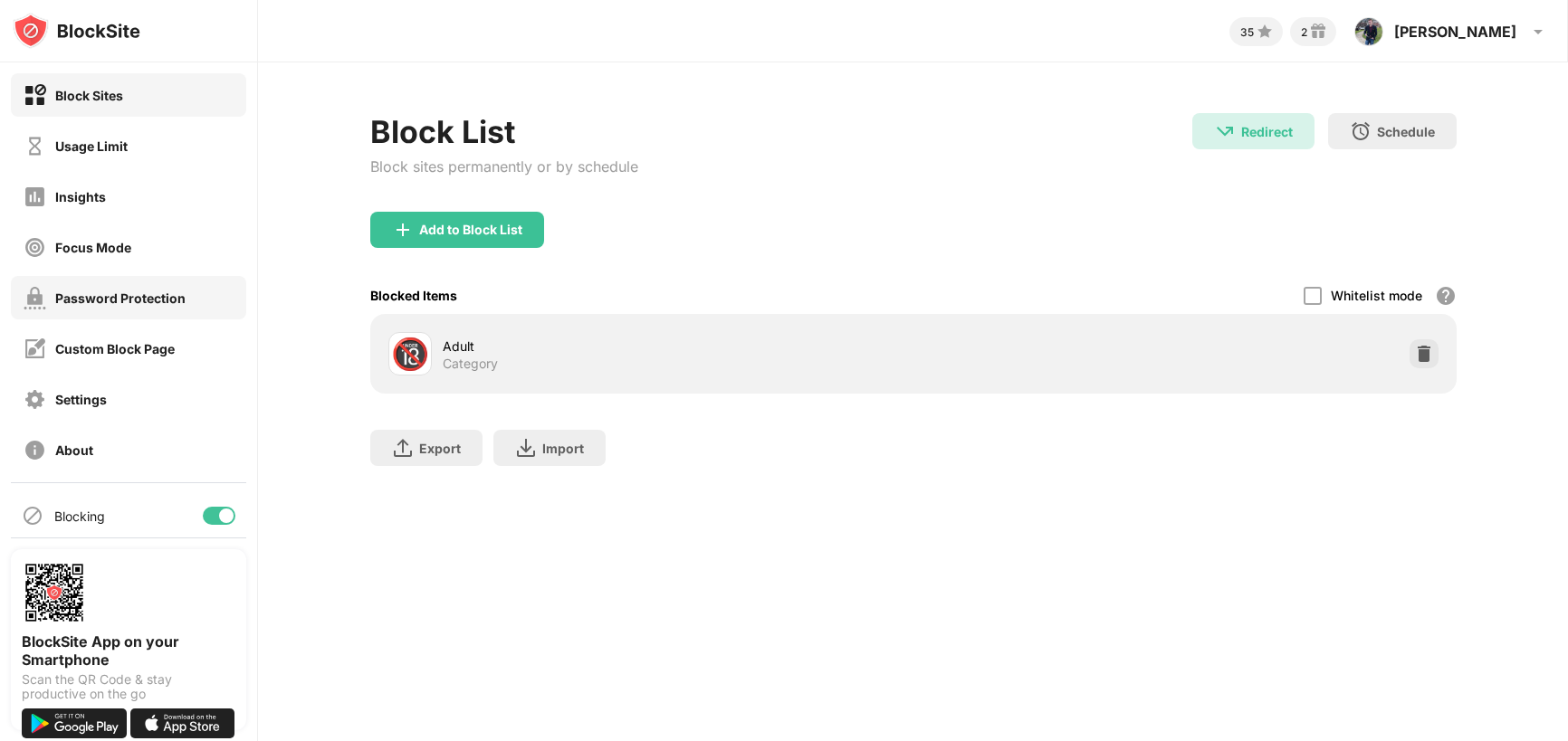
click at [106, 294] on div "Password Protection" at bounding box center [121, 298] width 130 height 15
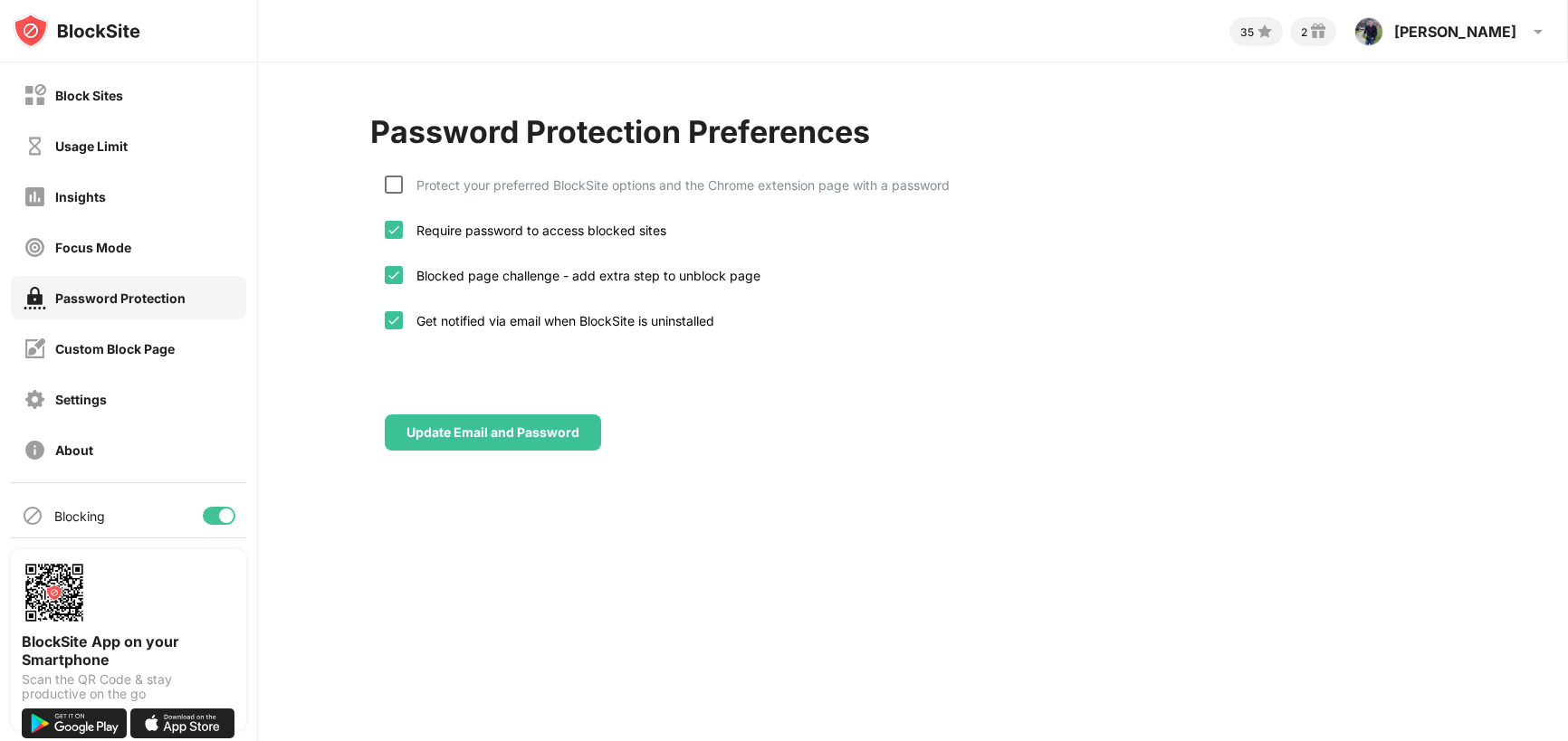
click at [391, 185] on div at bounding box center [394, 185] width 18 height 18
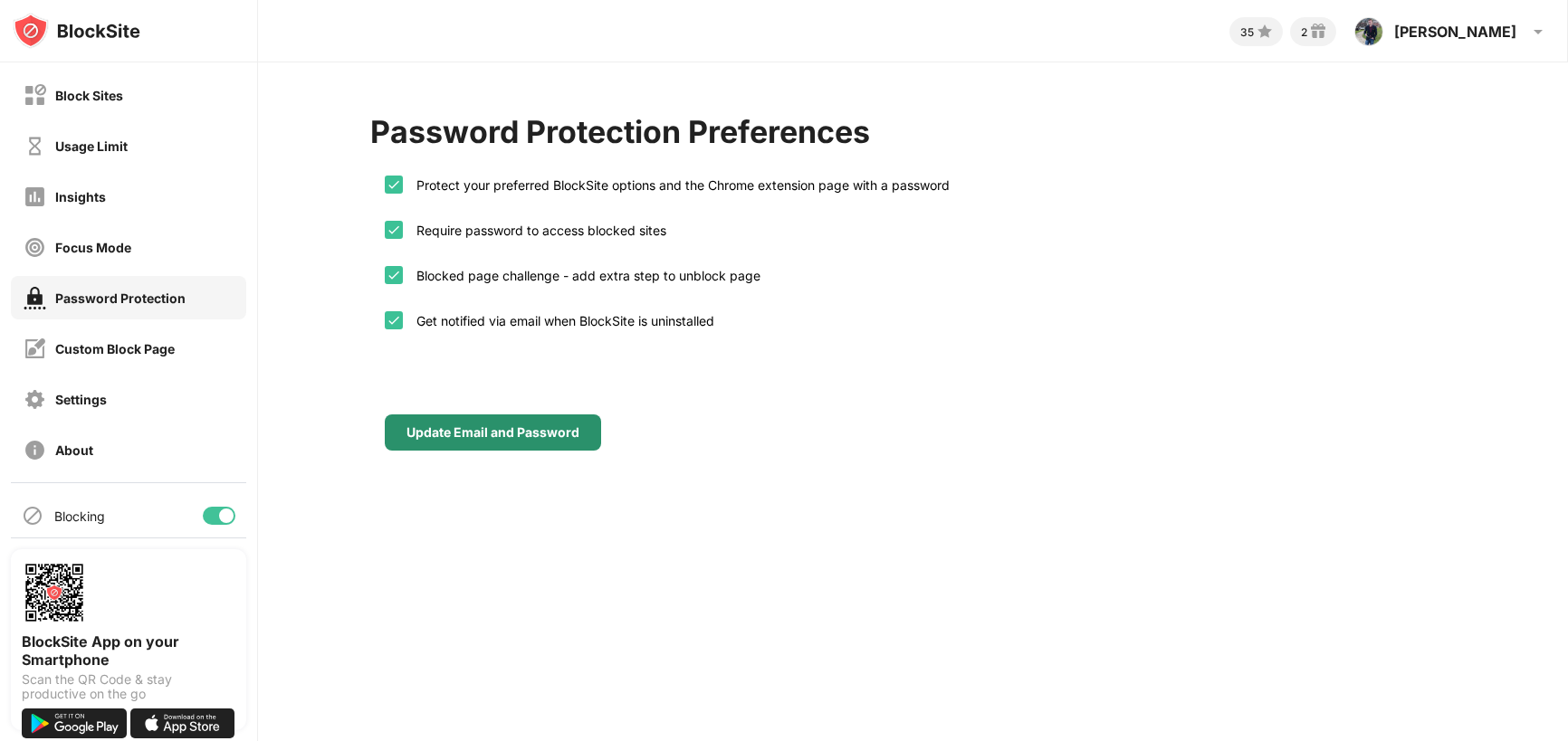
click at [459, 436] on div "Update Email and Password" at bounding box center [493, 432] width 173 height 14
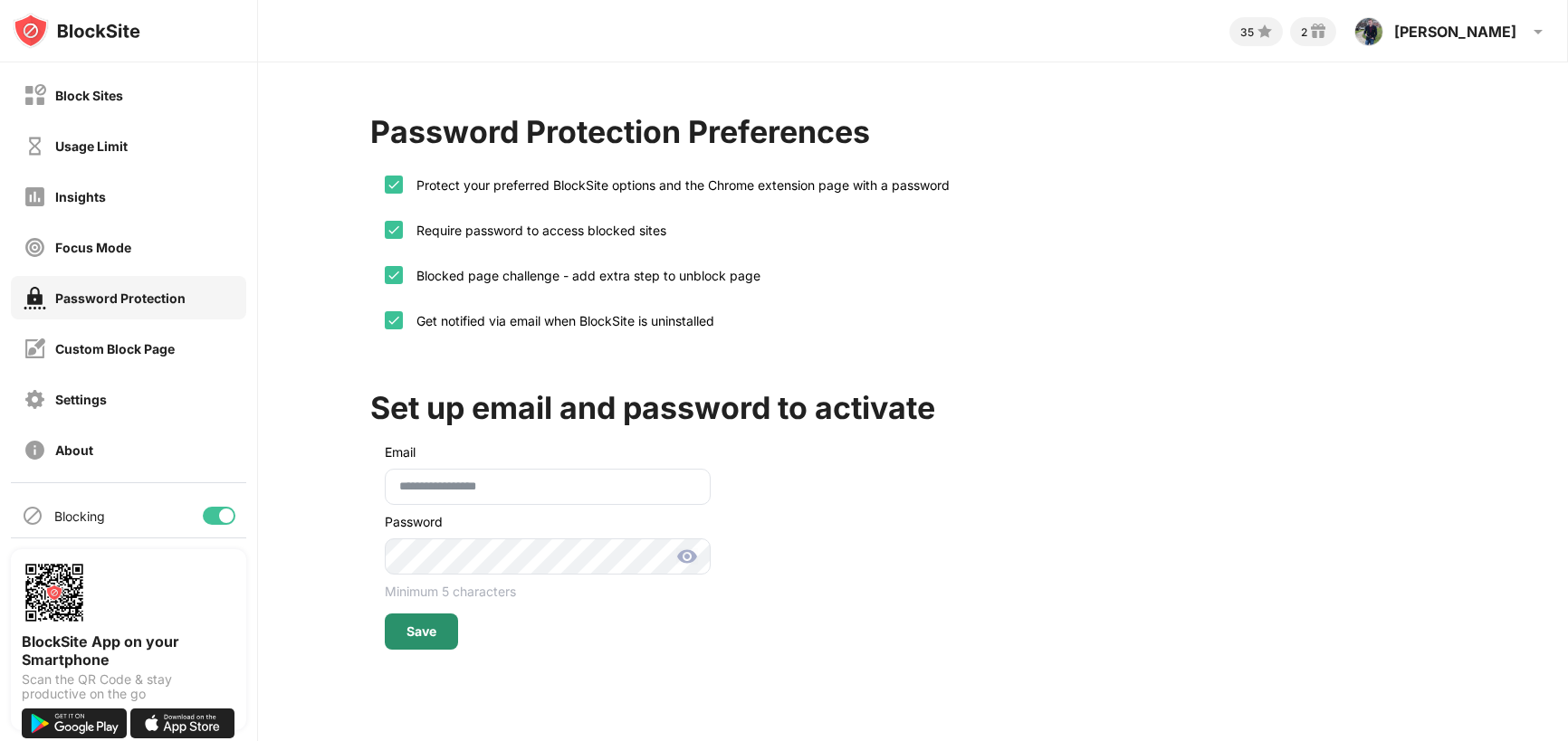
click at [436, 628] on div "Save" at bounding box center [422, 632] width 73 height 36
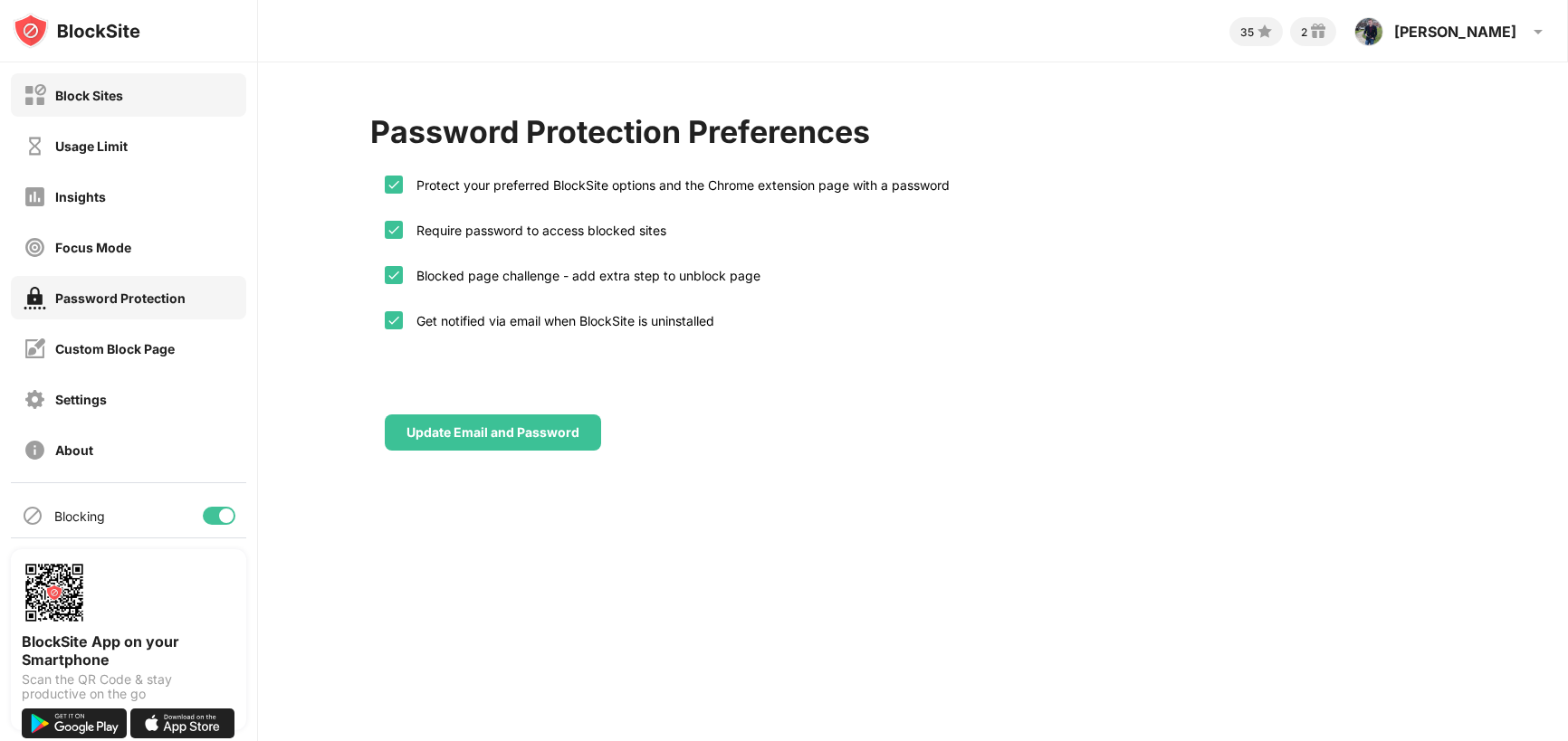
click at [88, 90] on div "Block Sites" at bounding box center [89, 95] width 68 height 15
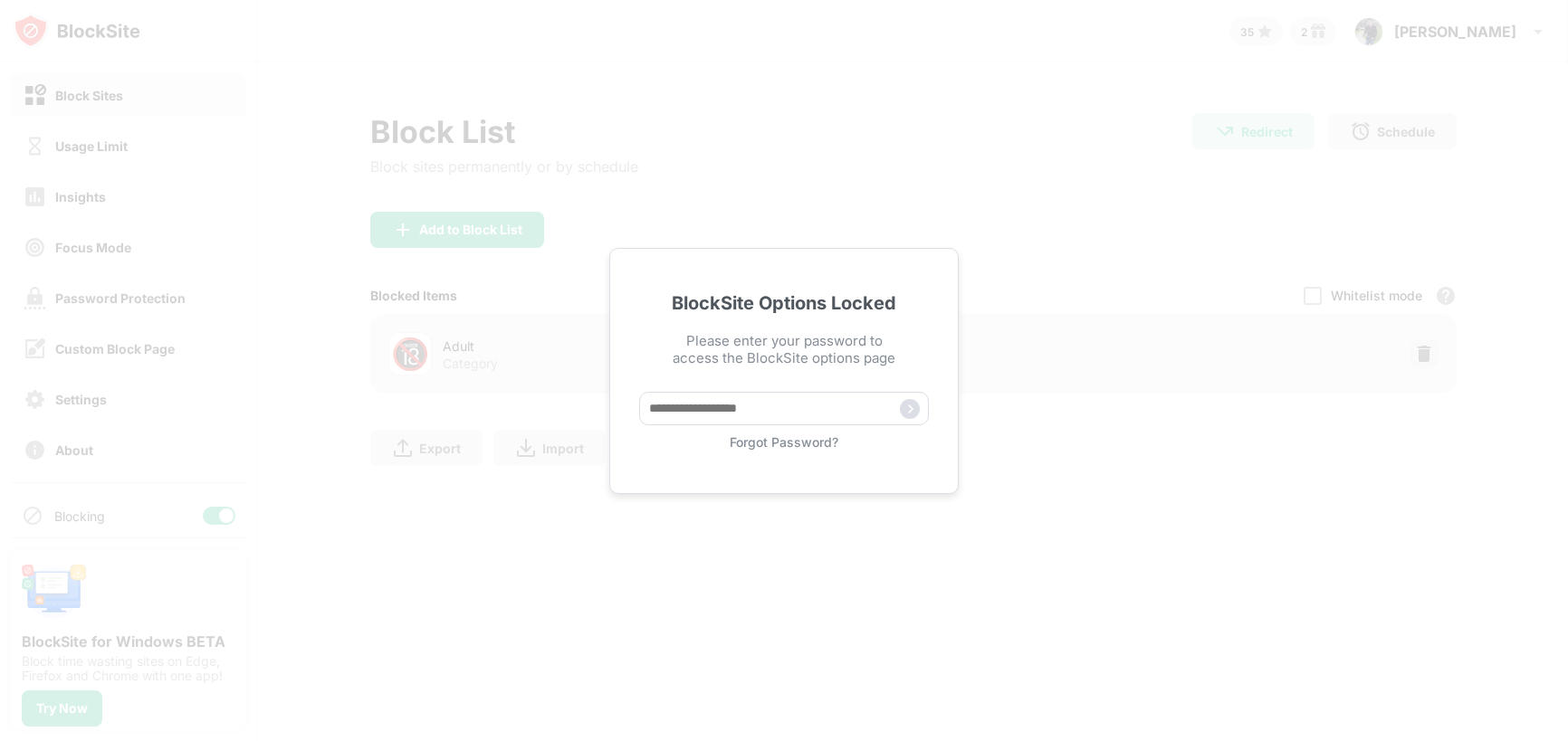
click at [793, 159] on div "BlockSite Options Locked Please enter your password to access the BlockSite opt…" at bounding box center [784, 370] width 1568 height 741
click at [913, 409] on img at bounding box center [910, 409] width 20 height 20
